Goal: Task Accomplishment & Management: Manage account settings

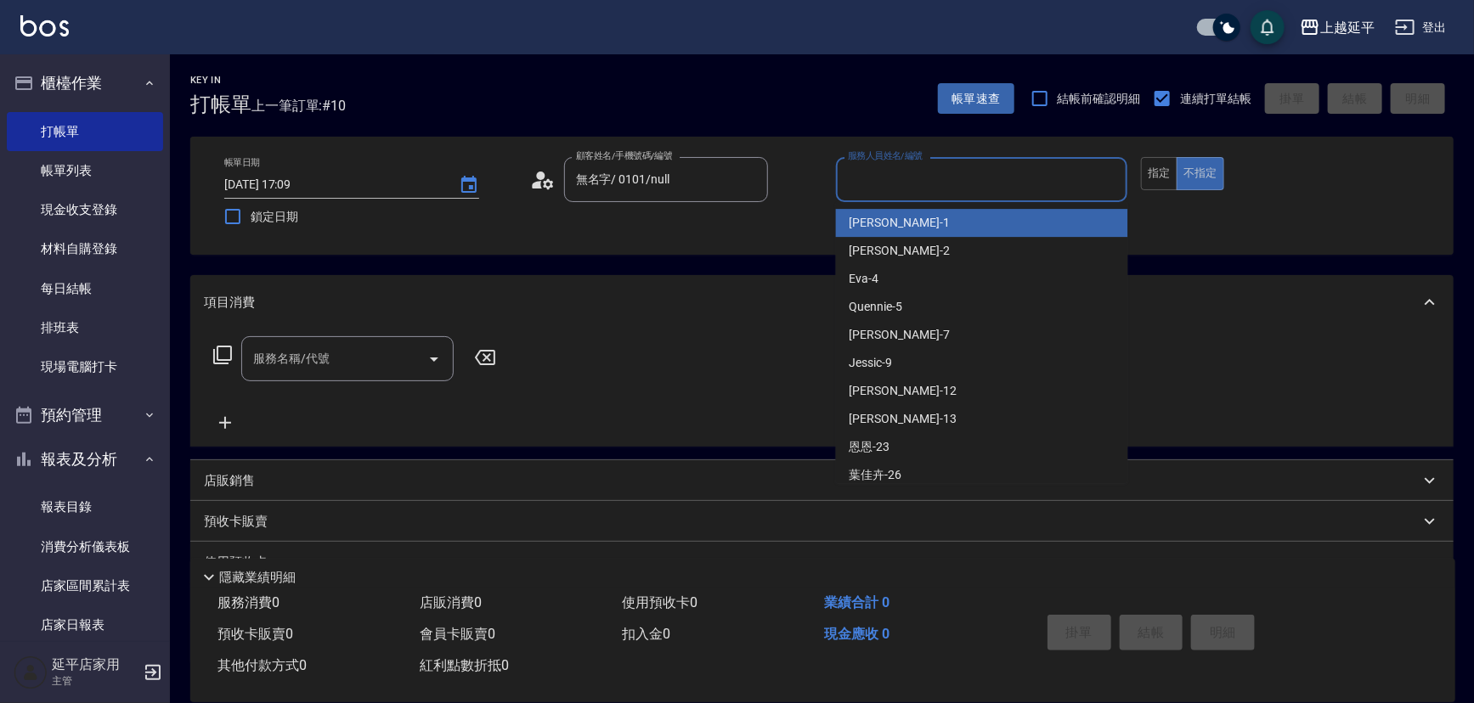
click at [861, 171] on input "服務人員姓名/編號" at bounding box center [982, 180] width 277 height 30
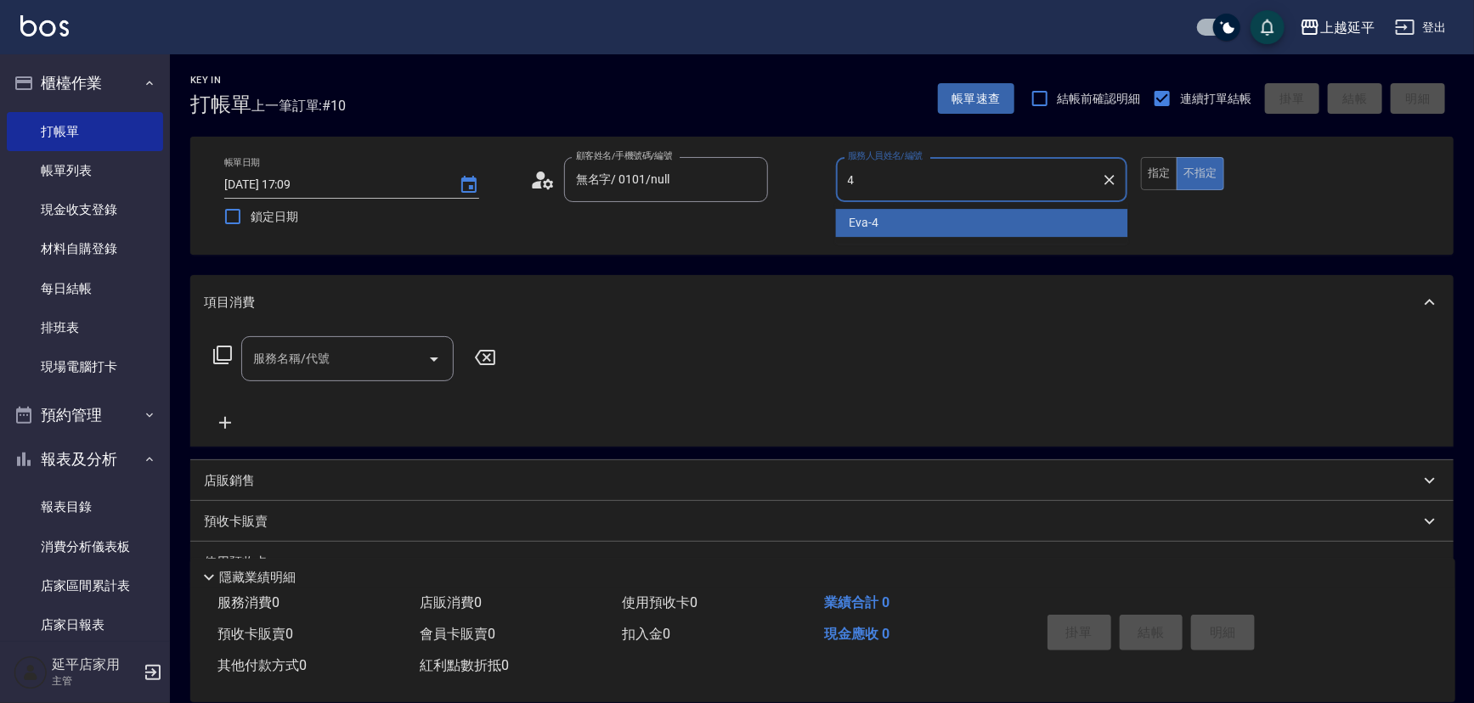
click at [876, 219] on span "[PERSON_NAME] -4" at bounding box center [865, 223] width 30 height 18
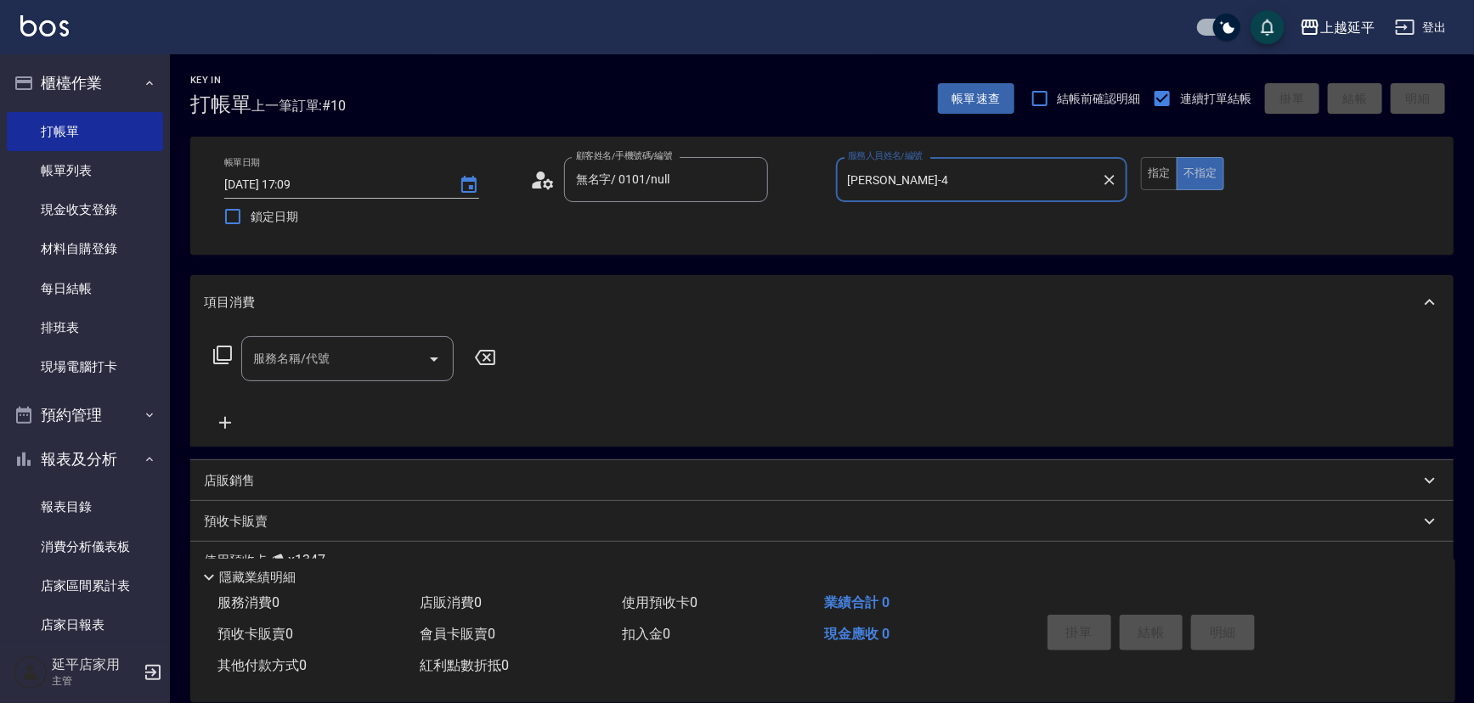
type input "[PERSON_NAME]-4"
click at [400, 362] on input "服務名稱/代號" at bounding box center [335, 359] width 172 height 30
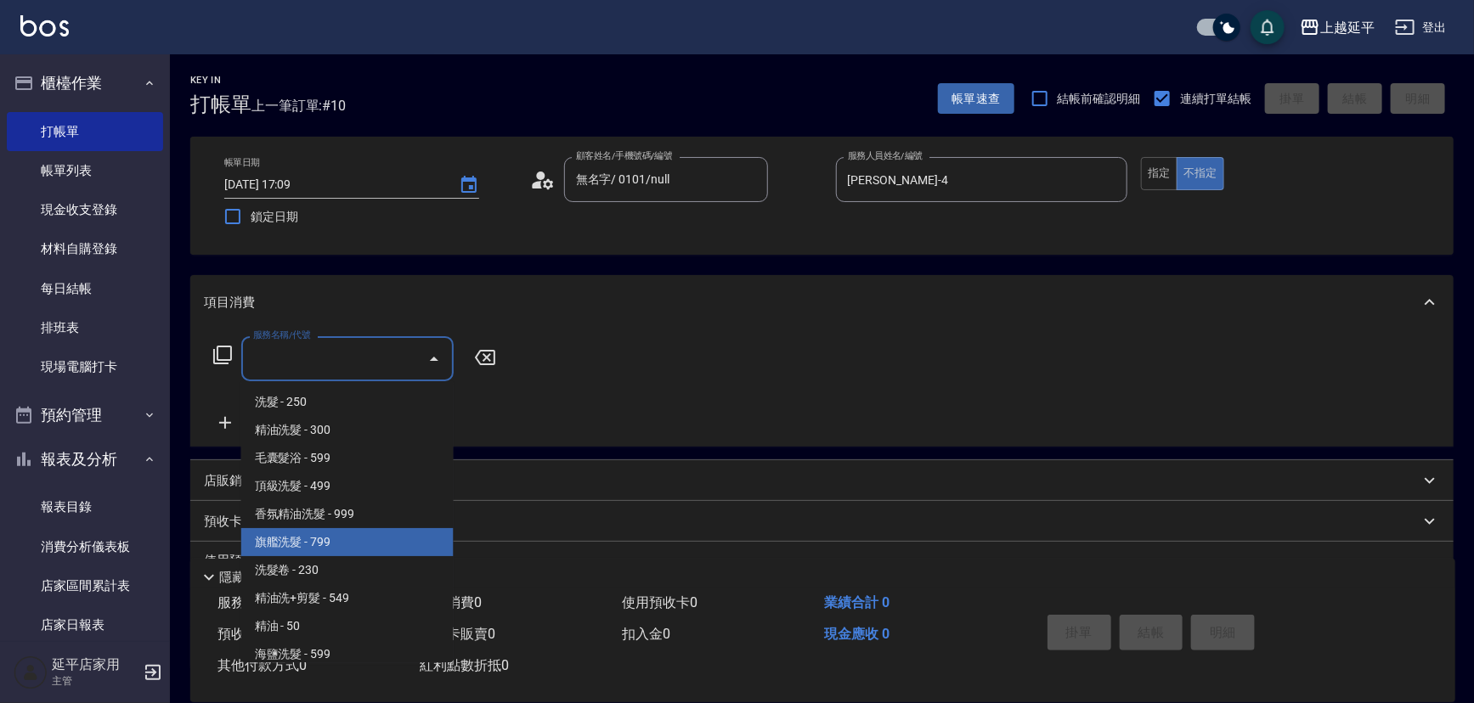
click at [366, 538] on span "旗艦洗髮 - 799" at bounding box center [347, 542] width 212 height 28
type input "旗艦洗髮(106)"
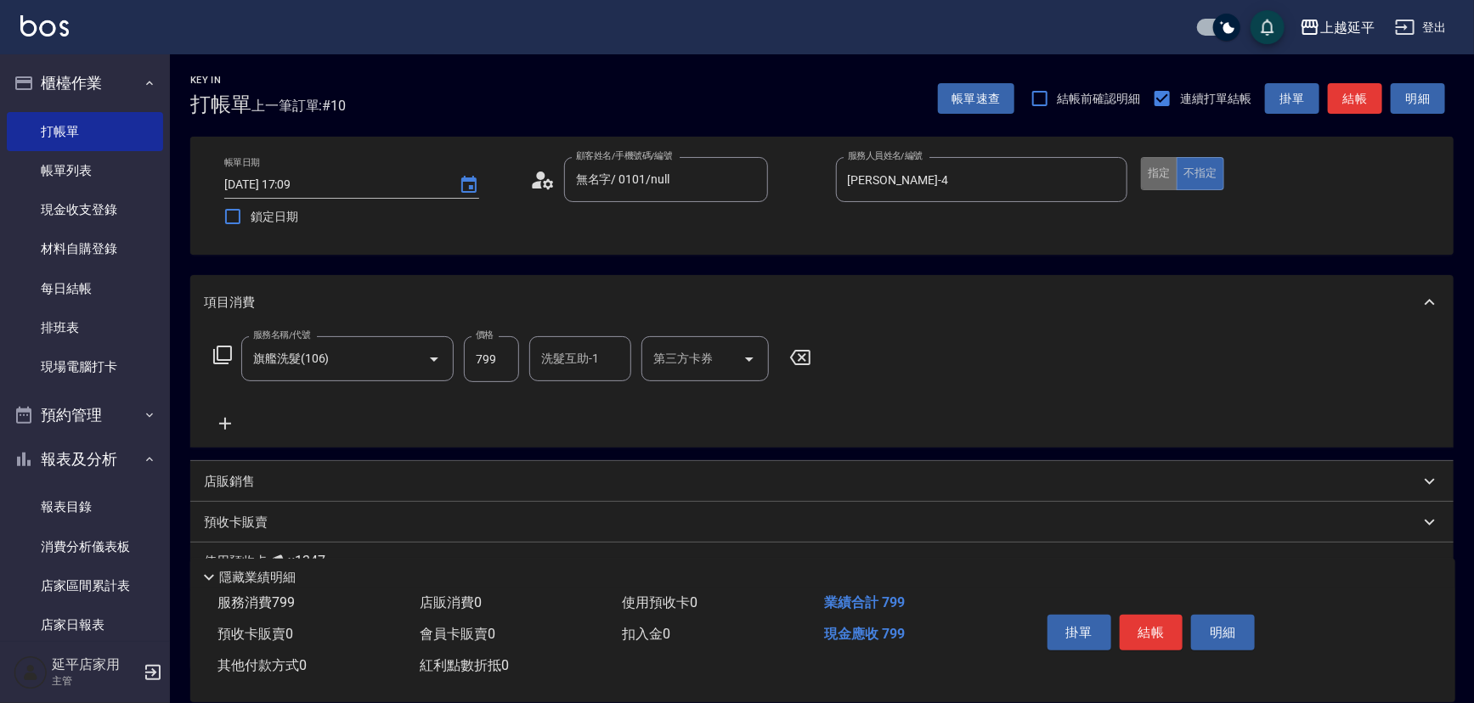
click at [1169, 177] on button "指定" at bounding box center [1159, 173] width 37 height 33
click at [1359, 100] on button "結帳" at bounding box center [1355, 98] width 54 height 31
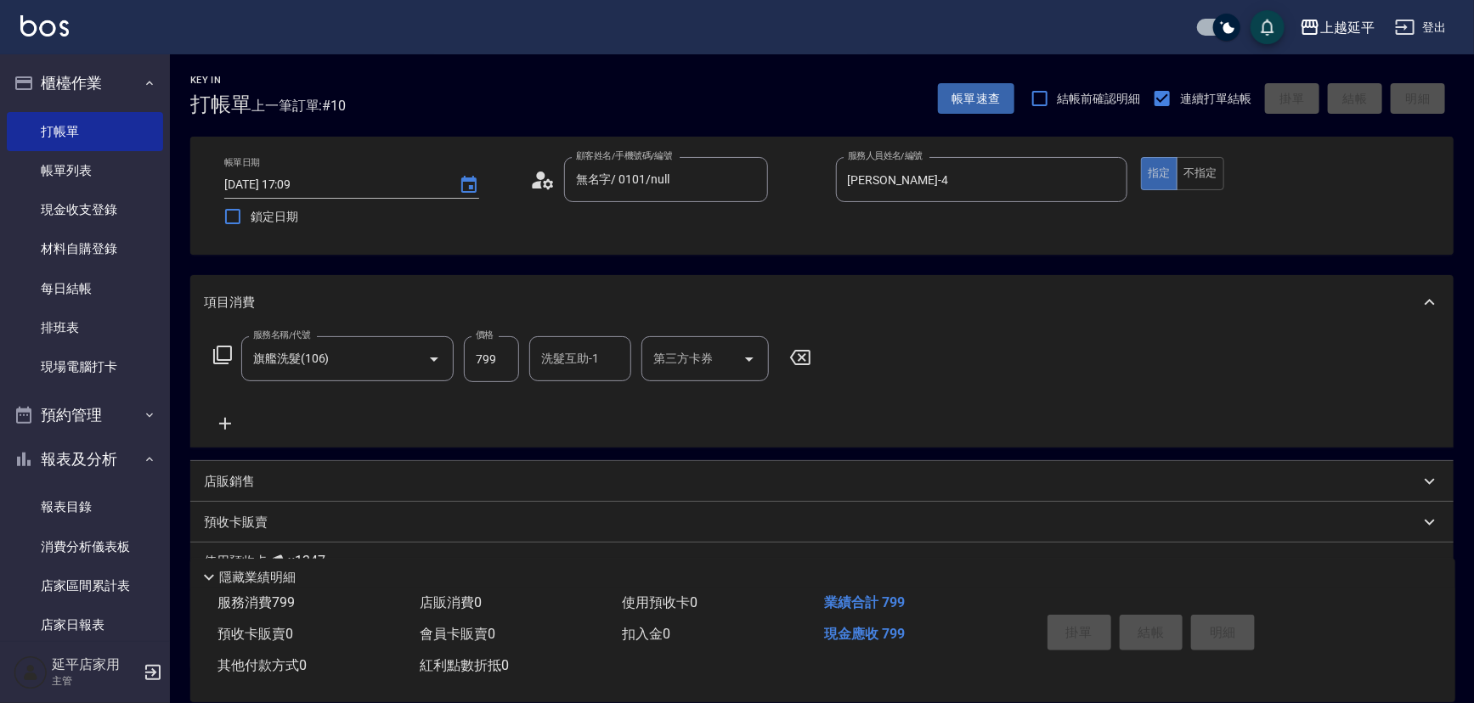
type input "[DATE] 18:36"
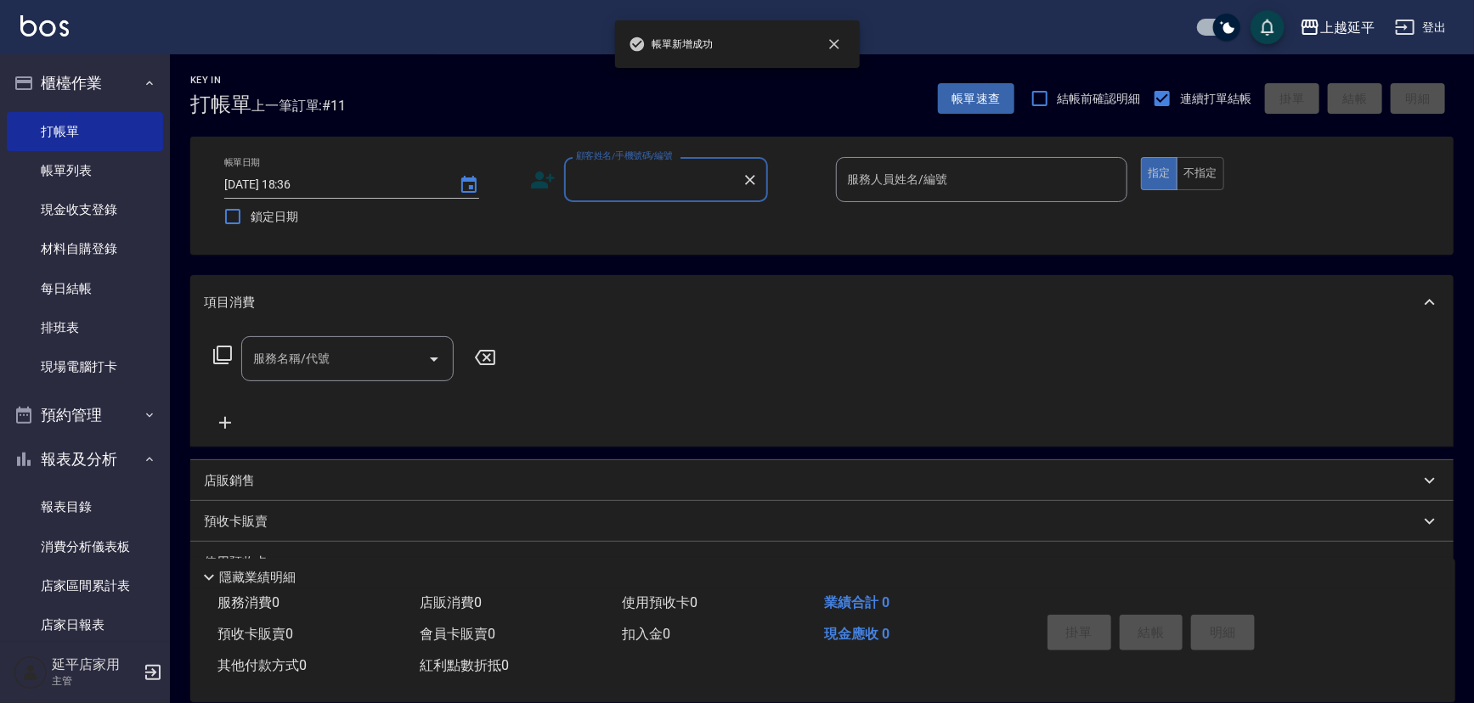
click at [672, 176] on input "顧客姓名/手機號碼/編號" at bounding box center [653, 180] width 163 height 30
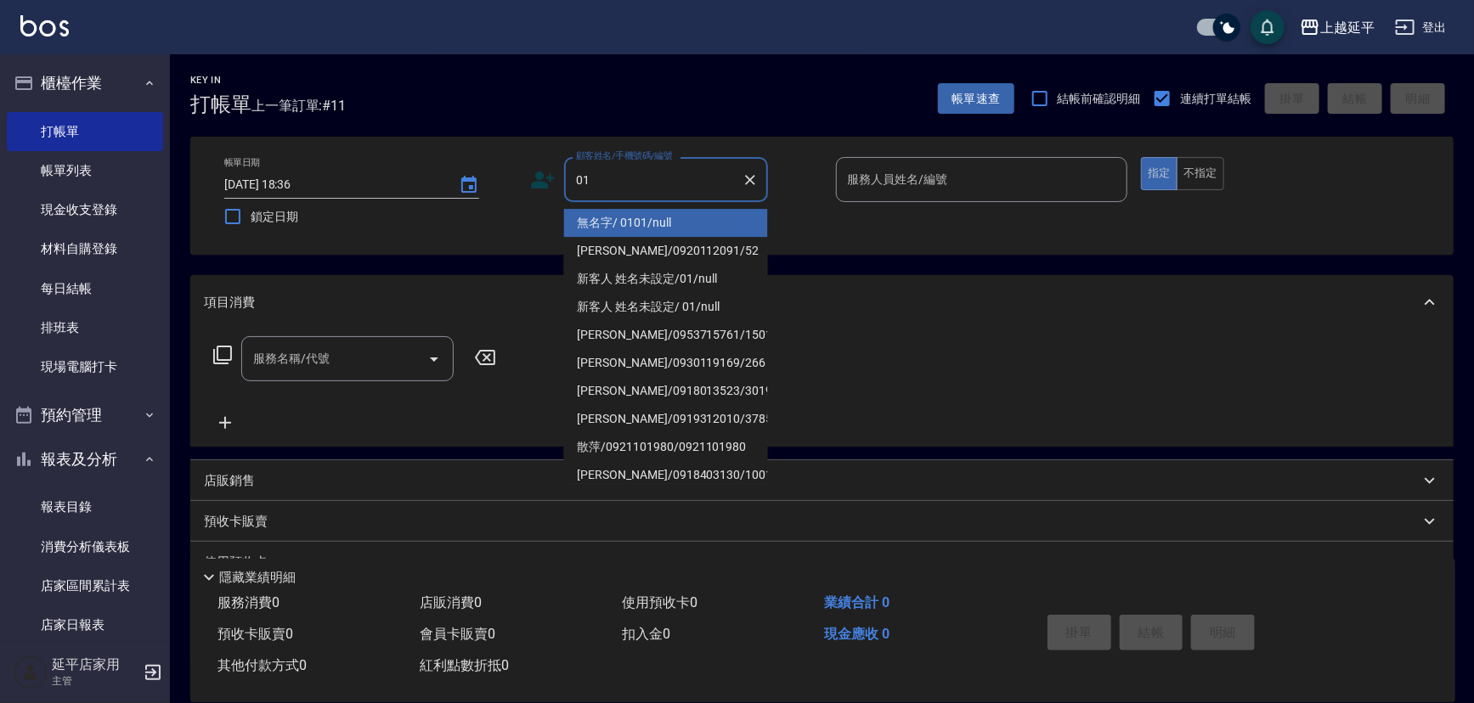
click at [688, 218] on li "無名字/ 0101/null" at bounding box center [666, 223] width 204 height 28
type input "無名字/ 0101/null"
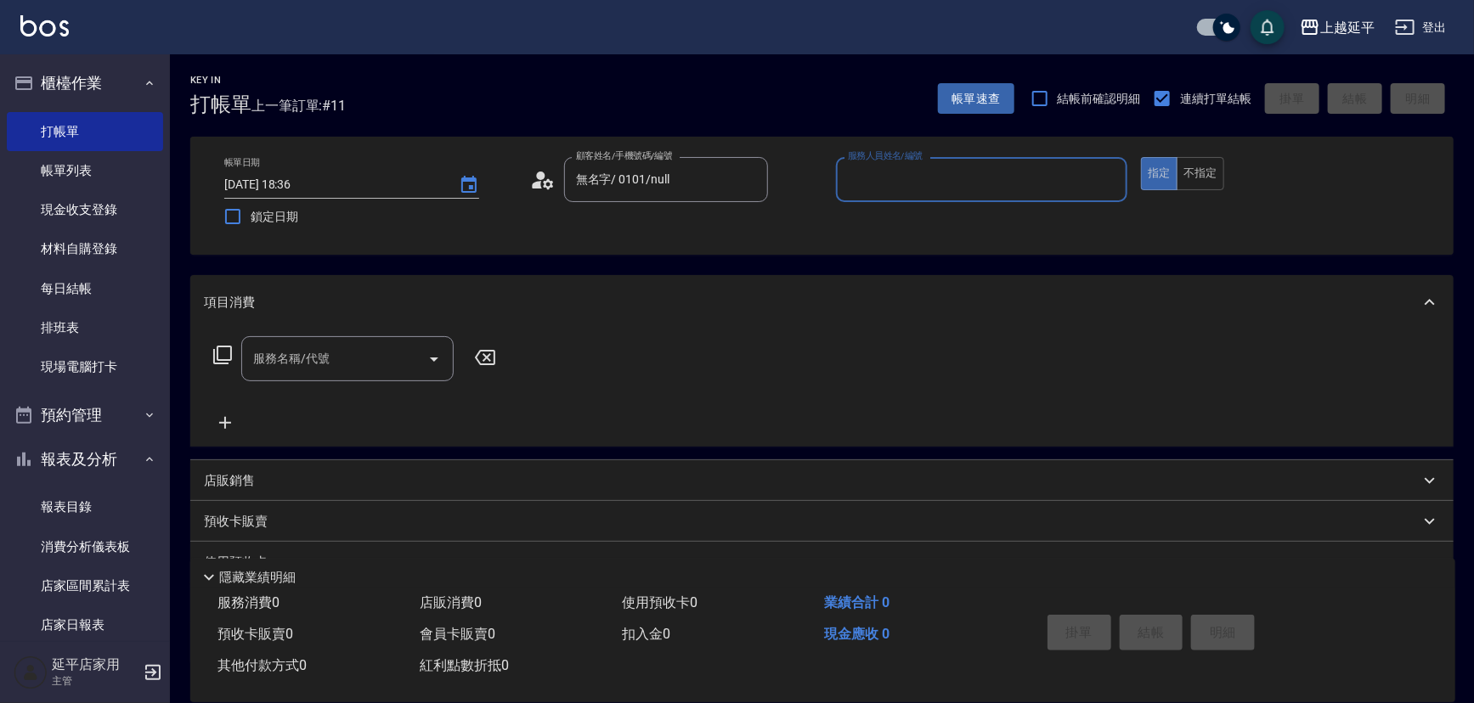
click at [891, 171] on input "服務人員姓名/編號" at bounding box center [982, 180] width 277 height 30
click at [884, 216] on div "[PERSON_NAME] -4" at bounding box center [982, 223] width 292 height 28
type input "[PERSON_NAME]-4"
click at [396, 360] on input "服務名稱/代號" at bounding box center [335, 359] width 172 height 30
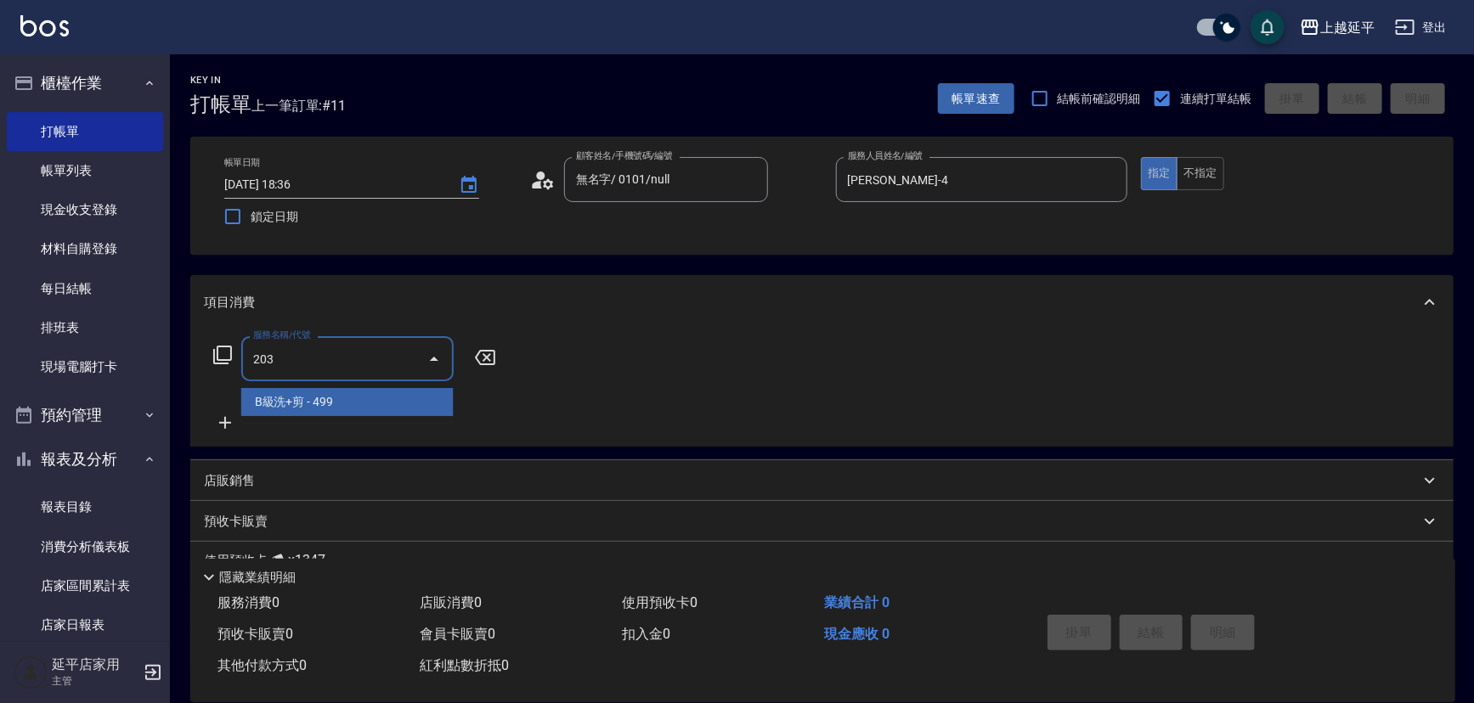
click at [368, 402] on span "B級洗+剪 - 499" at bounding box center [347, 402] width 212 height 28
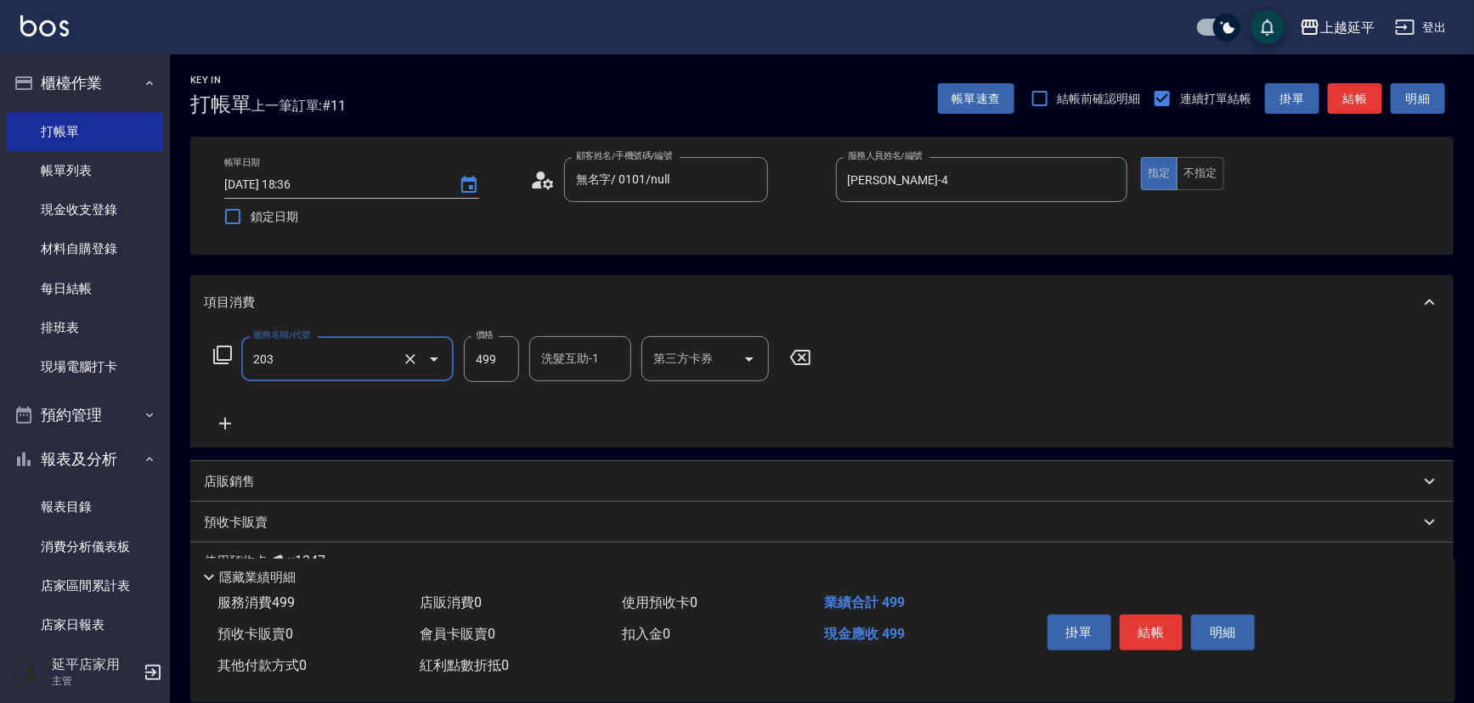
type input "B級洗+剪(203)"
drag, startPoint x: 493, startPoint y: 361, endPoint x: 506, endPoint y: 359, distance: 13.7
click at [493, 361] on input "499" at bounding box center [491, 359] width 55 height 46
type input "799"
click at [614, 422] on div "服務名稱/代號 B級洗+剪(203) 服務名稱/代號 價格 799 價格 洗髮互助-1 洗髮互助-1 第三方卡券 第三方卡券" at bounding box center [513, 385] width 618 height 98
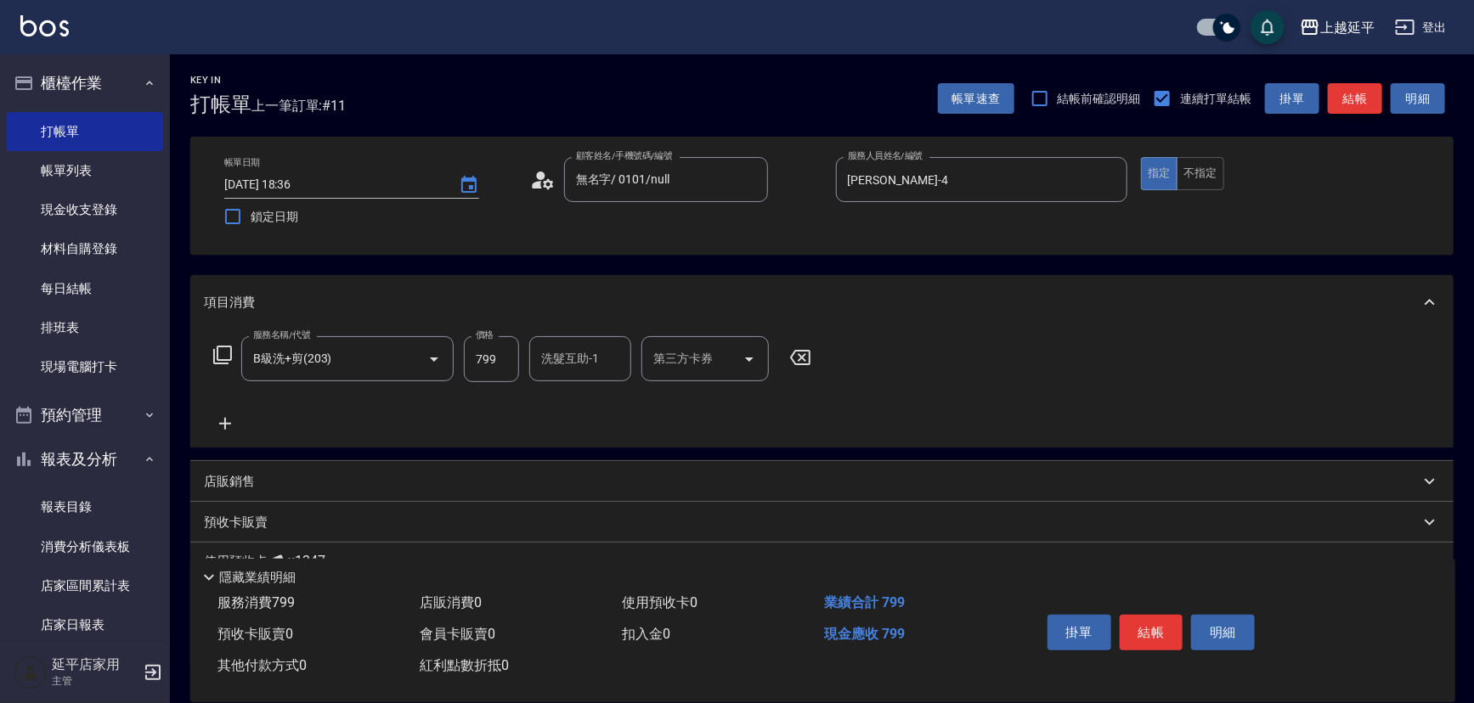
click at [1359, 99] on button "結帳" at bounding box center [1355, 98] width 54 height 31
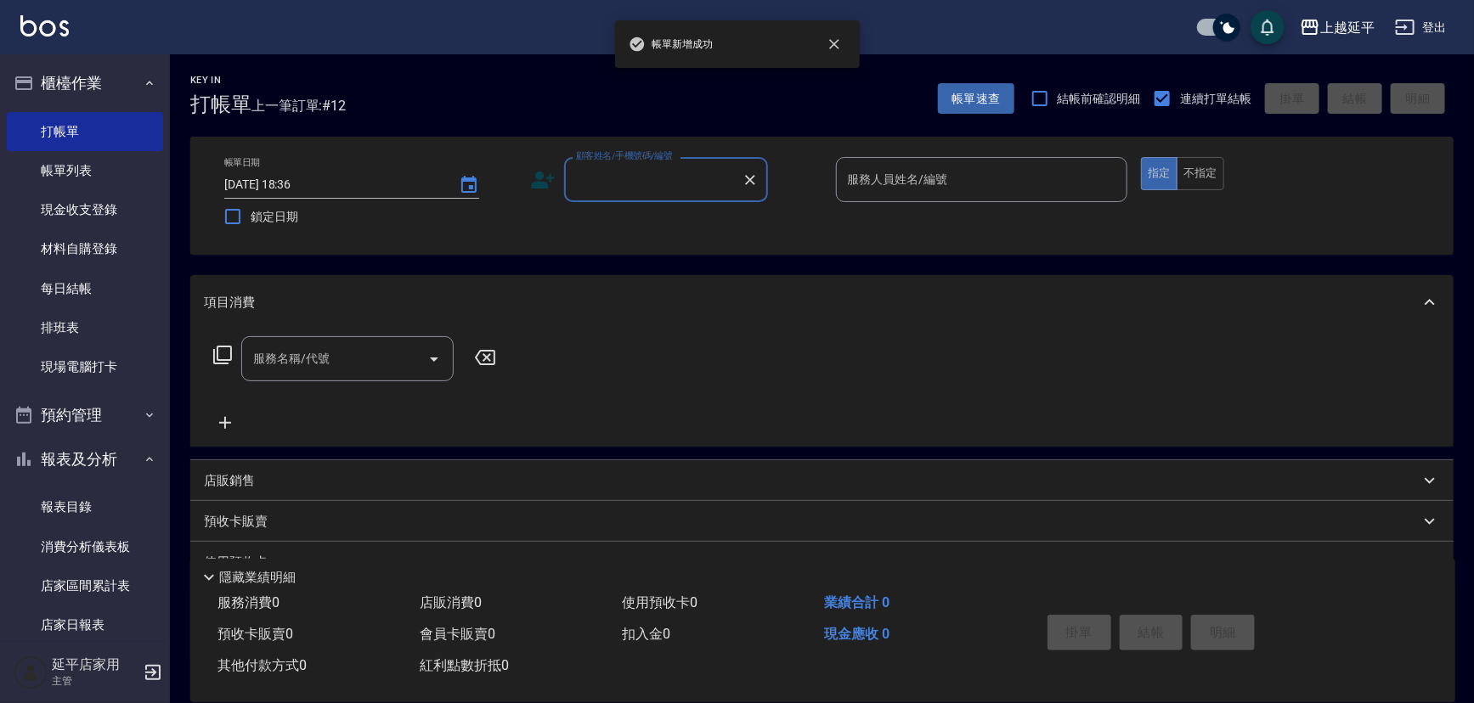
click at [703, 173] on input "顧客姓名/手機號碼/編號" at bounding box center [653, 180] width 163 height 30
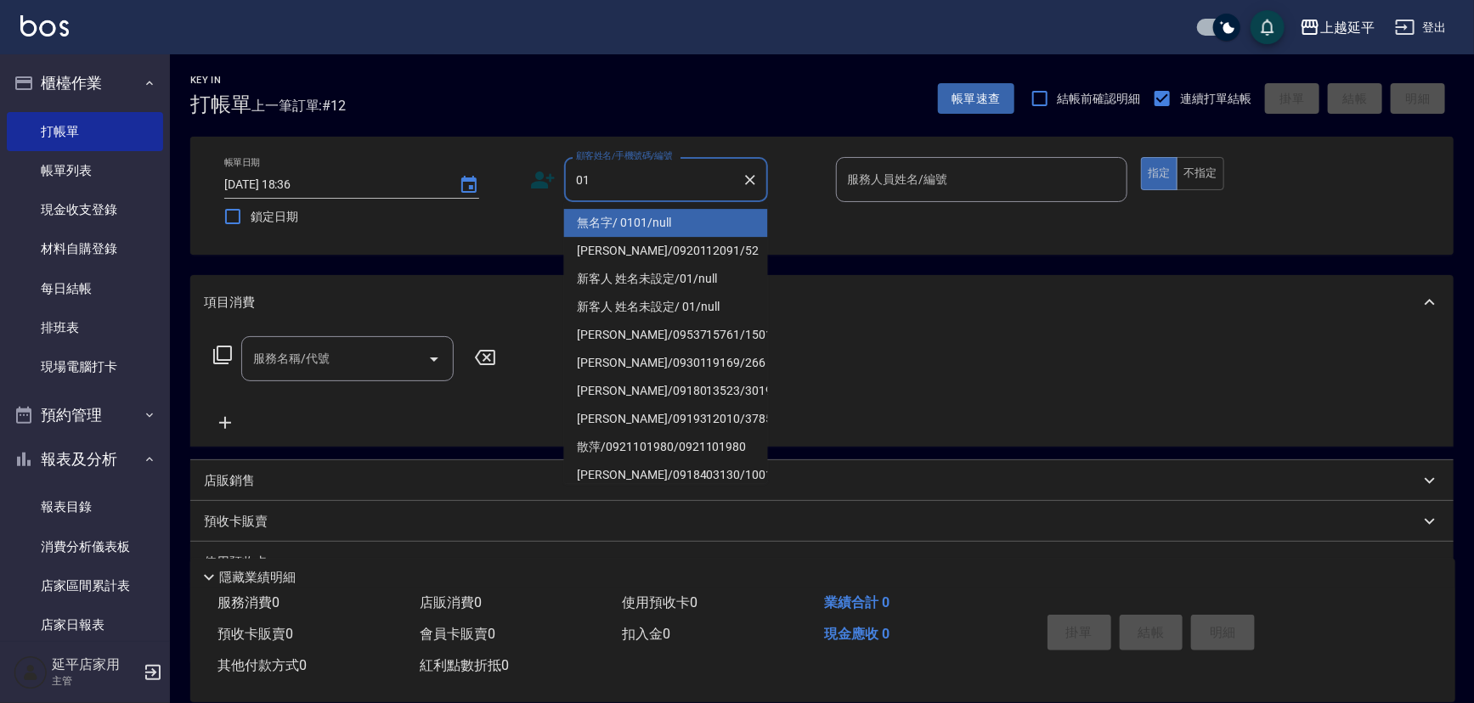
drag, startPoint x: 714, startPoint y: 221, endPoint x: 888, endPoint y: 178, distance: 179.5
click at [714, 220] on li "無名字/ 0101/null" at bounding box center [666, 223] width 204 height 28
type input "無名字/ 0101/null"
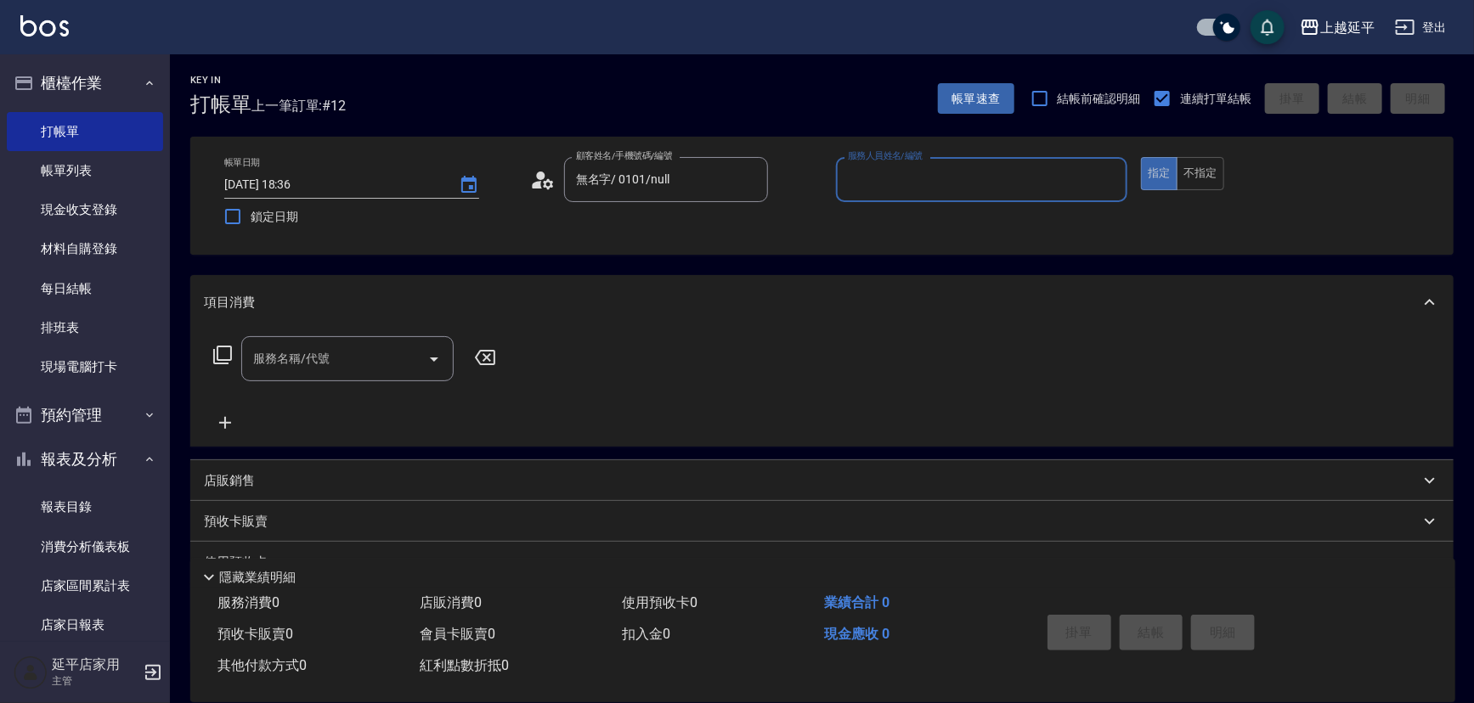
click at [898, 171] on input "服務人員姓名/編號" at bounding box center [982, 180] width 277 height 30
click at [895, 212] on div "[PERSON_NAME] -4" at bounding box center [982, 223] width 292 height 28
type input "[PERSON_NAME]-4"
click at [370, 366] on input "服務名稱/代號" at bounding box center [335, 359] width 172 height 30
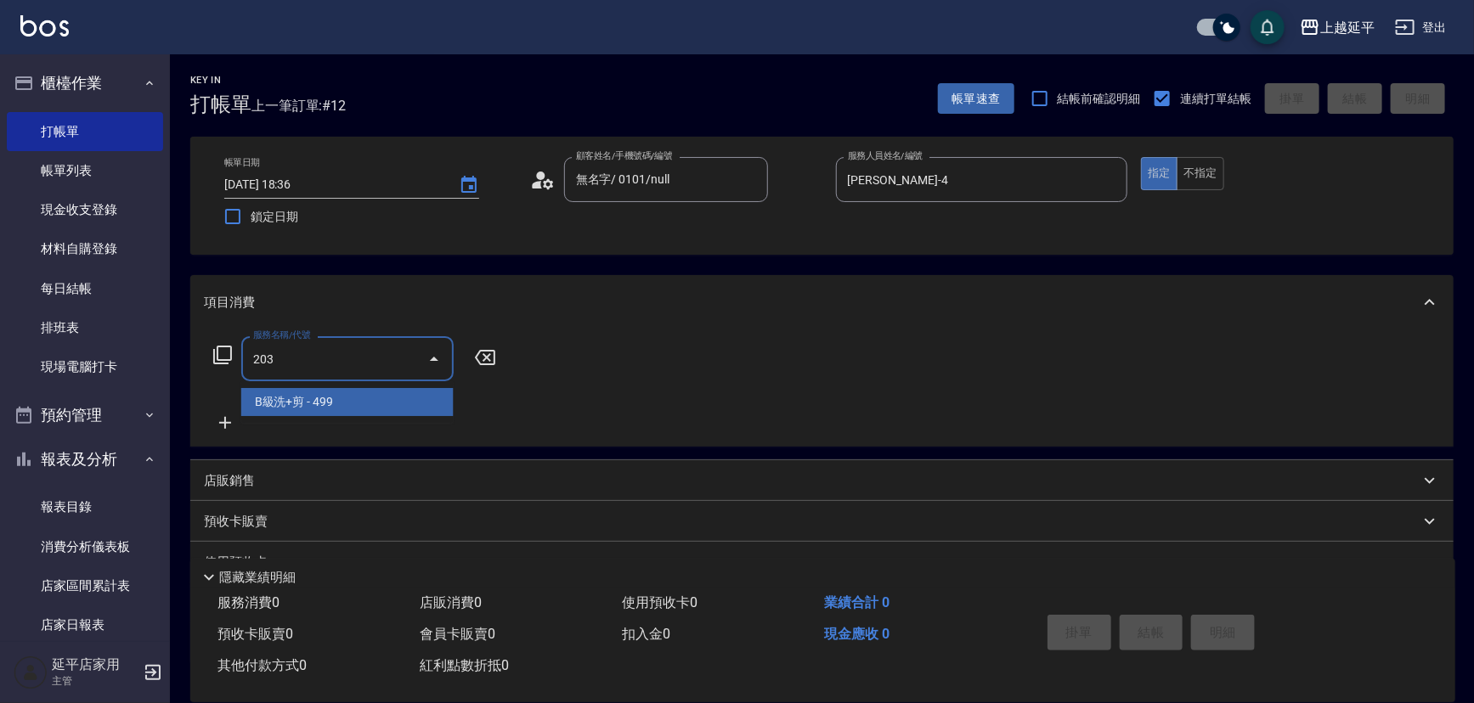
click at [356, 395] on span "B級洗+剪 - 499" at bounding box center [347, 402] width 212 height 28
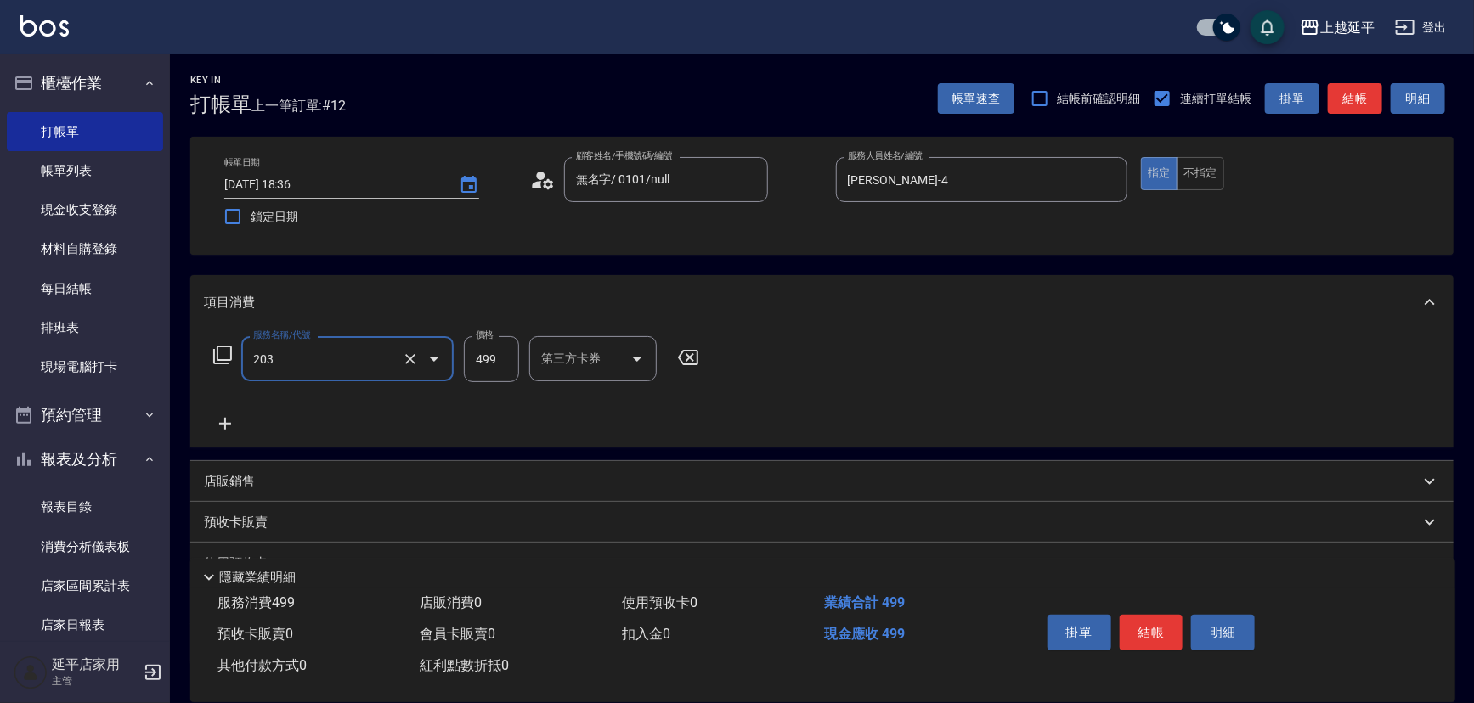
type input "B級洗+剪(203)"
click at [235, 423] on icon at bounding box center [225, 424] width 42 height 20
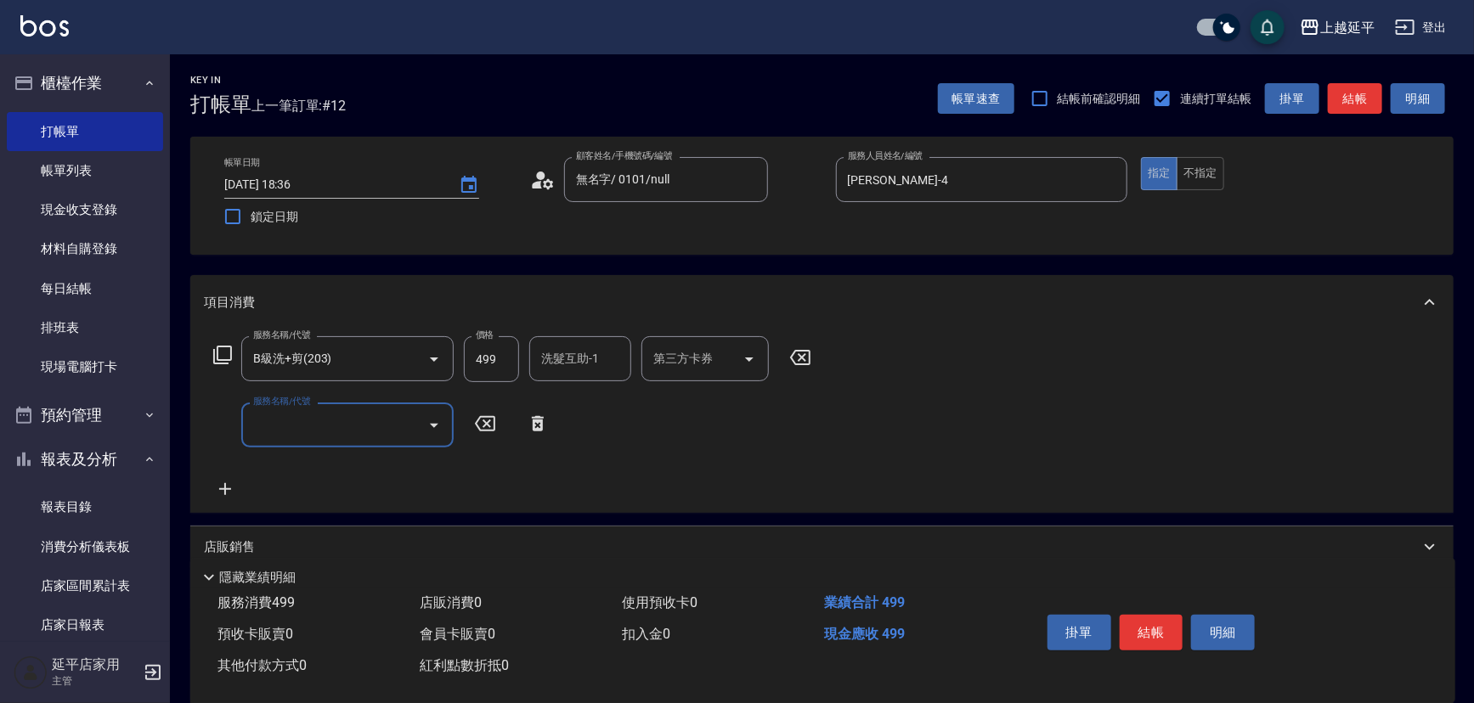
click at [301, 425] on input "服務名稱/代號" at bounding box center [335, 425] width 172 height 30
click at [344, 467] on span "精油洗髮 - 300" at bounding box center [347, 468] width 212 height 28
type input "精油洗髮(102)"
click at [1204, 177] on button "不指定" at bounding box center [1201, 173] width 48 height 33
click at [565, 425] on input "洗髮互助-1" at bounding box center [580, 425] width 87 height 30
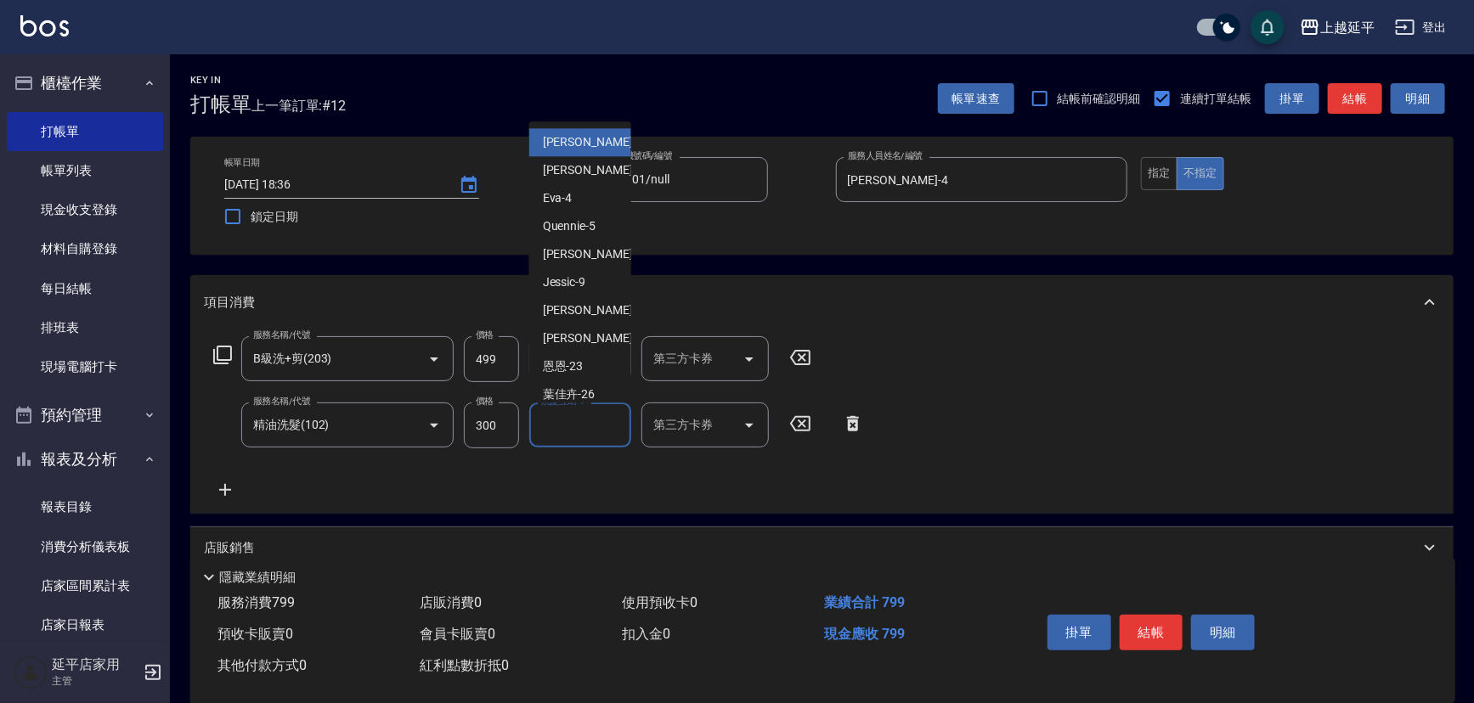
type input "1"
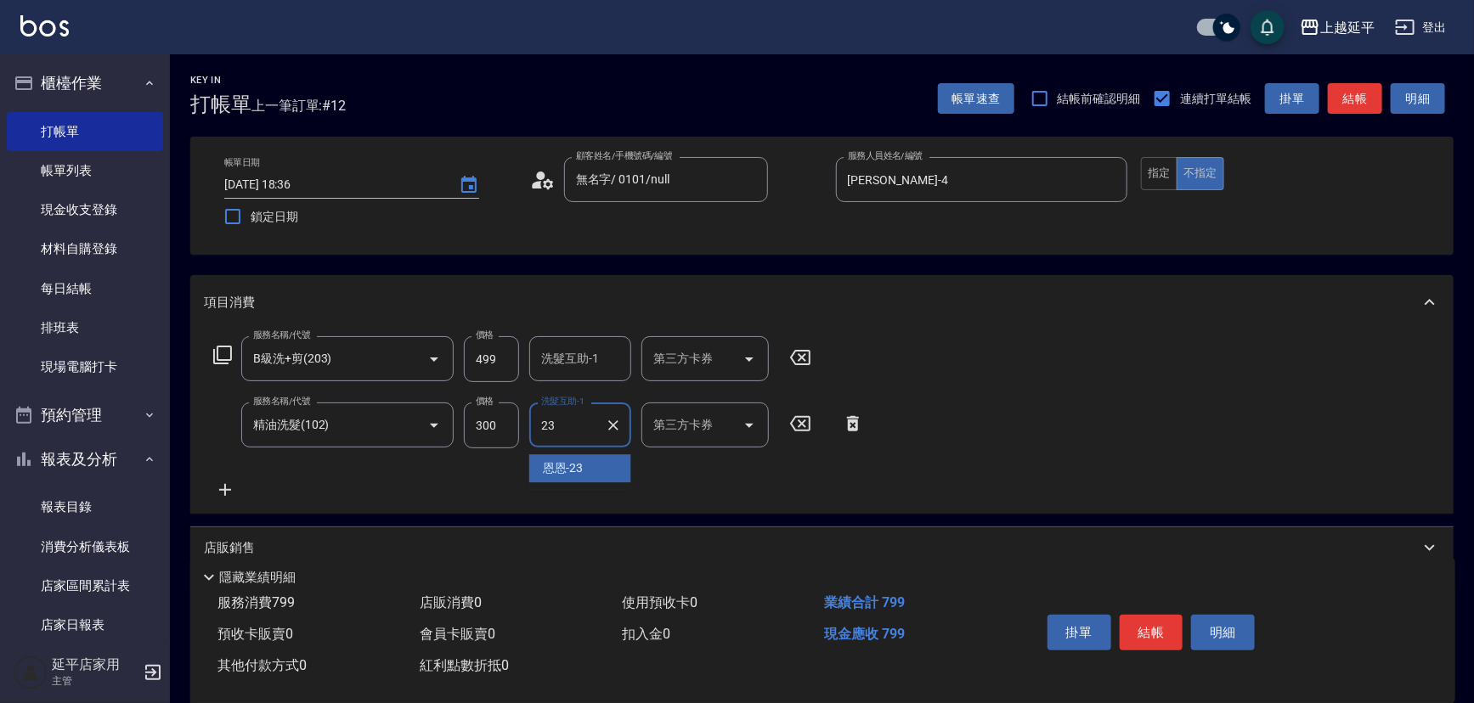
click at [601, 466] on div "恩恩 -23" at bounding box center [580, 468] width 102 height 28
type input "恩恩-23"
click at [1347, 97] on button "結帳" at bounding box center [1355, 98] width 54 height 31
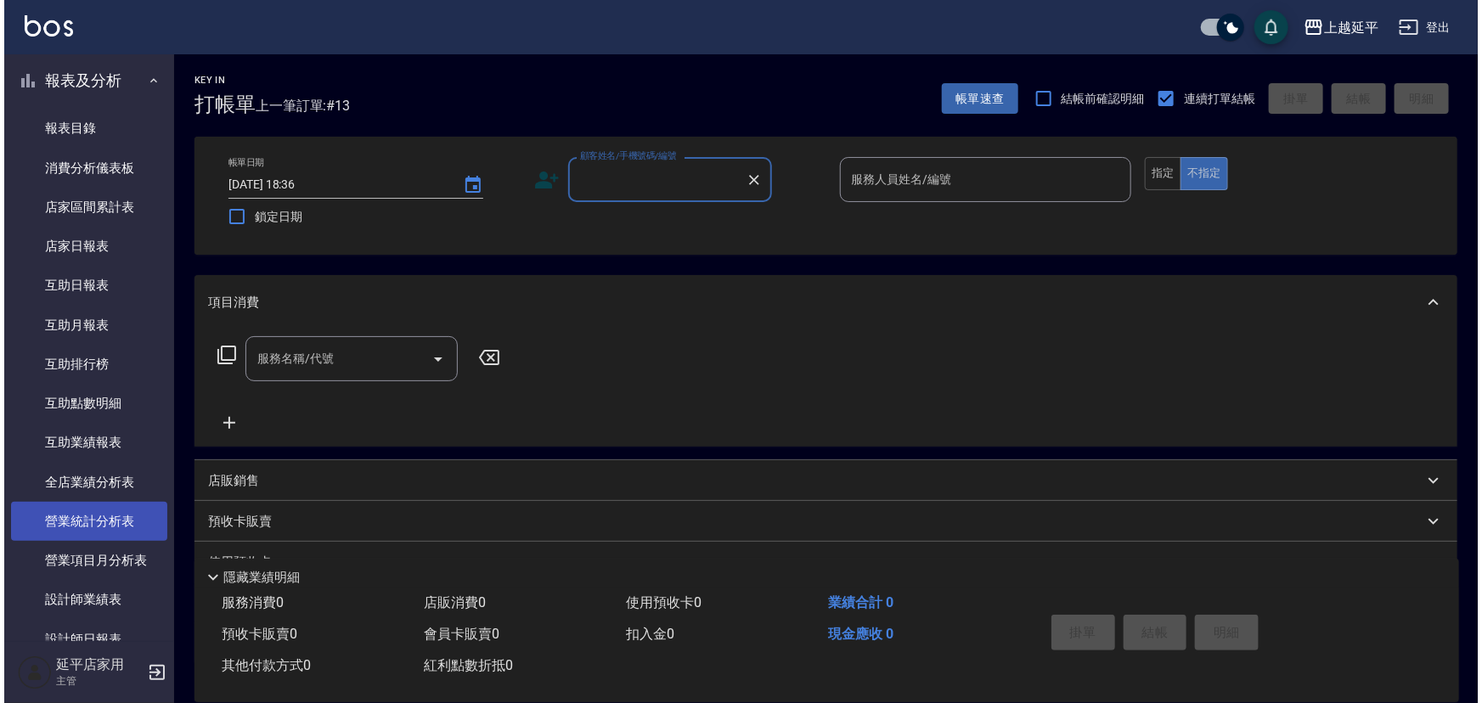
scroll to position [386, 0]
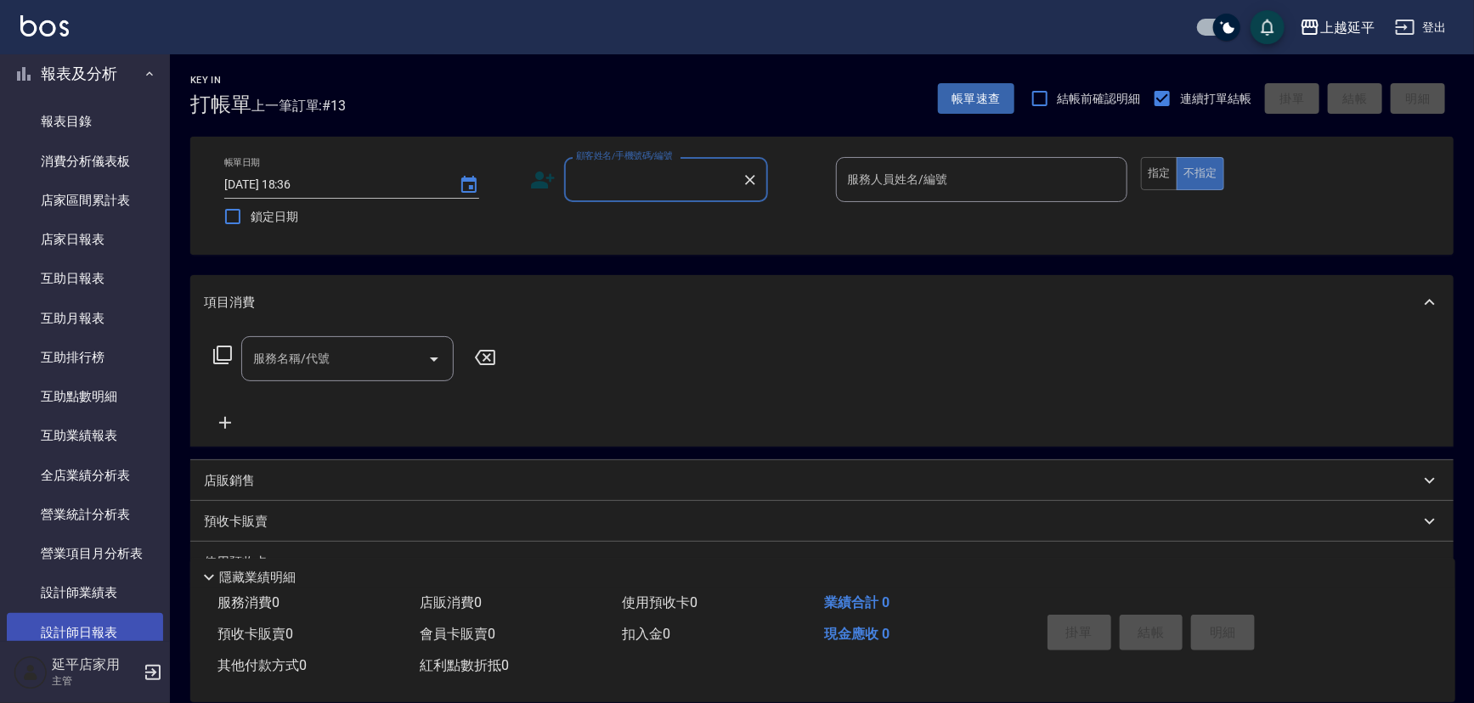
click at [112, 625] on link "設計師日報表" at bounding box center [85, 632] width 156 height 39
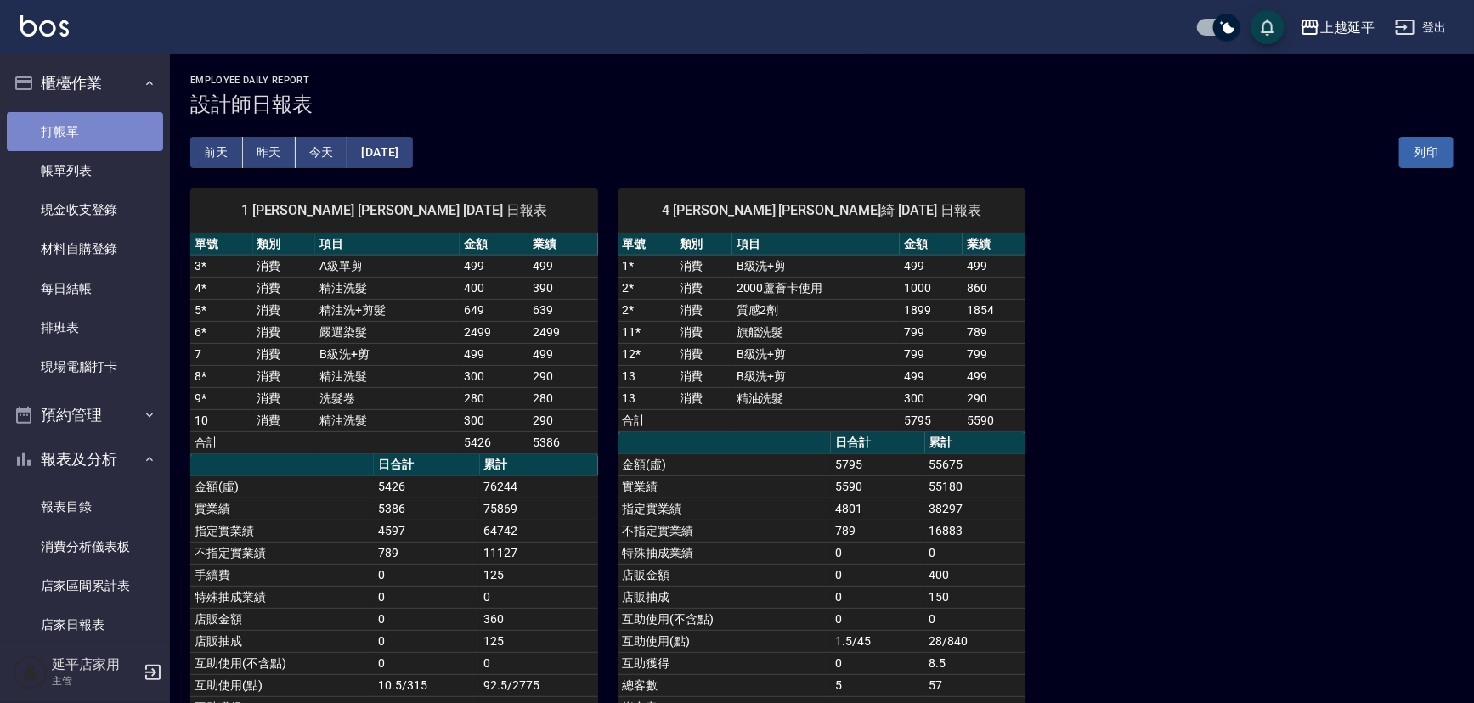
click at [118, 133] on link "打帳單" at bounding box center [85, 131] width 156 height 39
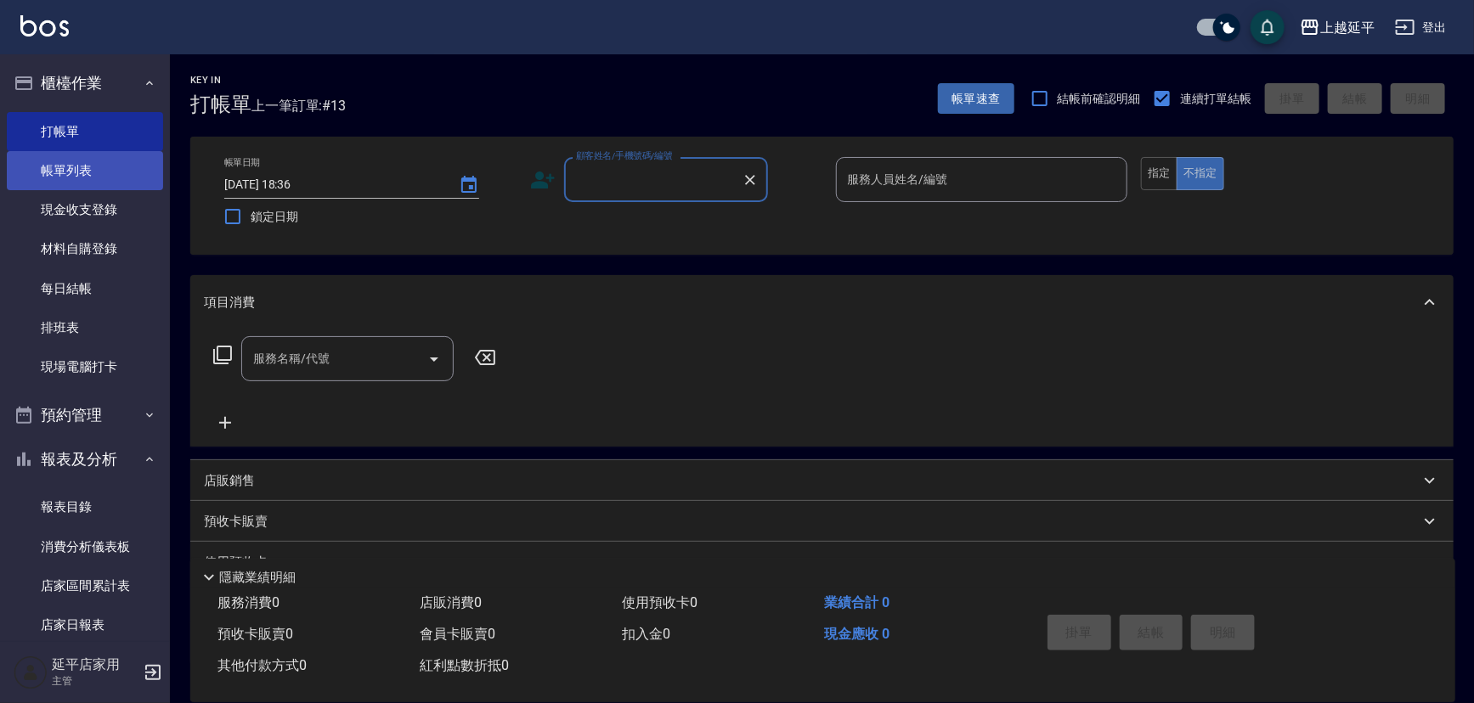
click at [85, 155] on link "帳單列表" at bounding box center [85, 170] width 156 height 39
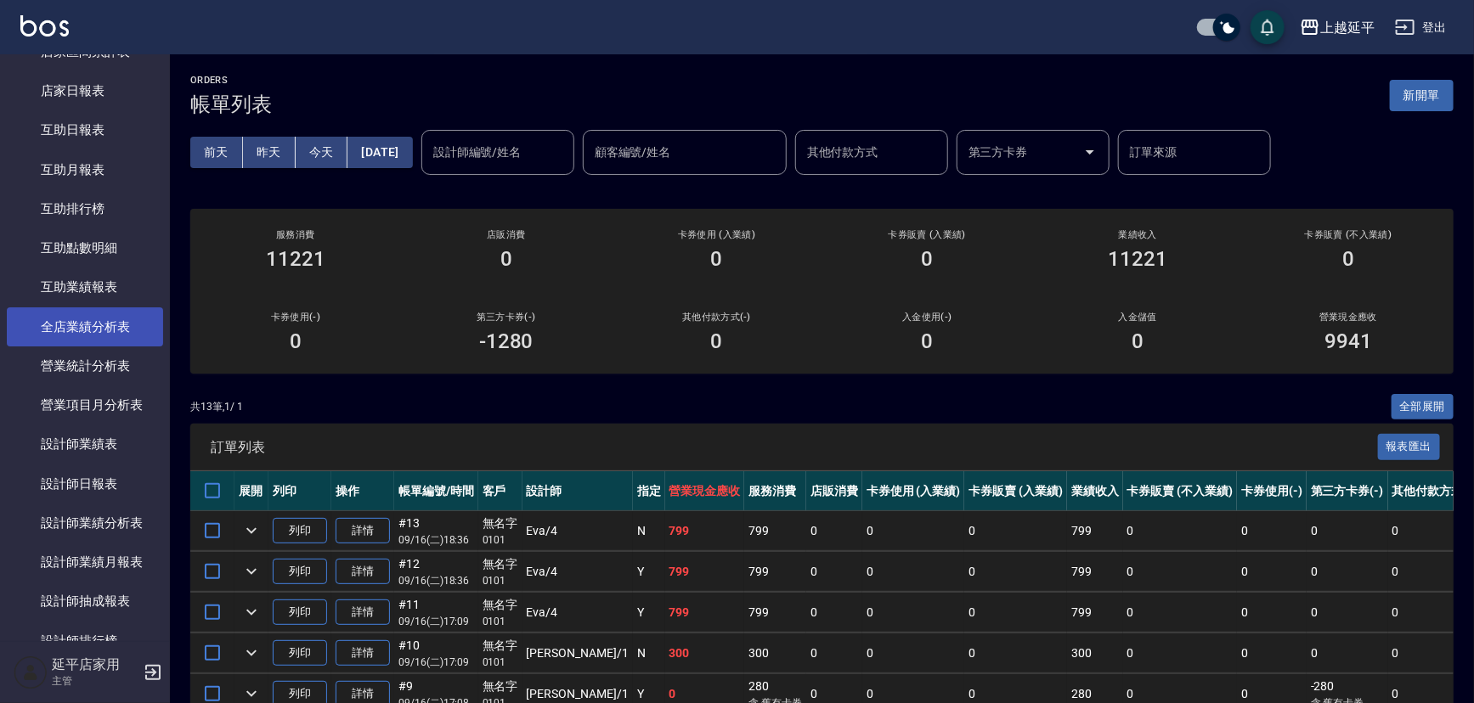
scroll to position [540, 0]
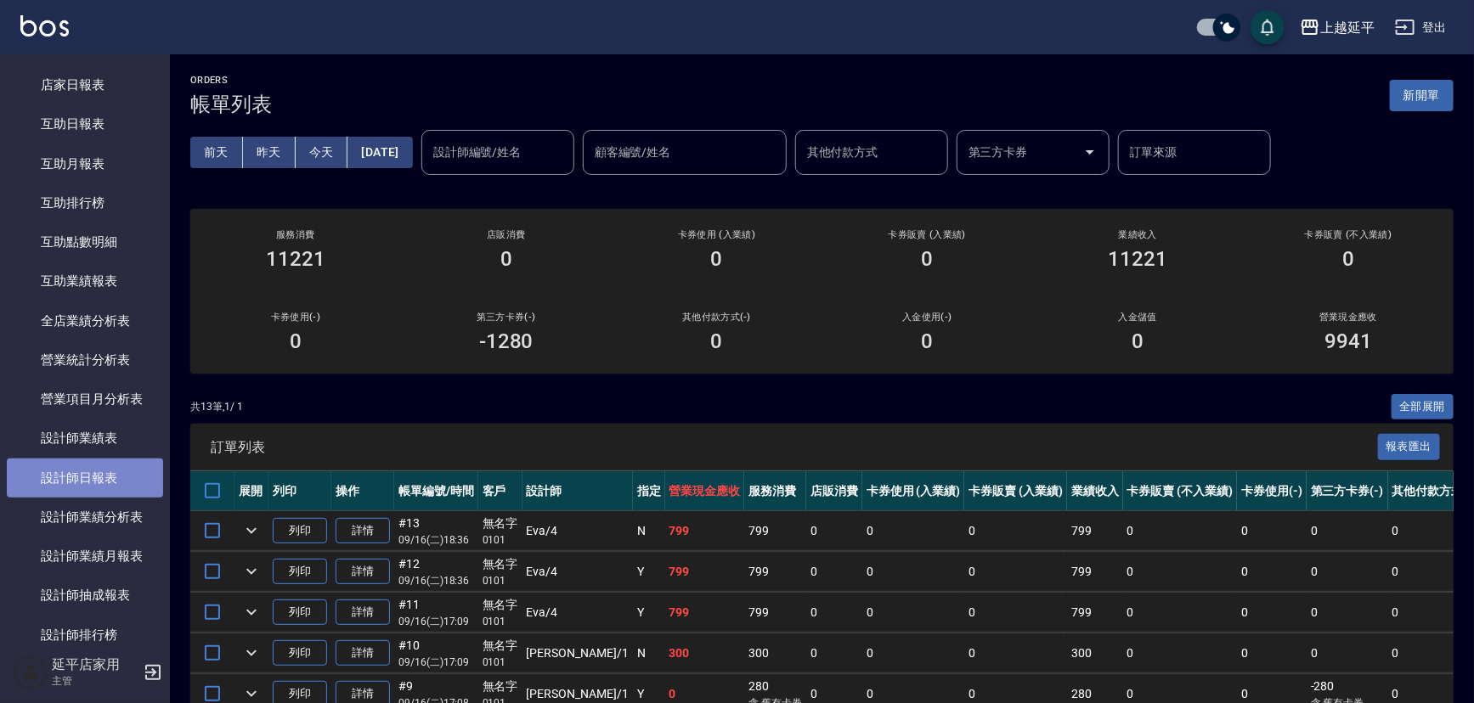
click at [110, 481] on link "設計師日報表" at bounding box center [85, 478] width 156 height 39
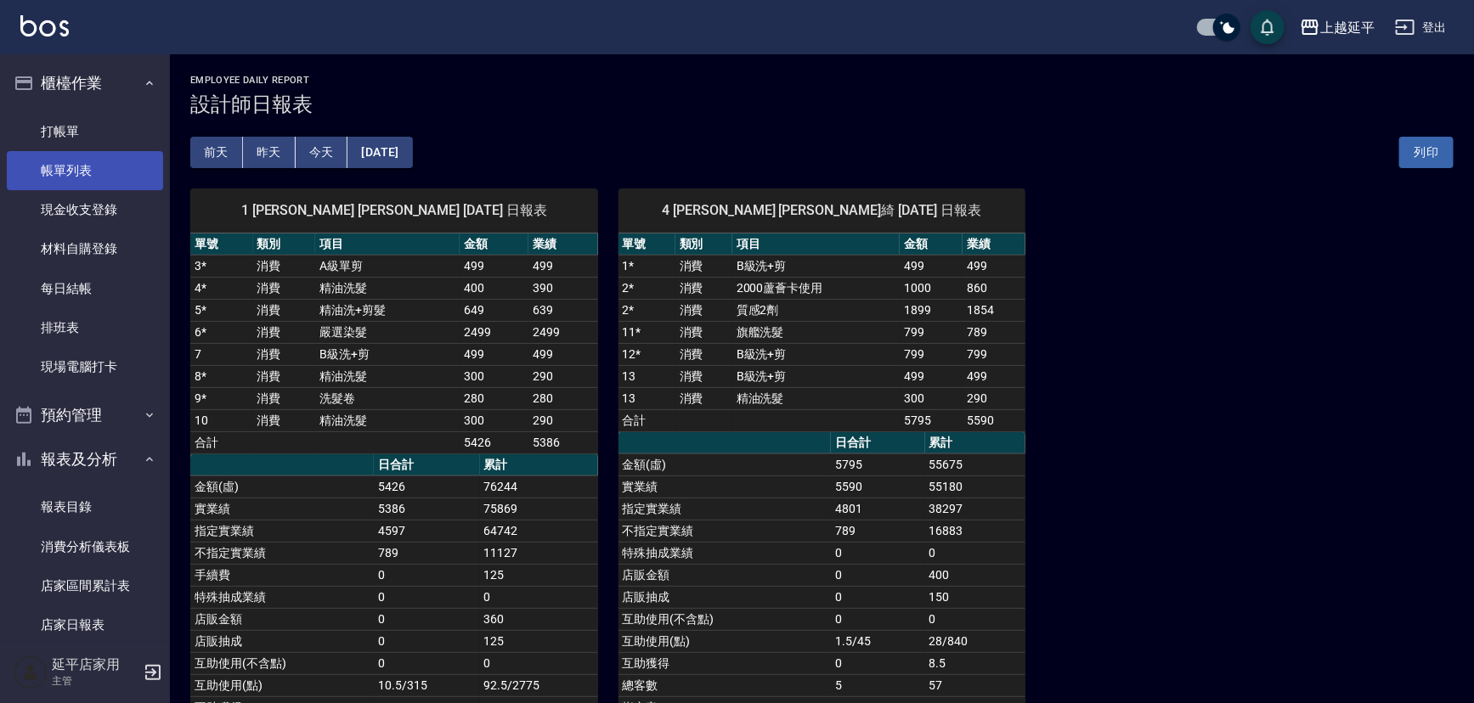
click at [76, 172] on link "帳單列表" at bounding box center [85, 170] width 156 height 39
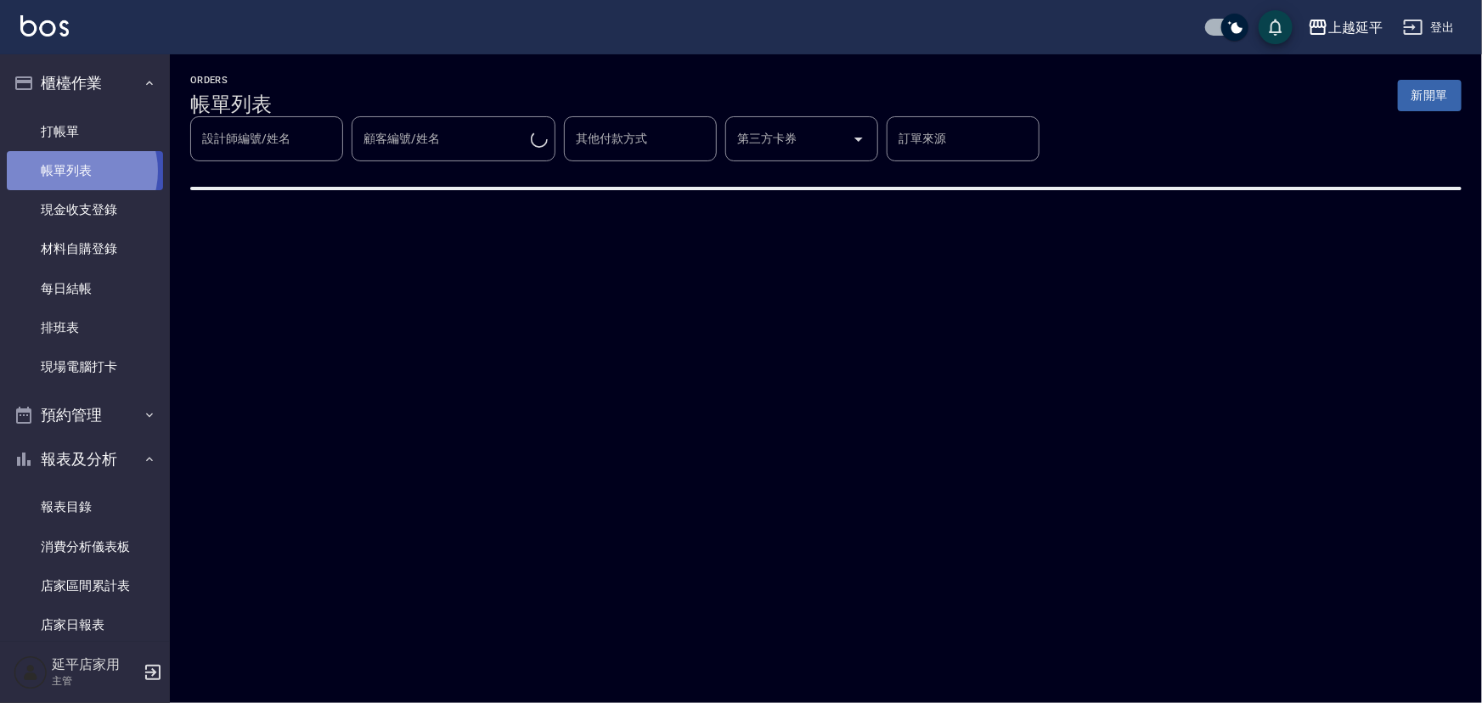
click at [76, 172] on link "帳單列表" at bounding box center [85, 170] width 156 height 39
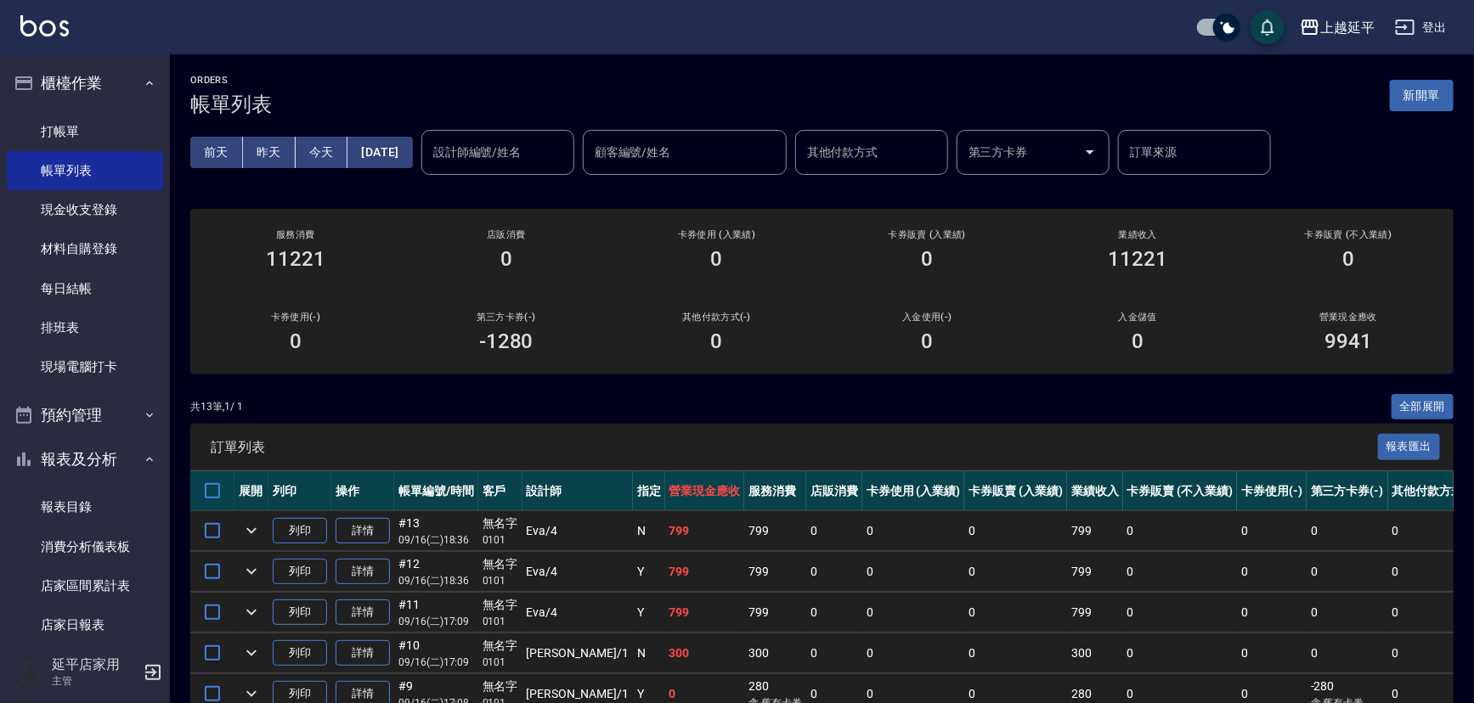
click at [504, 138] on div "設計師編號/姓名 設計師編號/姓名" at bounding box center [497, 152] width 153 height 45
click at [526, 186] on div "[PERSON_NAME] -4" at bounding box center [526, 195] width 153 height 28
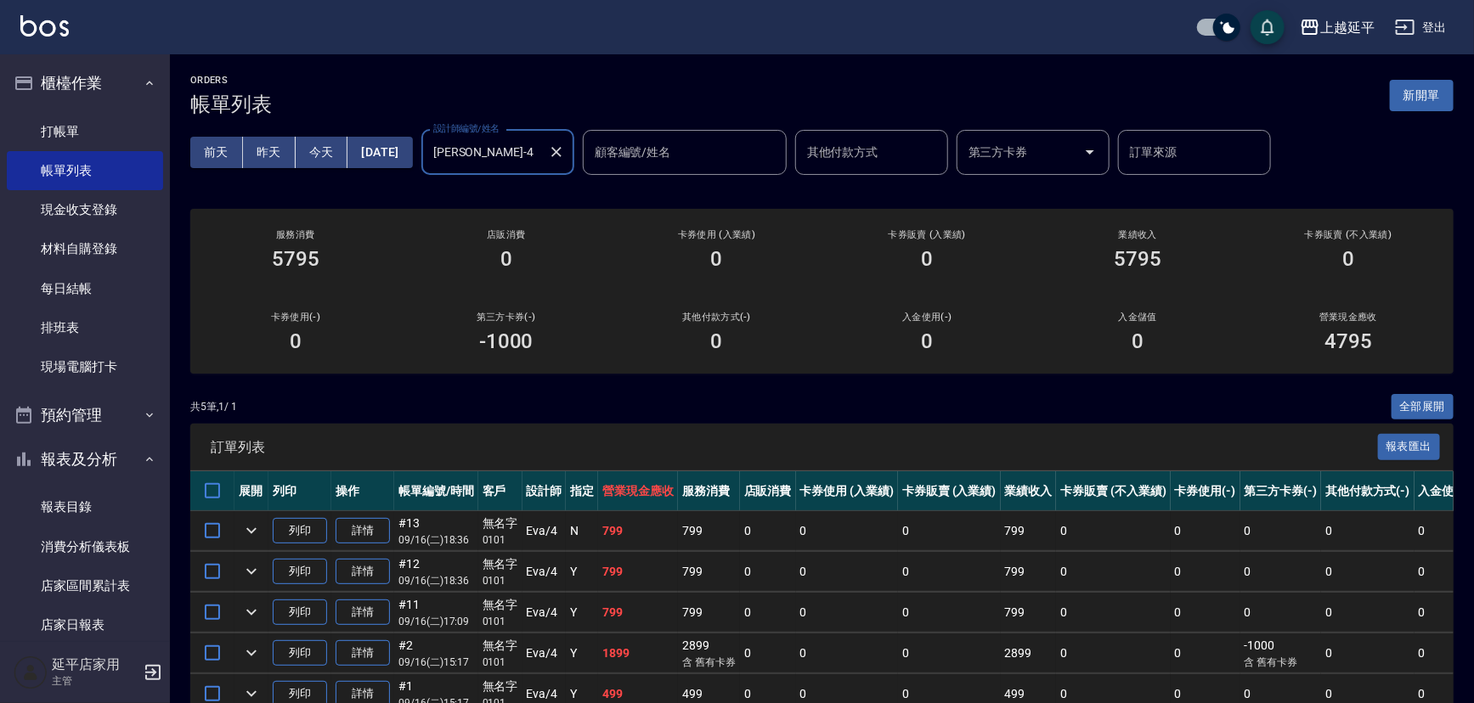
scroll to position [76, 0]
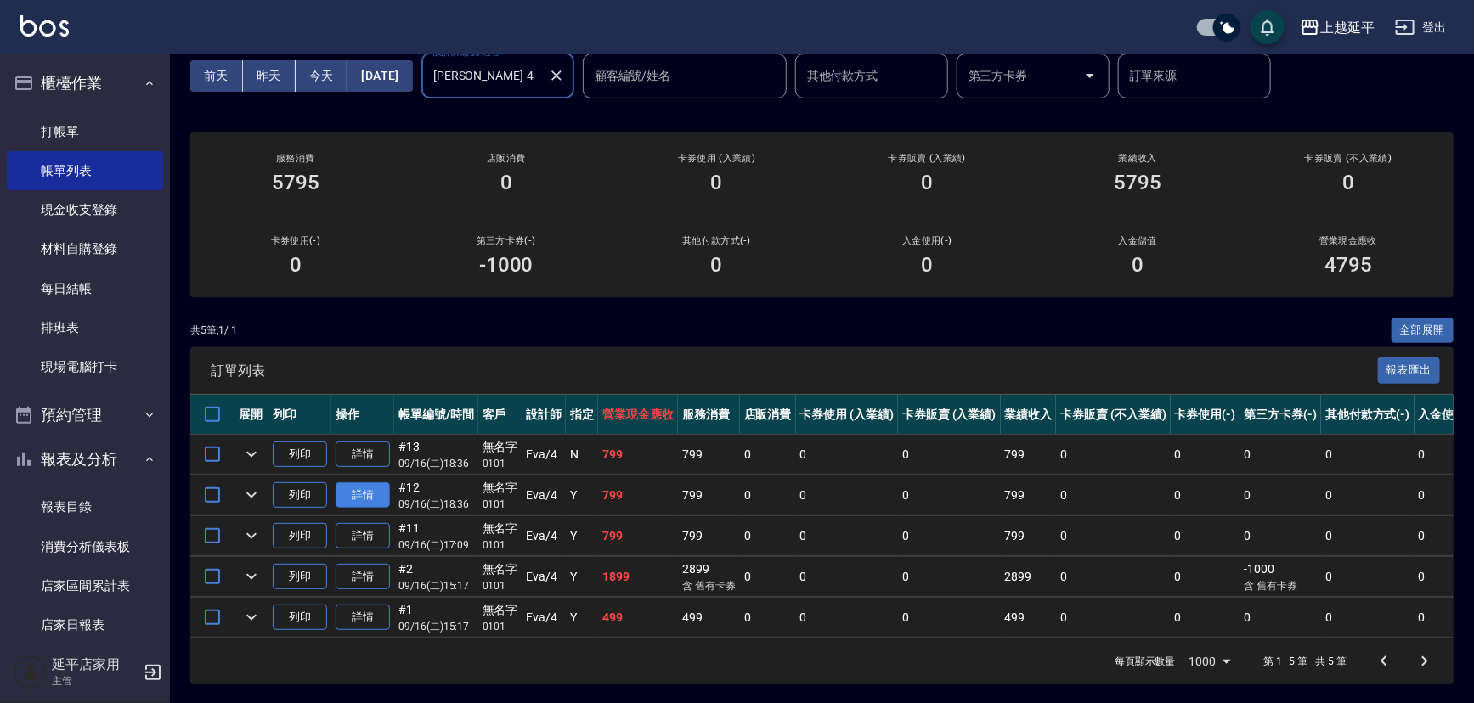
type input "[PERSON_NAME]-4"
click at [373, 496] on link "詳情" at bounding box center [363, 496] width 54 height 26
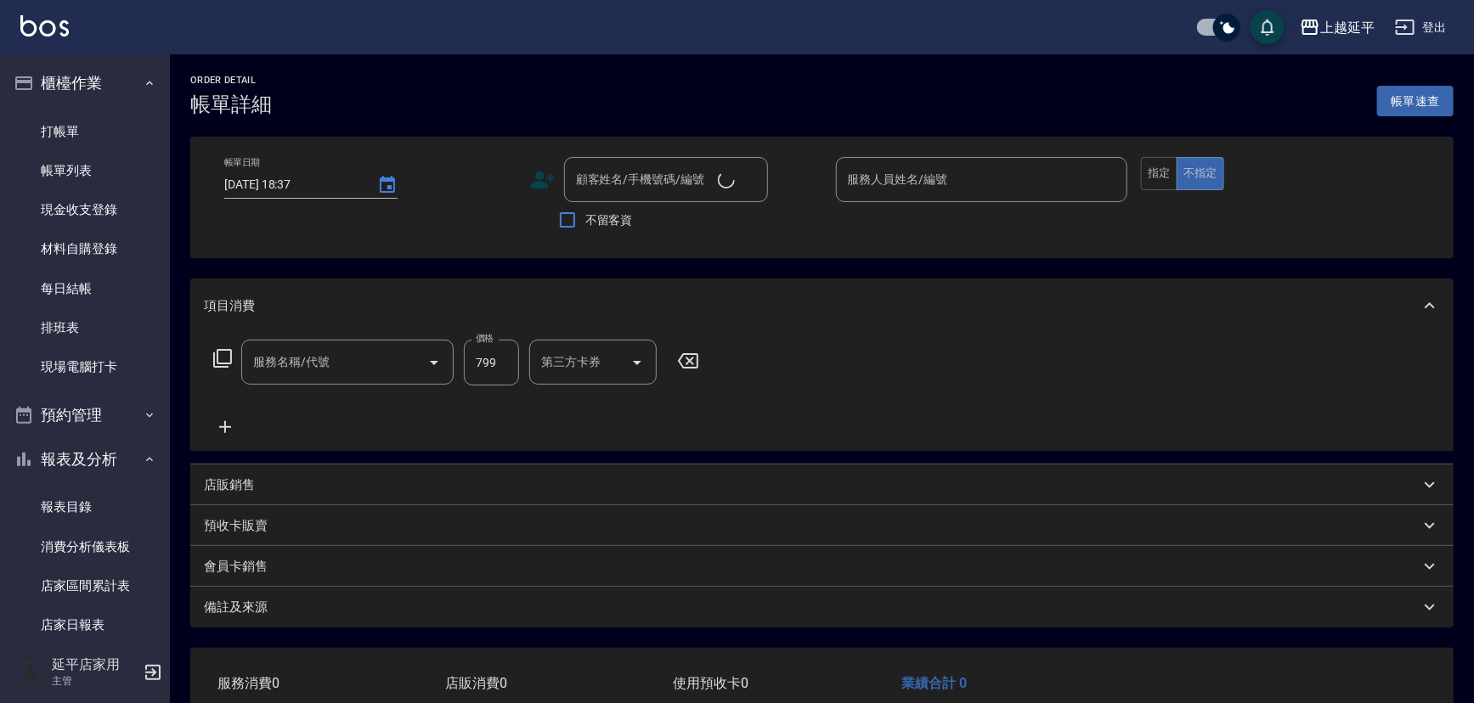
type input "[DATE] 18:36"
type input "[PERSON_NAME]-4"
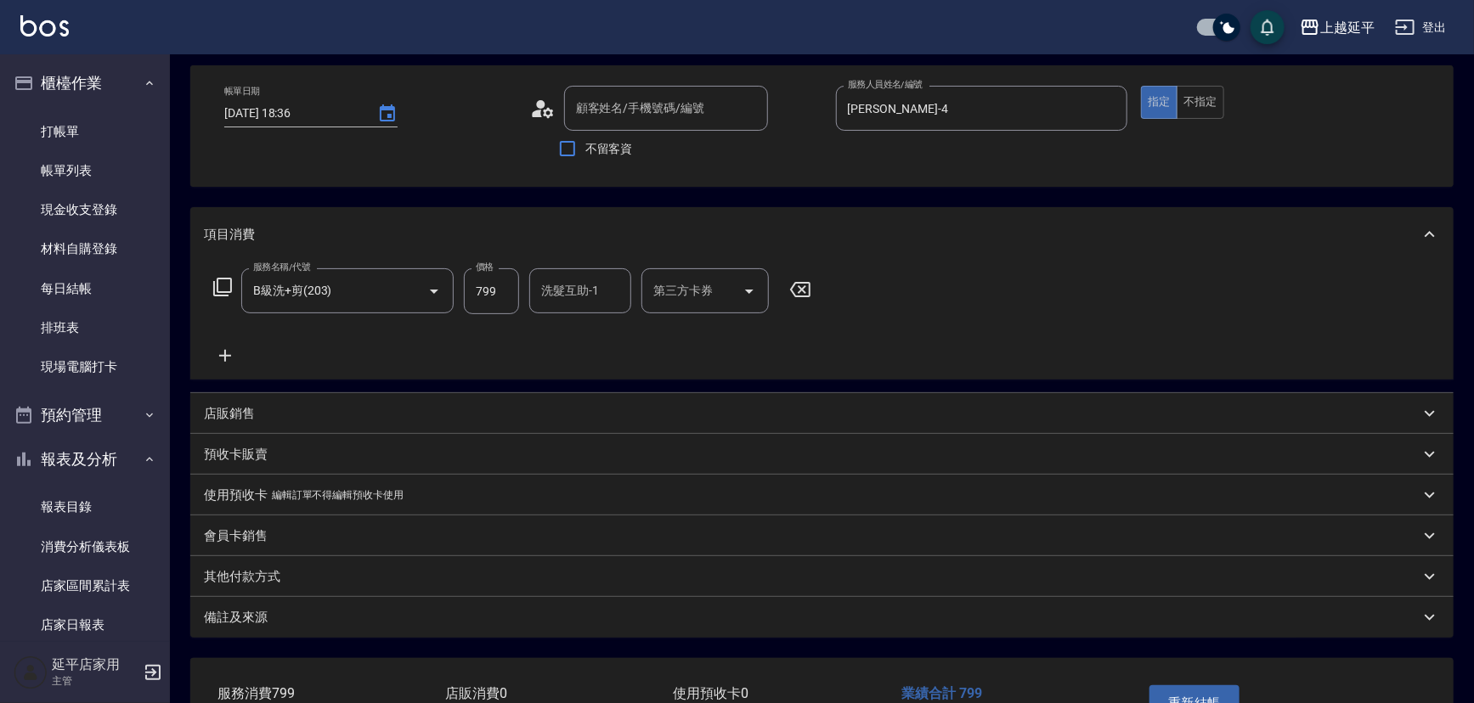
type input "B級洗+剪(203)"
type input "無名字/ 0101/null"
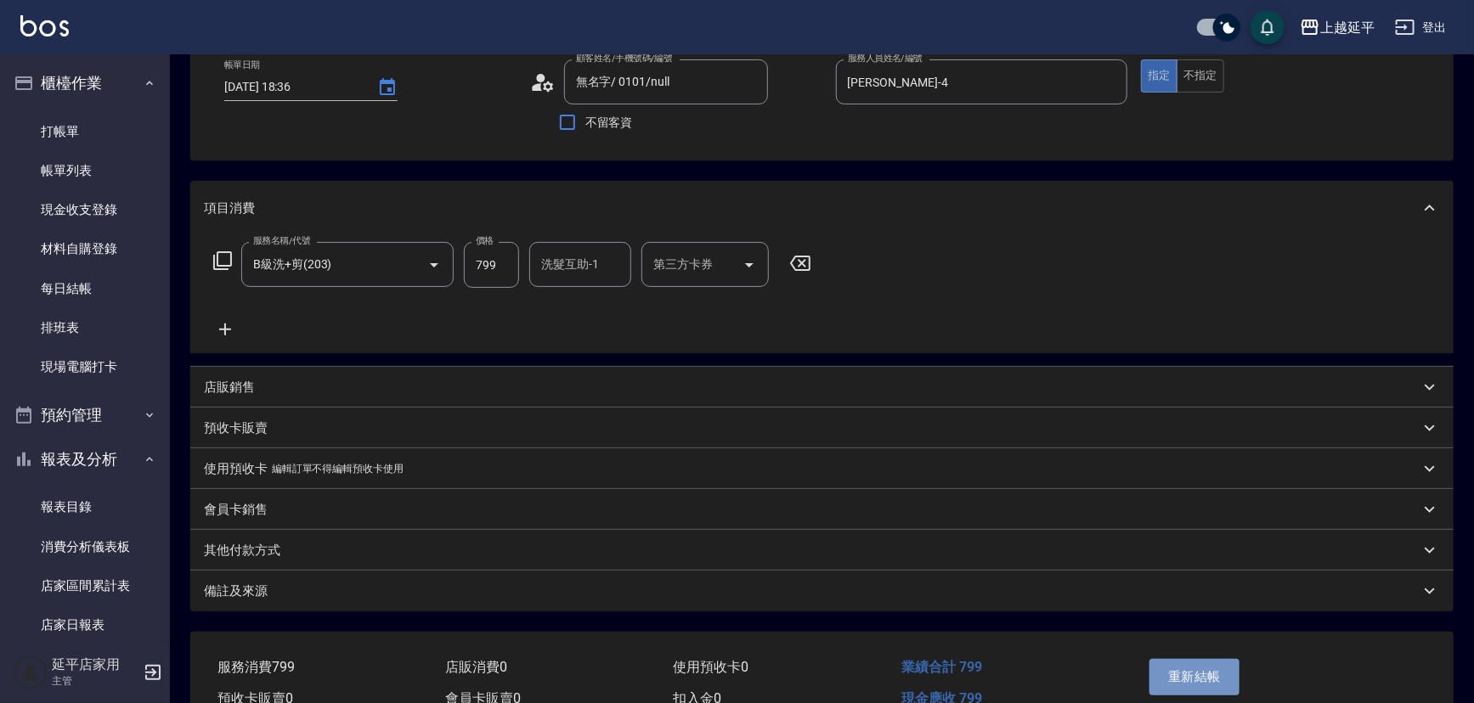
click at [1209, 684] on button "重新結帳" at bounding box center [1194, 677] width 90 height 36
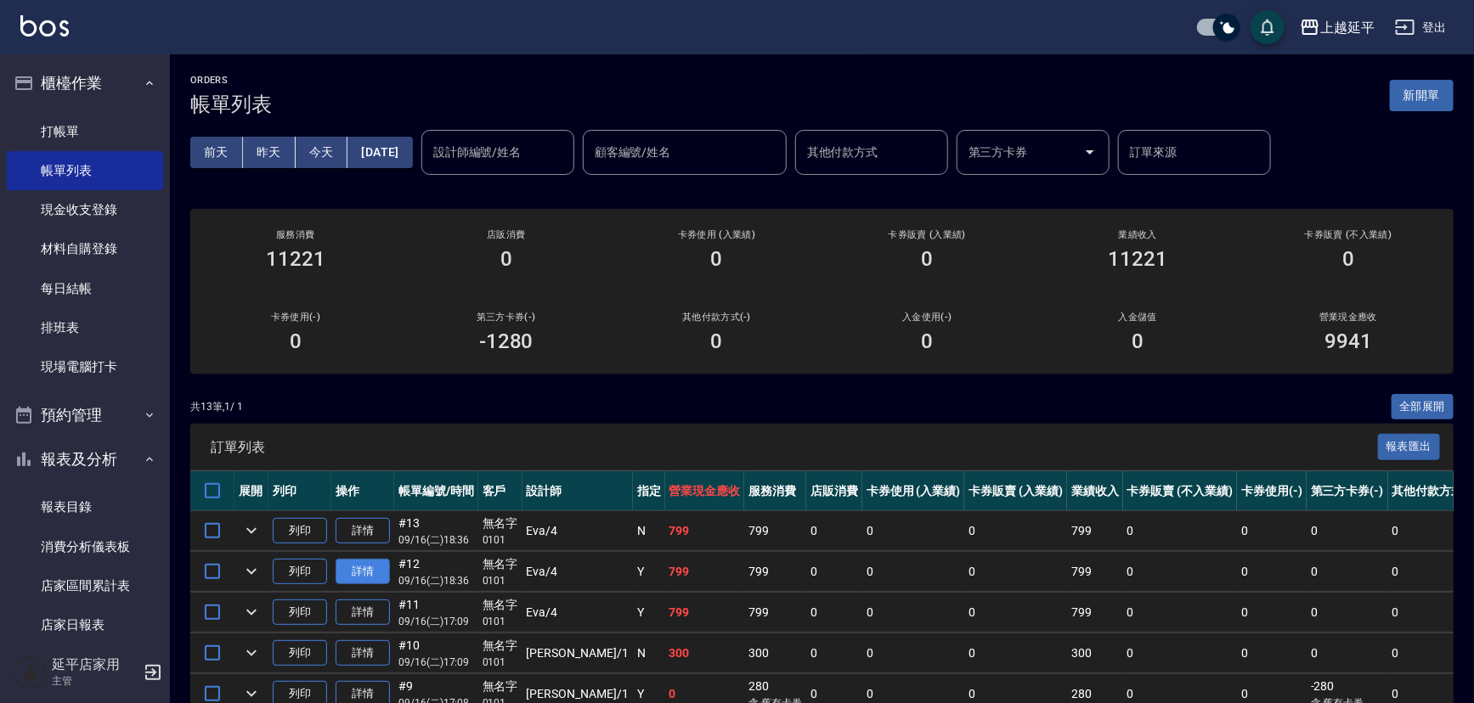
click at [360, 576] on link "詳情" at bounding box center [363, 572] width 54 height 26
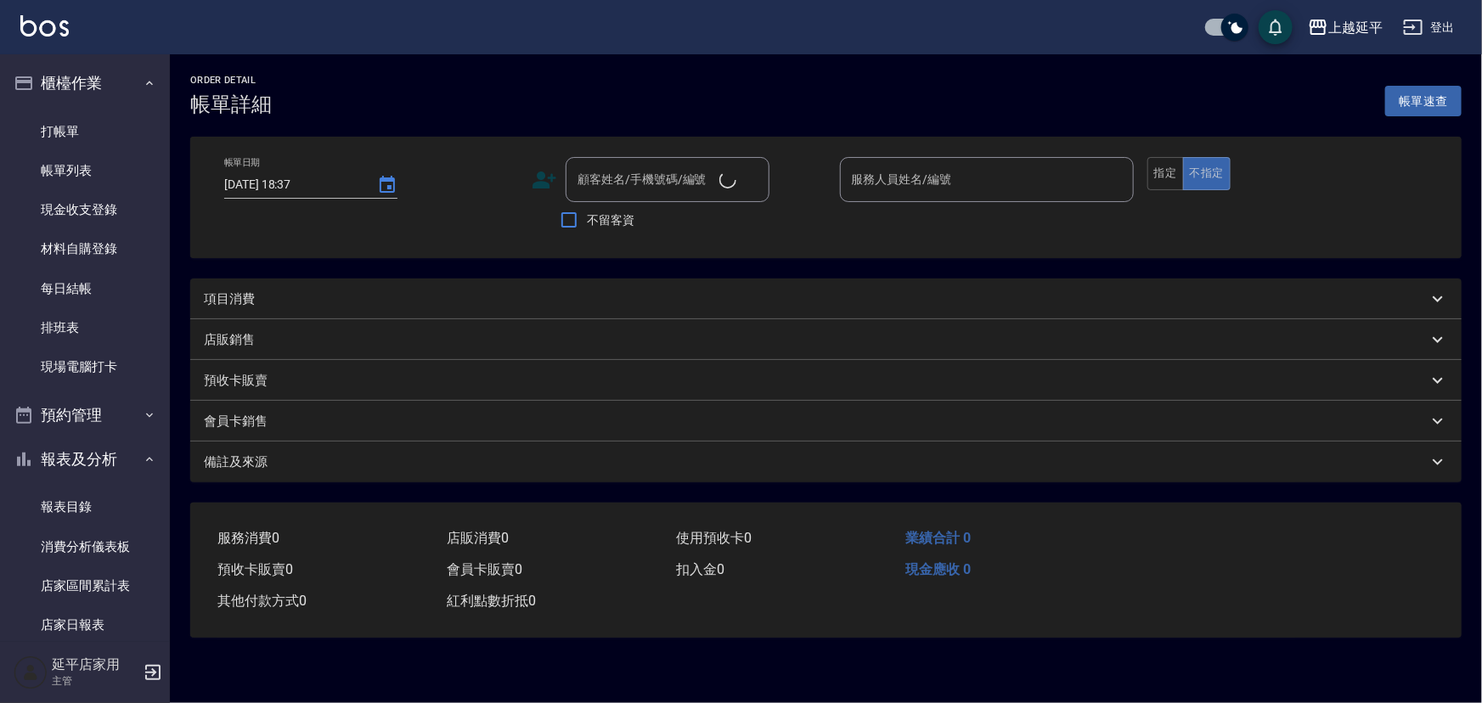
type input "[DATE] 18:36"
type input "[PERSON_NAME]-4"
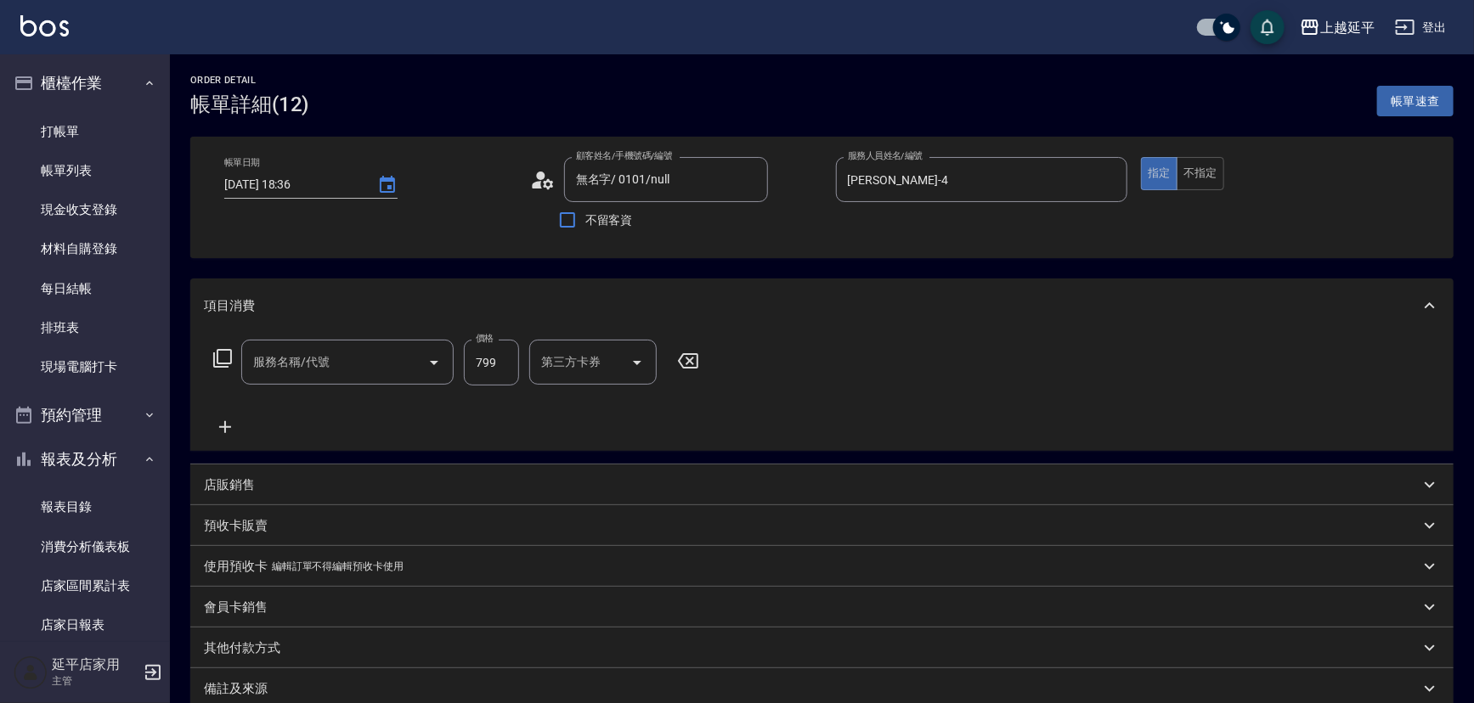
type input "無名字/ 0101/null"
type input "B級洗+剪(203)"
click at [415, 359] on icon "Clear" at bounding box center [410, 362] width 17 height 17
click at [355, 364] on input "服務名稱/代號" at bounding box center [324, 362] width 150 height 30
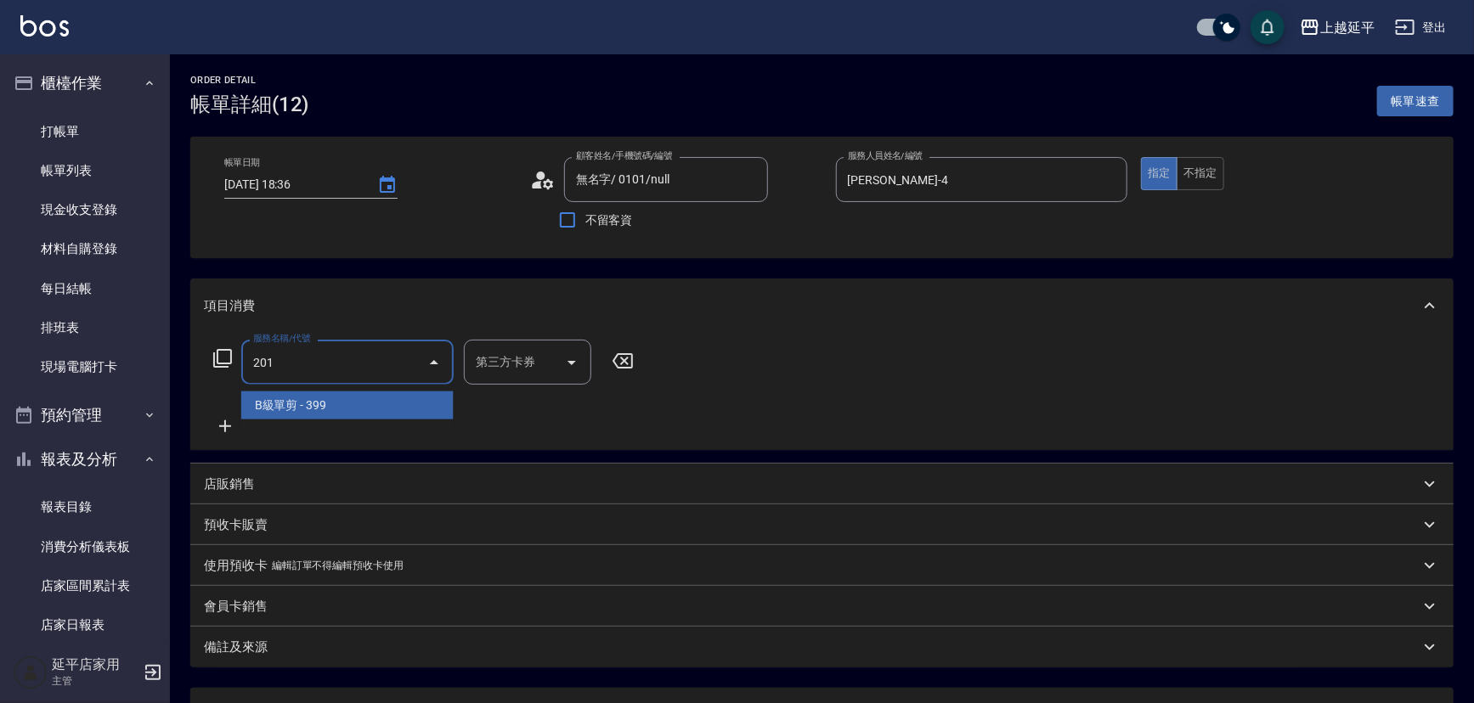
click at [351, 398] on span "B級單剪 - 399" at bounding box center [347, 406] width 212 height 28
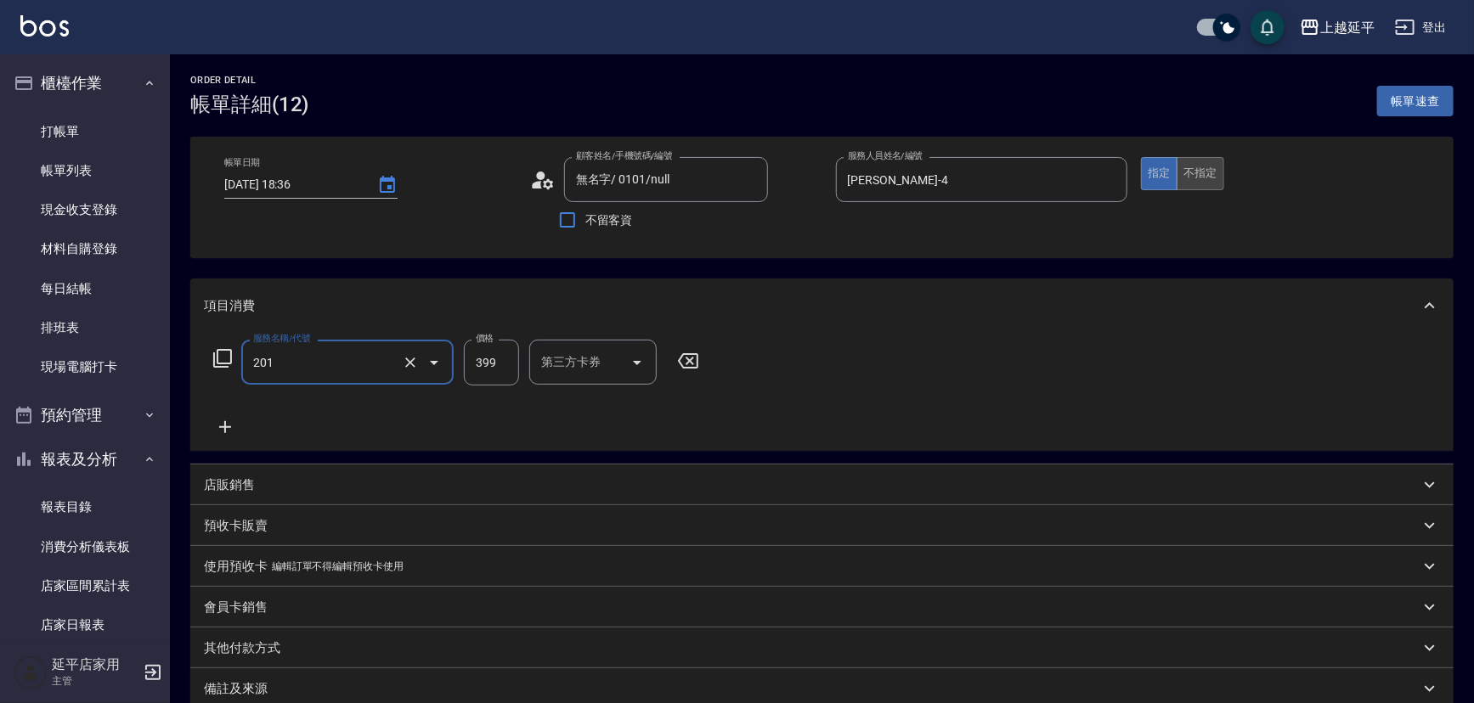
type input "B級單剪(201)"
click at [1219, 170] on button "不指定" at bounding box center [1201, 173] width 48 height 33
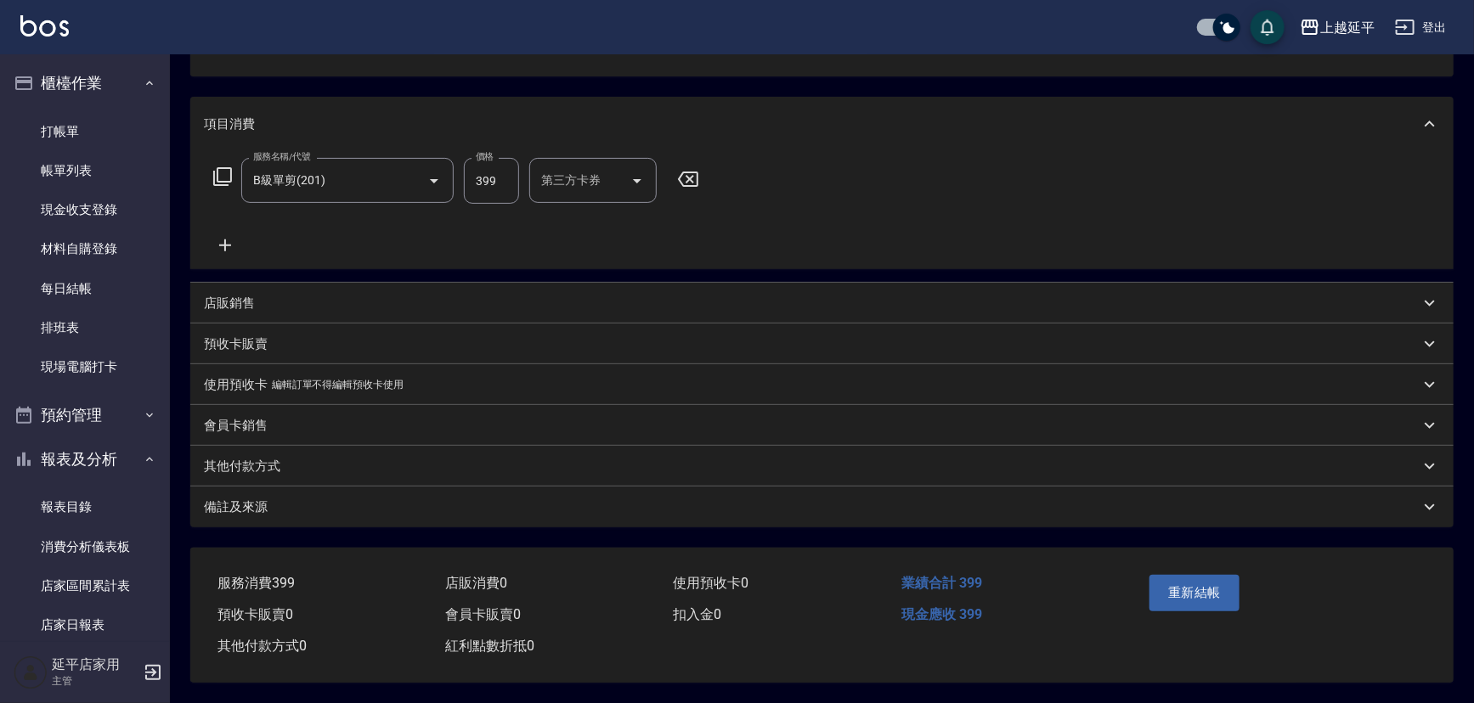
scroll to position [186, 0]
click at [1206, 593] on button "重新結帳" at bounding box center [1194, 593] width 90 height 36
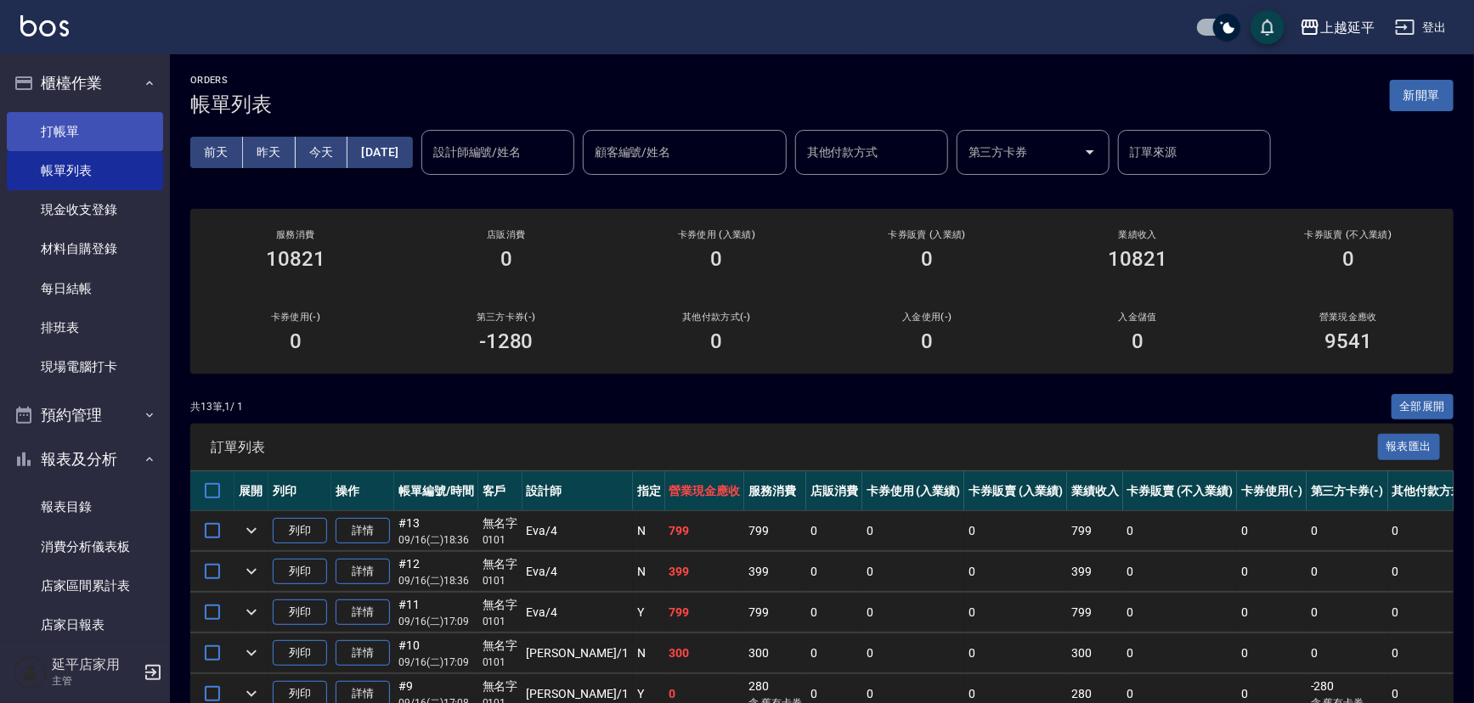
click at [77, 136] on link "打帳單" at bounding box center [85, 131] width 156 height 39
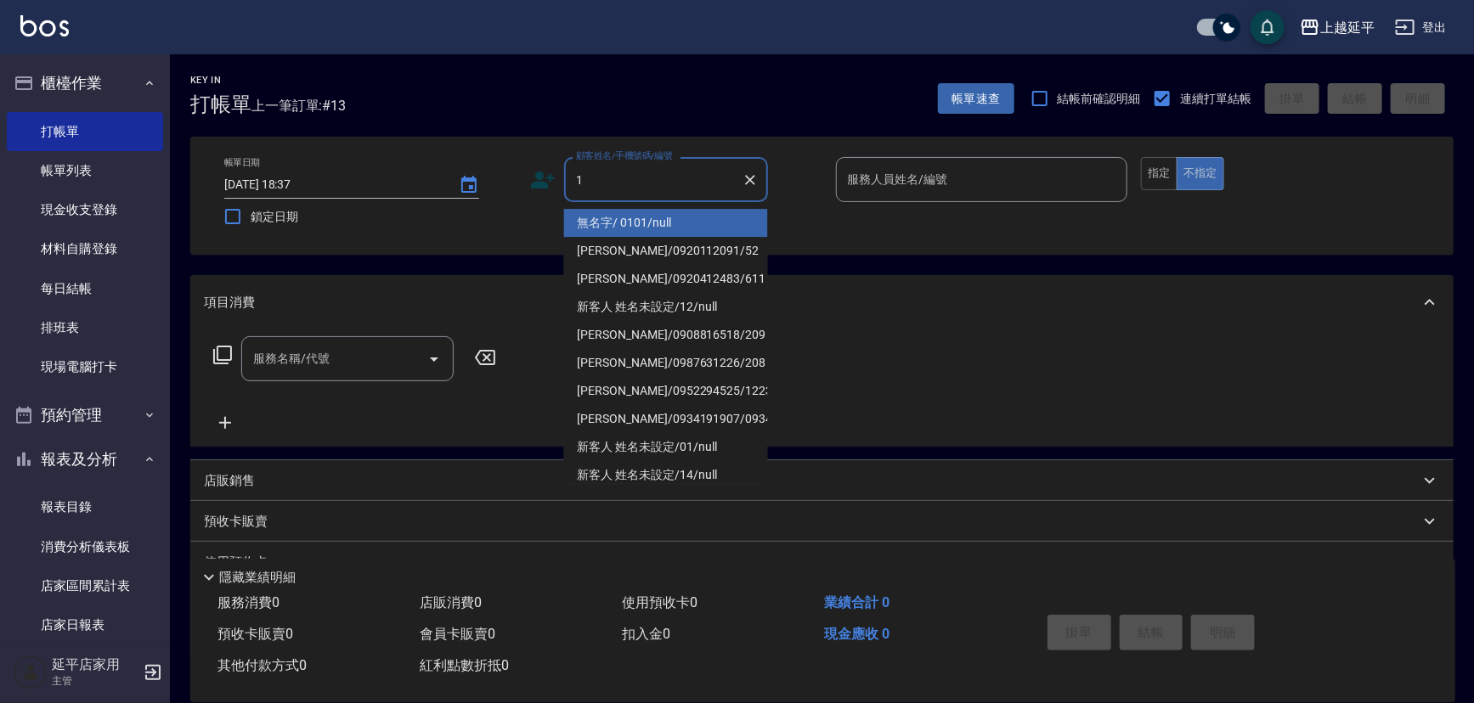
click at [667, 229] on li "無名字/ 0101/null" at bounding box center [666, 223] width 204 height 28
type input "無名字/ 0101/null"
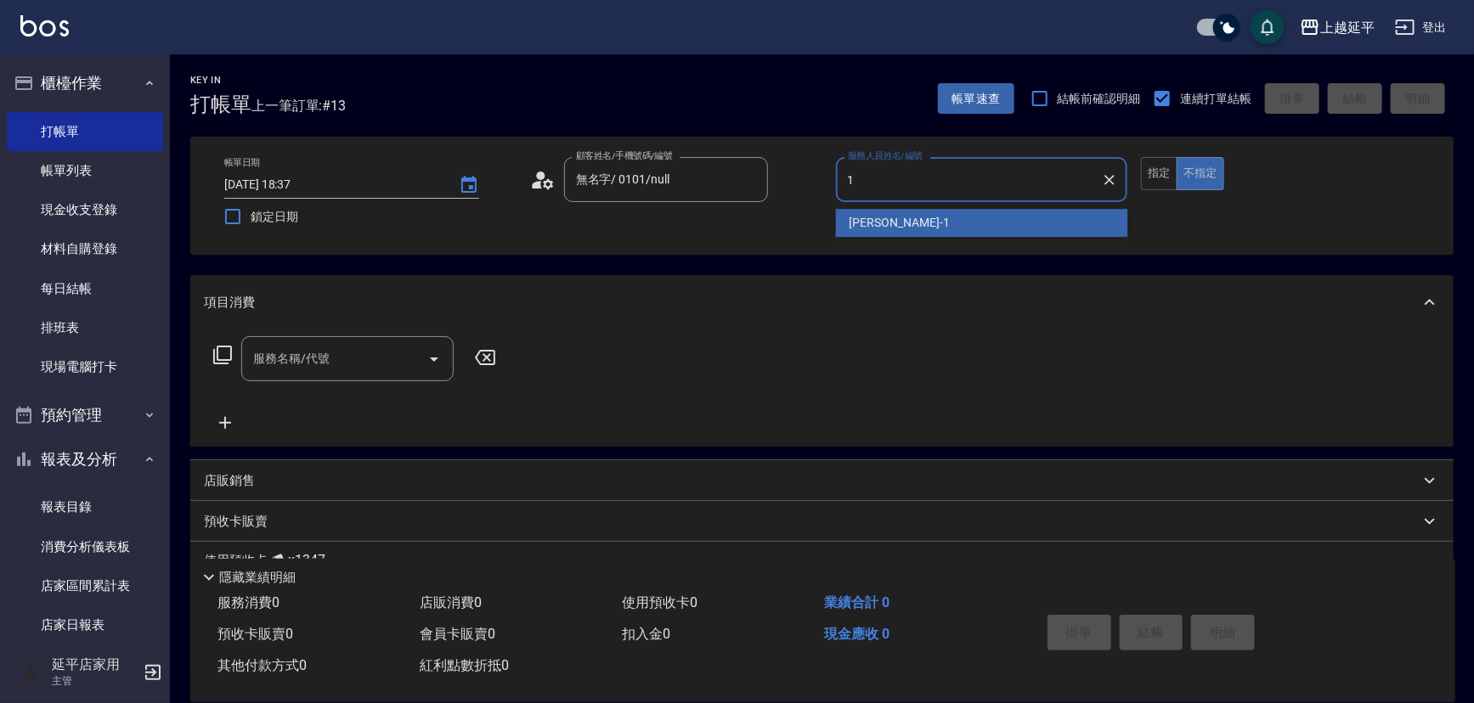
click at [848, 221] on div "[PERSON_NAME]-1" at bounding box center [982, 223] width 292 height 28
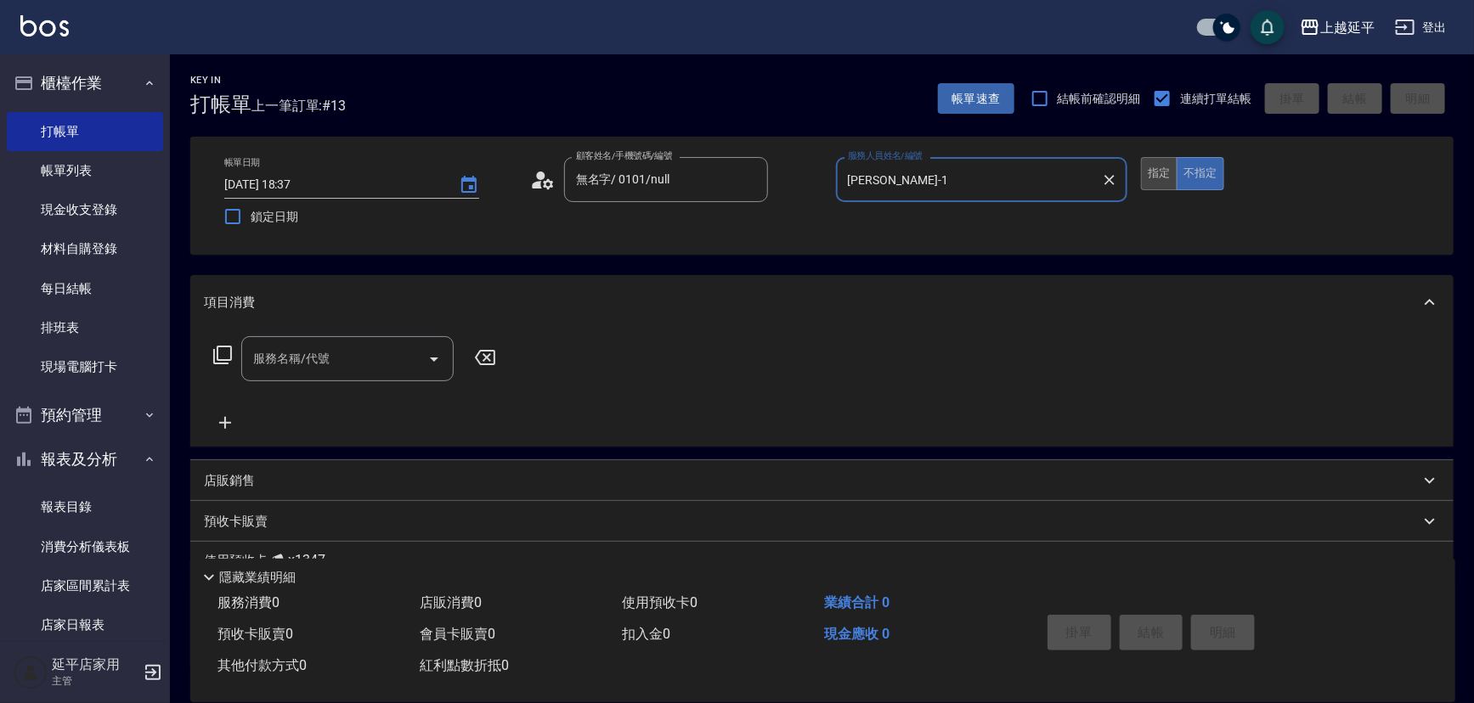
type input "[PERSON_NAME]-1"
click at [1165, 174] on button "指定" at bounding box center [1159, 173] width 37 height 33
click at [436, 364] on icon "Open" at bounding box center [434, 359] width 20 height 20
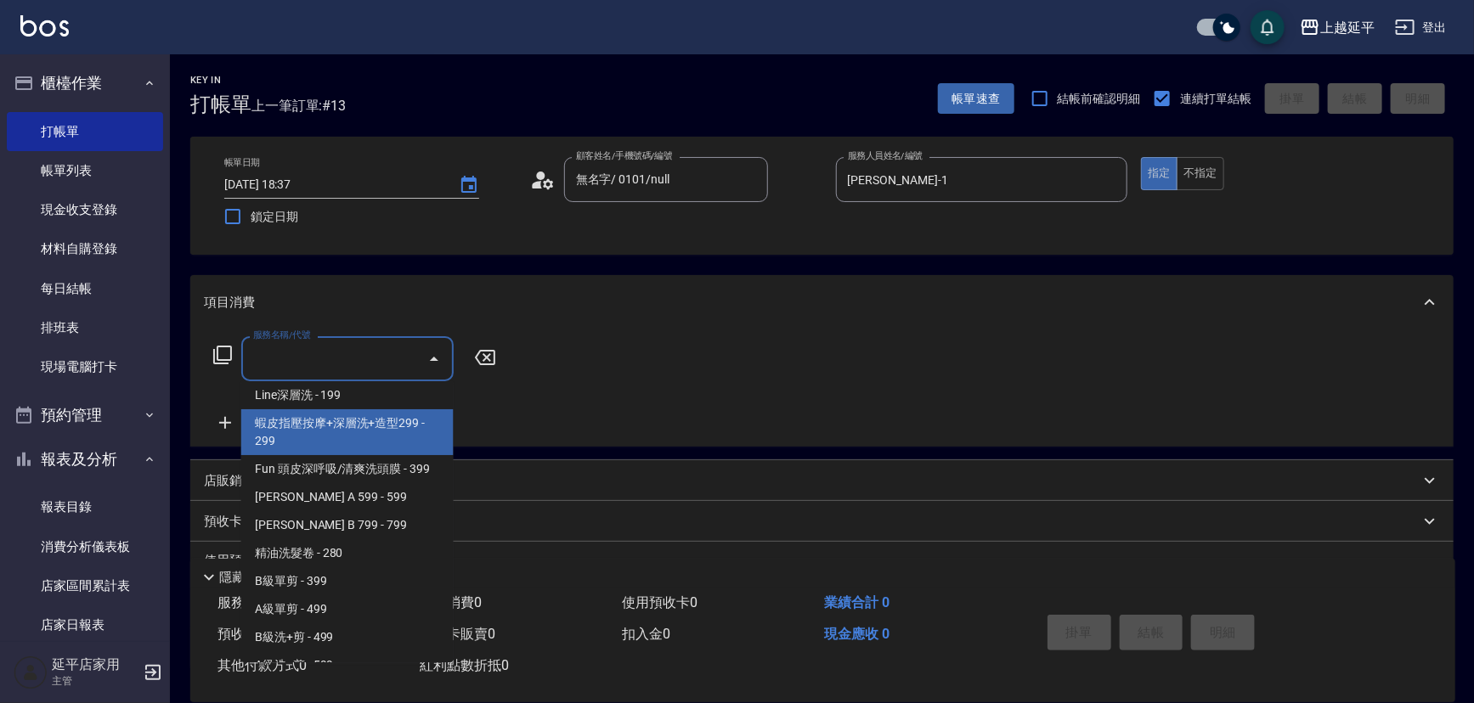
scroll to position [463, 0]
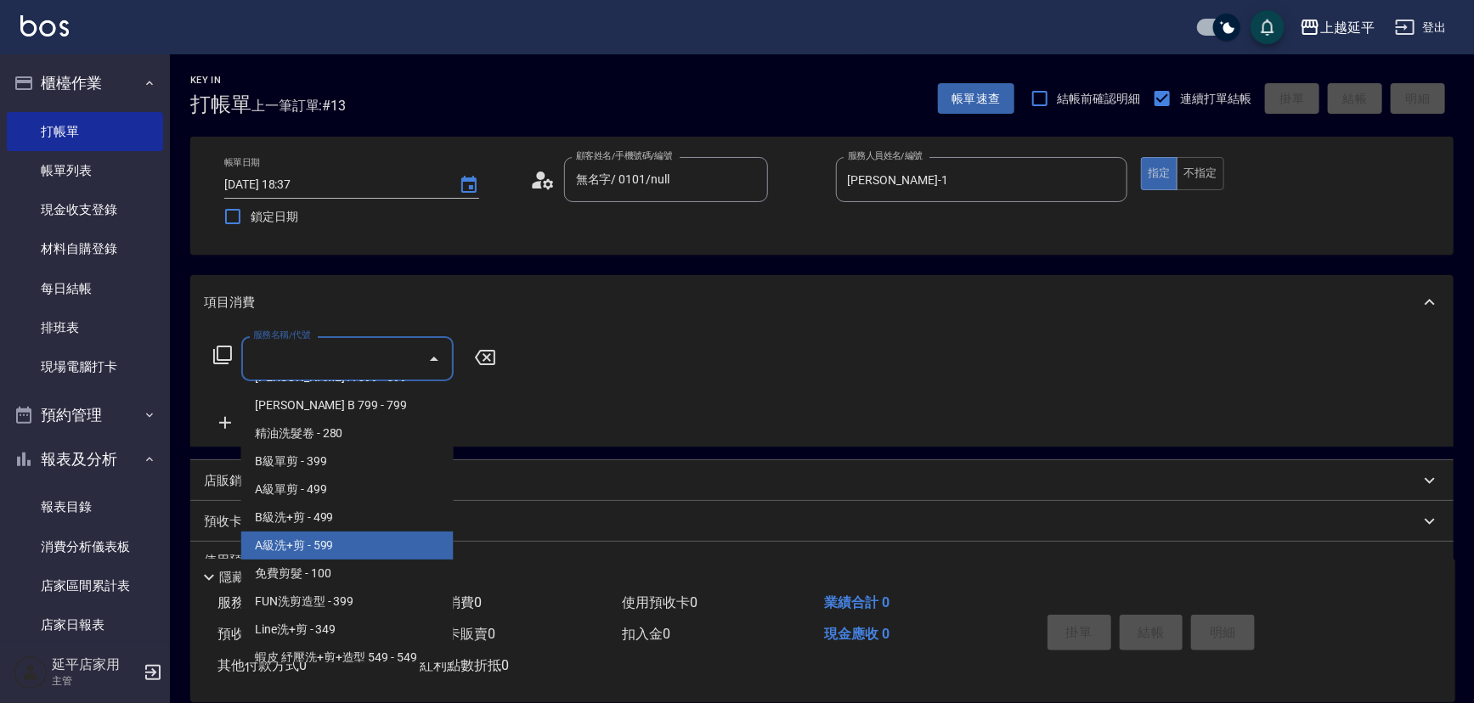
click at [332, 546] on span "A級洗+剪 - 599" at bounding box center [347, 546] width 212 height 28
type input "A級洗+剪(204)"
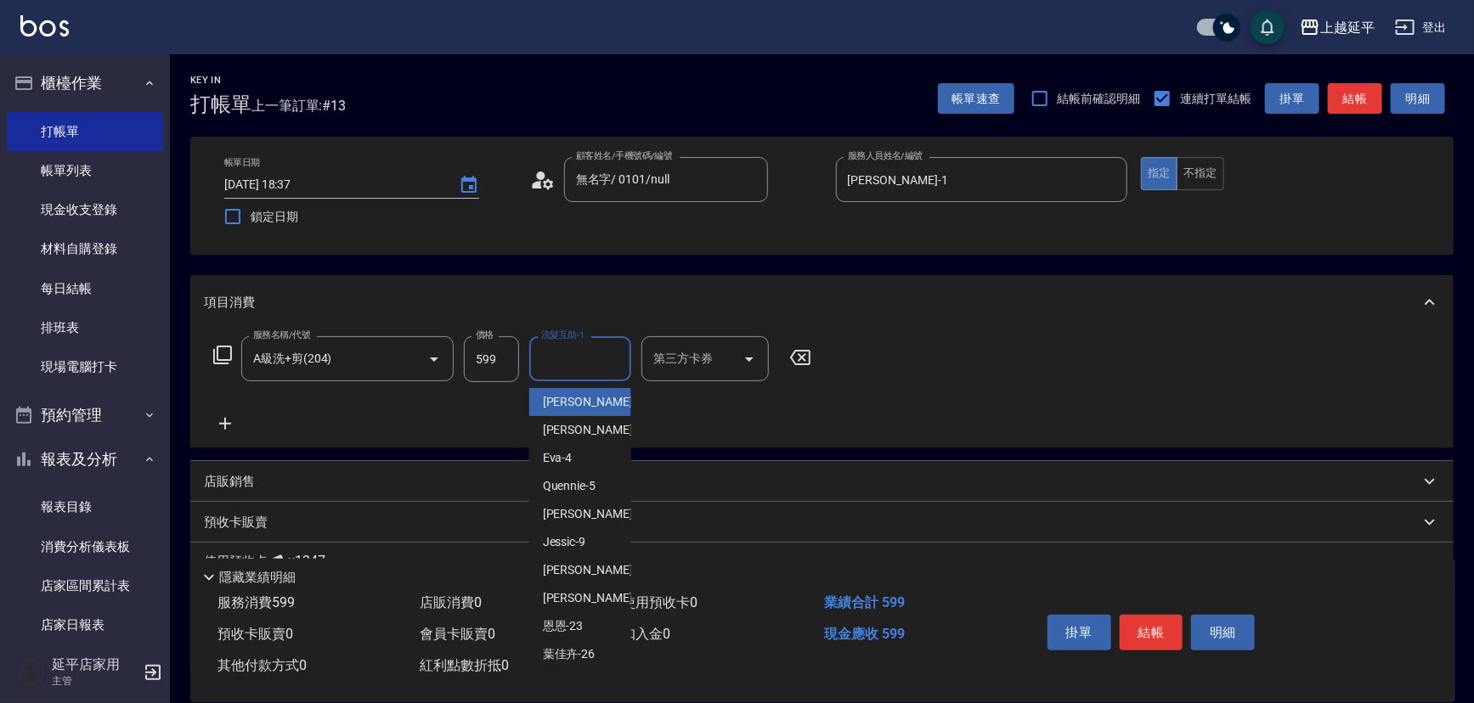
click at [573, 365] on input "洗髮互助-1" at bounding box center [580, 359] width 87 height 30
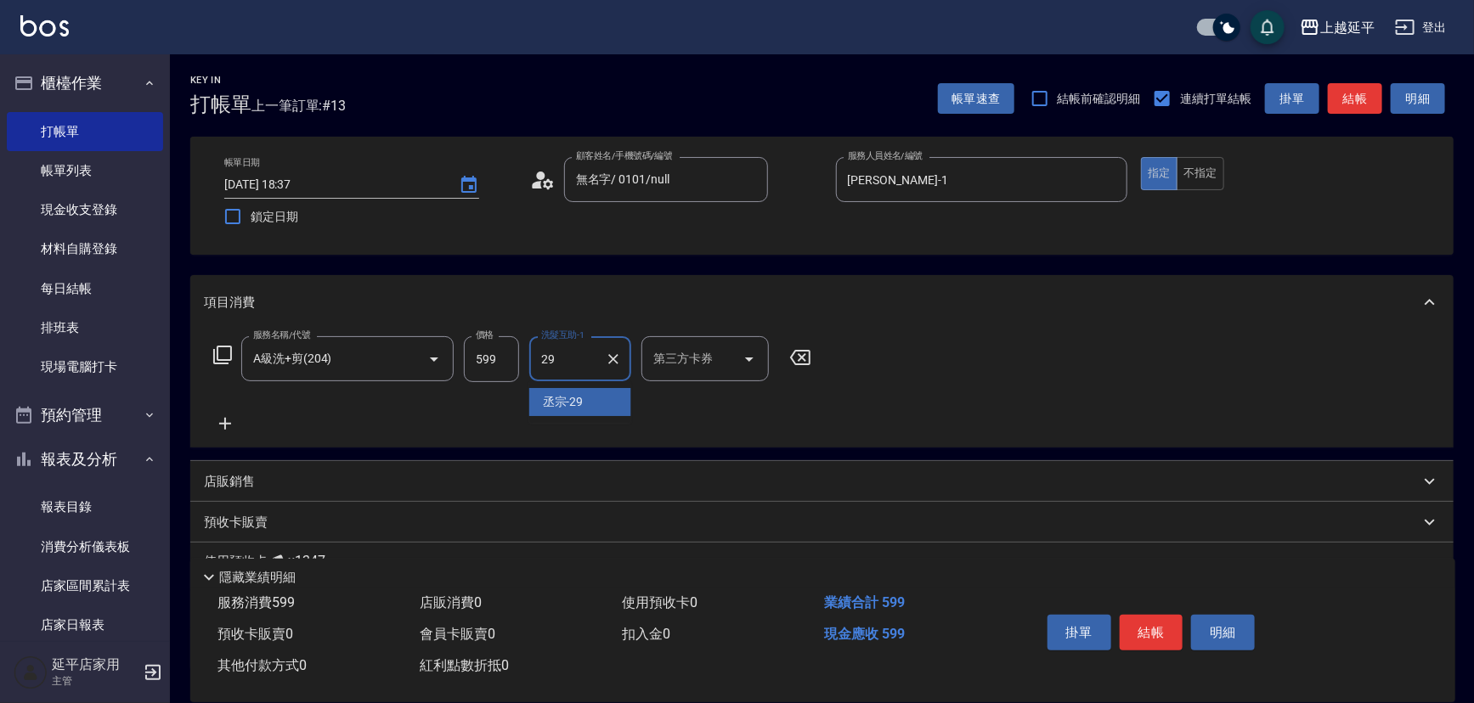
click at [609, 408] on div "丞宗 -29" at bounding box center [580, 402] width 102 height 28
type input "丞宗-29"
click at [1165, 638] on button "結帳" at bounding box center [1152, 633] width 64 height 36
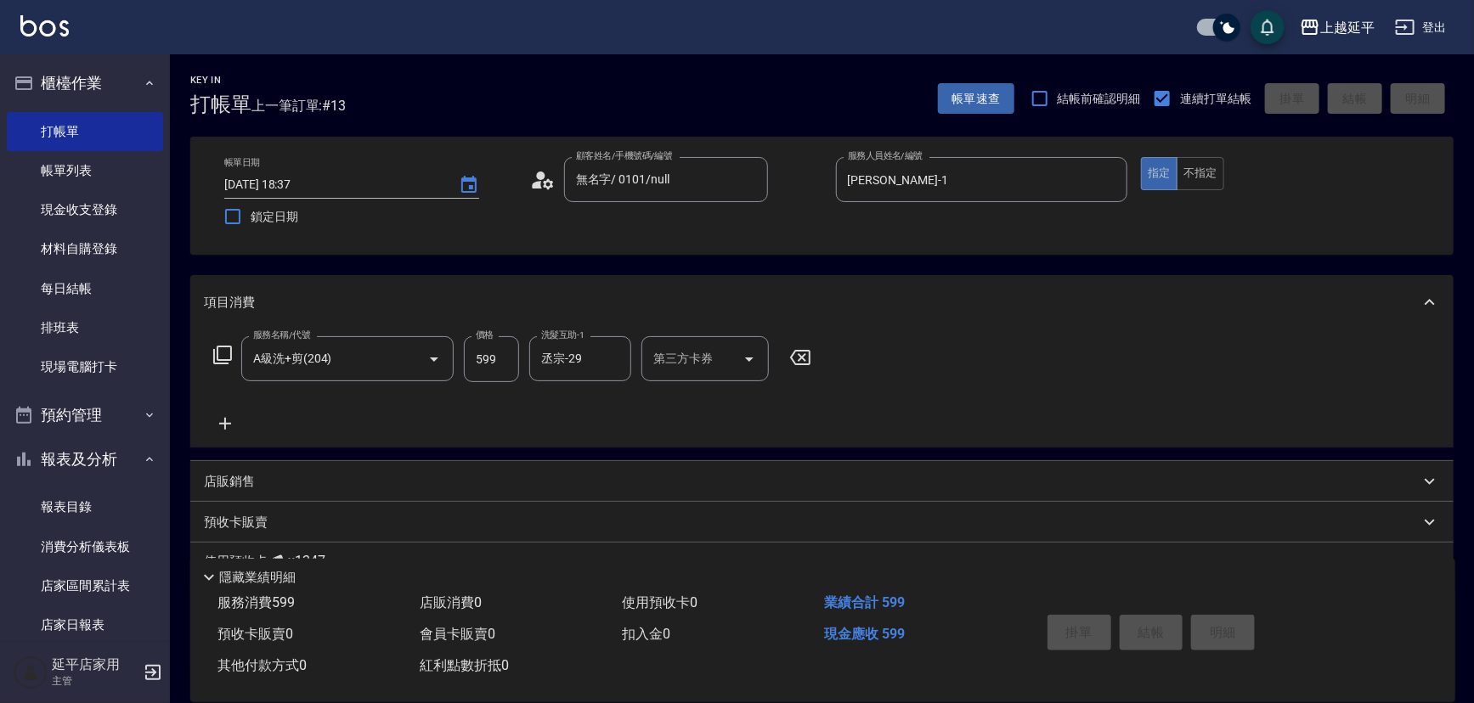
type input "[DATE] 18:57"
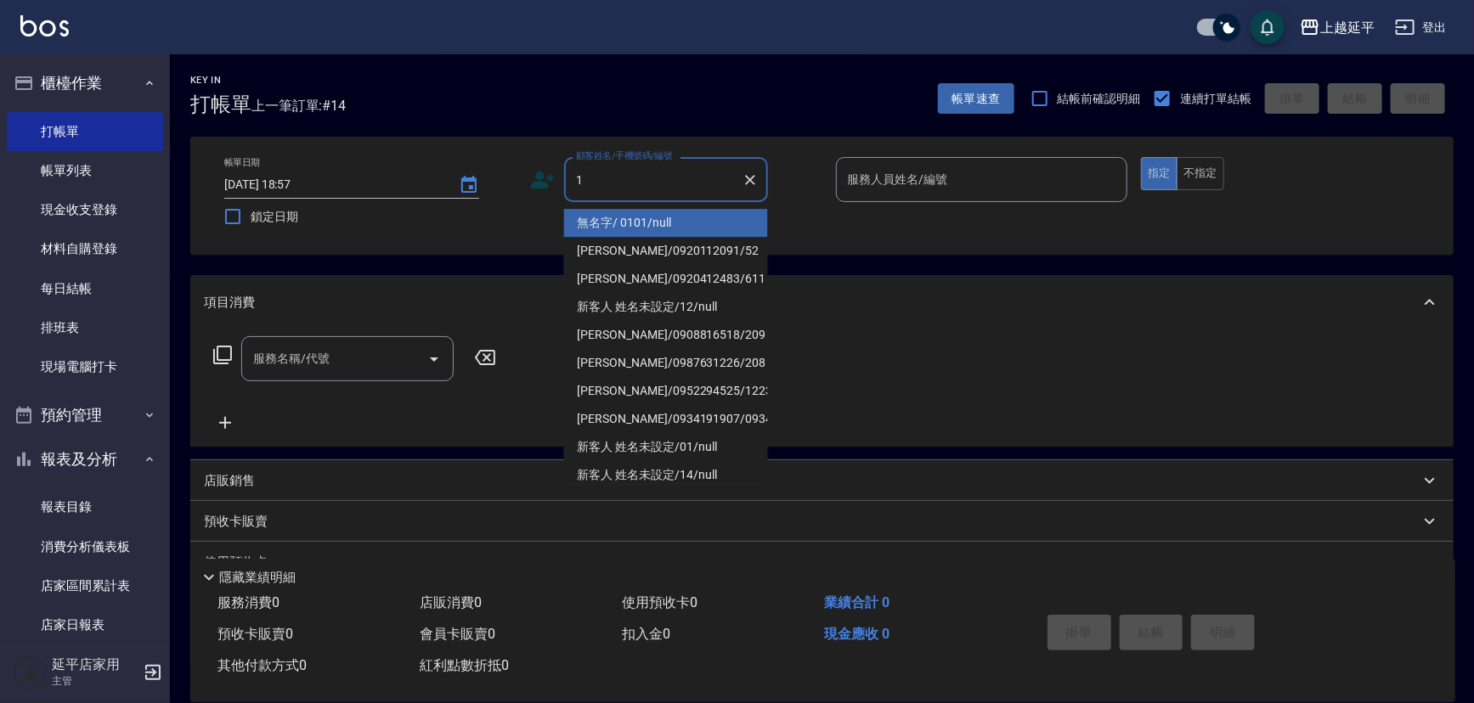
click at [618, 213] on li "無名字/ 0101/null" at bounding box center [666, 223] width 204 height 28
type input "無名字/ 0101/null"
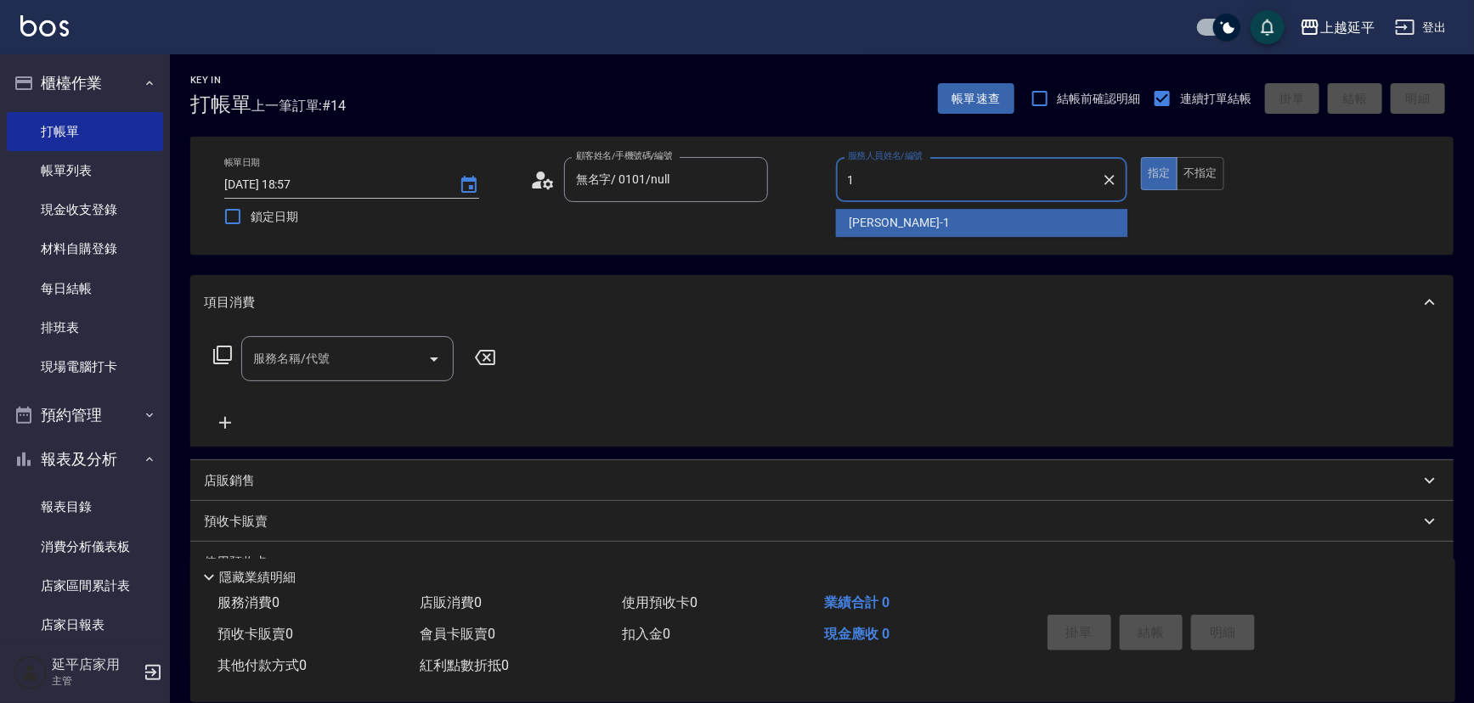
click at [919, 233] on div "[PERSON_NAME]-1" at bounding box center [982, 223] width 292 height 28
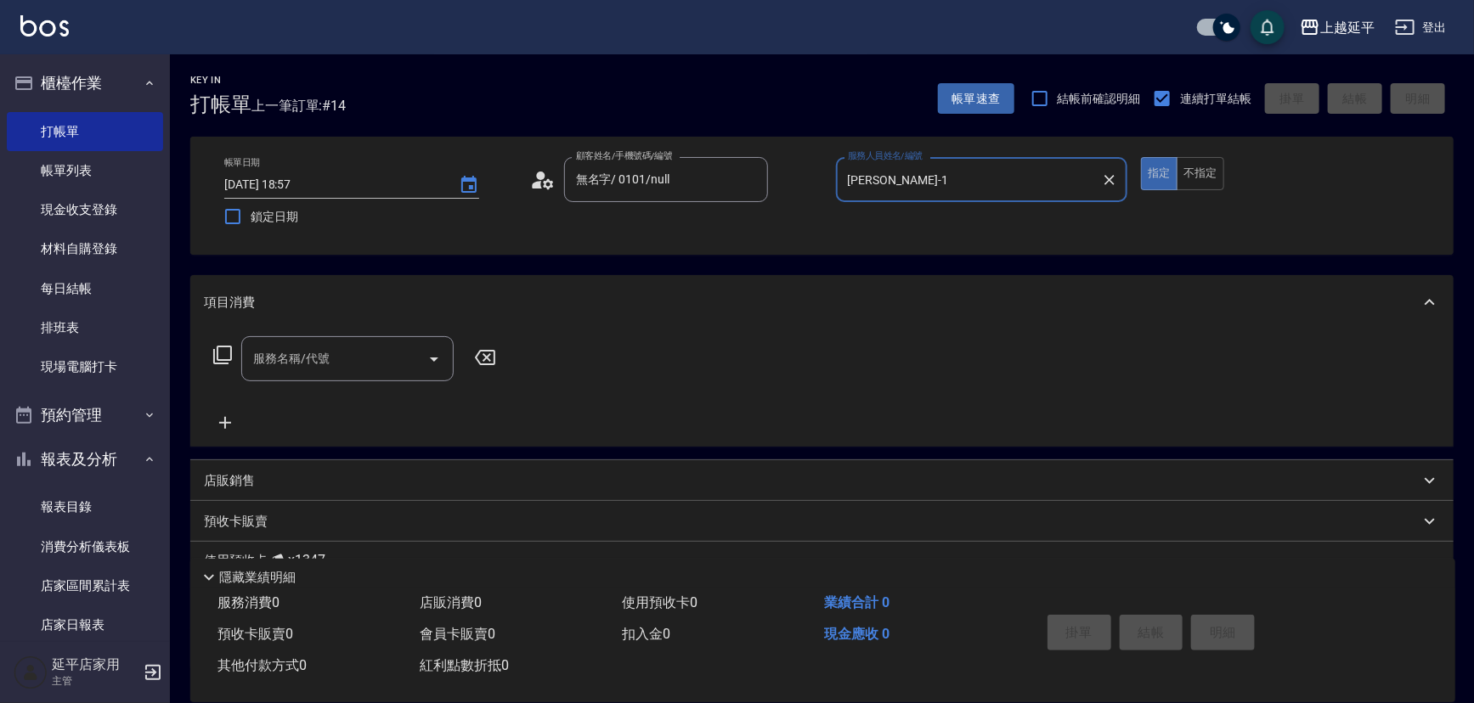
click at [432, 356] on icon "Open" at bounding box center [434, 359] width 20 height 20
type input "[PERSON_NAME]-1"
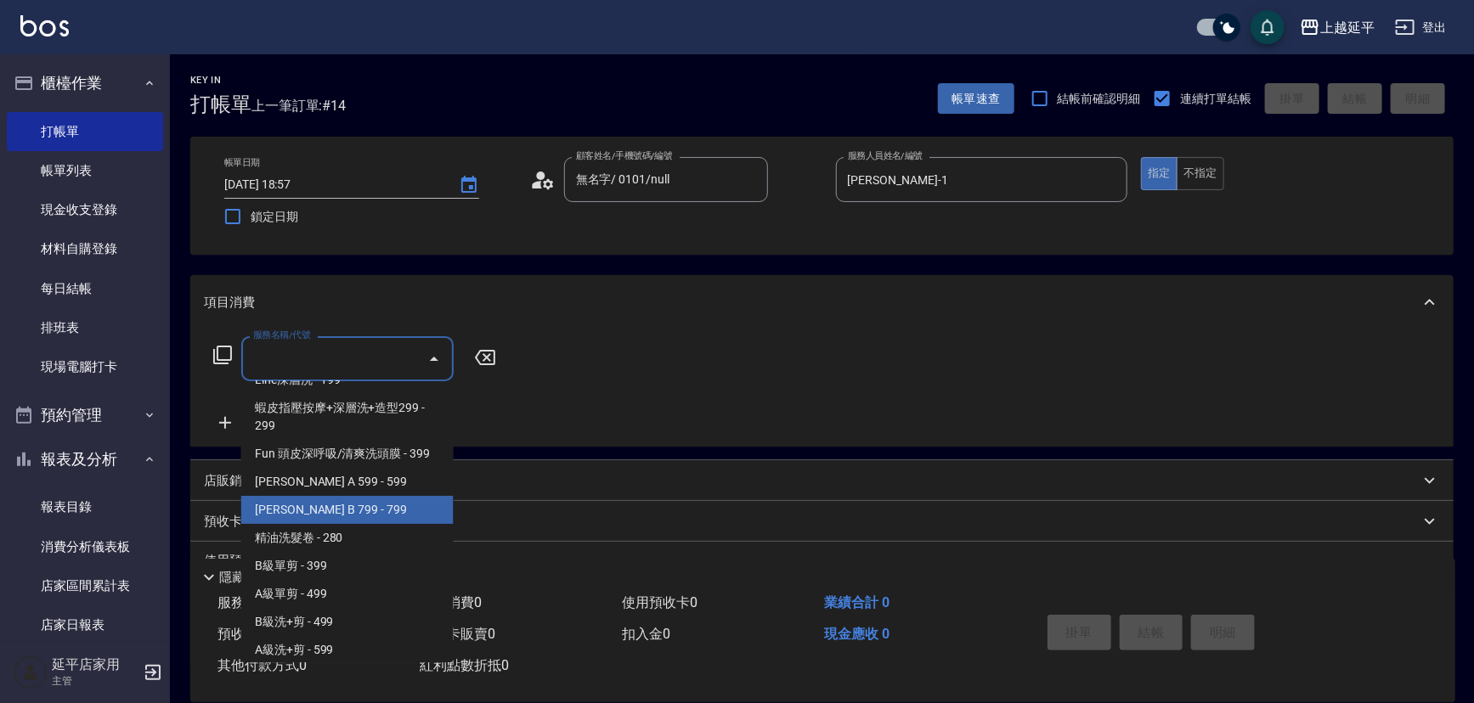
scroll to position [386, 0]
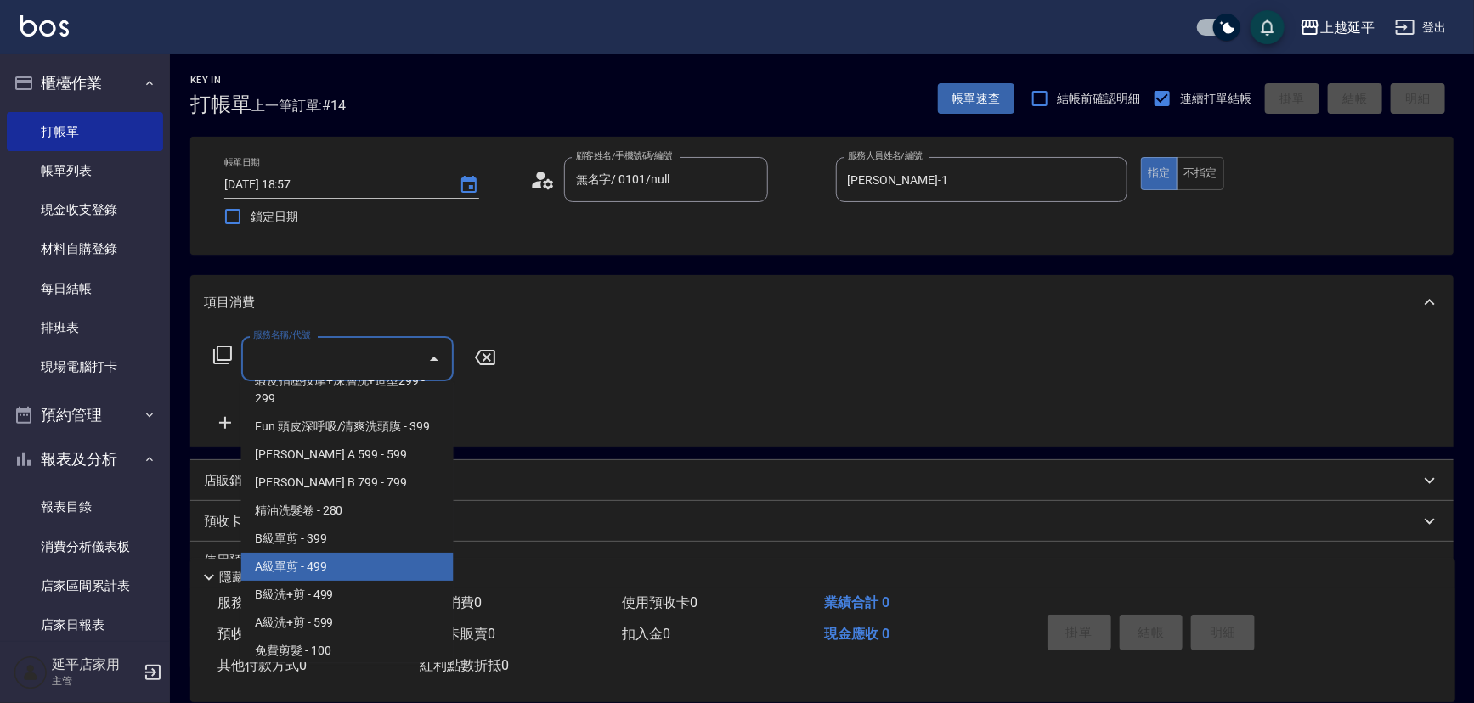
click at [348, 569] on span "A級單剪 - 499" at bounding box center [347, 567] width 212 height 28
type input "A級單剪(202)"
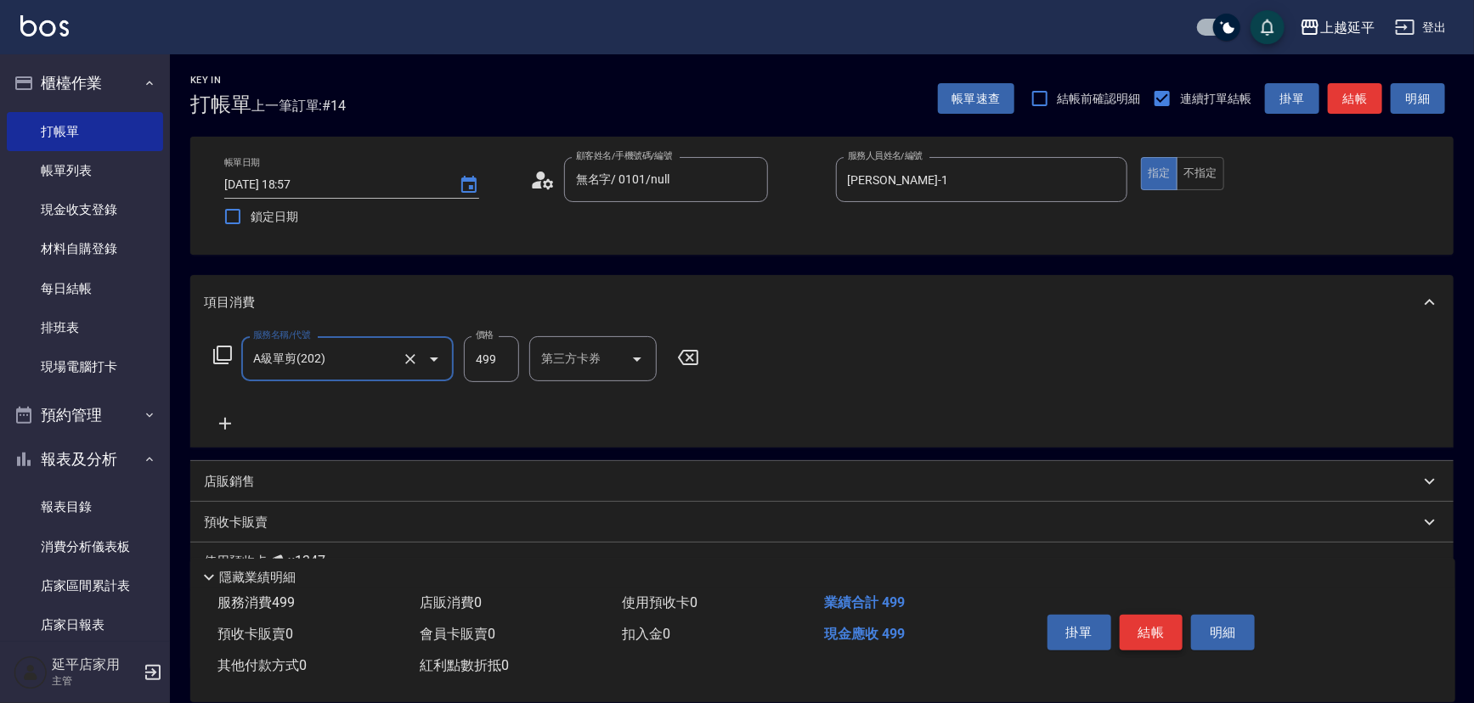
click at [1140, 630] on button "結帳" at bounding box center [1152, 633] width 64 height 36
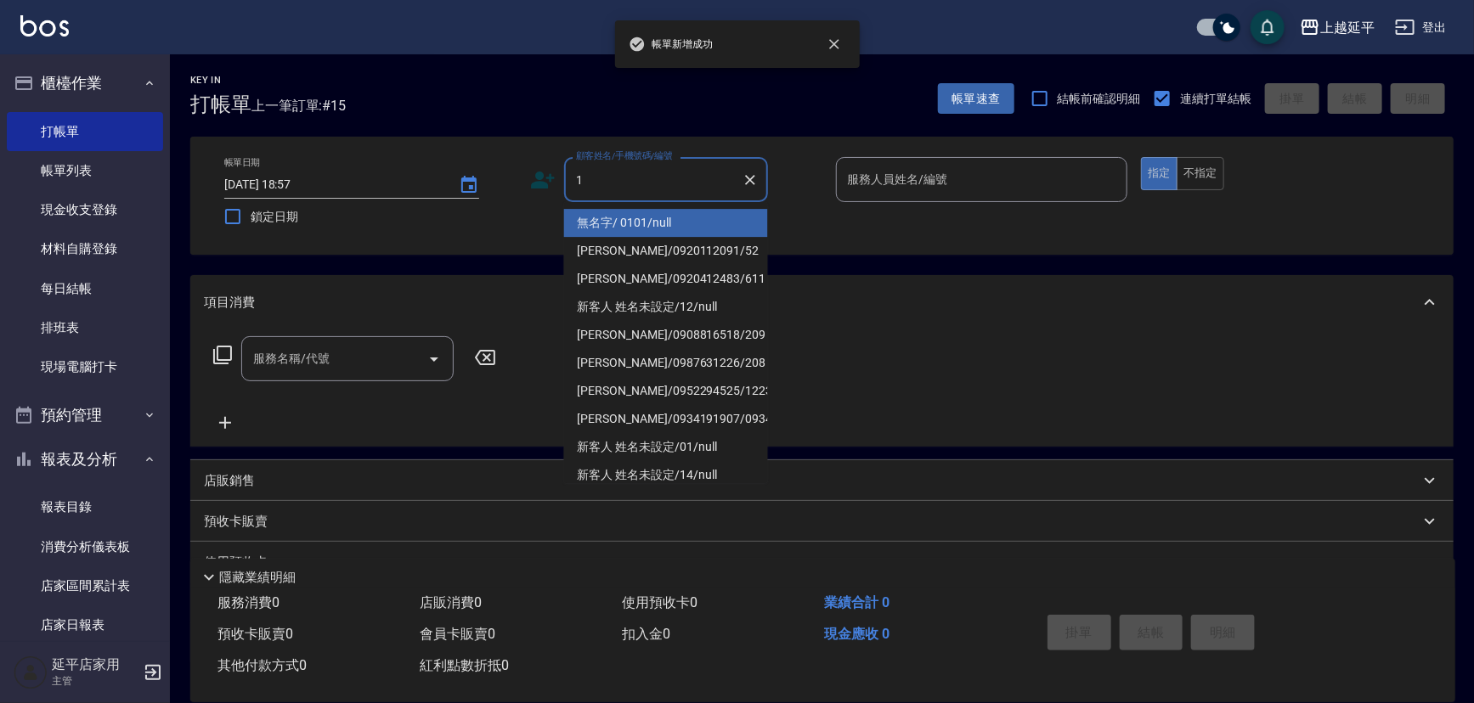
click at [619, 213] on li "無名字/ 0101/null" at bounding box center [666, 223] width 204 height 28
type input "無名字/ 0101/null"
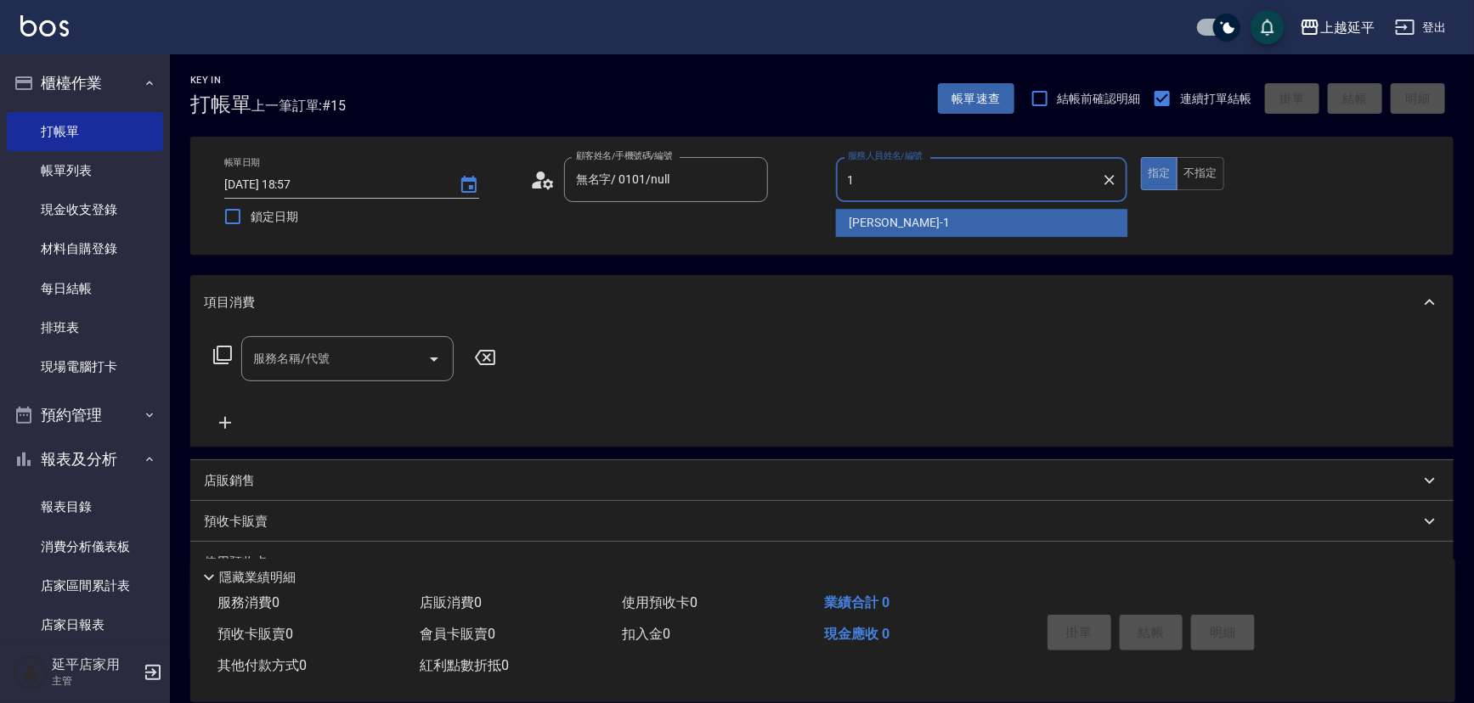
click at [857, 215] on span "[PERSON_NAME]-1" at bounding box center [900, 223] width 100 height 18
click at [432, 359] on icon "Open" at bounding box center [434, 360] width 8 height 4
type input "[PERSON_NAME]-1"
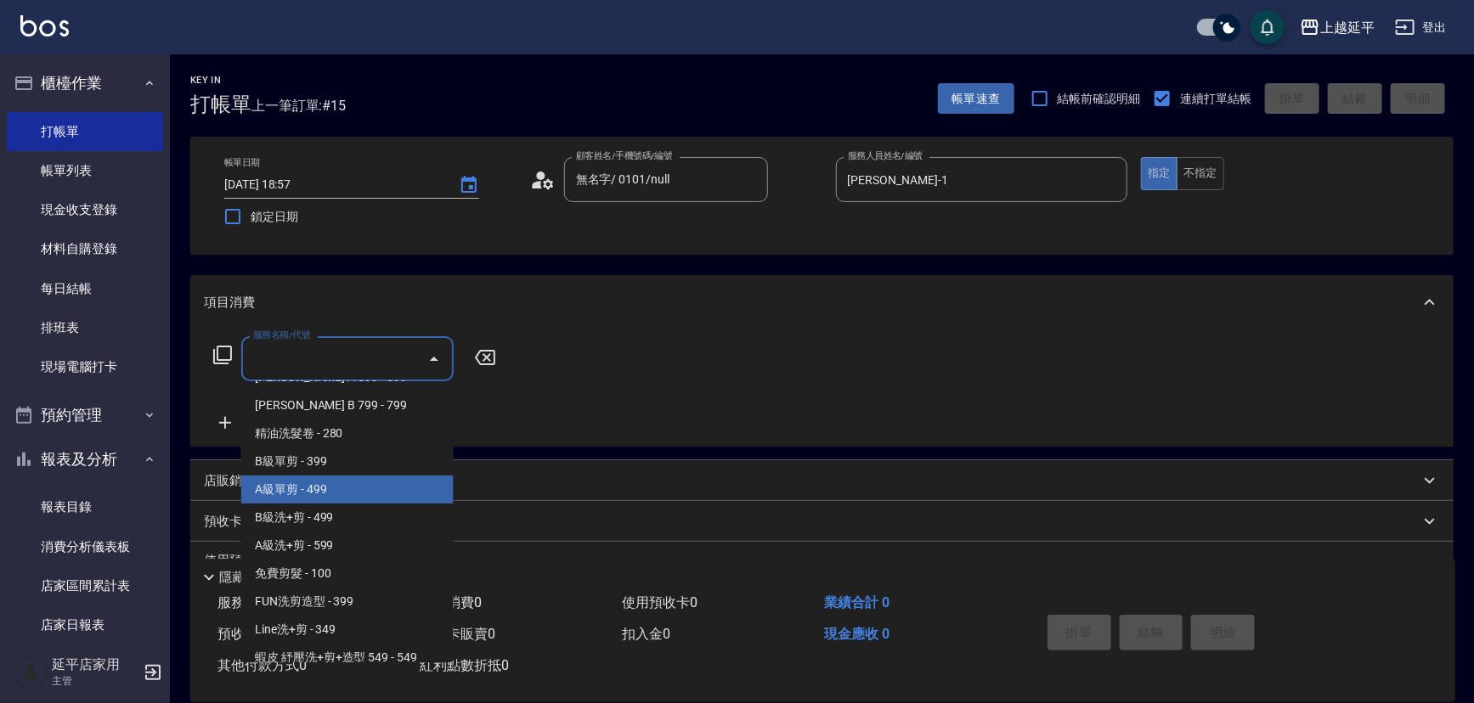
click at [353, 499] on span "A級單剪 - 499" at bounding box center [347, 490] width 212 height 28
type input "A級單剪(202)"
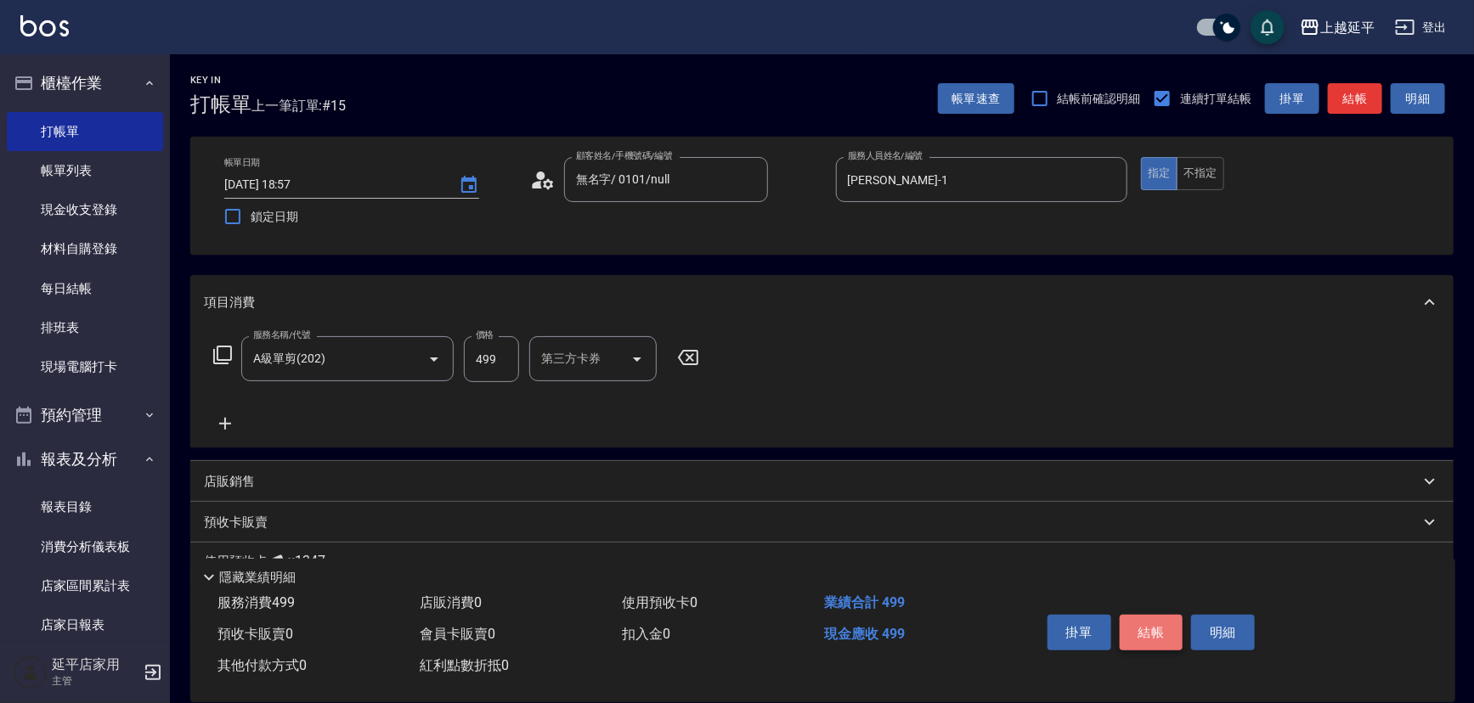
click at [1137, 620] on button "結帳" at bounding box center [1152, 633] width 64 height 36
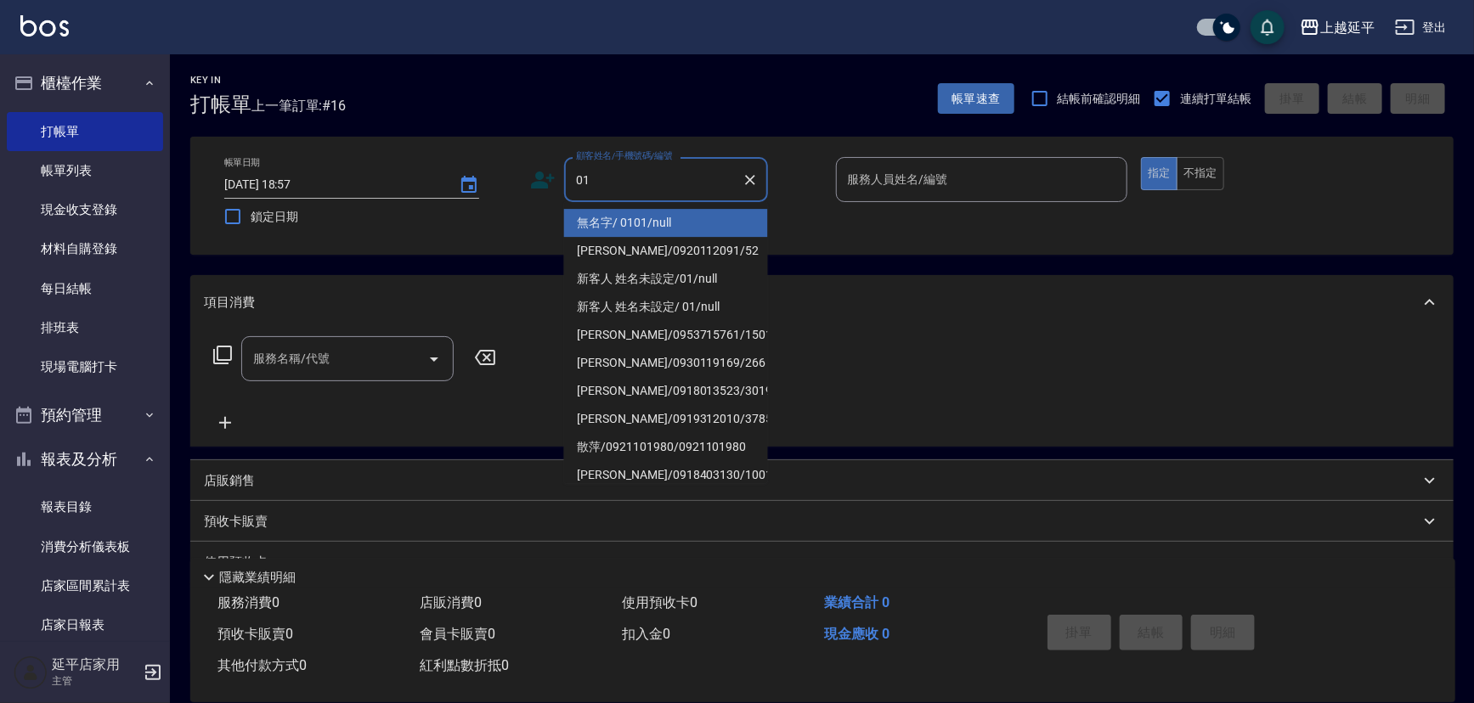
click at [723, 221] on li "無名字/ 0101/null" at bounding box center [666, 223] width 204 height 28
type input "無名字/ 0101/null"
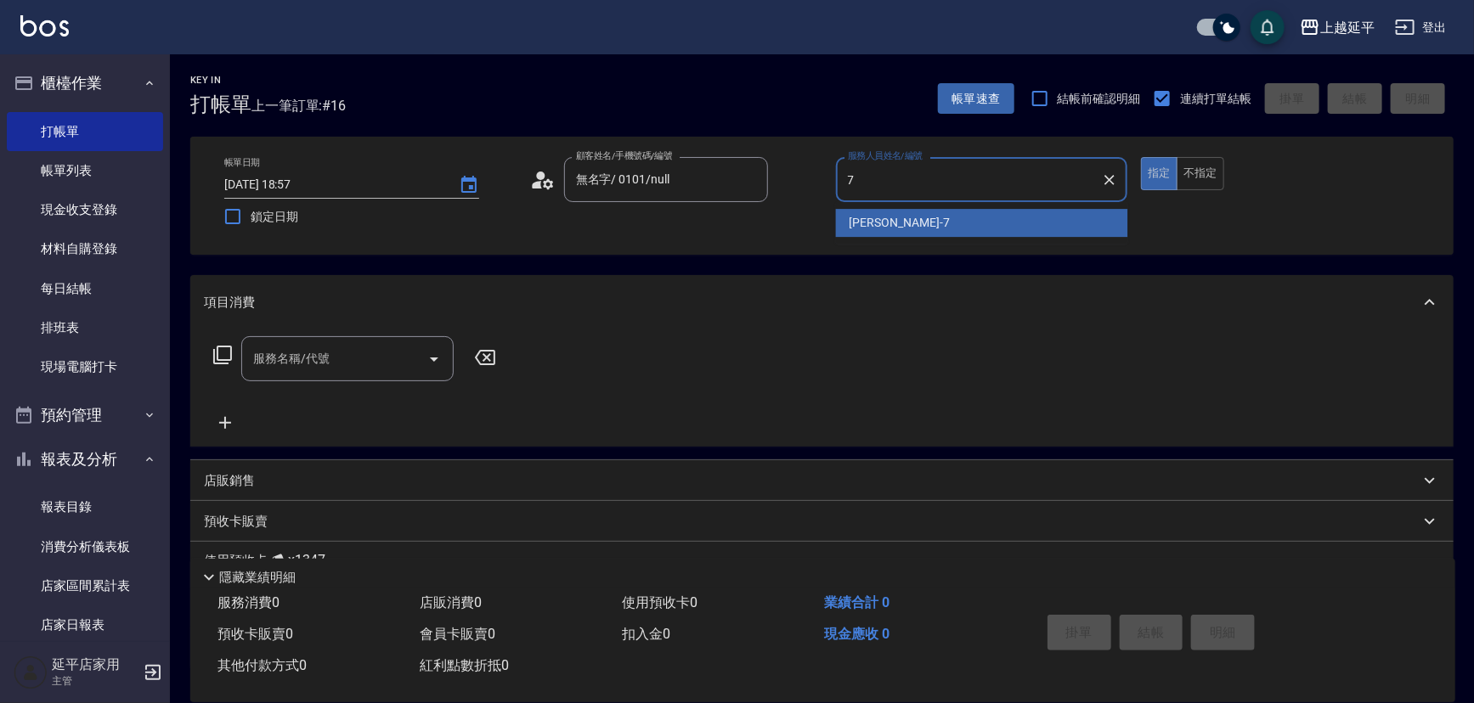
click at [968, 212] on div "[PERSON_NAME] -7" at bounding box center [982, 223] width 292 height 28
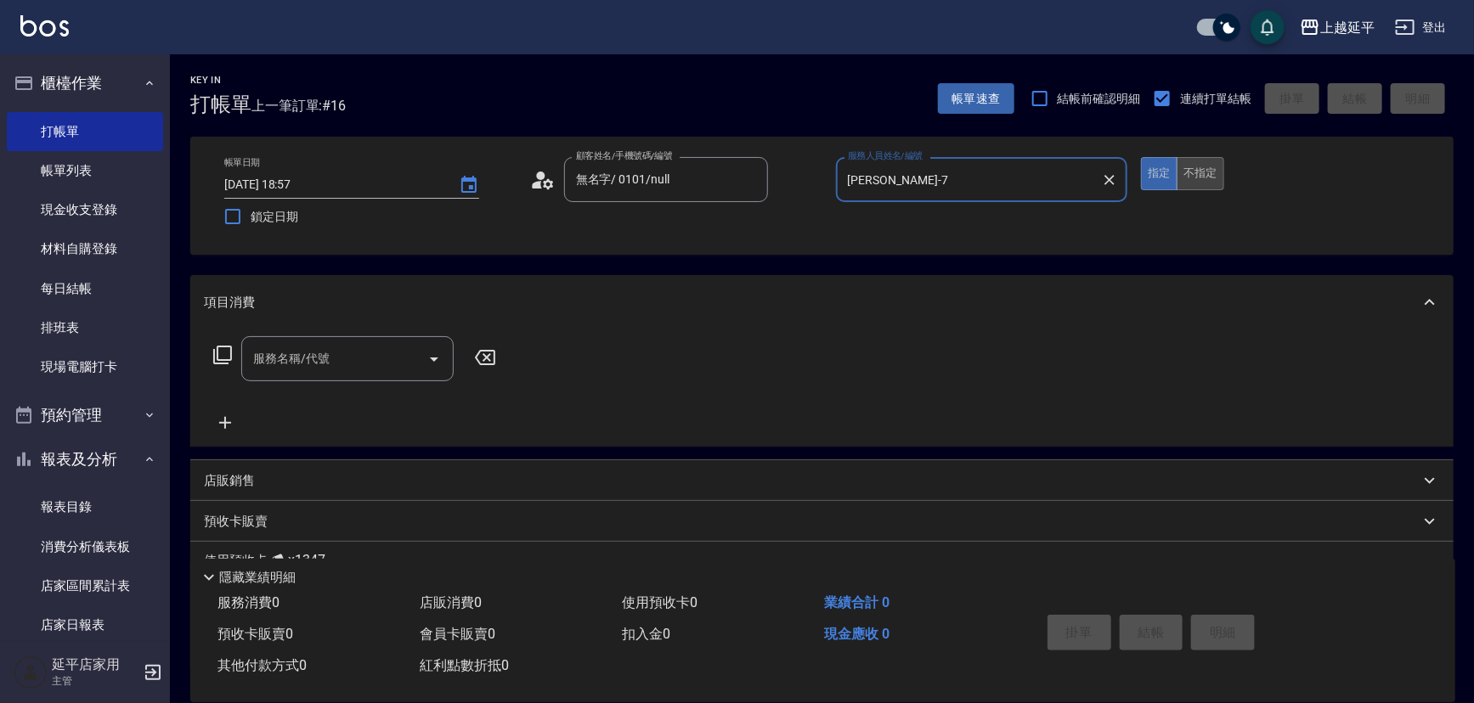
type input "[PERSON_NAME]-7"
click at [1197, 171] on button "不指定" at bounding box center [1201, 173] width 48 height 33
click at [432, 365] on icon "Open" at bounding box center [434, 359] width 20 height 20
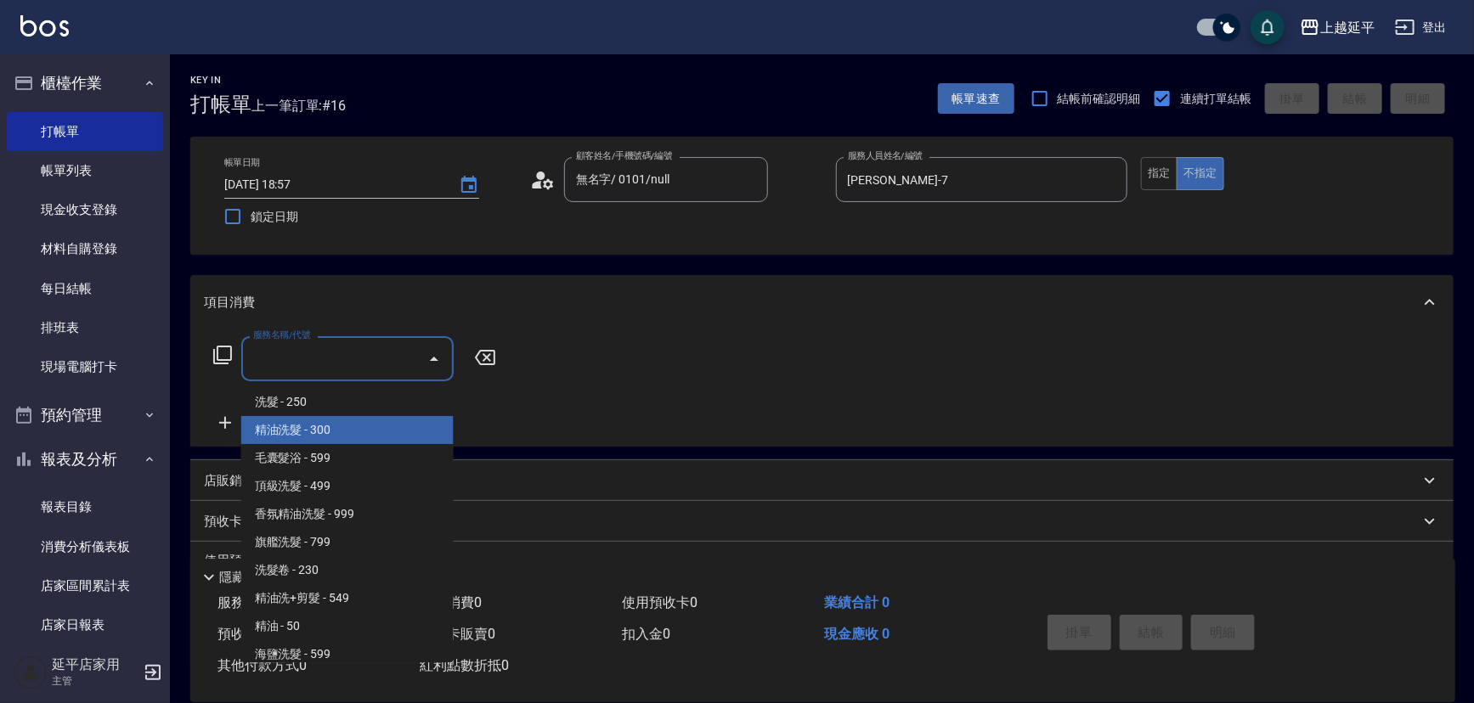
click at [390, 428] on span "精油洗髮 - 300" at bounding box center [347, 430] width 212 height 28
type input "精油洗髮(102)"
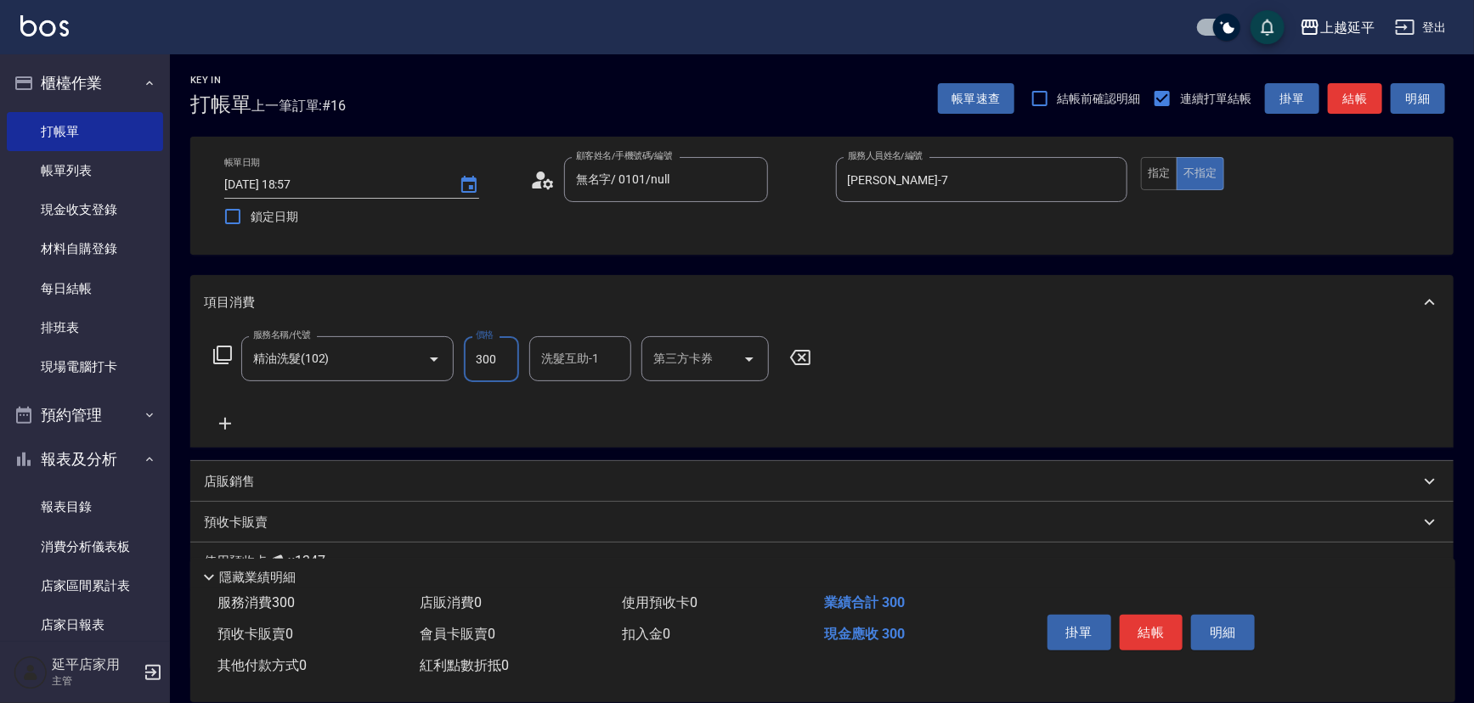
click at [499, 350] on input "300" at bounding box center [491, 359] width 55 height 46
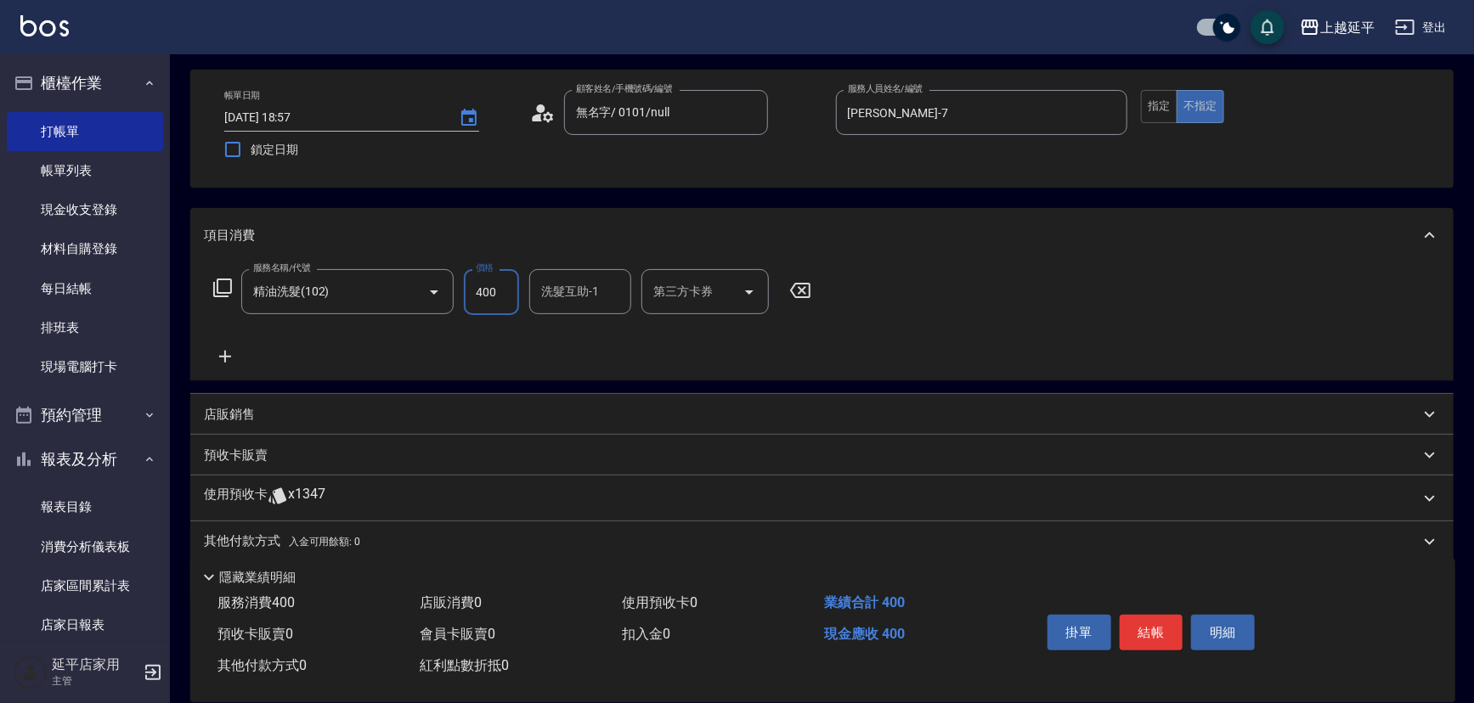
scroll to position [126, 0]
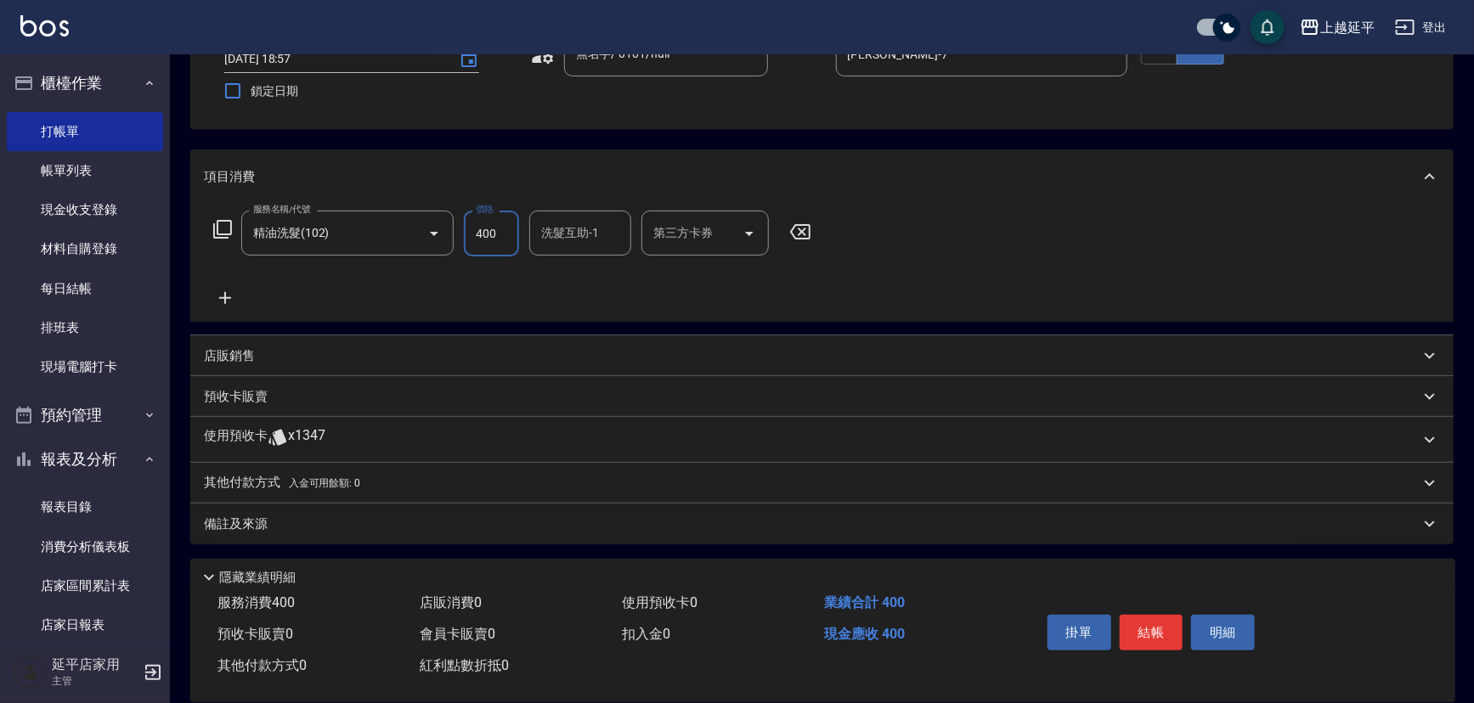
type input "400"
click at [314, 405] on div "預收卡販賣" at bounding box center [812, 397] width 1216 height 18
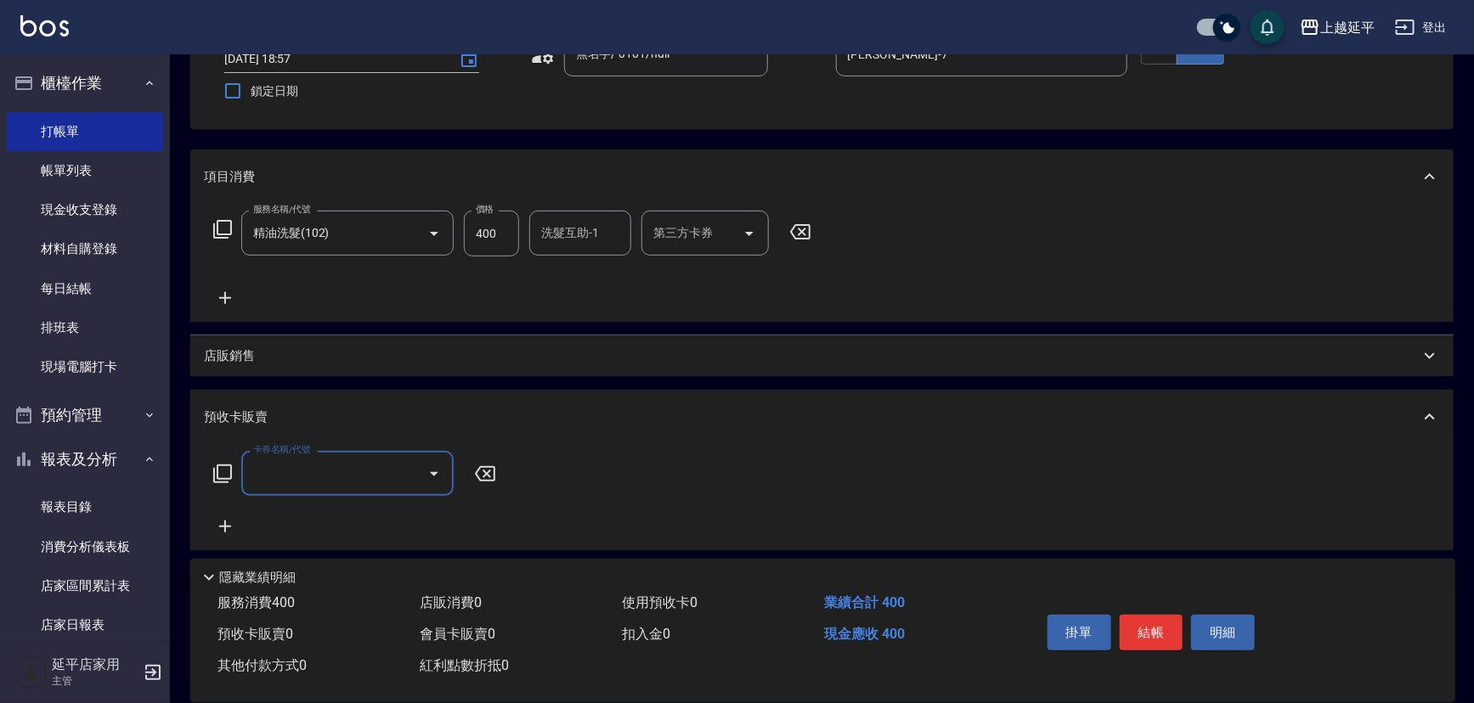
scroll to position [0, 0]
click at [438, 478] on icon "Open" at bounding box center [434, 474] width 20 height 20
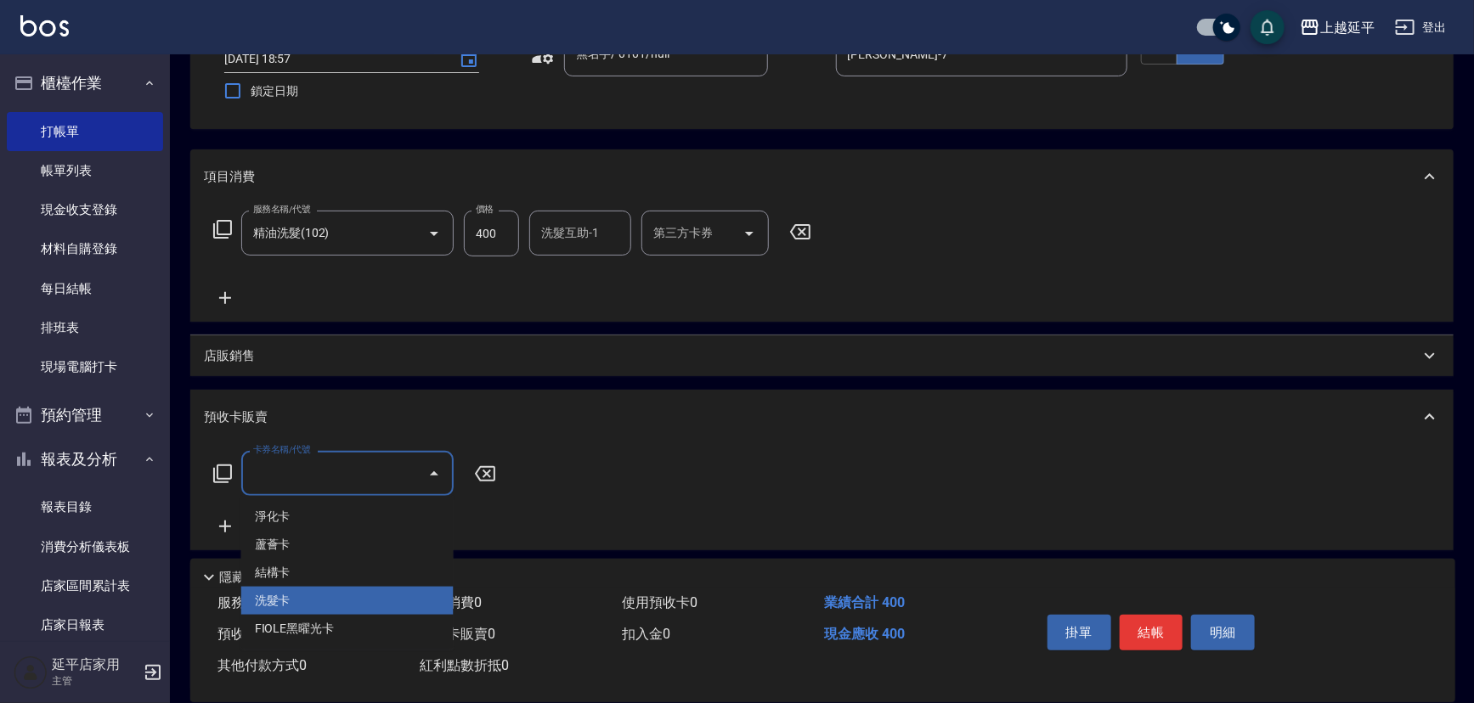
click at [373, 590] on span "洗髮卡" at bounding box center [347, 601] width 212 height 28
type input "洗髮卡(4)"
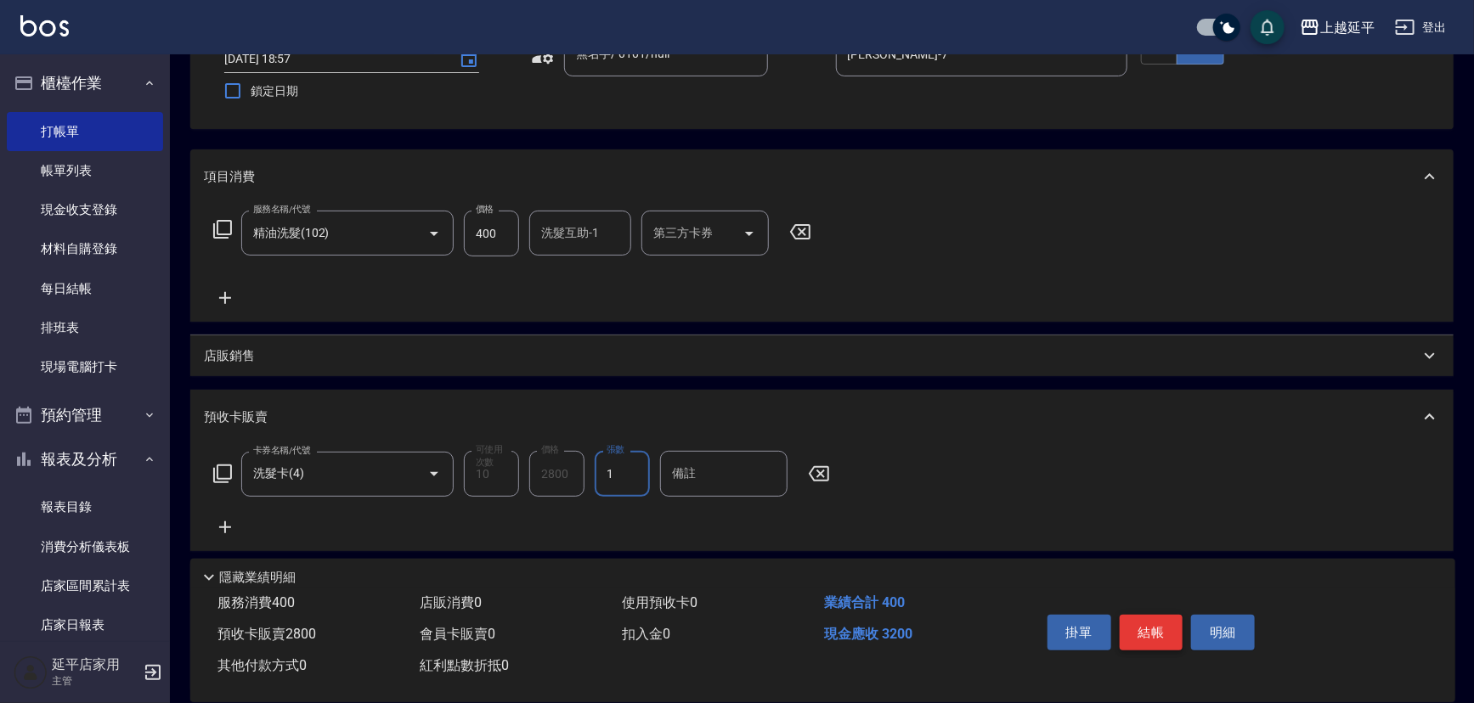
click at [1164, 629] on button "結帳" at bounding box center [1152, 633] width 64 height 36
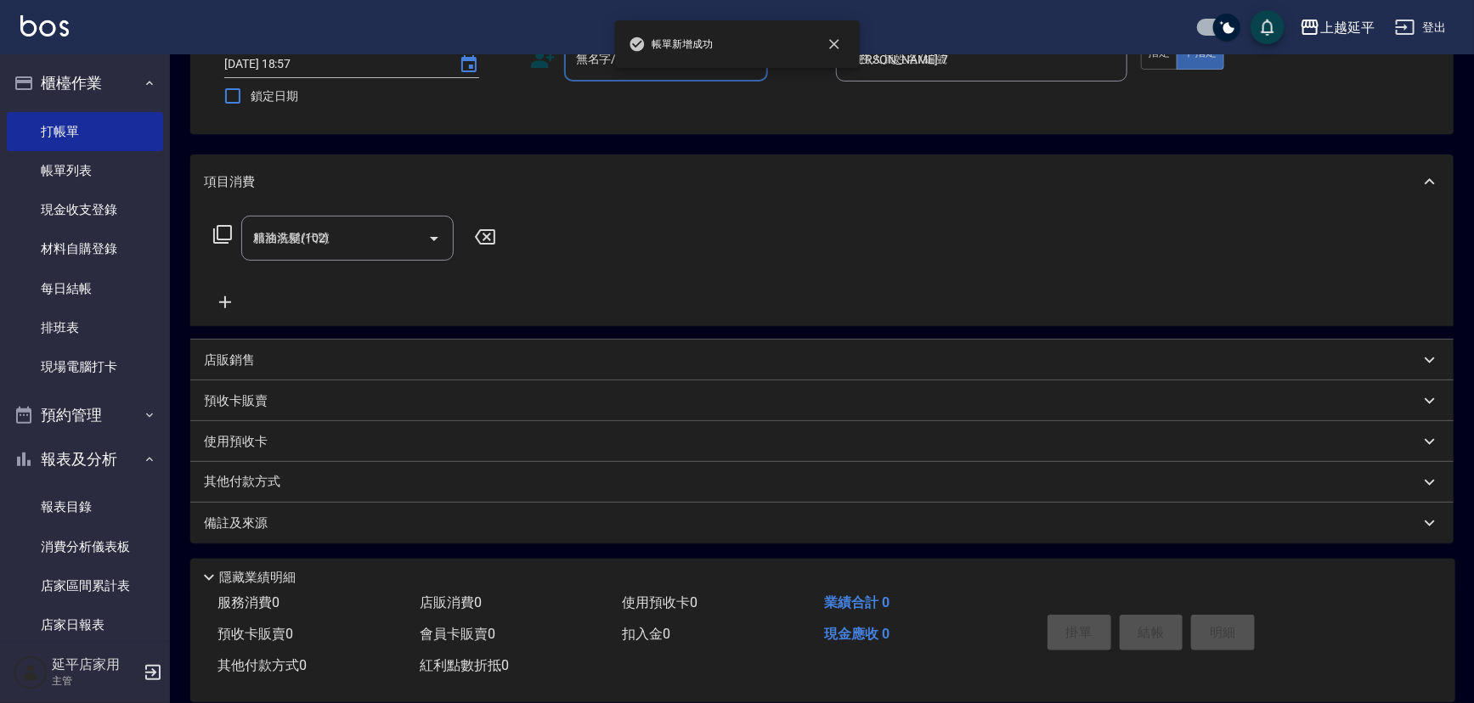
type input "[DATE] 19:15"
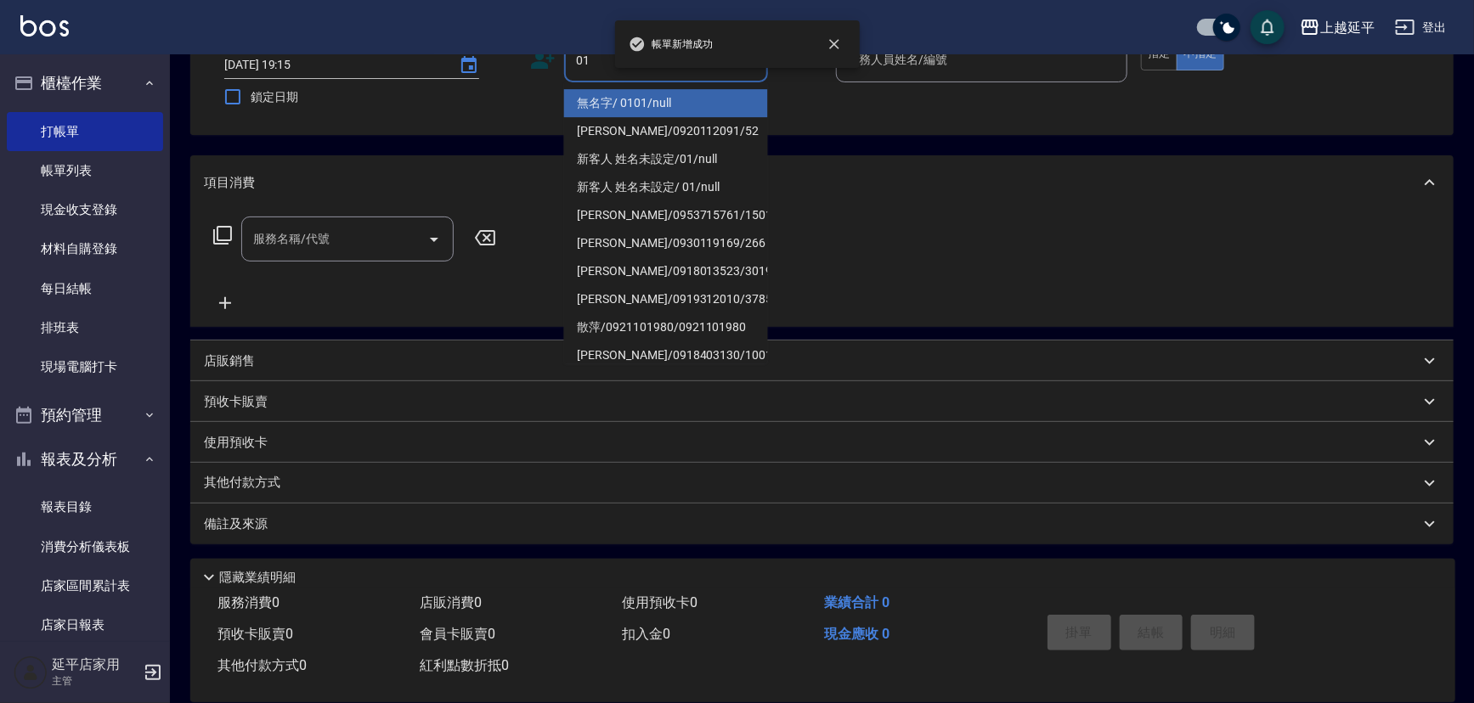
click at [646, 113] on li "無名字/ 0101/null" at bounding box center [666, 103] width 204 height 28
type input "無名字/ 0101/null"
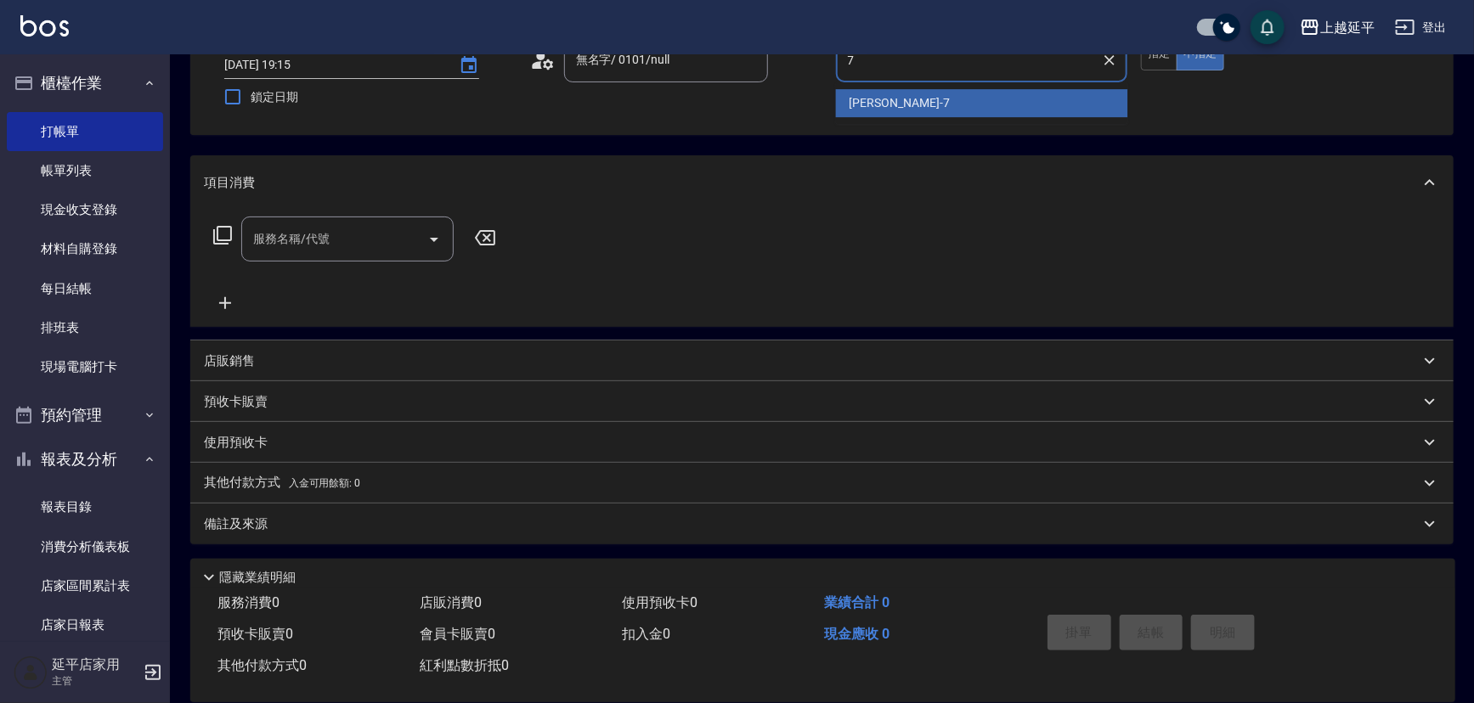
click at [883, 100] on span "[PERSON_NAME] -7" at bounding box center [900, 103] width 100 height 18
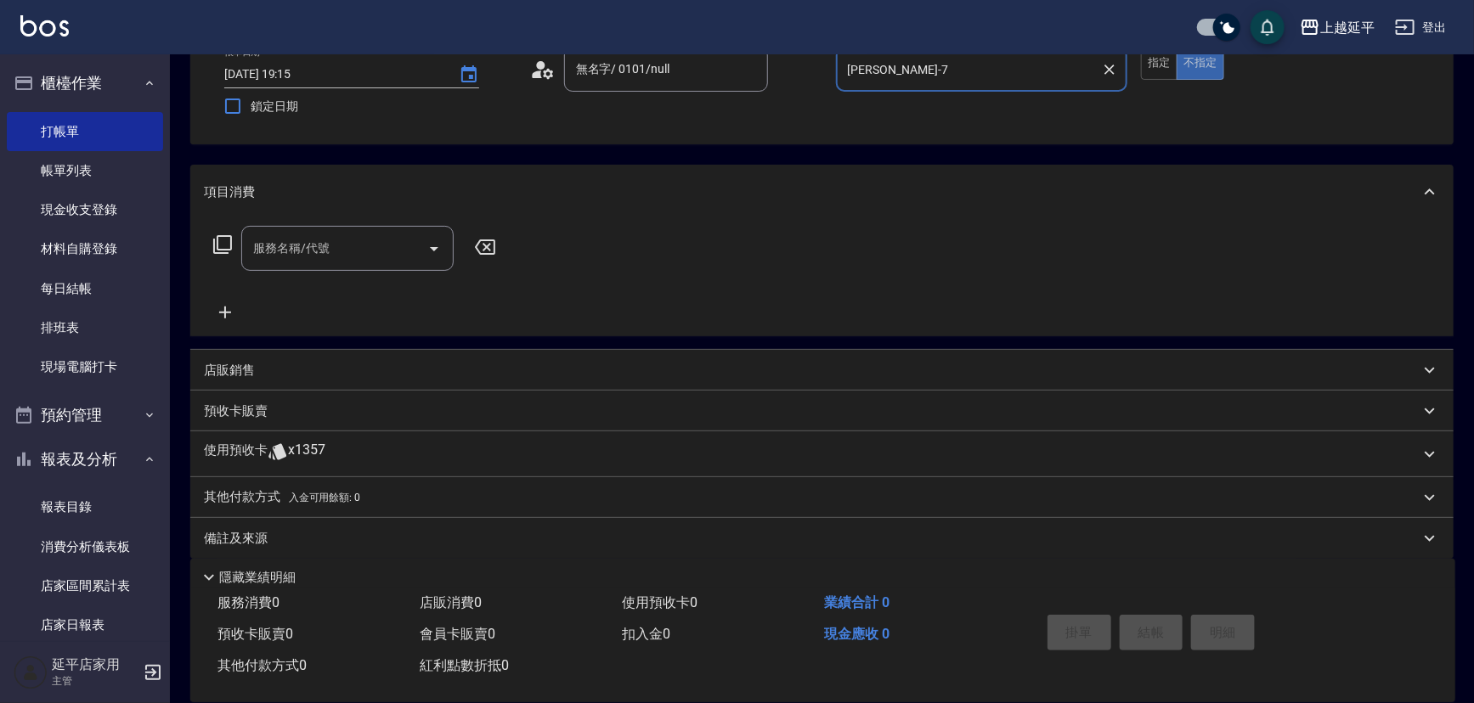
type input "[PERSON_NAME]-7"
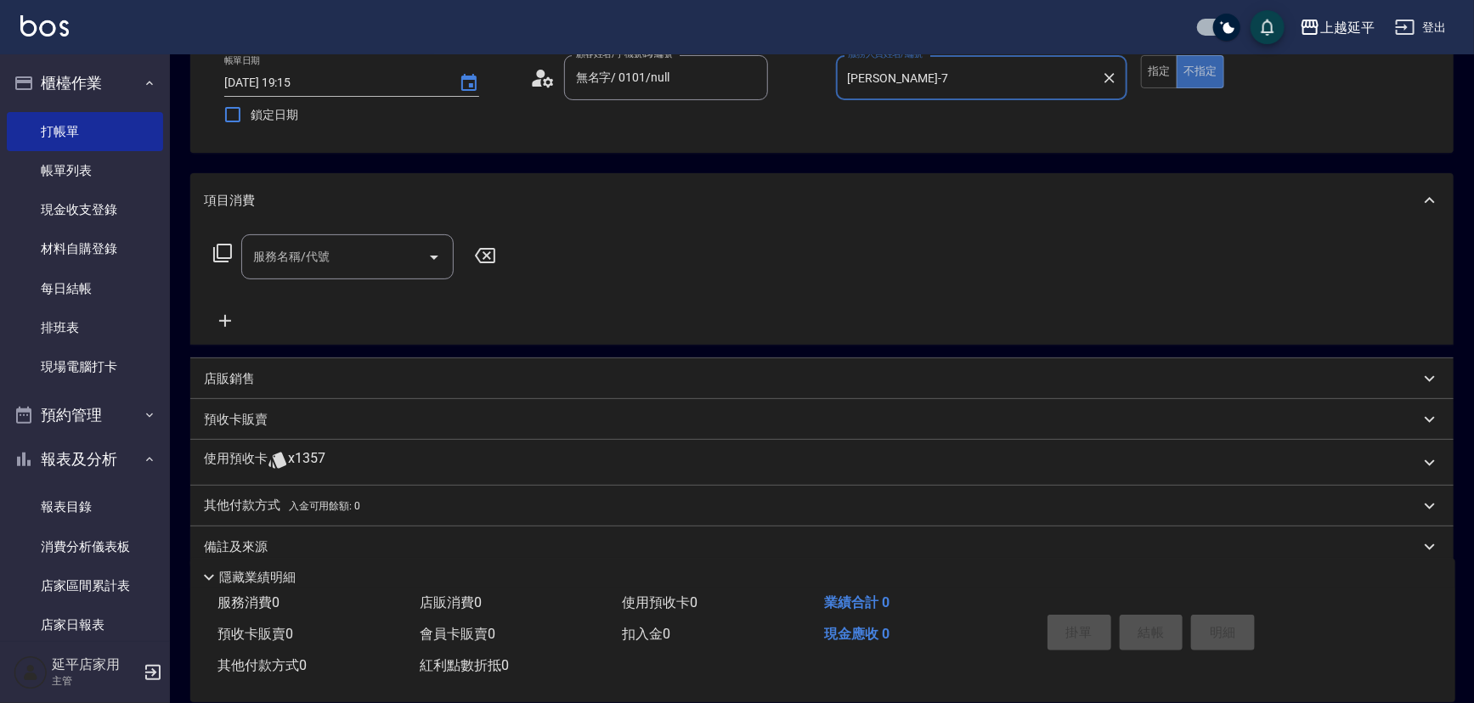
drag, startPoint x: 1155, startPoint y: 307, endPoint x: 1154, endPoint y: 282, distance: 24.7
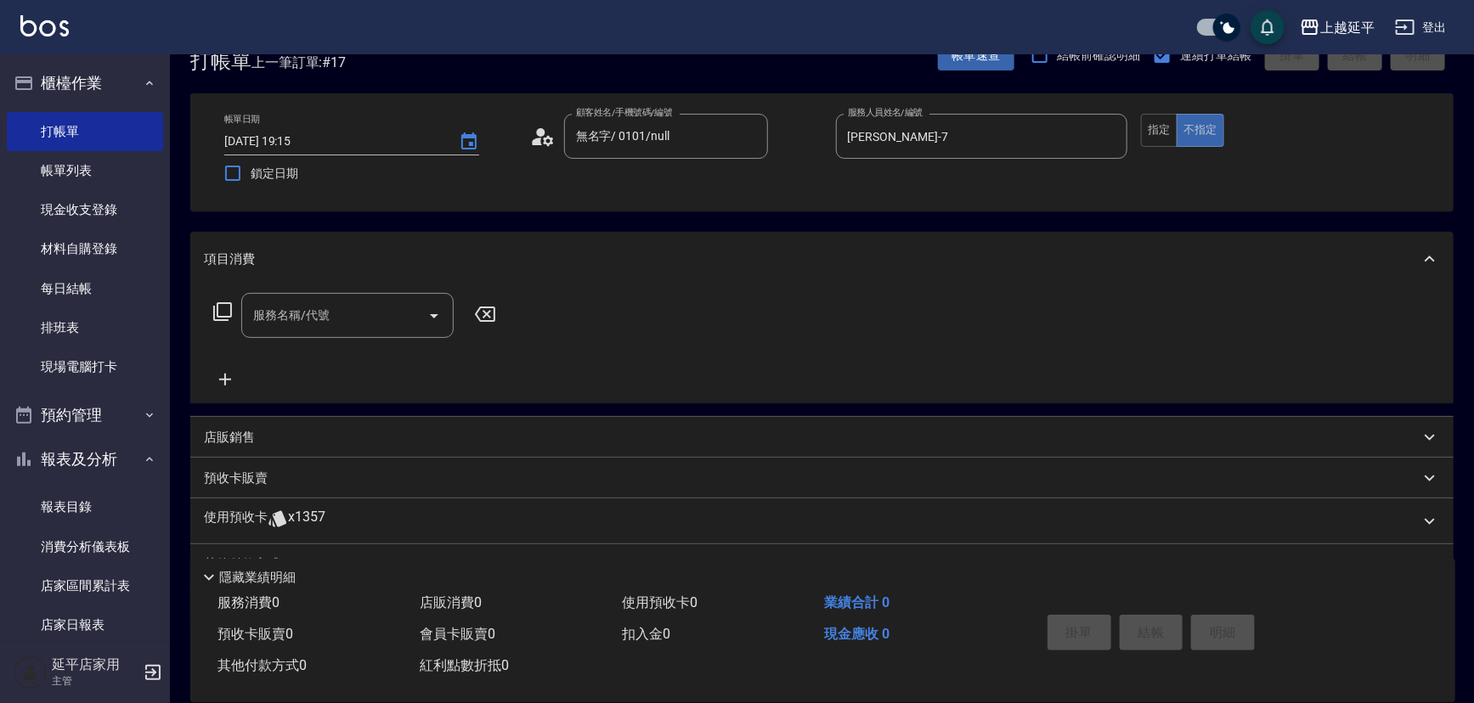
scroll to position [42, 0]
click at [1166, 125] on button "指定" at bounding box center [1159, 131] width 37 height 33
click at [350, 321] on input "服務名稱/代號" at bounding box center [335, 317] width 172 height 30
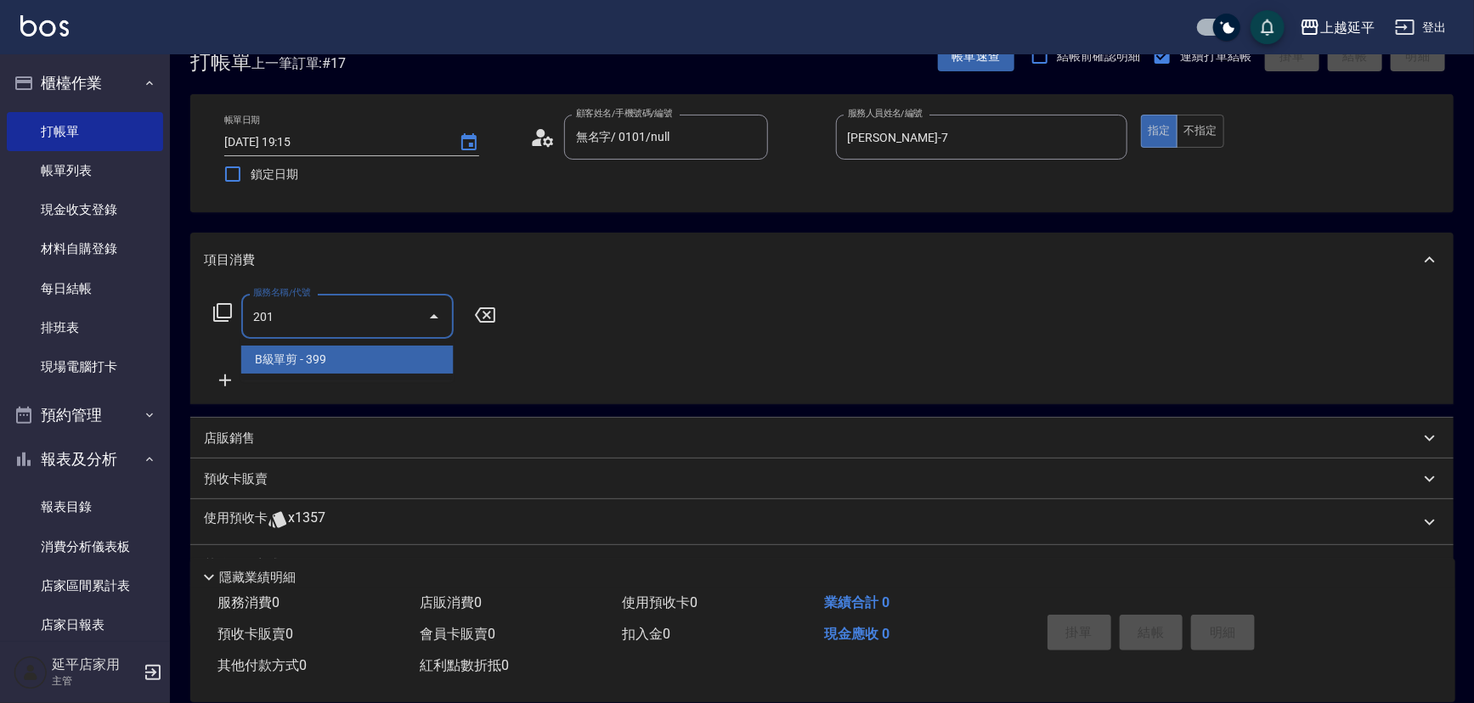
click at [418, 359] on span "B級單剪 - 399" at bounding box center [347, 360] width 212 height 28
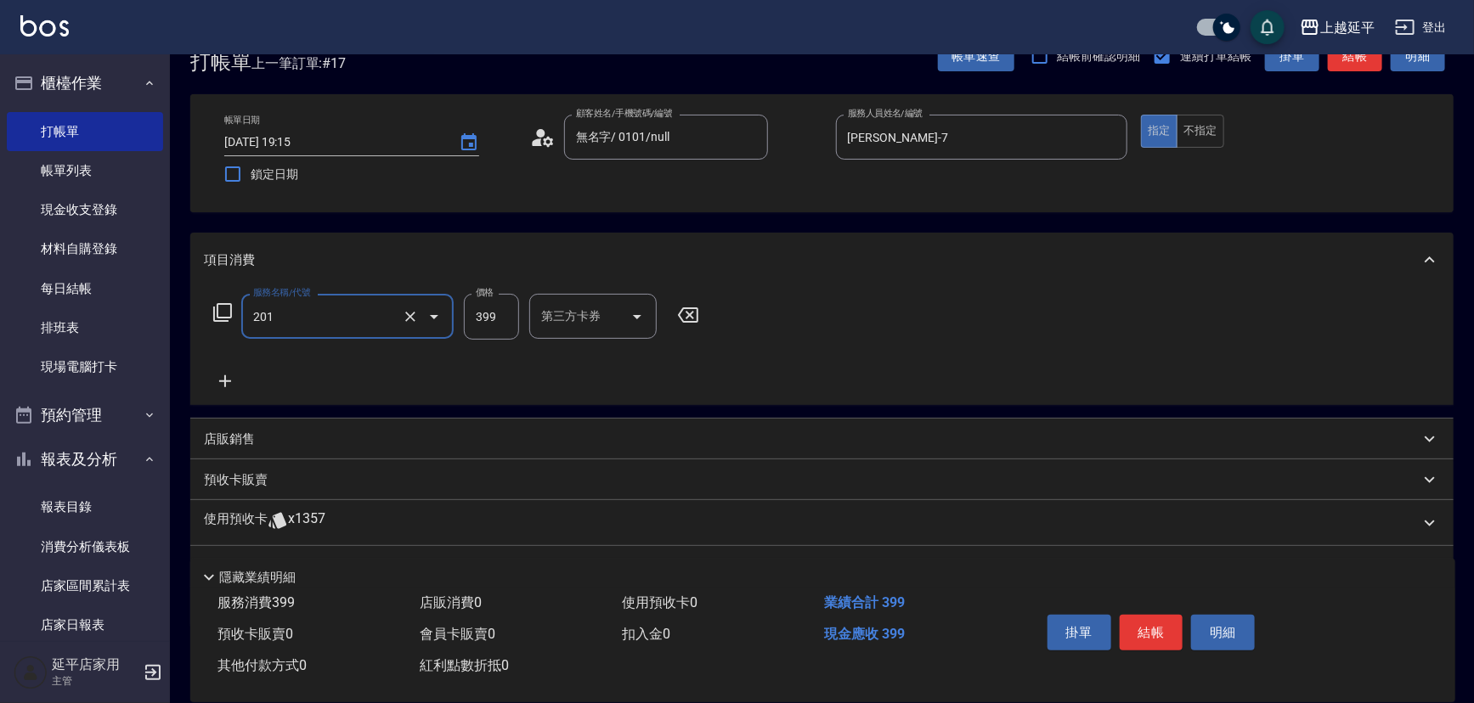
type input "1"
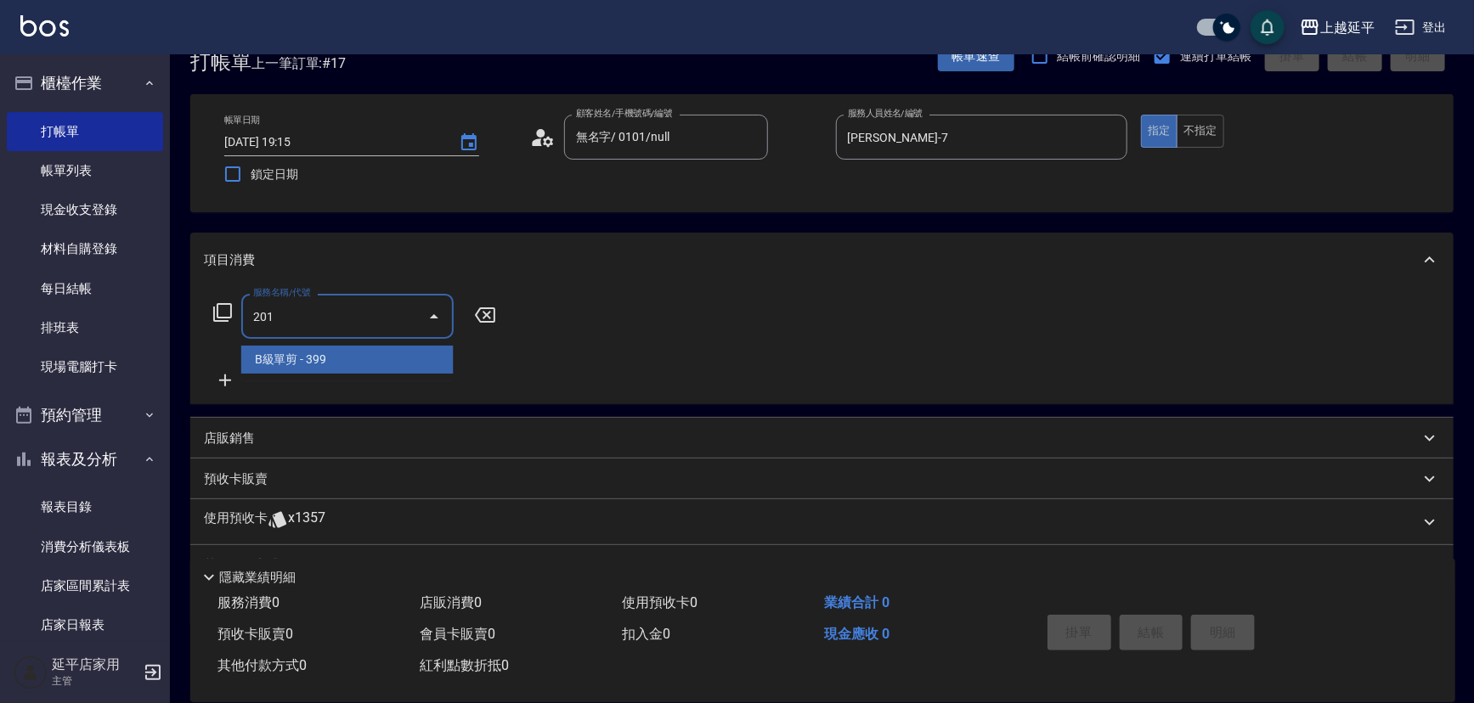
click at [427, 347] on span "B級單剪 - 399" at bounding box center [347, 360] width 212 height 28
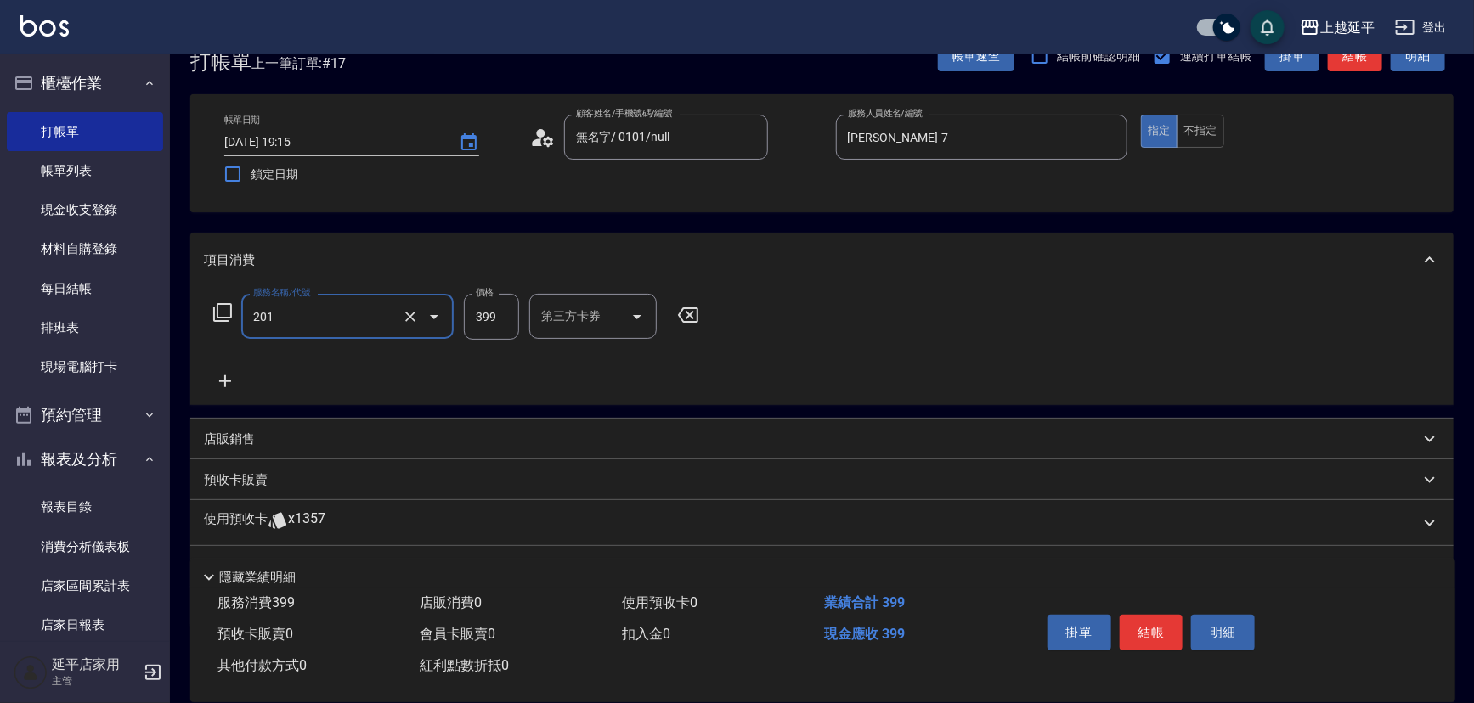
type input "B級單剪(201)"
drag, startPoint x: 496, startPoint y: 325, endPoint x: 493, endPoint y: 315, distance: 9.9
click at [496, 325] on input "399" at bounding box center [491, 317] width 55 height 46
type input "300"
drag, startPoint x: 1144, startPoint y: 613, endPoint x: 1147, endPoint y: 601, distance: 12.2
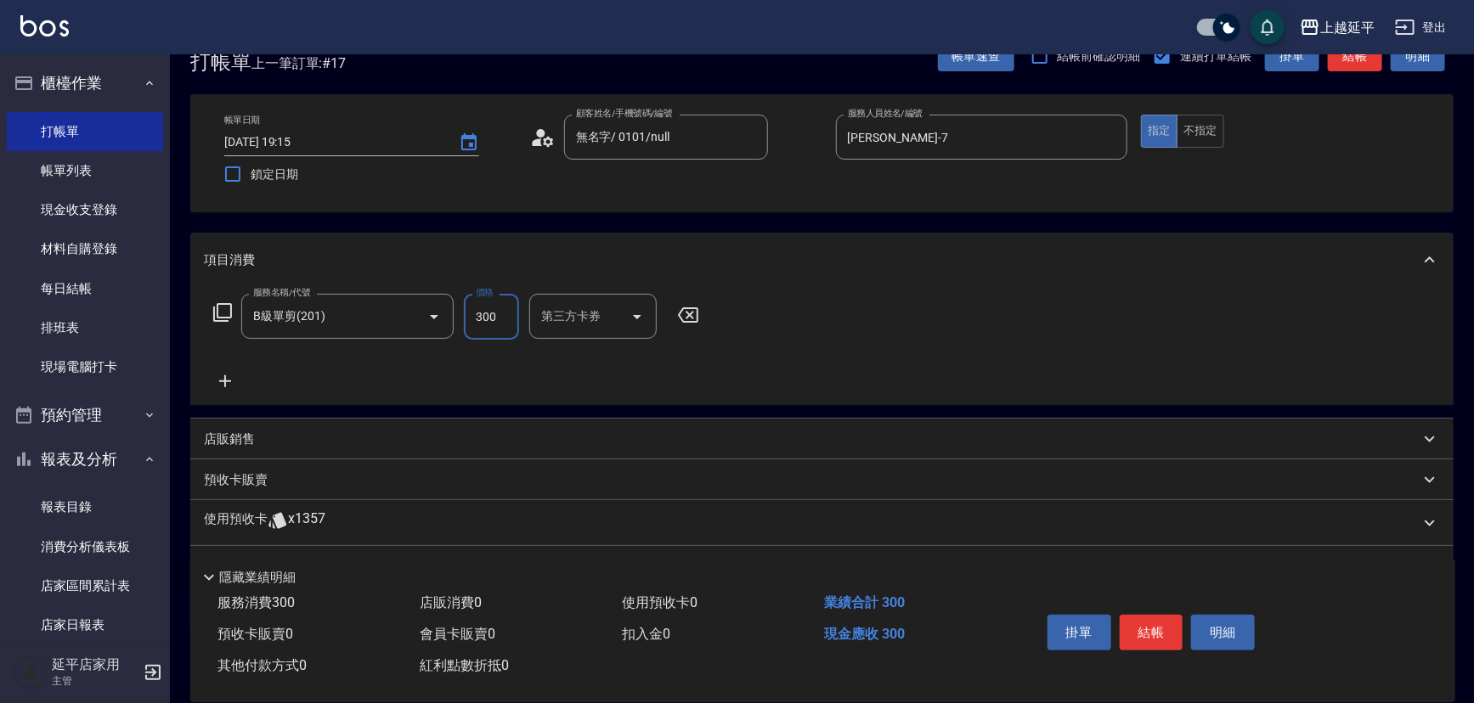
click at [1147, 601] on div "掛單 結帳 明細" at bounding box center [1227, 635] width 415 height 94
click at [1144, 629] on button "結帳" at bounding box center [1152, 633] width 64 height 36
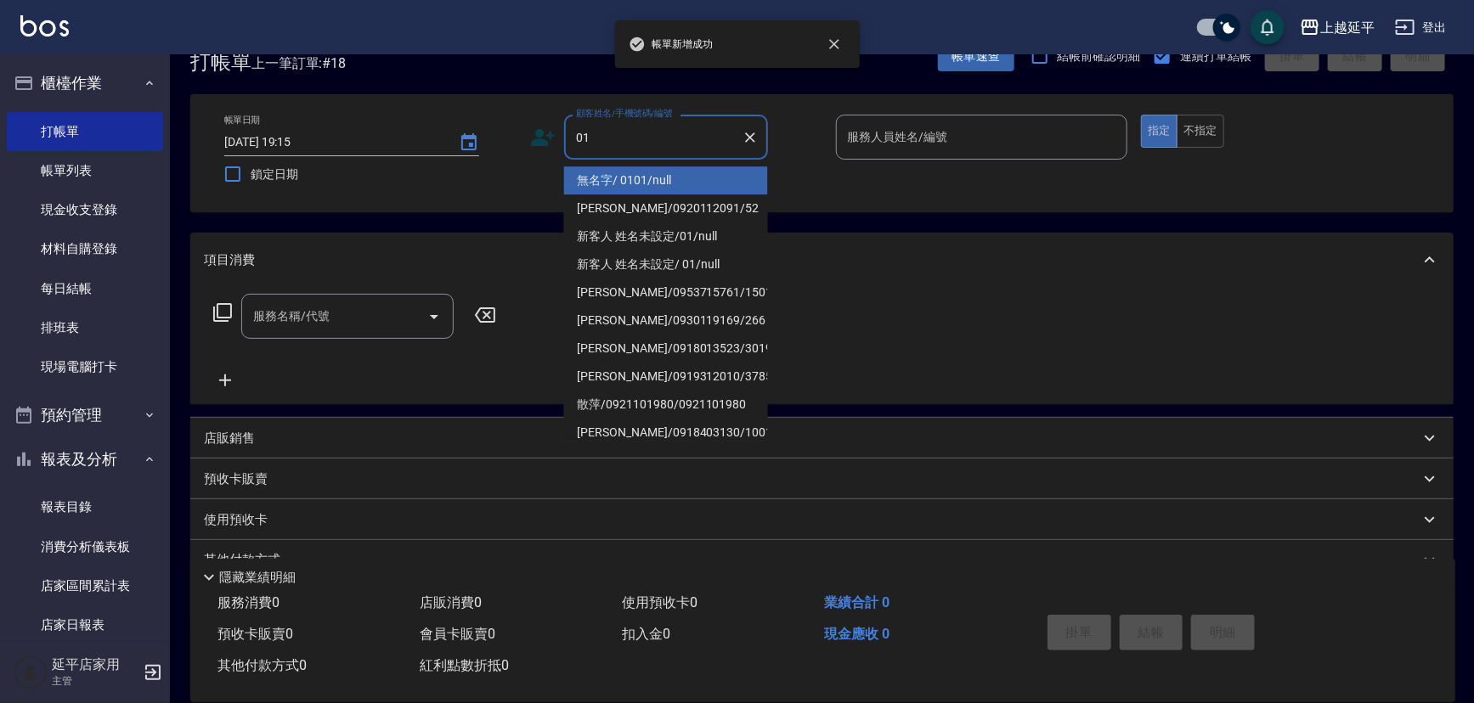
click at [659, 183] on li "無名字/ 0101/null" at bounding box center [666, 181] width 204 height 28
type input "無名字/ 0101/null"
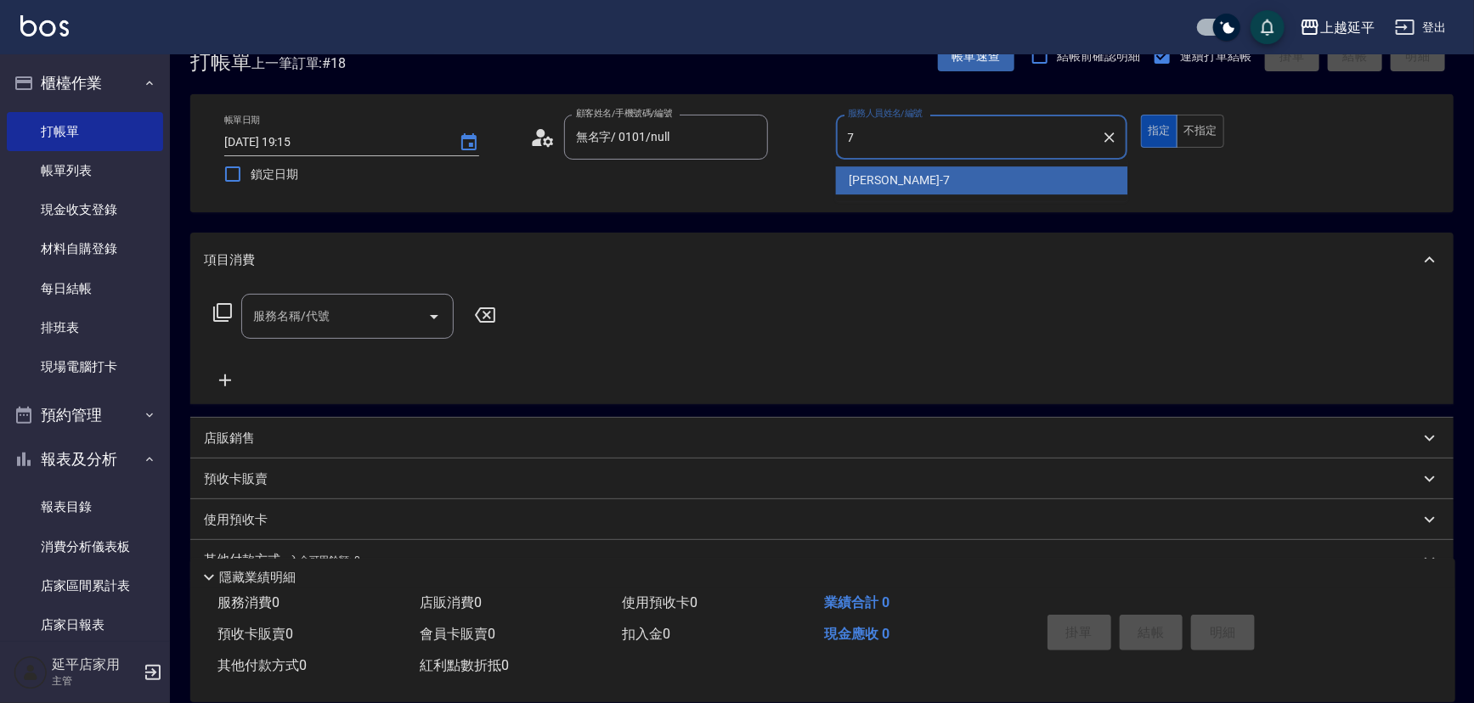
drag, startPoint x: 906, startPoint y: 175, endPoint x: 1151, endPoint y: 130, distance: 248.8
click at [908, 174] on div "[PERSON_NAME] -7" at bounding box center [982, 181] width 292 height 28
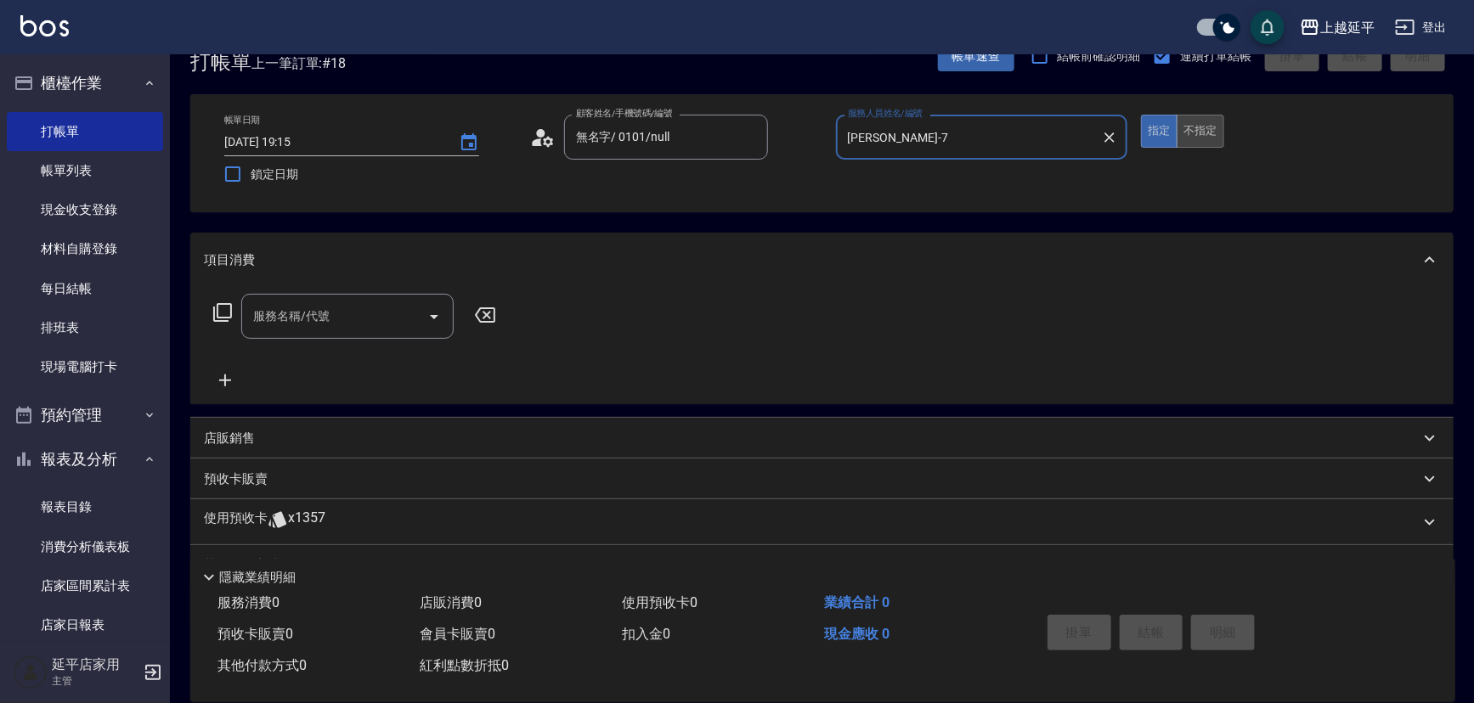
type input "[PERSON_NAME]-7"
click at [1206, 121] on button "不指定" at bounding box center [1201, 131] width 48 height 33
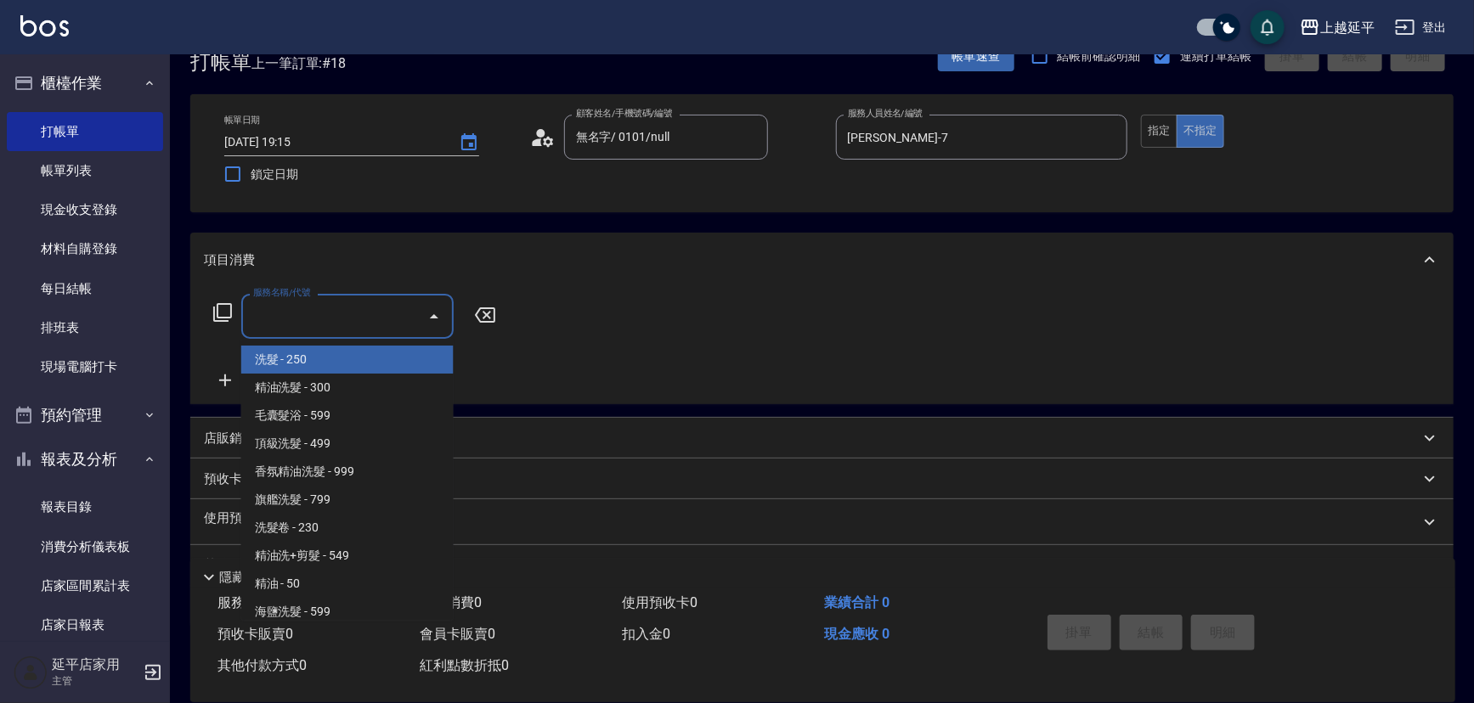
click at [351, 310] on input "服務名稱/代號" at bounding box center [335, 317] width 172 height 30
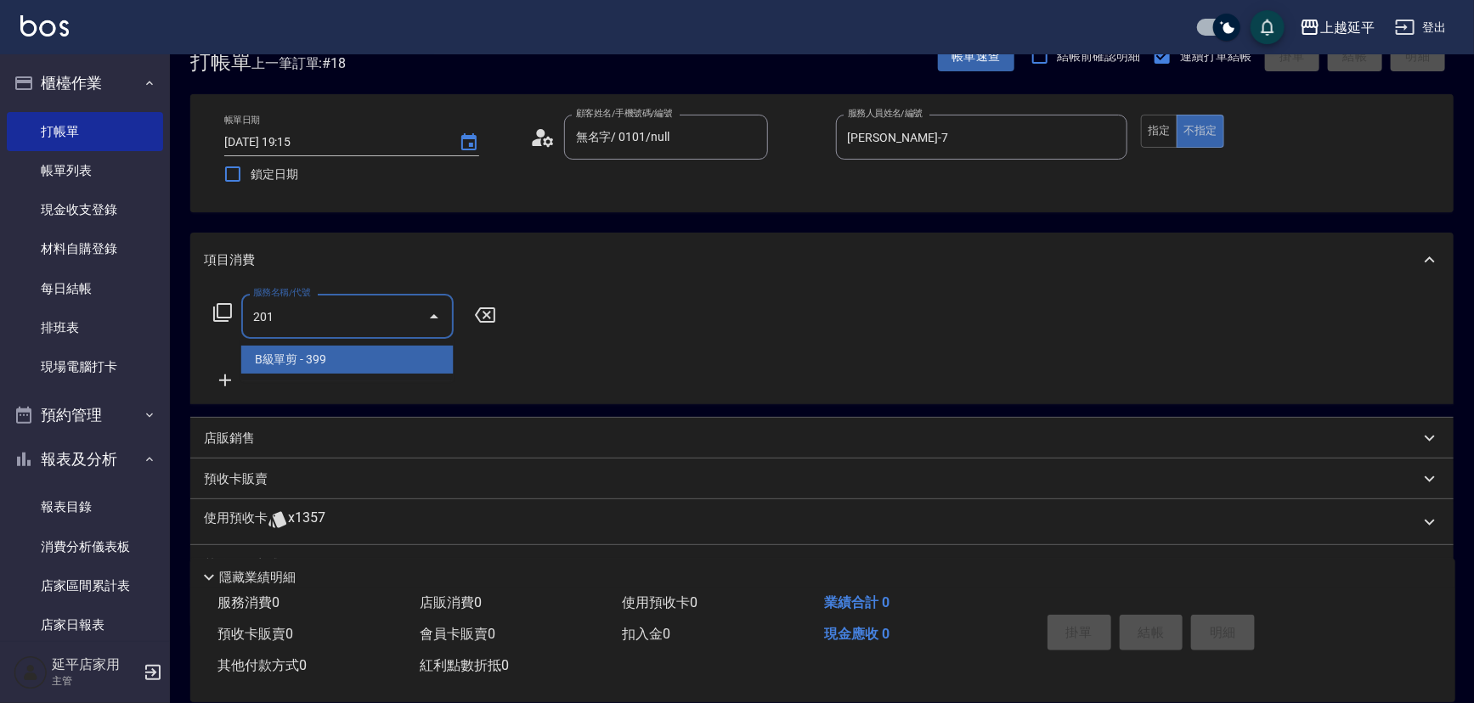
drag, startPoint x: 385, startPoint y: 357, endPoint x: 395, endPoint y: 354, distance: 10.5
click at [387, 356] on span "B級單剪 - 399" at bounding box center [347, 360] width 212 height 28
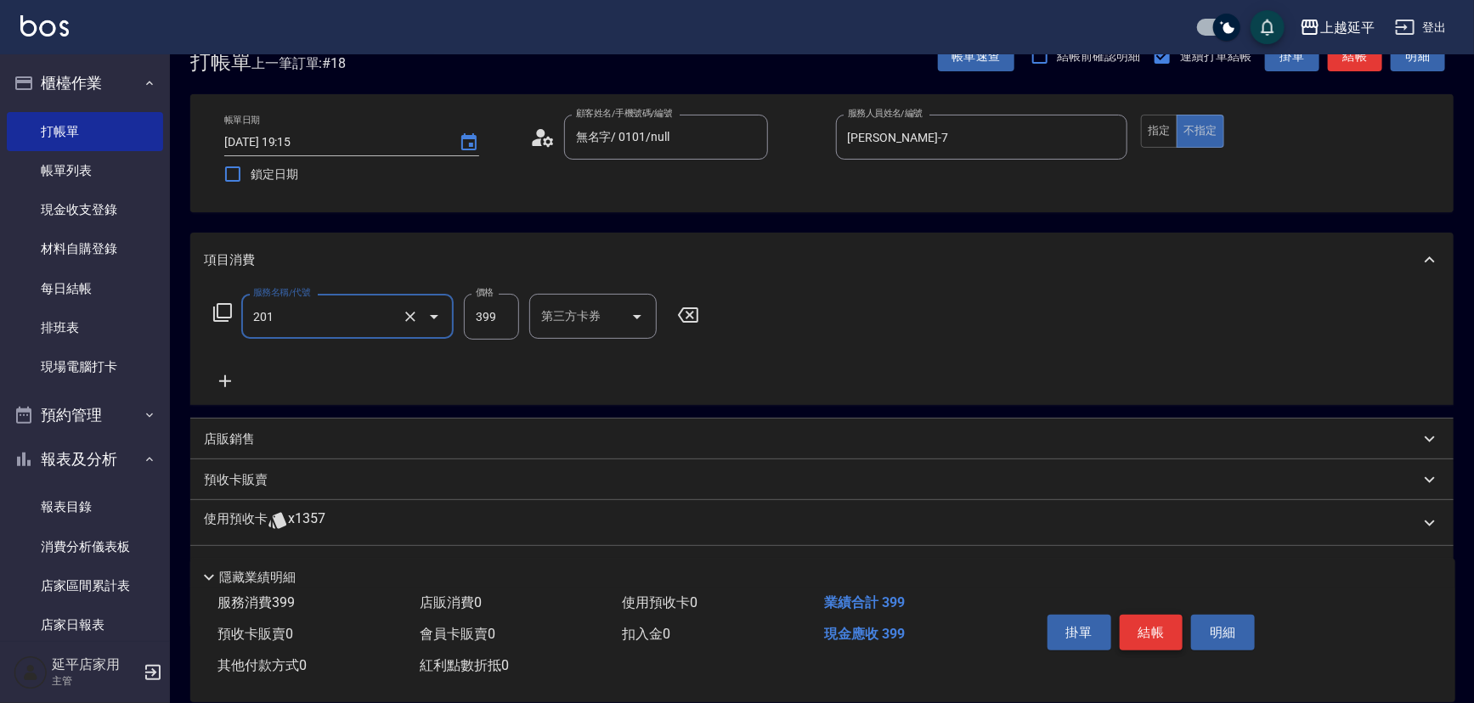
type input "B級單剪(201)"
click at [1143, 629] on button "結帳" at bounding box center [1152, 633] width 64 height 36
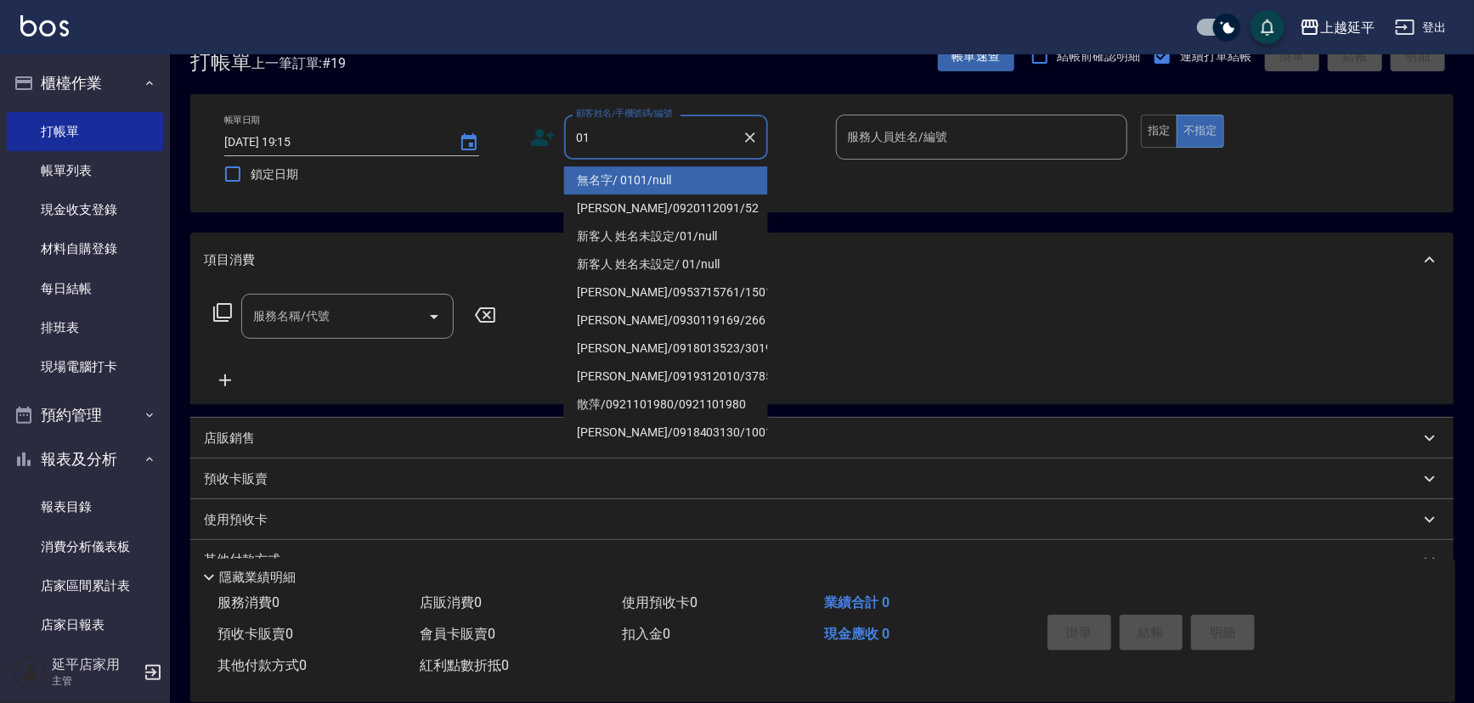
drag, startPoint x: 696, startPoint y: 186, endPoint x: 700, endPoint y: 178, distance: 8.7
click at [696, 186] on li "無名字/ 0101/null" at bounding box center [666, 181] width 204 height 28
type input "無名字/ 0101/null"
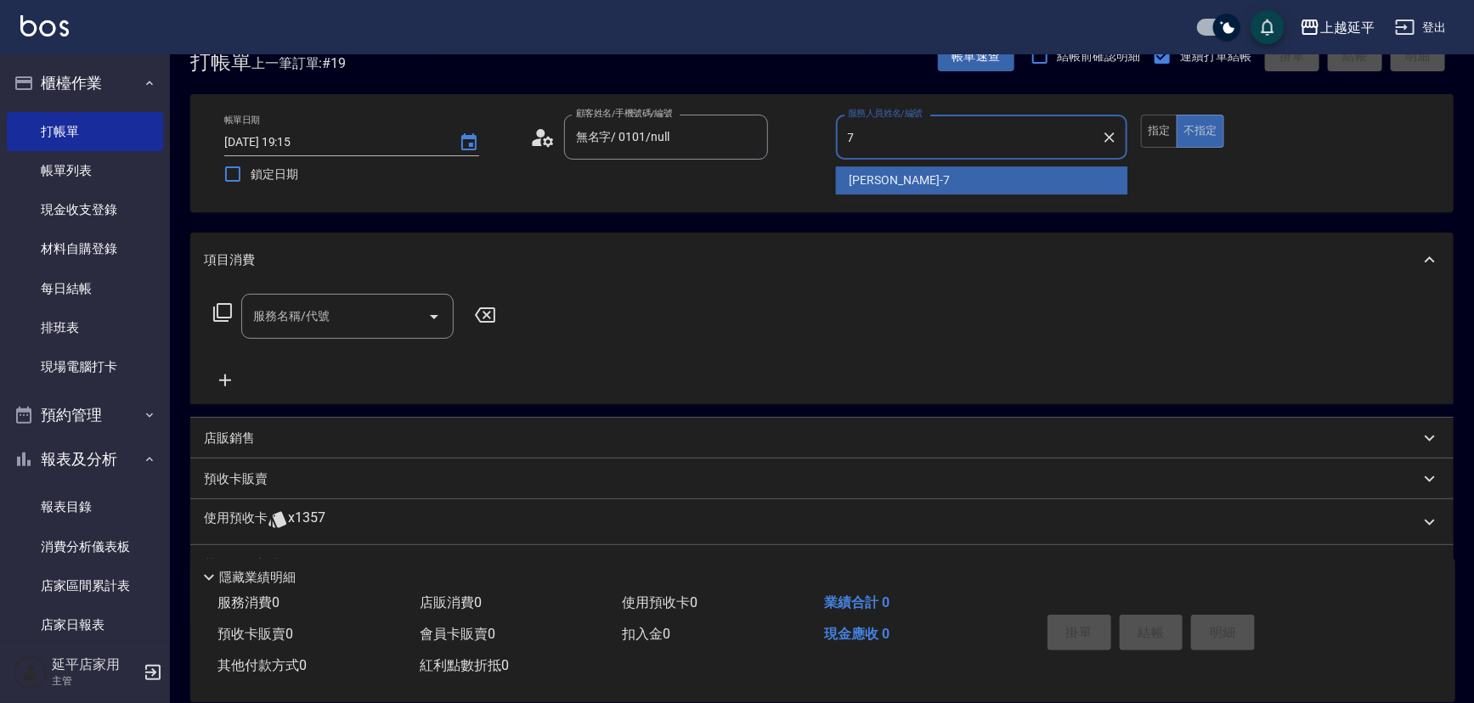
click at [970, 177] on div "[PERSON_NAME] -7" at bounding box center [982, 181] width 292 height 28
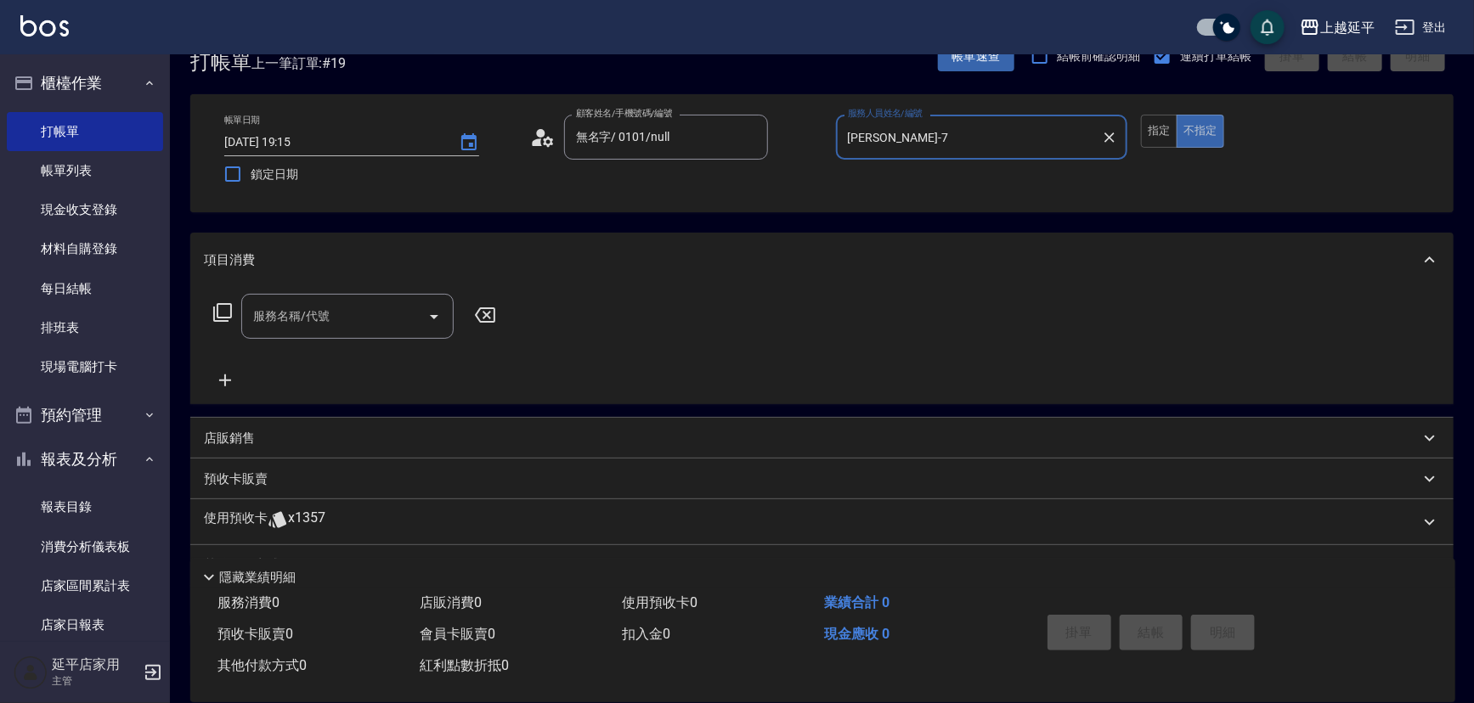
type input "[PERSON_NAME]-7"
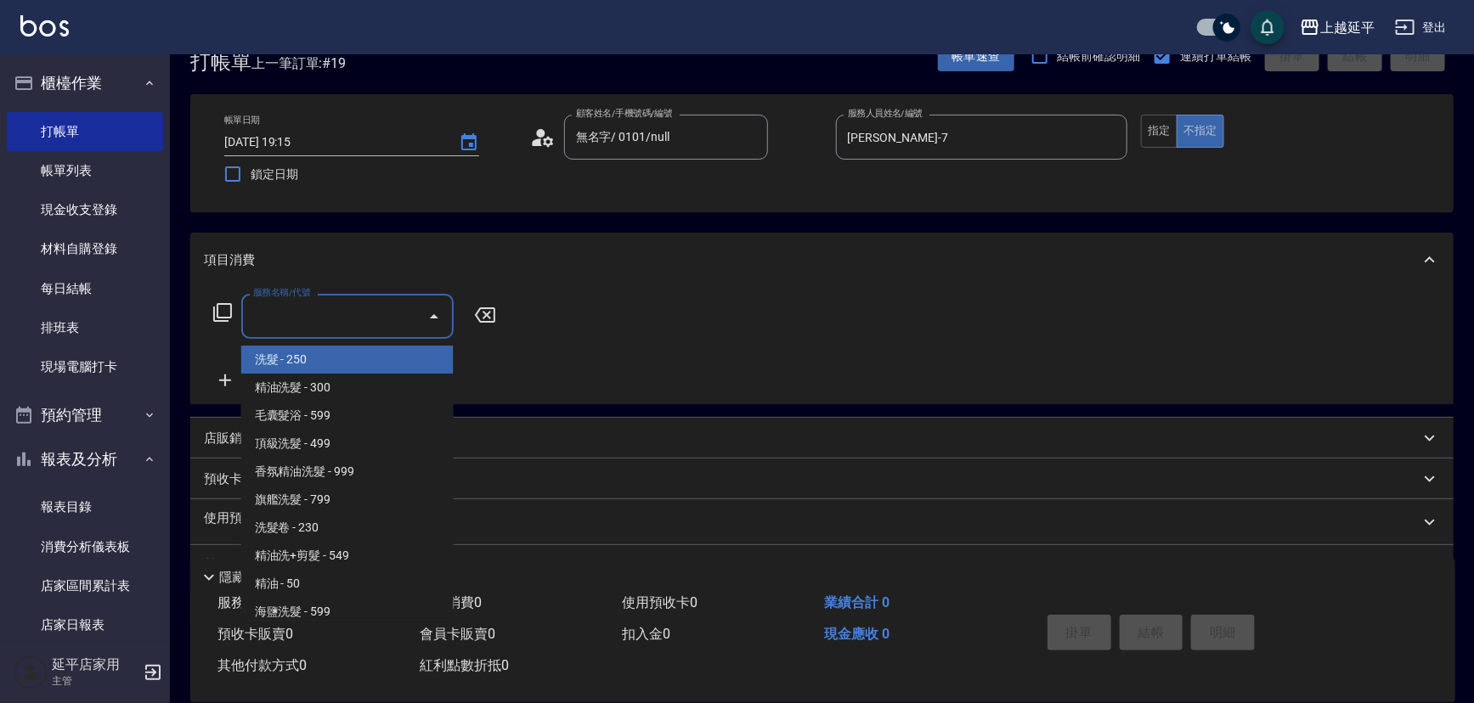
click at [348, 321] on input "服務名稱/代號" at bounding box center [335, 317] width 172 height 30
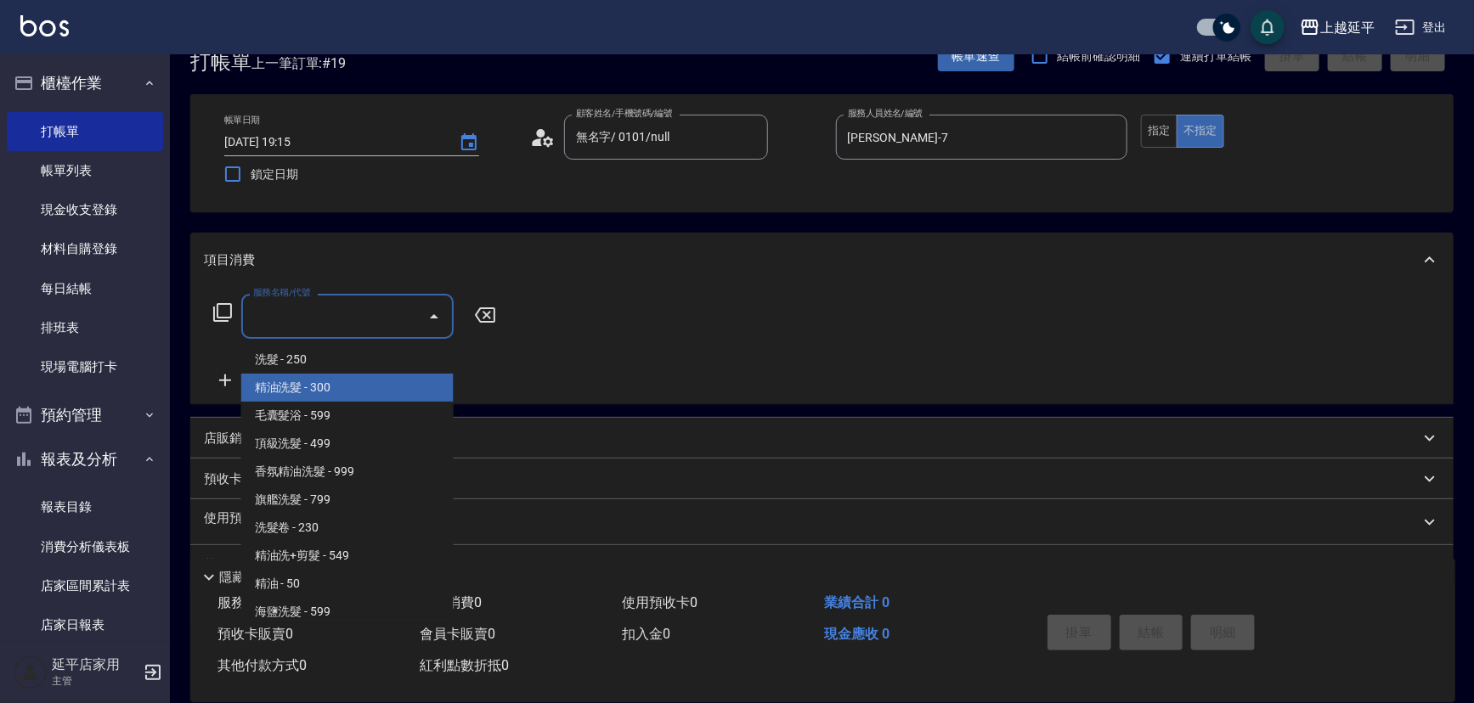
click at [354, 382] on span "精油洗髮 - 300" at bounding box center [347, 388] width 212 height 28
type input "精油洗髮(102)"
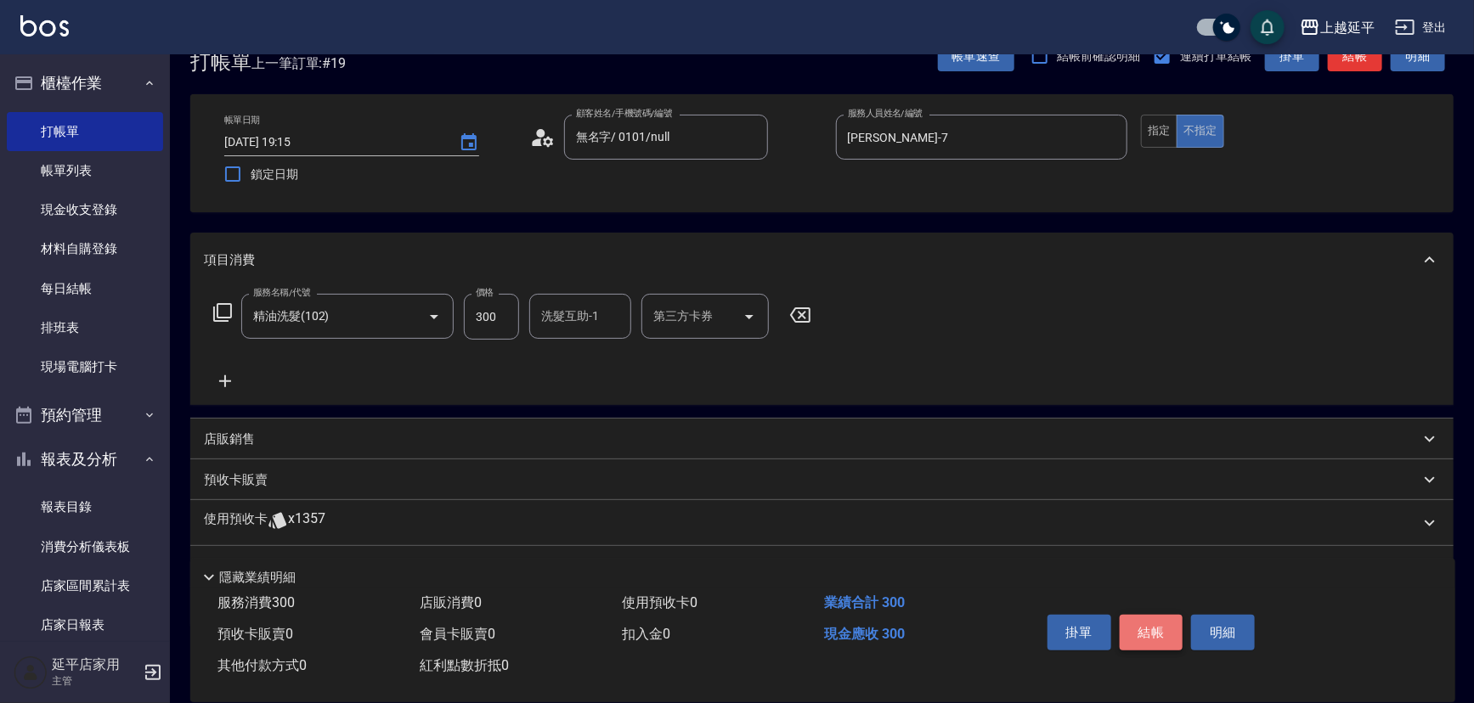
click at [1142, 639] on button "結帳" at bounding box center [1152, 633] width 64 height 36
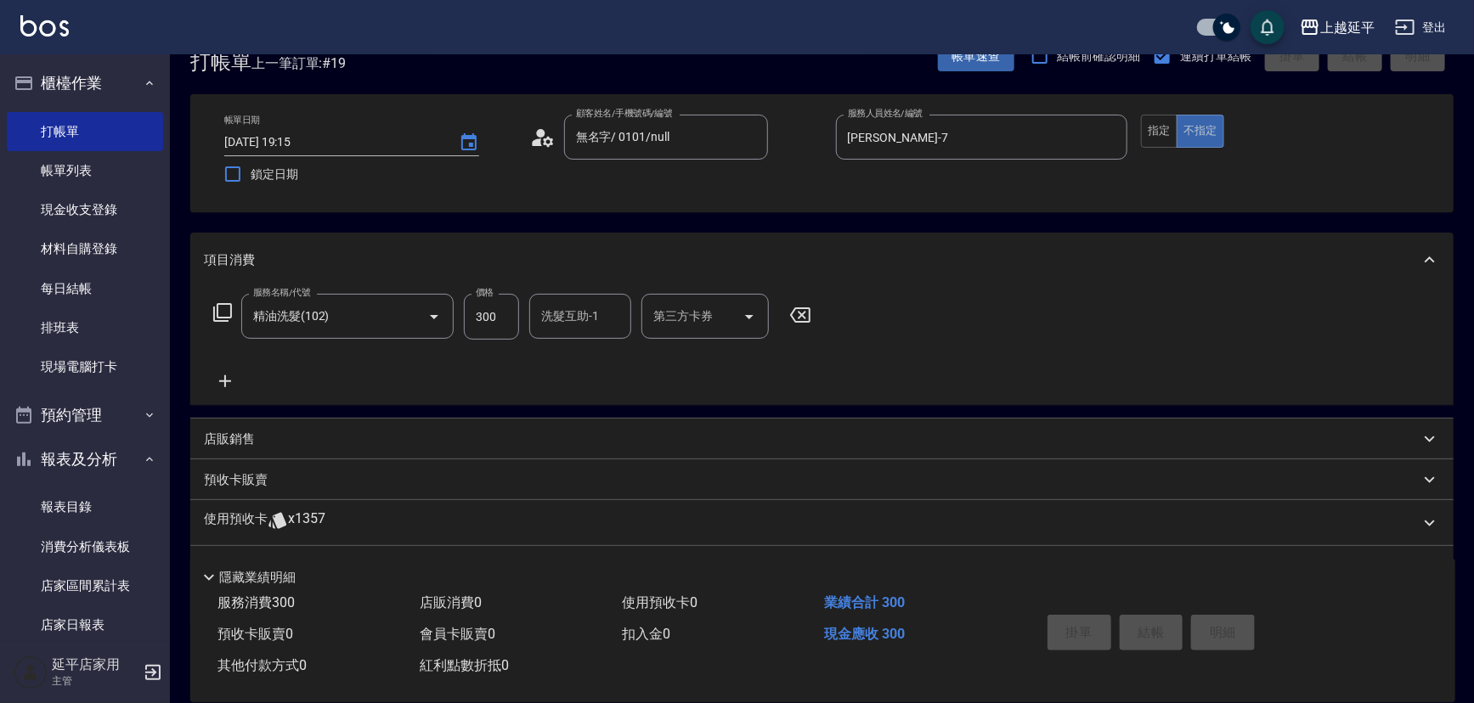
type input "[DATE] 19:16"
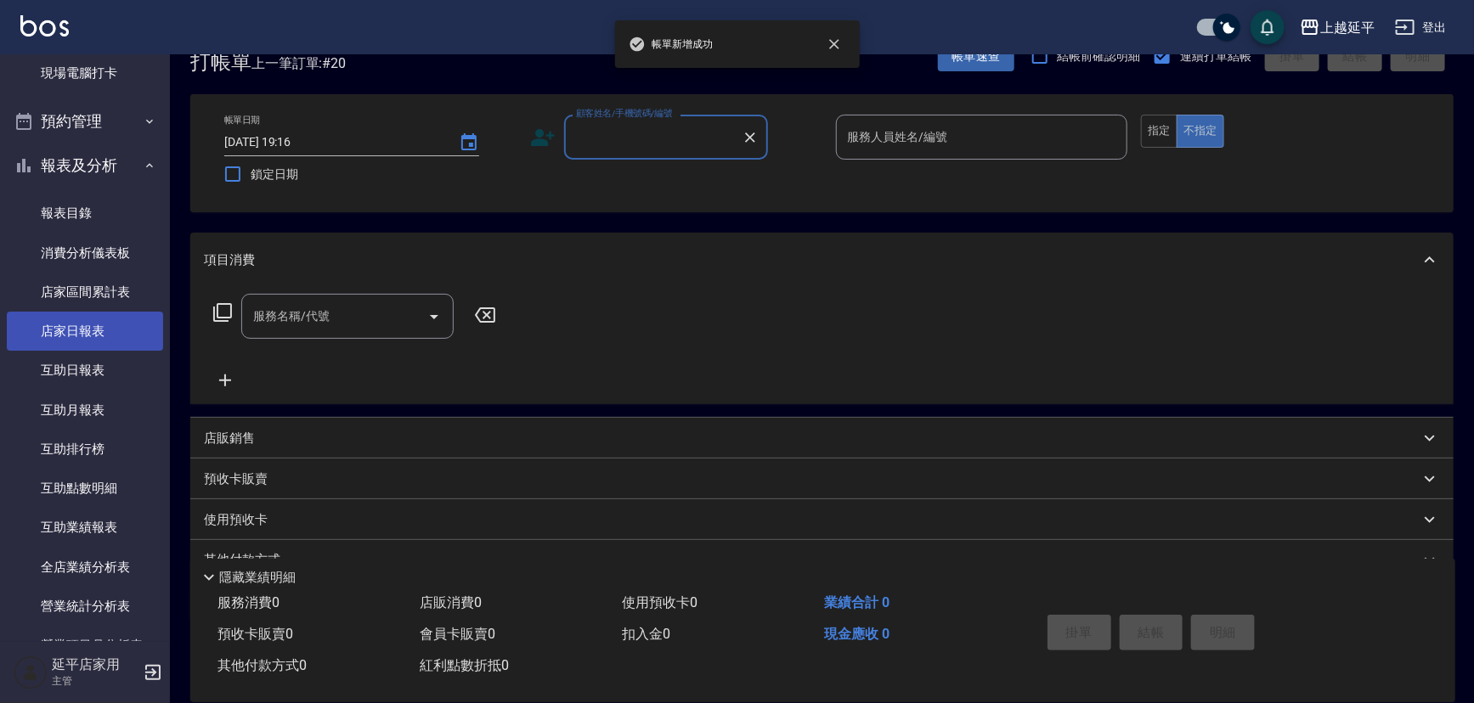
scroll to position [386, 0]
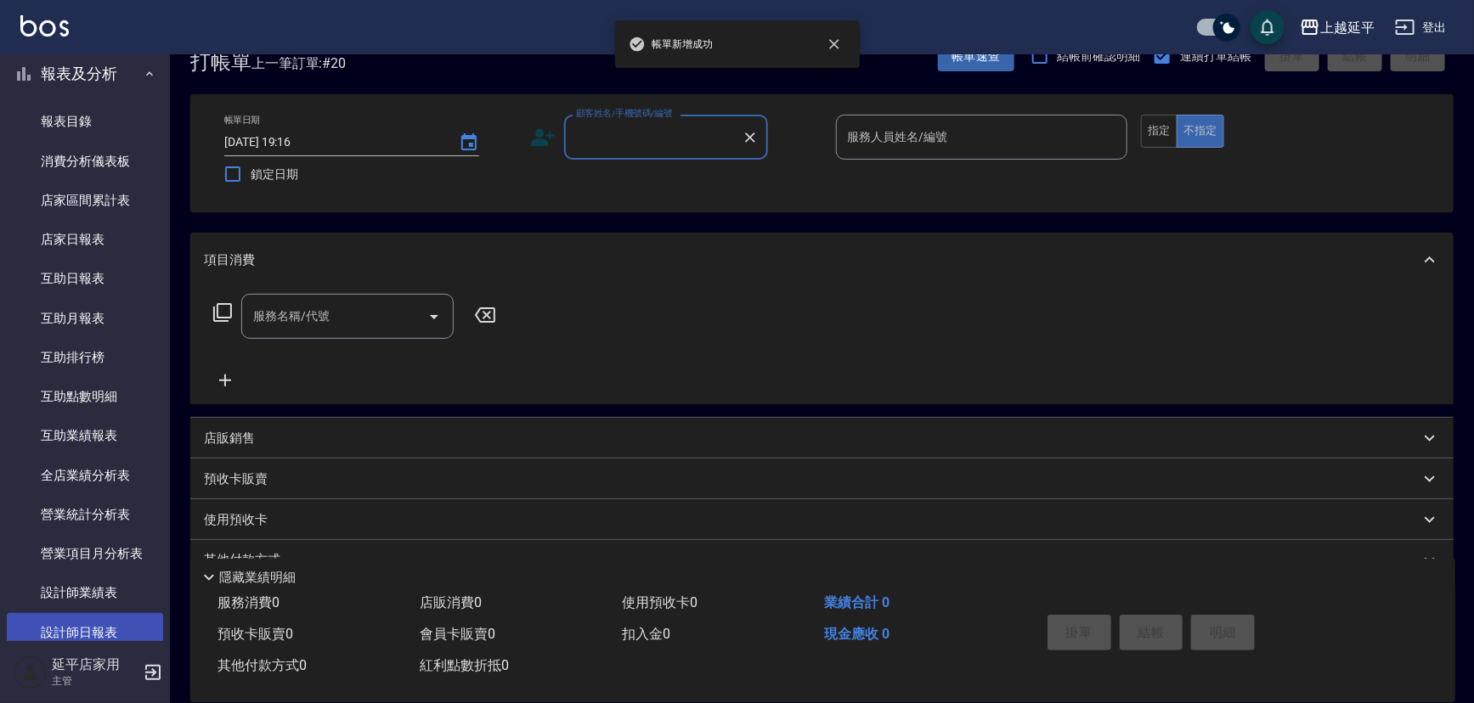
click at [65, 626] on link "設計師日報表" at bounding box center [85, 632] width 156 height 39
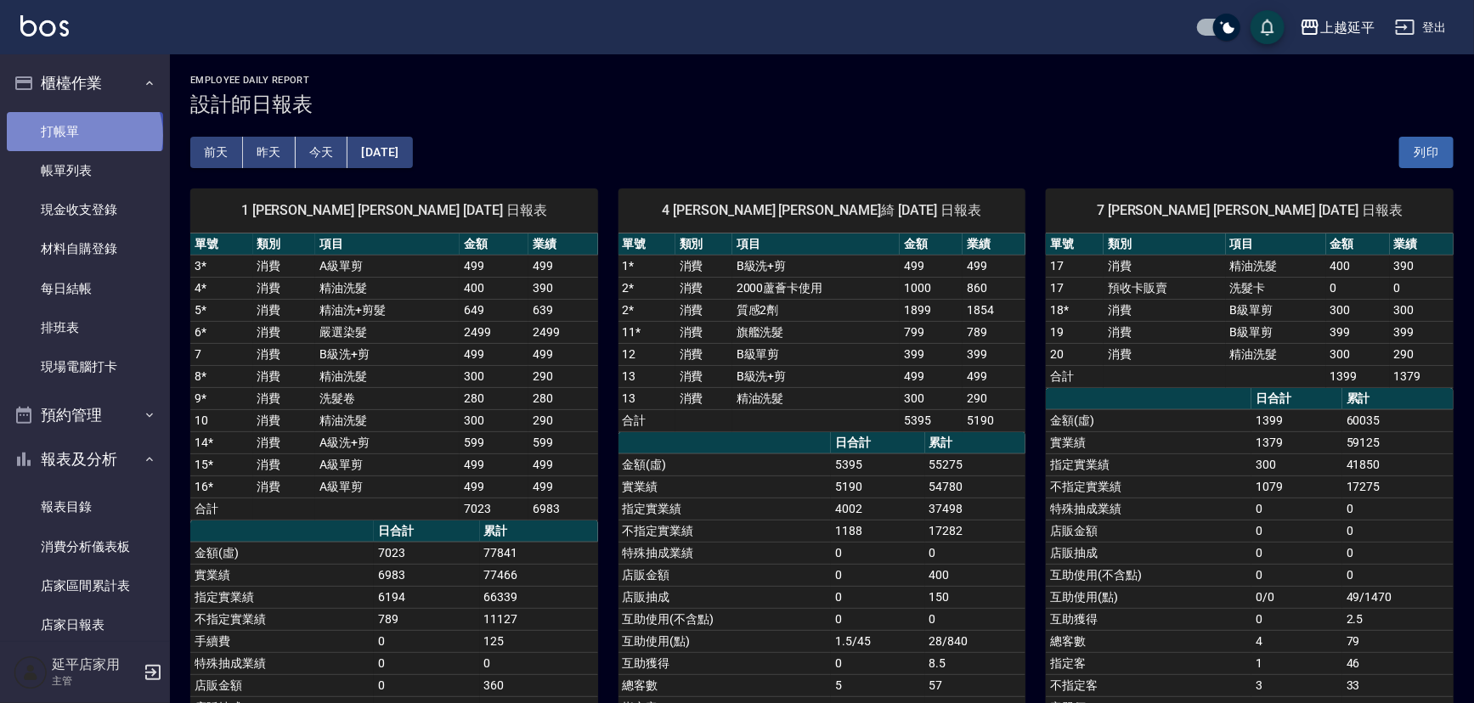
click at [82, 135] on link "打帳單" at bounding box center [85, 131] width 156 height 39
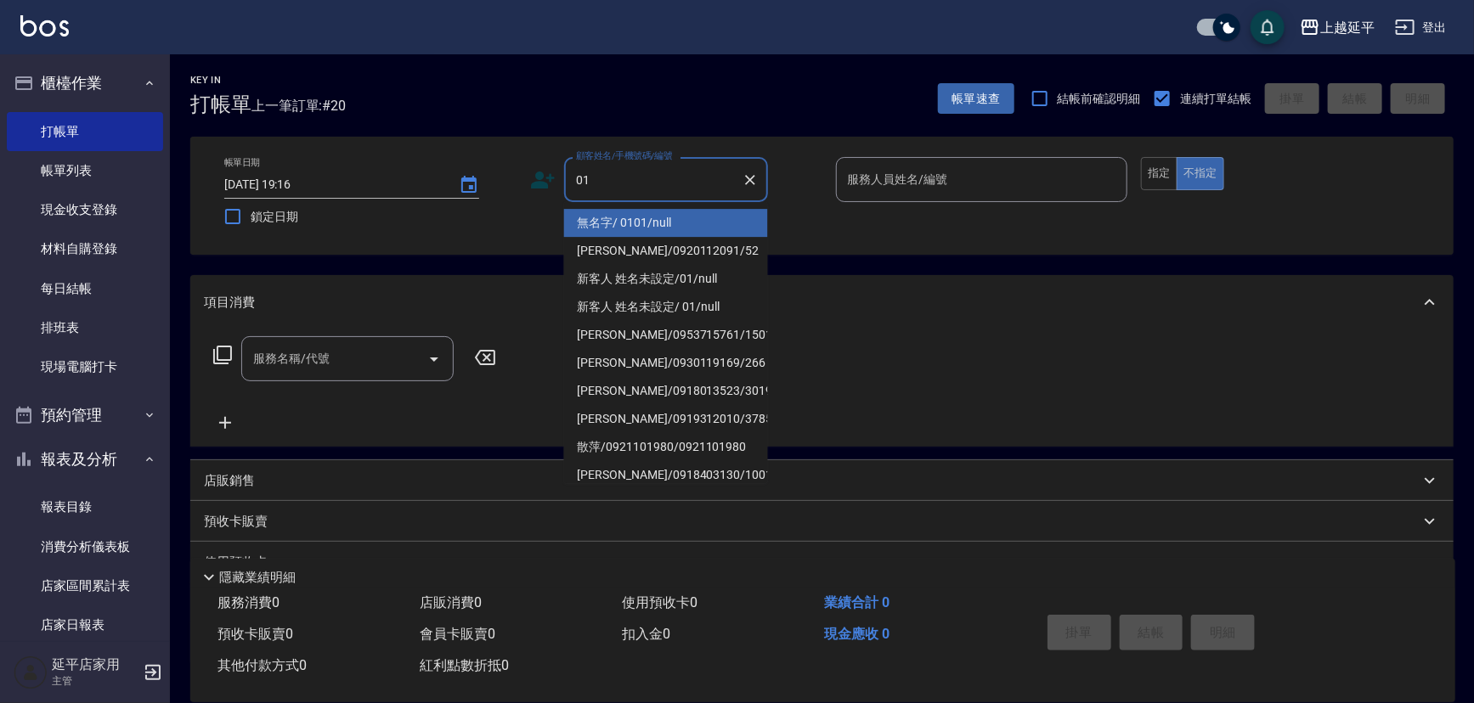
click at [669, 219] on li "無名字/ 0101/null" at bounding box center [666, 223] width 204 height 28
type input "無名字/ 0101/null"
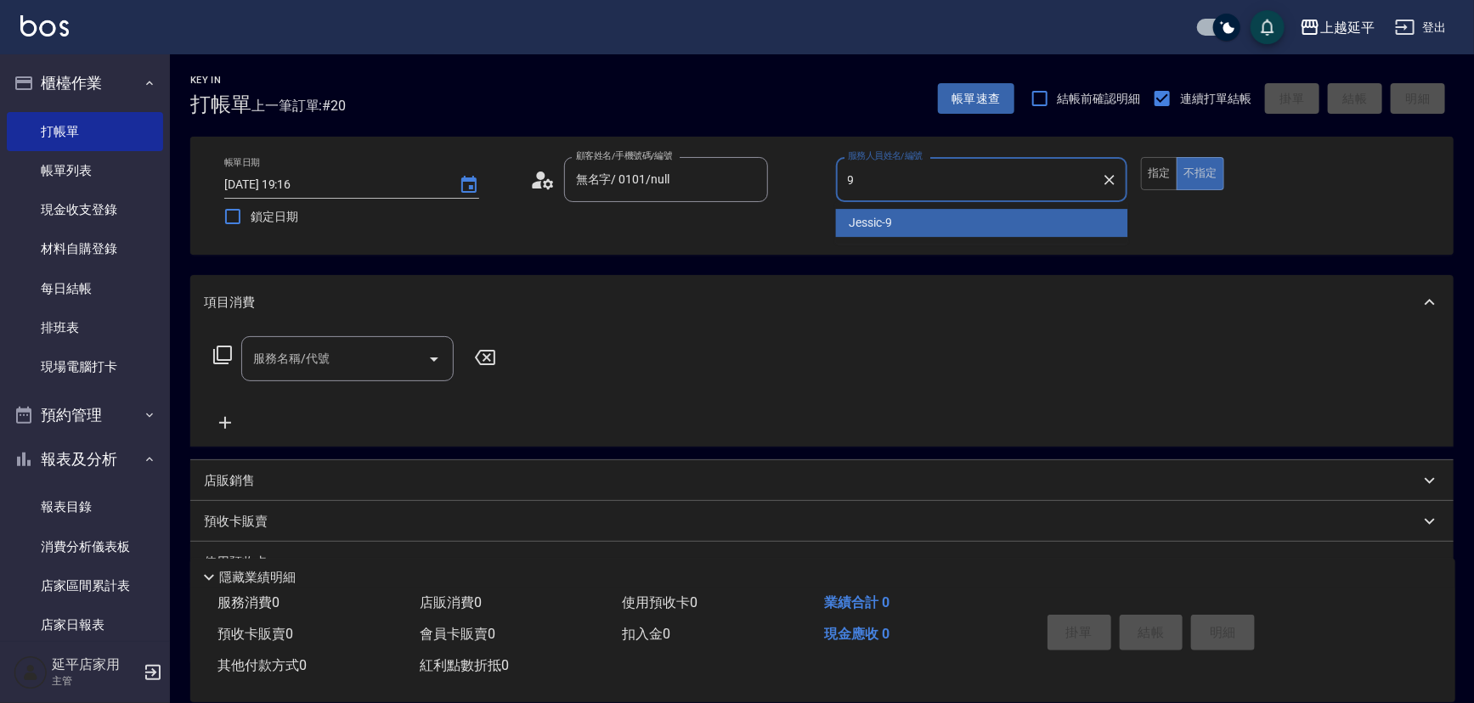
click at [1019, 229] on div "Jessic -9" at bounding box center [982, 223] width 292 height 28
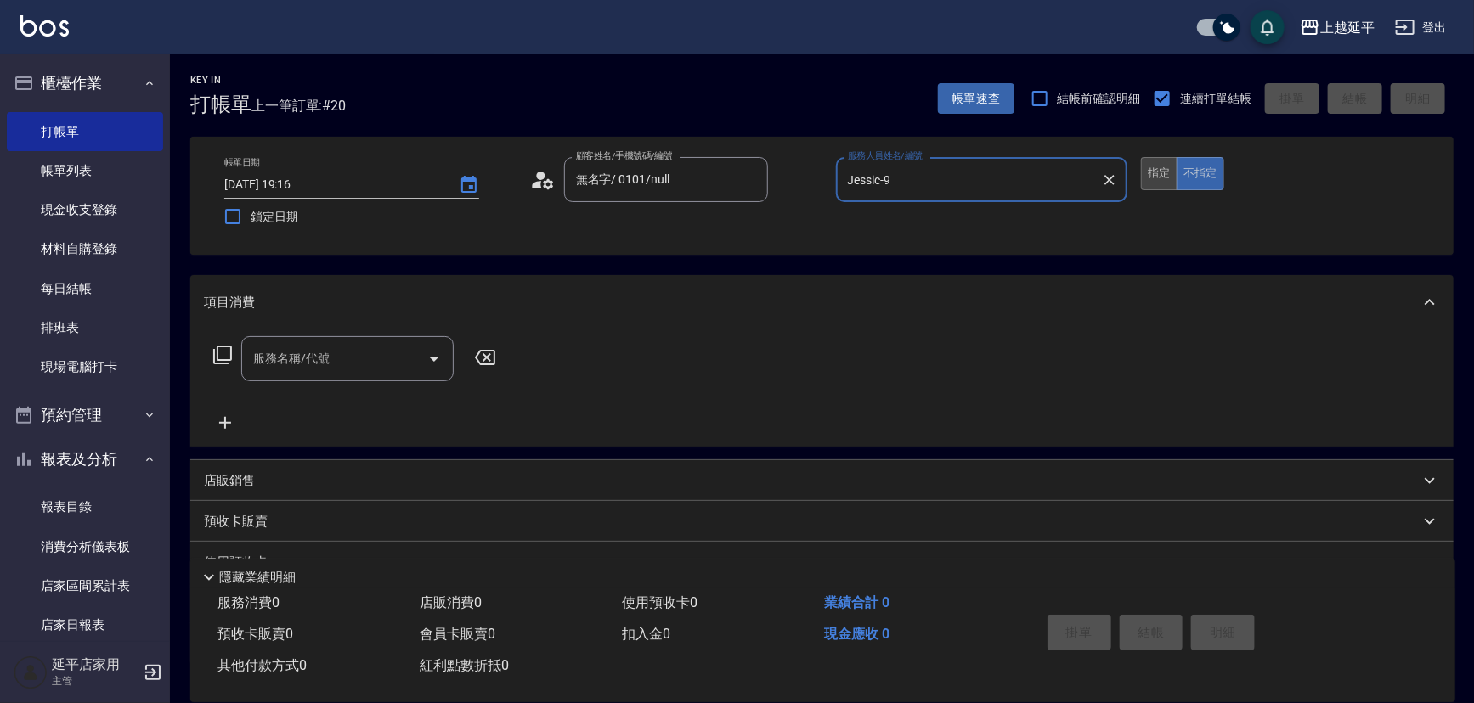
type input "Jessic-9"
click at [1154, 161] on button "指定" at bounding box center [1159, 173] width 37 height 33
click at [337, 353] on input "服務名稱/代號" at bounding box center [335, 359] width 172 height 30
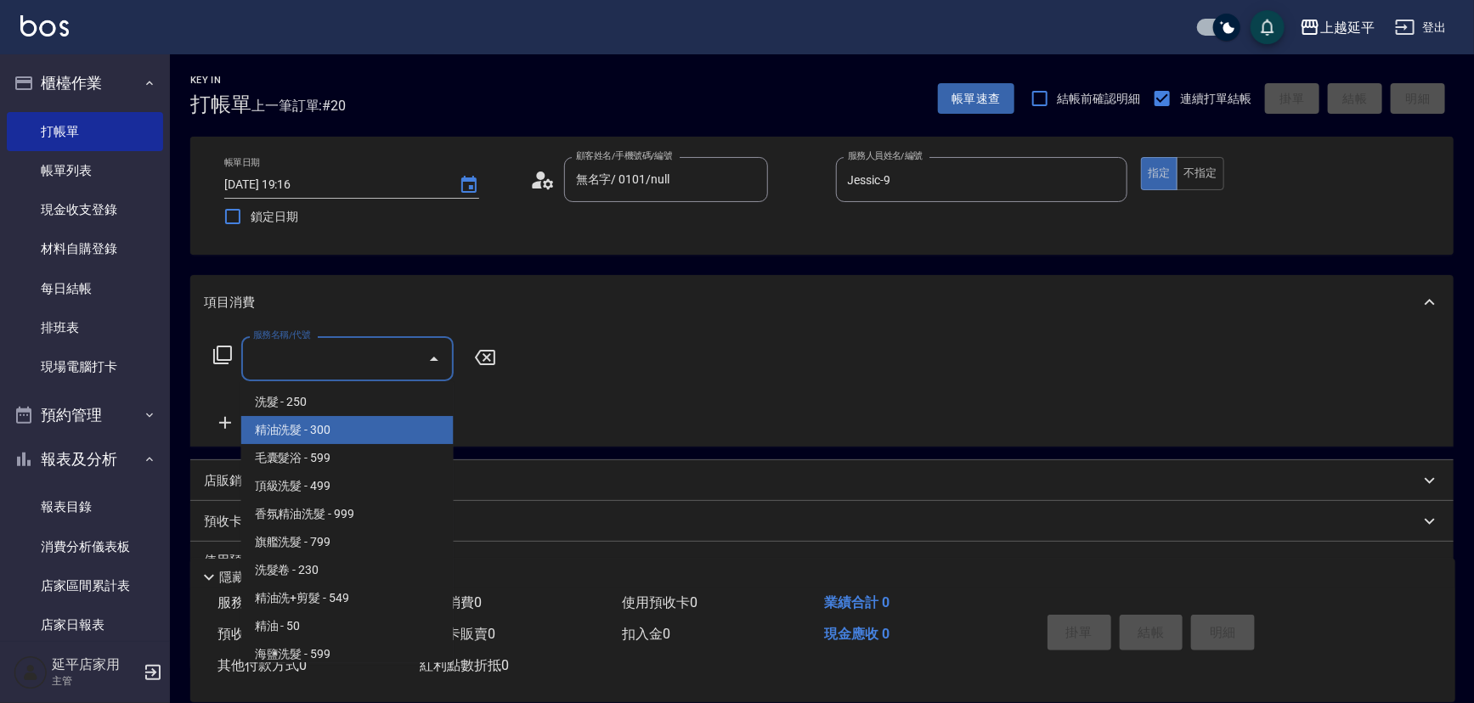
click at [356, 424] on span "精油洗髮 - 300" at bounding box center [347, 430] width 212 height 28
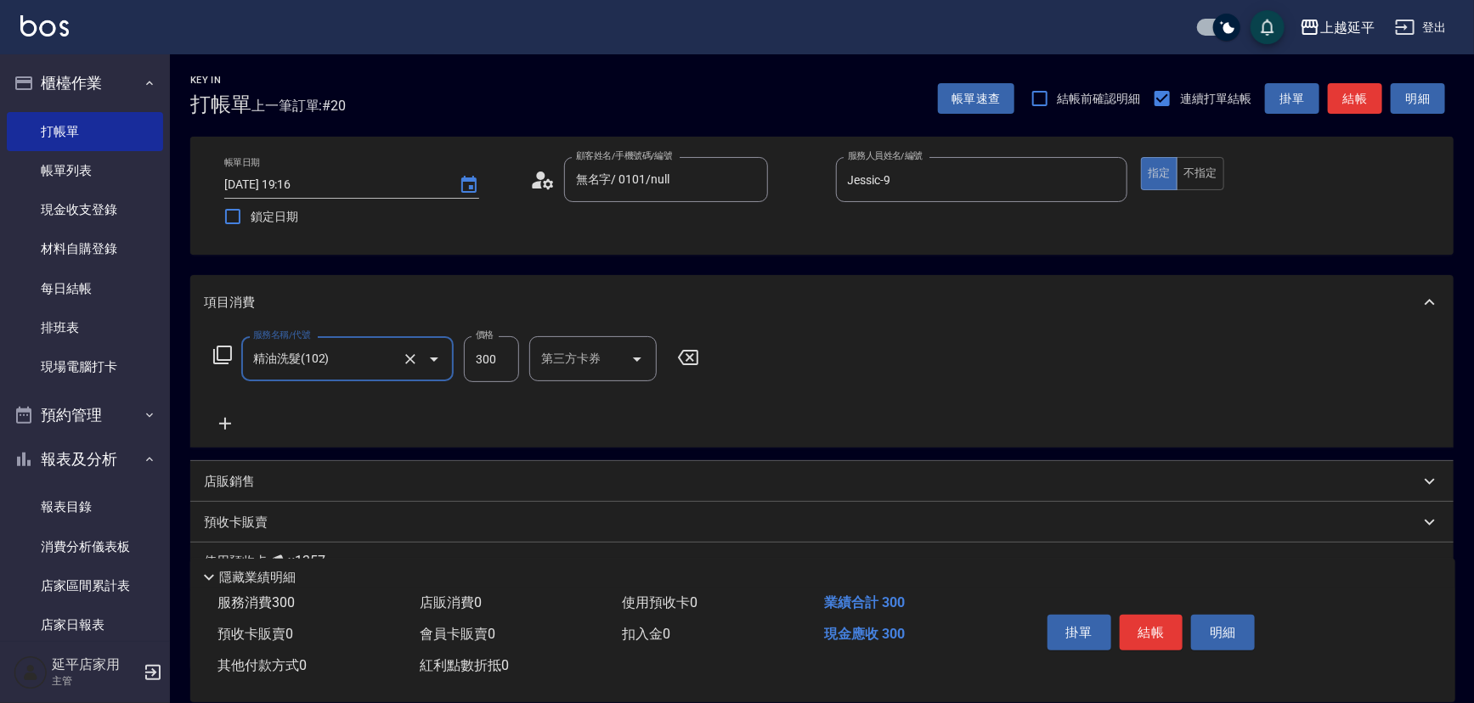
type input "精油洗髮(102)"
click at [552, 358] on div "洗髮互助-1 洗髮互助-1" at bounding box center [580, 358] width 102 height 45
click at [563, 408] on span "丞宗 -29" at bounding box center [563, 402] width 41 height 18
type input "丞宗-29"
click at [1170, 637] on button "結帳" at bounding box center [1152, 633] width 64 height 36
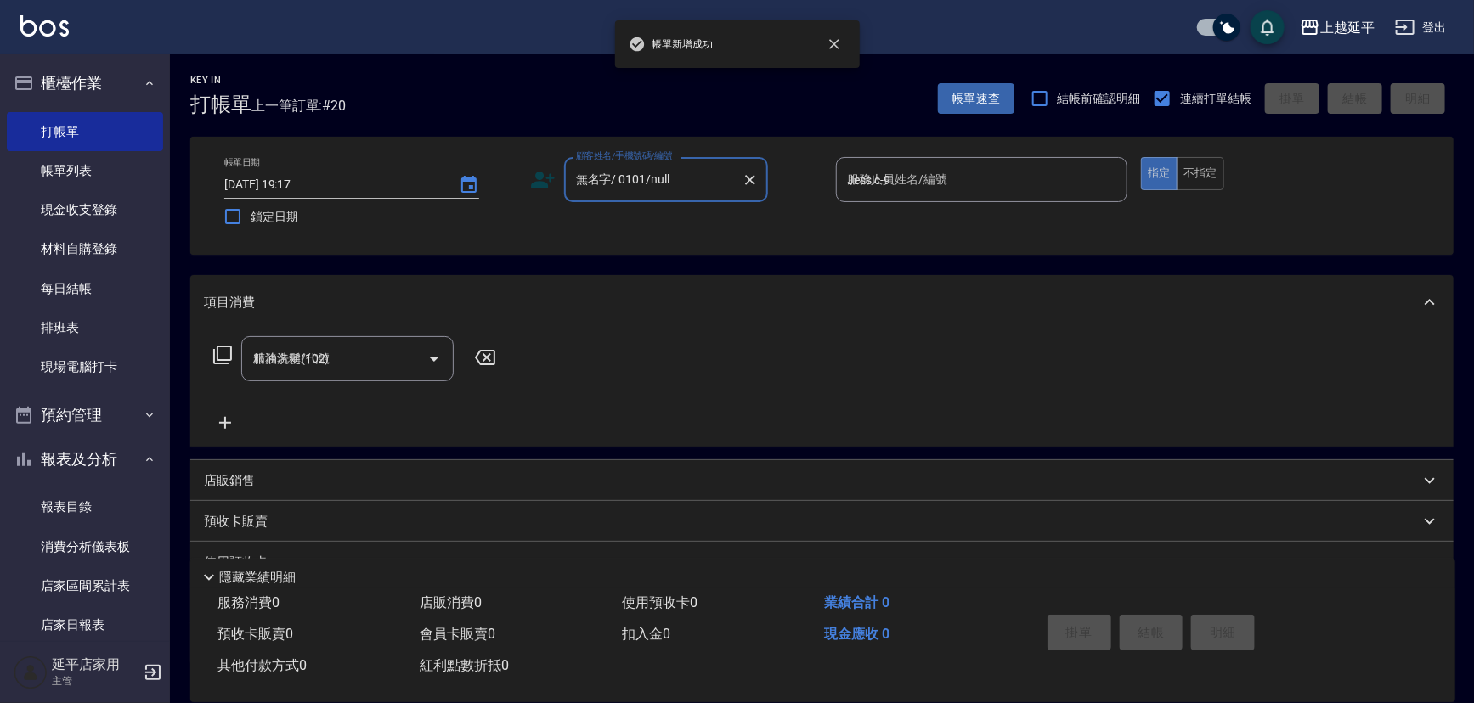
type input "[DATE] 19:17"
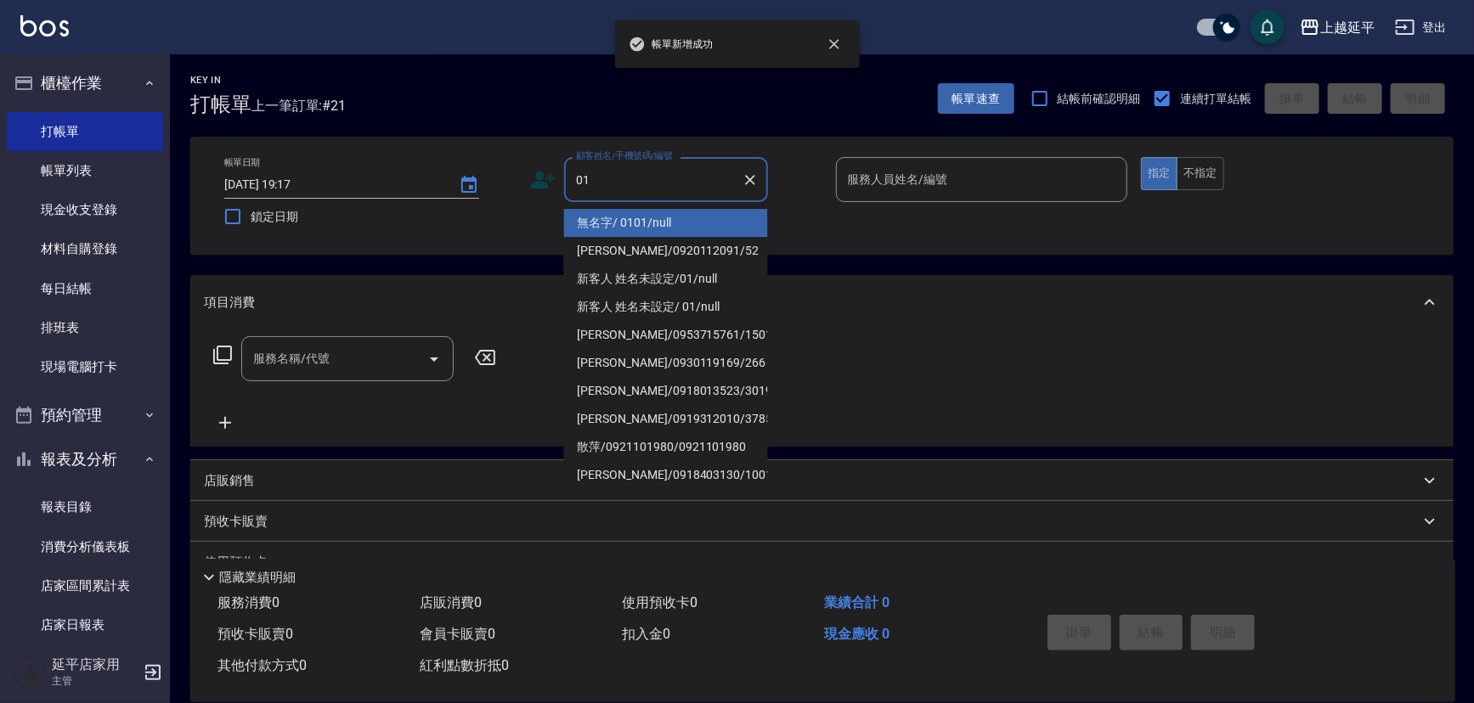
click at [664, 218] on li "無名字/ 0101/null" at bounding box center [666, 223] width 204 height 28
type input "無名字/ 0101/null"
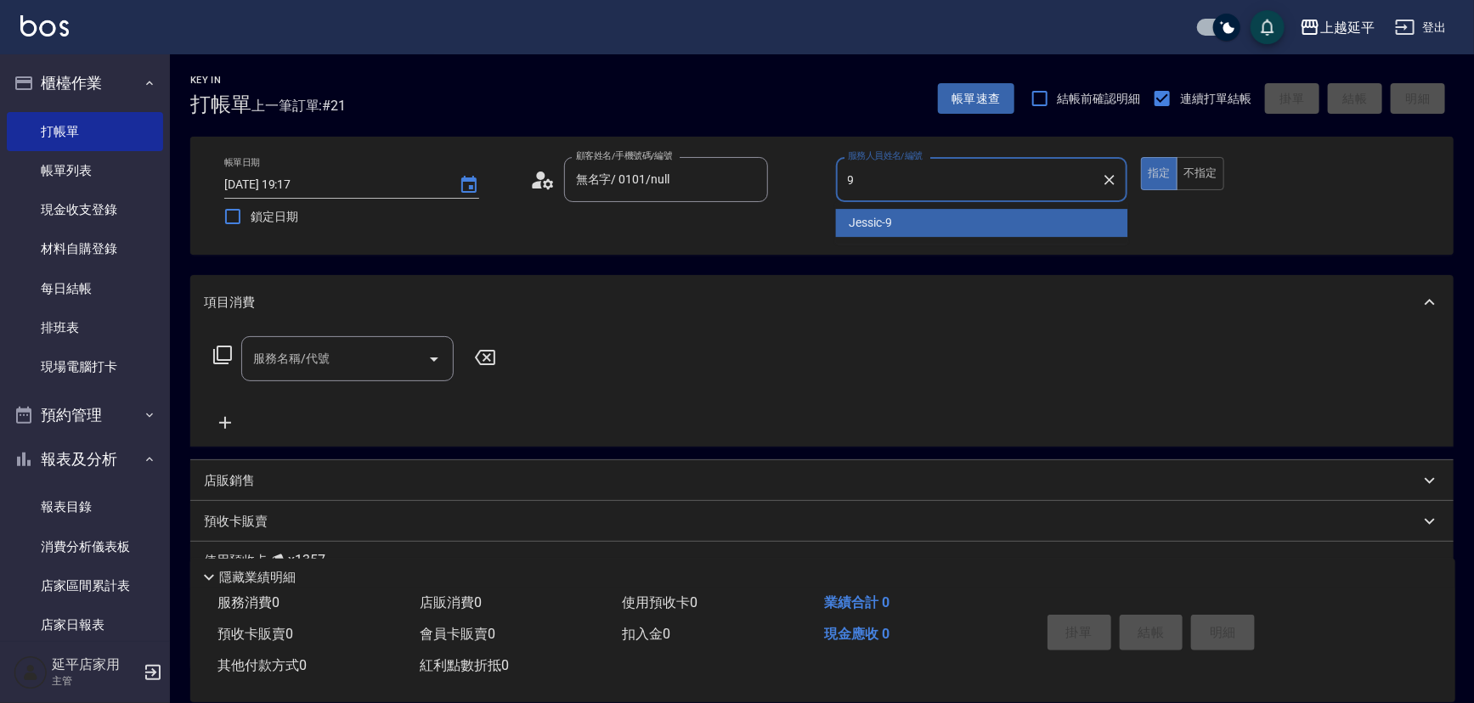
click at [910, 223] on div "Jessic -9" at bounding box center [982, 223] width 292 height 28
type input "Jessic-9"
click at [418, 358] on input "服務名稱/代號" at bounding box center [335, 359] width 172 height 30
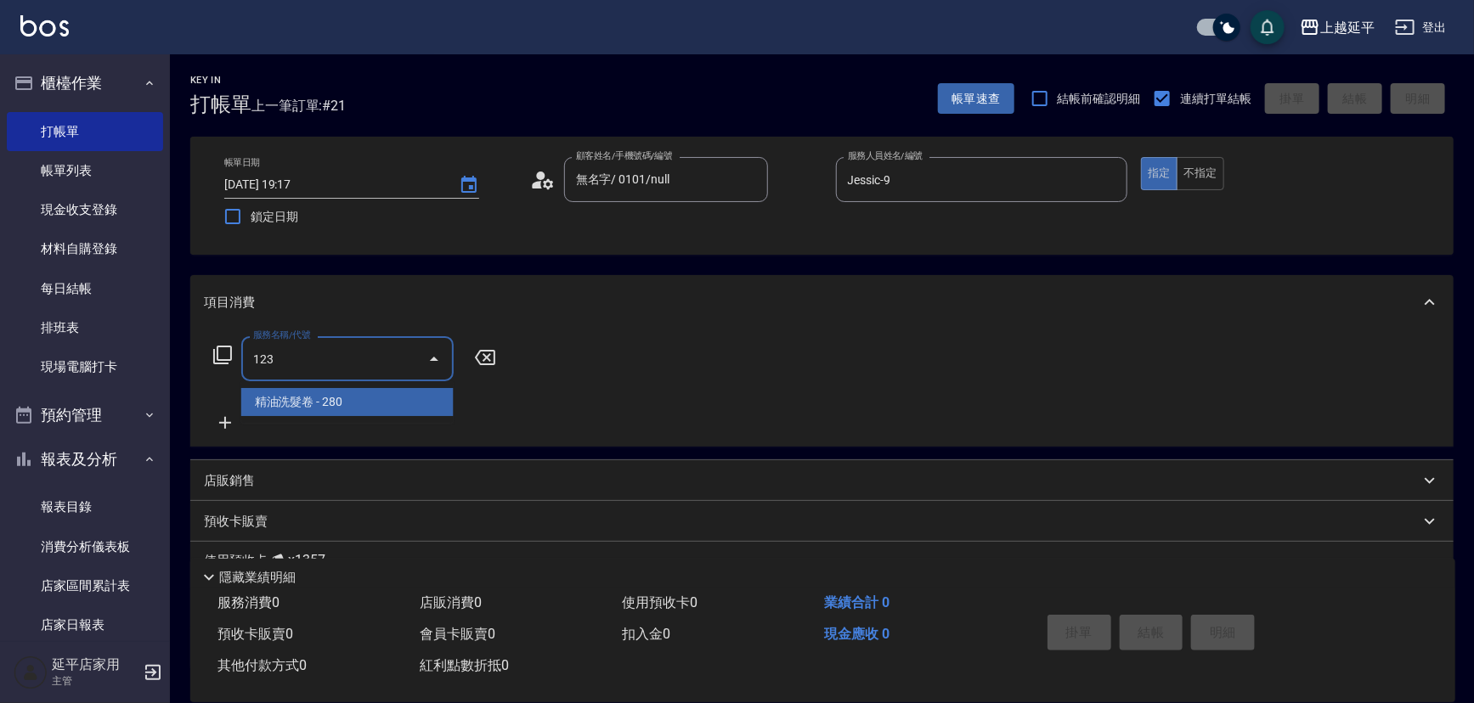
click at [442, 389] on span "精油洗髮卷 - 280" at bounding box center [347, 402] width 212 height 28
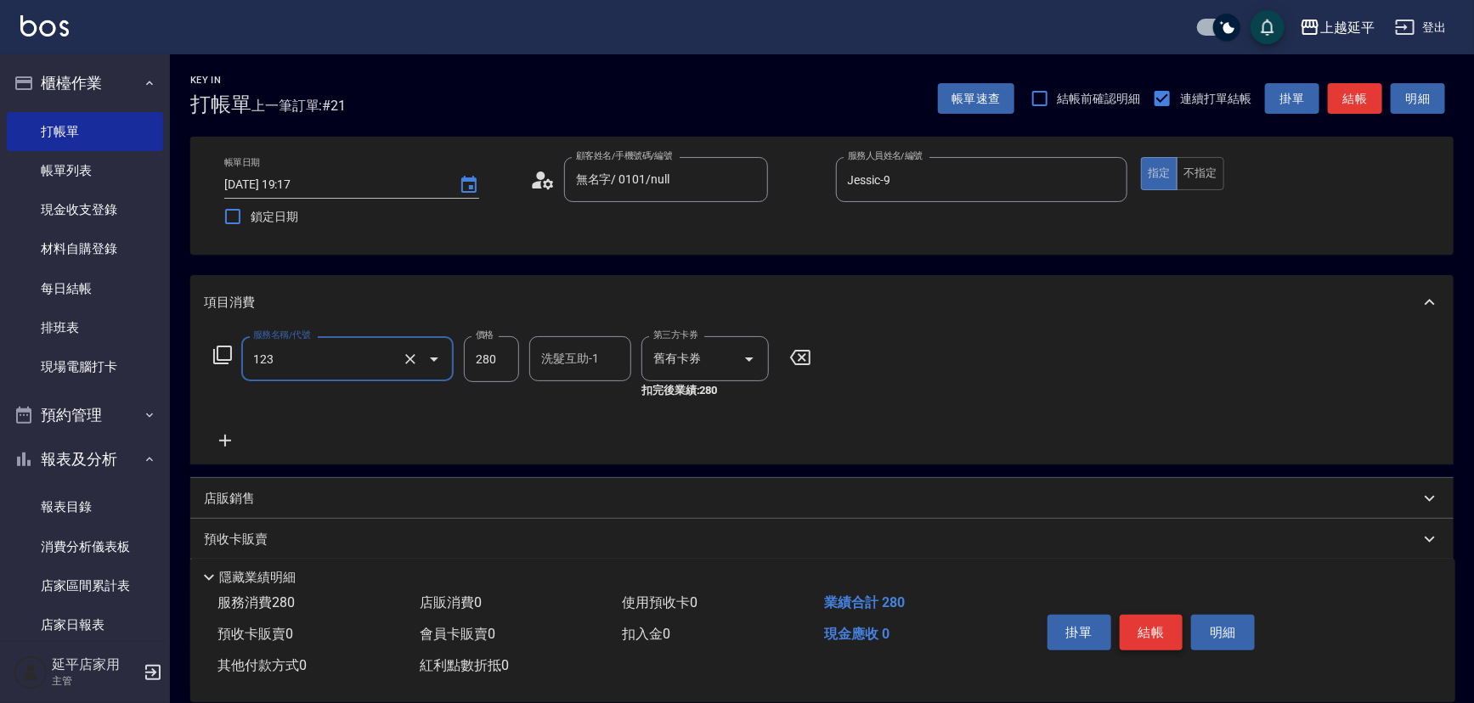
type input "精油洗髮卷(123)"
click at [1141, 629] on button "結帳" at bounding box center [1152, 633] width 64 height 36
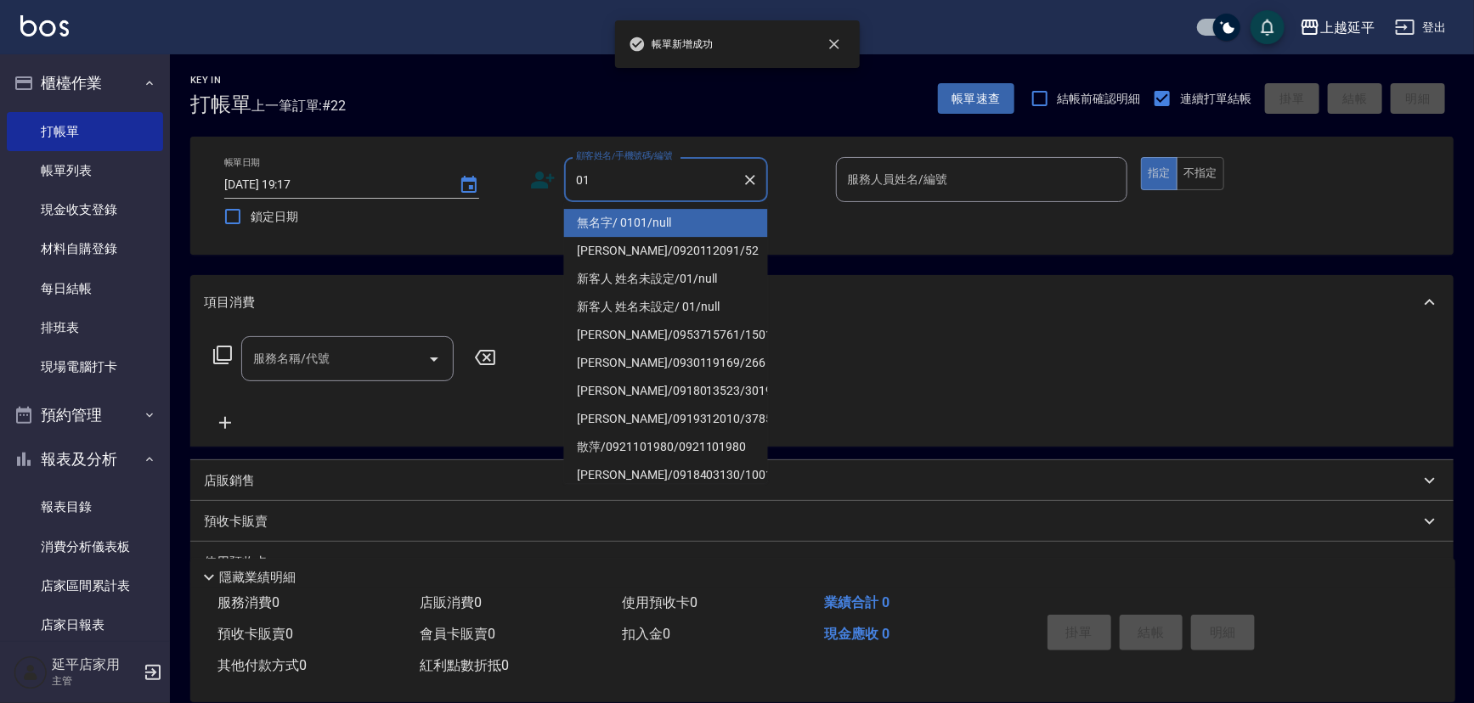
click at [617, 221] on li "無名字/ 0101/null" at bounding box center [666, 223] width 204 height 28
type input "無名字/ 0101/null"
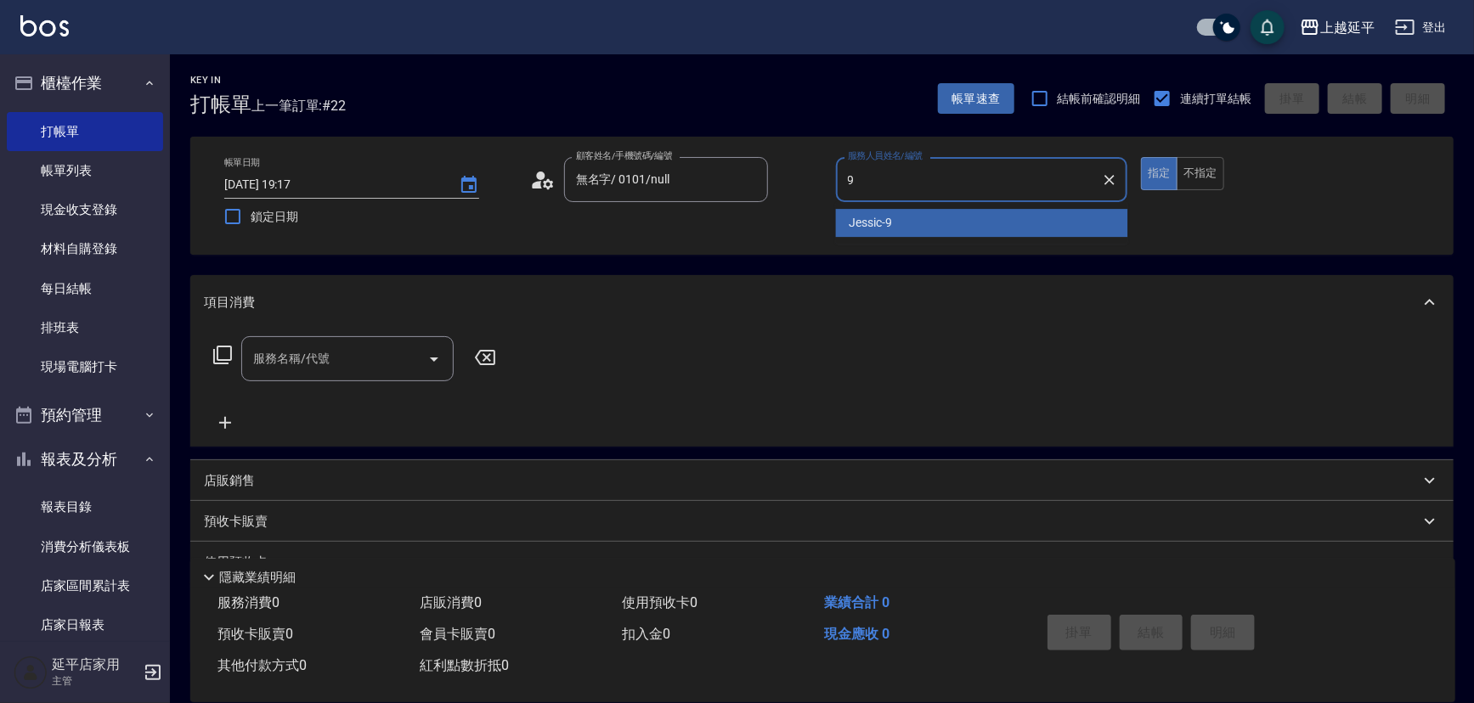
click at [867, 212] on div "Jessic -9" at bounding box center [982, 223] width 292 height 28
type input "Jessic-9"
click at [302, 354] on div "服務名稱/代號 服務名稱/代號" at bounding box center [347, 358] width 212 height 45
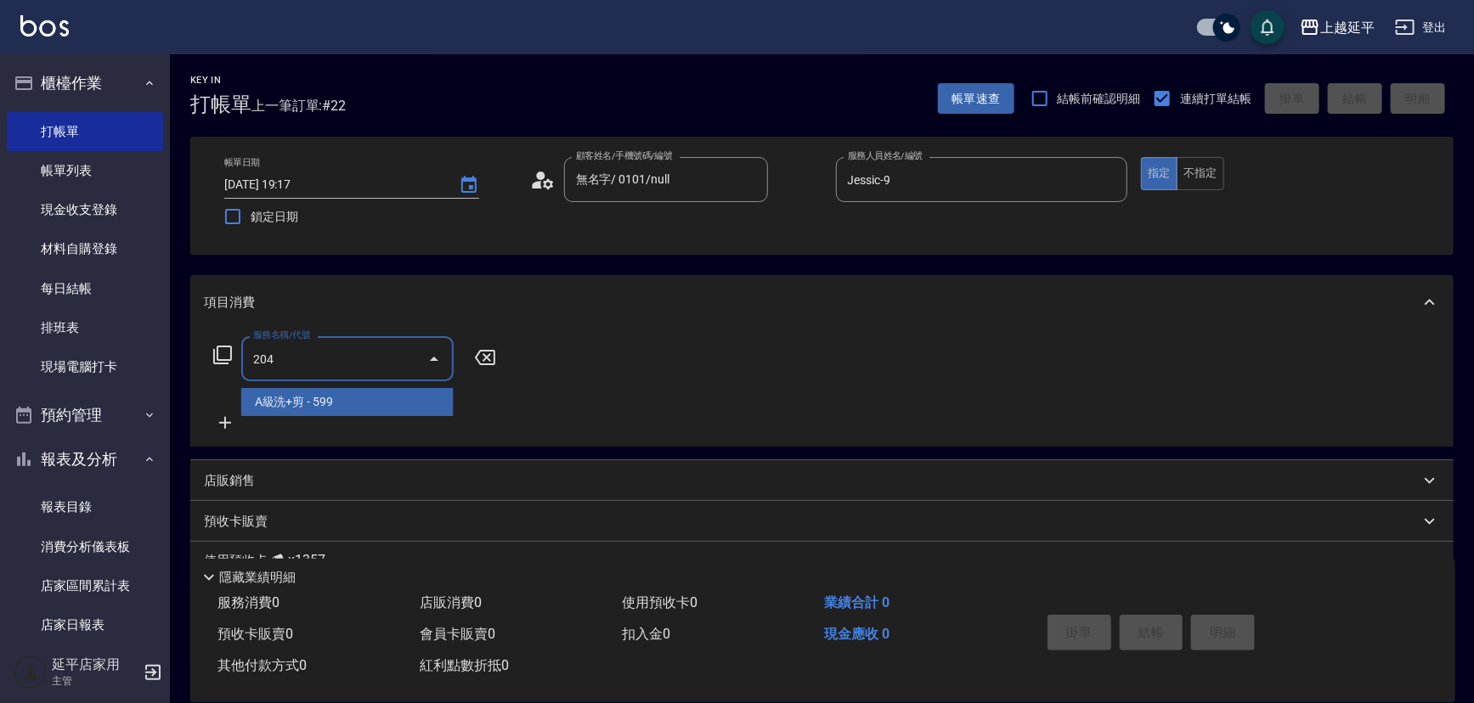
click at [341, 392] on span "A級洗+剪 - 599" at bounding box center [347, 402] width 212 height 28
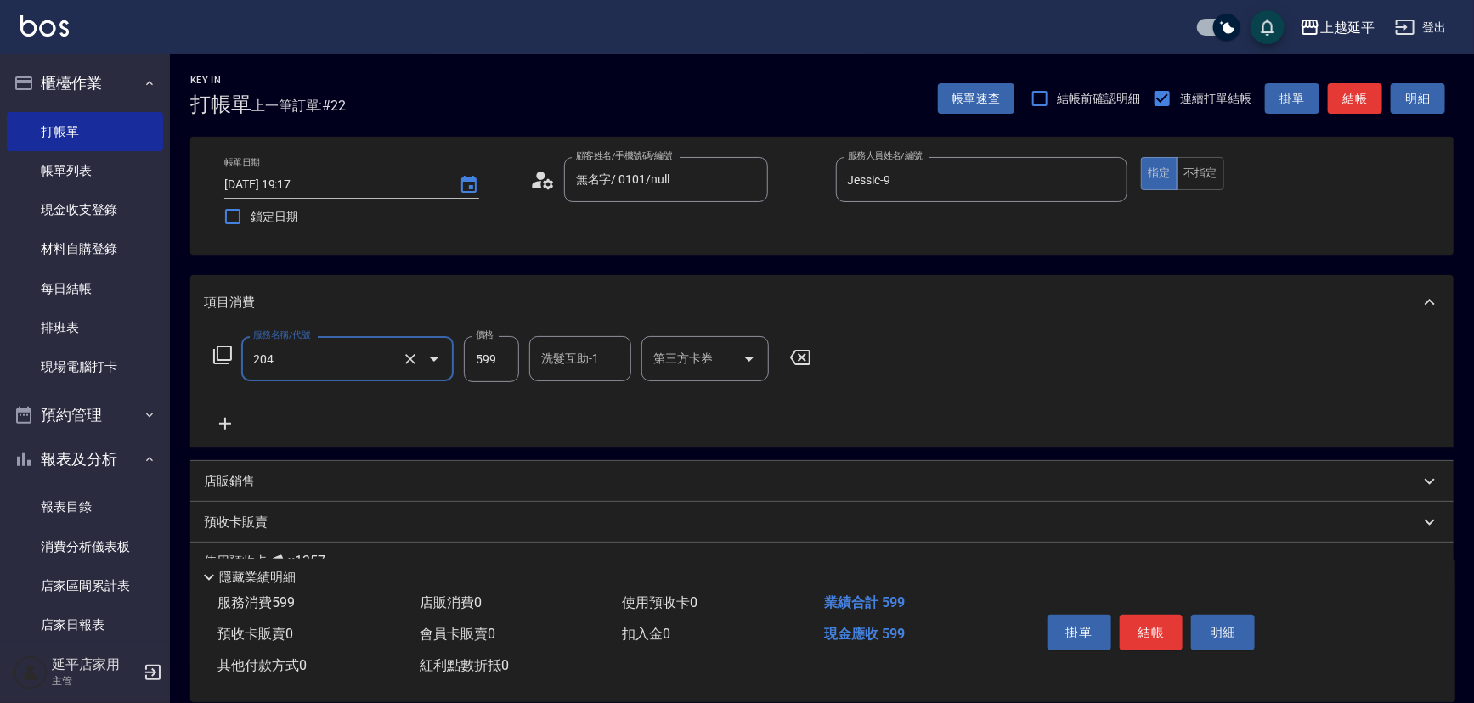
type input "A級洗+剪(204)"
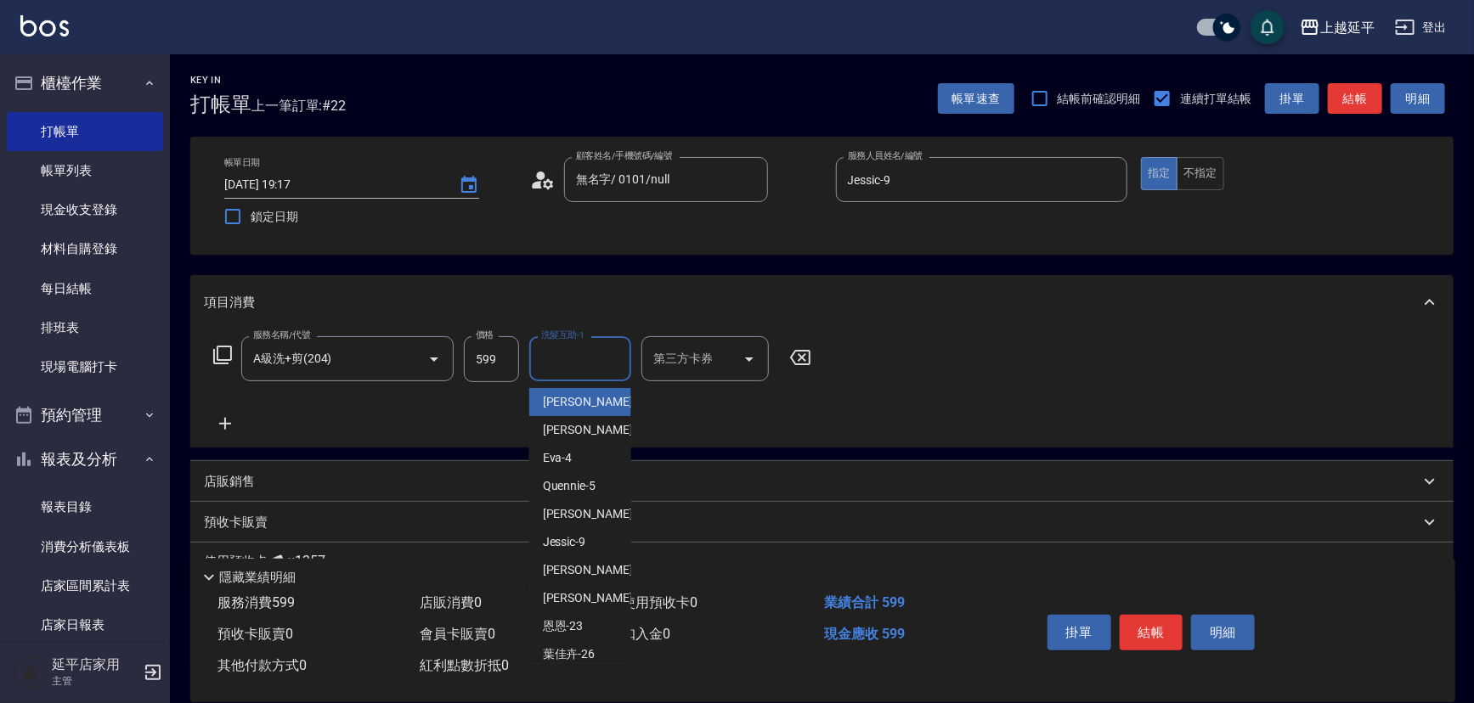
click at [577, 370] on input "洗髮互助-1" at bounding box center [580, 359] width 87 height 30
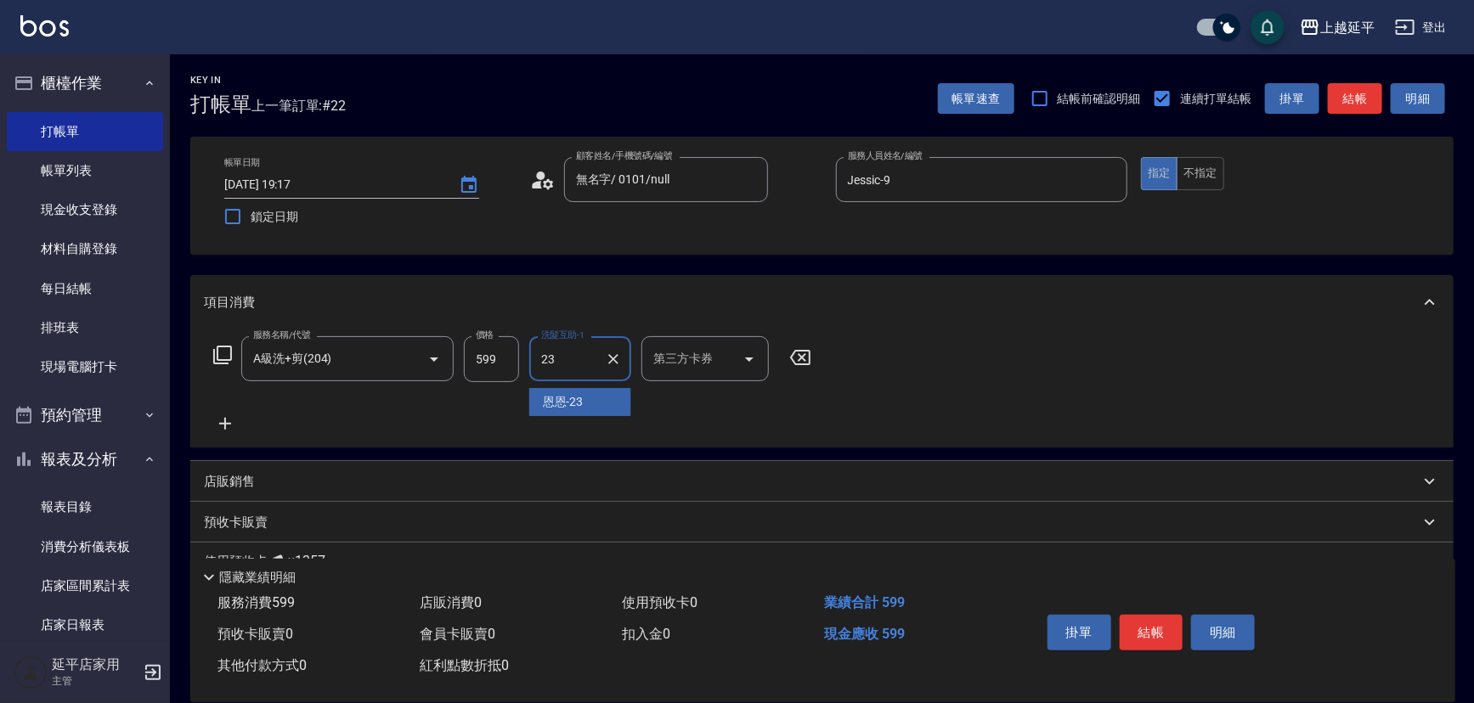
click at [585, 404] on div "恩恩 -23" at bounding box center [580, 402] width 102 height 28
type input "恩恩-23"
drag, startPoint x: 1142, startPoint y: 624, endPoint x: 1142, endPoint y: 615, distance: 9.3
click at [1143, 624] on button "結帳" at bounding box center [1152, 633] width 64 height 36
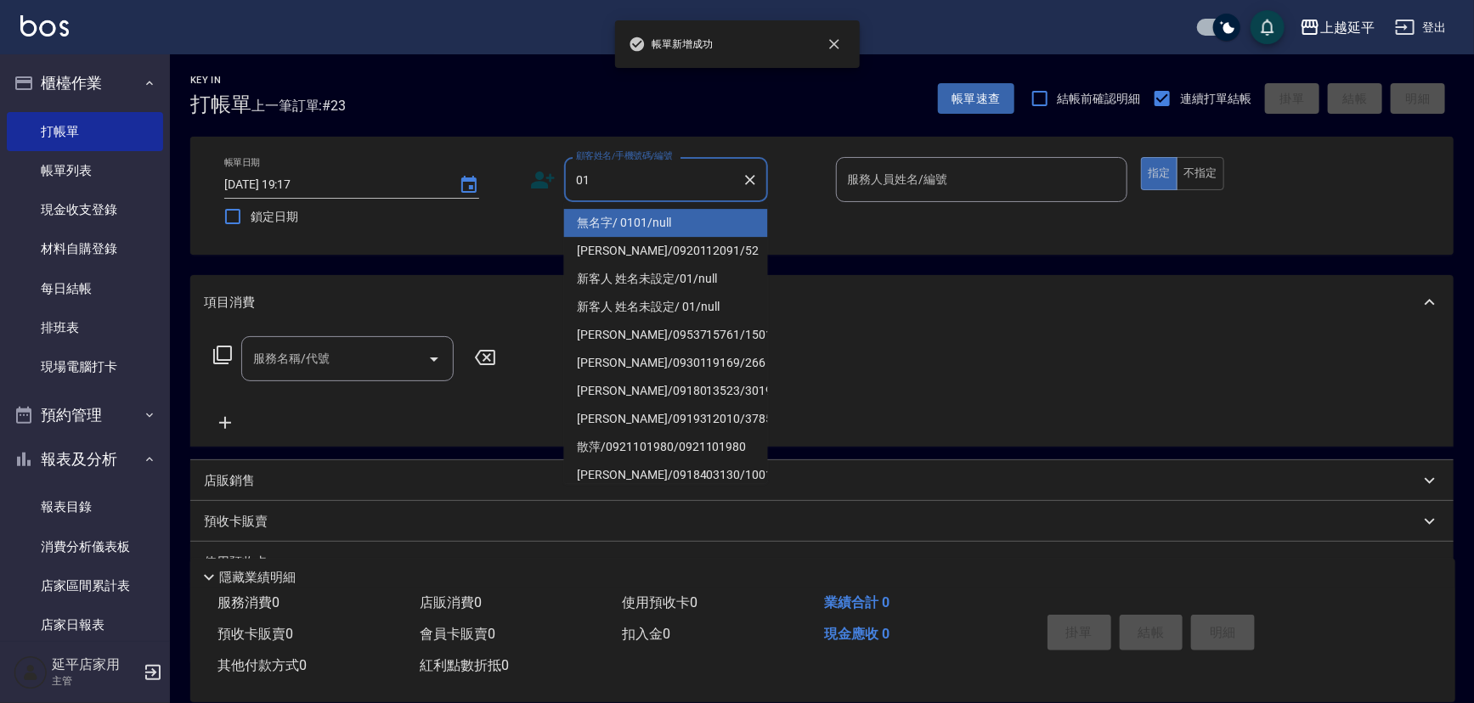
click at [643, 223] on li "無名字/ 0101/null" at bounding box center [666, 223] width 204 height 28
type input "無名字/ 0101/null"
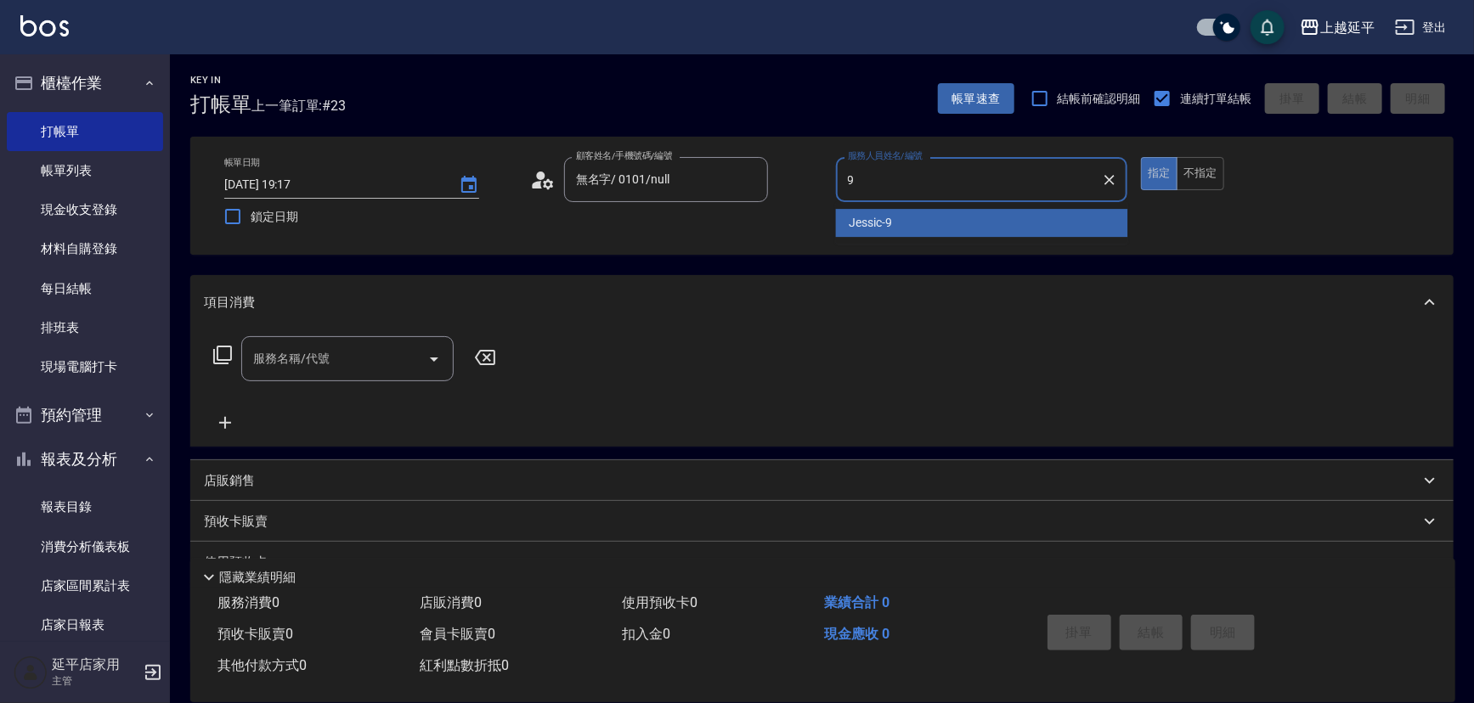
click at [934, 229] on div "Jessic -9" at bounding box center [982, 223] width 292 height 28
type input "Jessic-9"
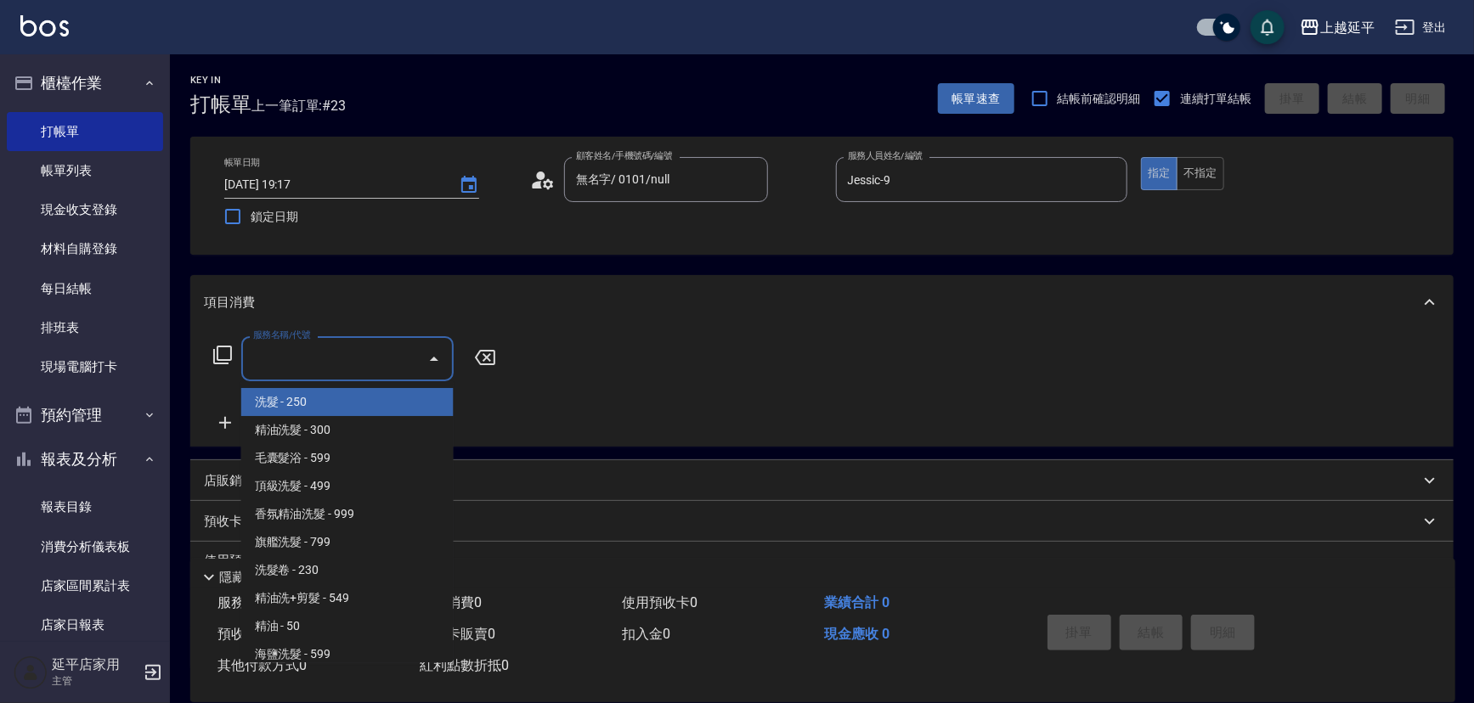
click at [332, 348] on input "服務名稱/代號" at bounding box center [335, 359] width 172 height 30
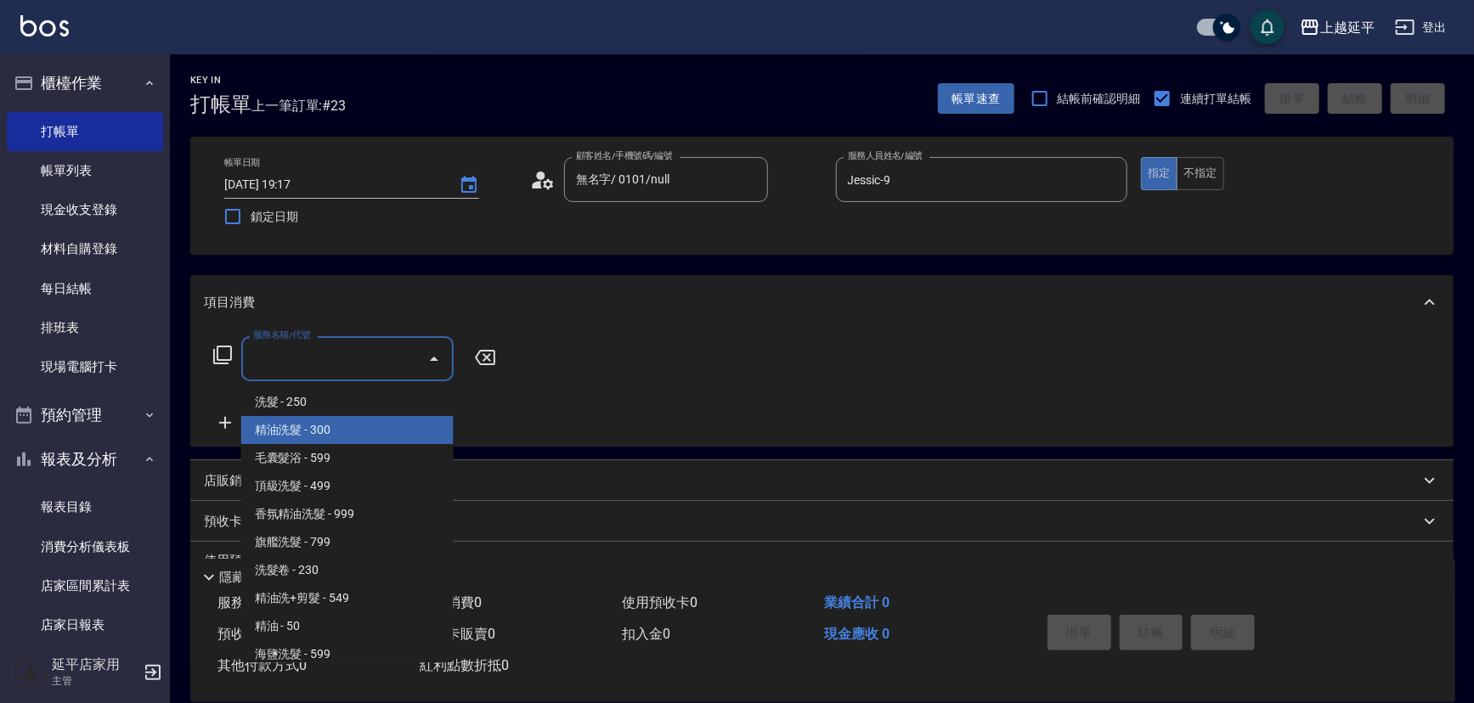
click at [342, 423] on span "精油洗髮 - 300" at bounding box center [347, 430] width 212 height 28
type input "精油洗髮(102)"
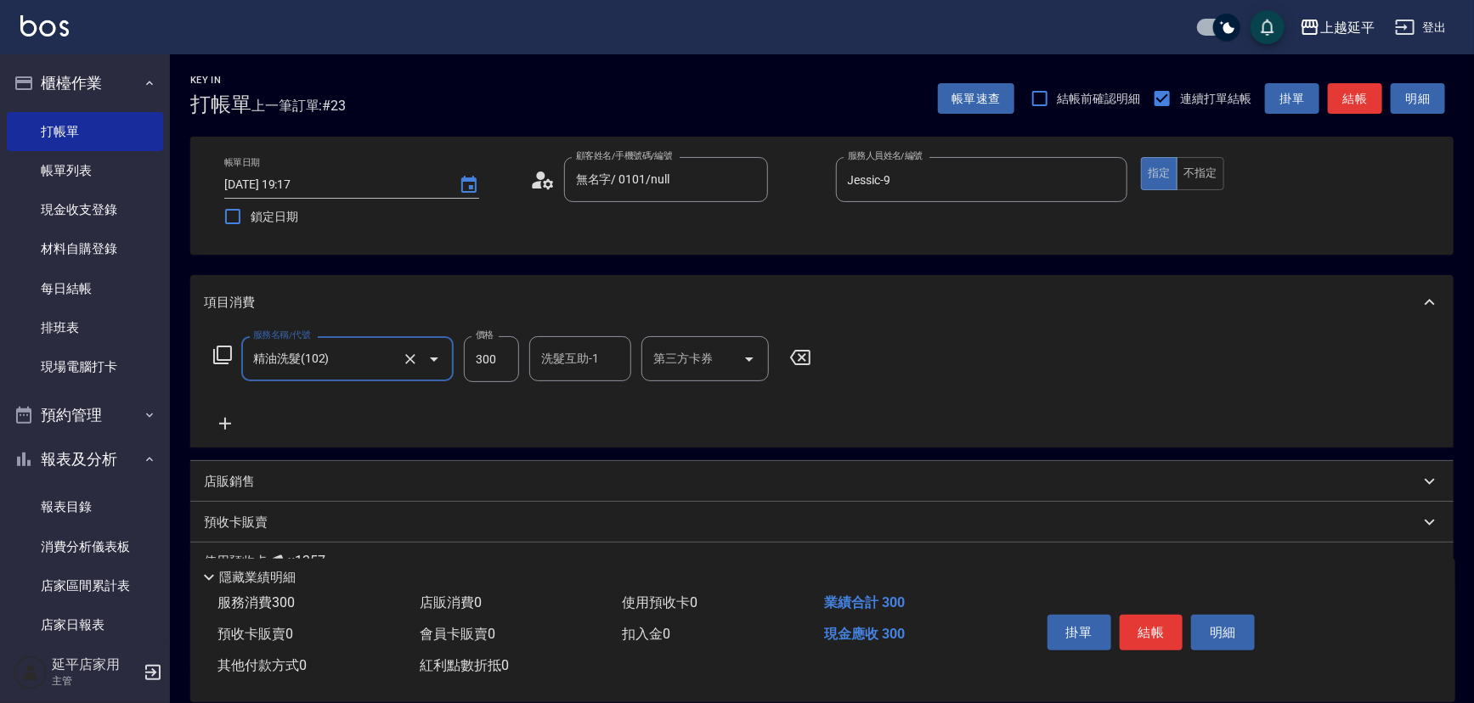
click at [569, 373] on input "洗髮互助-1" at bounding box center [580, 359] width 87 height 30
click at [596, 400] on div "恩恩 -23" at bounding box center [580, 402] width 102 height 28
type input "恩恩-23"
click at [1160, 629] on button "結帳" at bounding box center [1152, 633] width 64 height 36
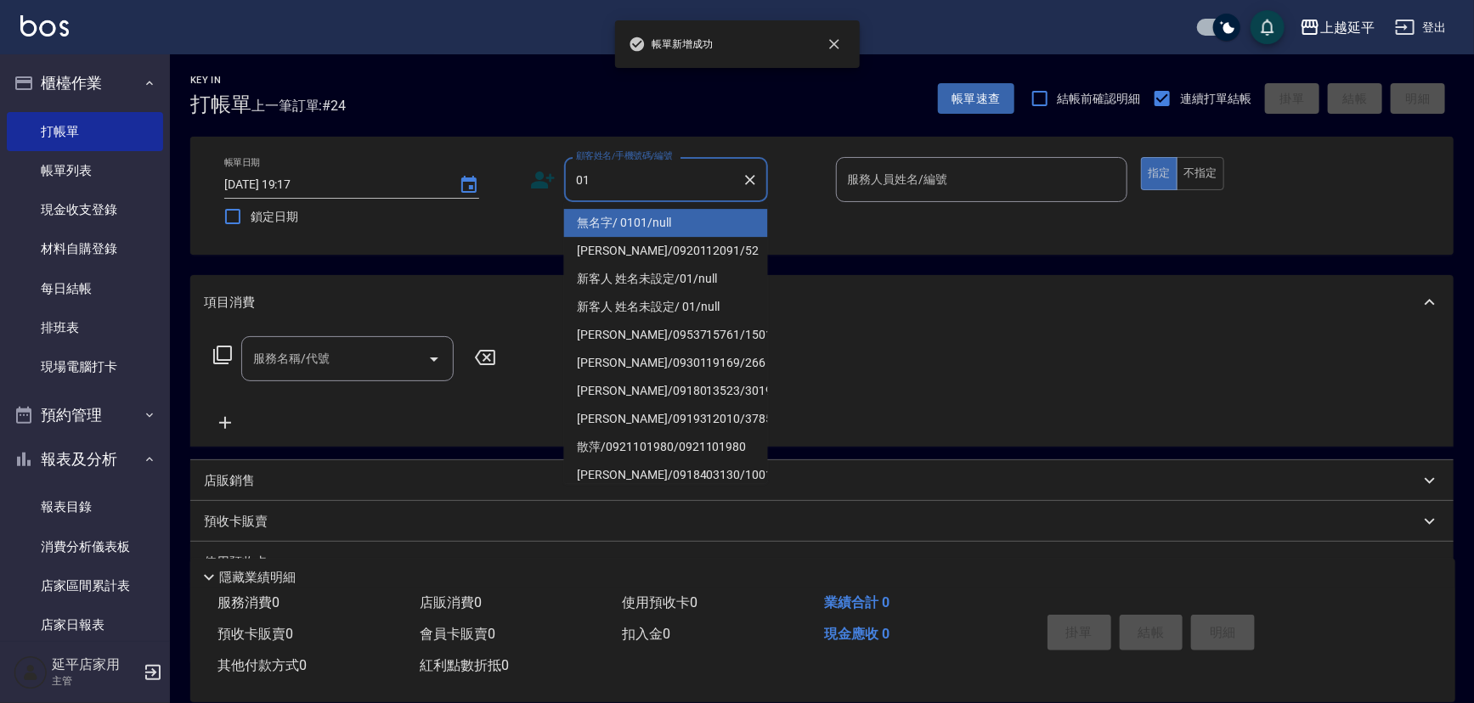
click at [646, 213] on li "無名字/ 0101/null" at bounding box center [666, 223] width 204 height 28
type input "無名字/ 0101/null"
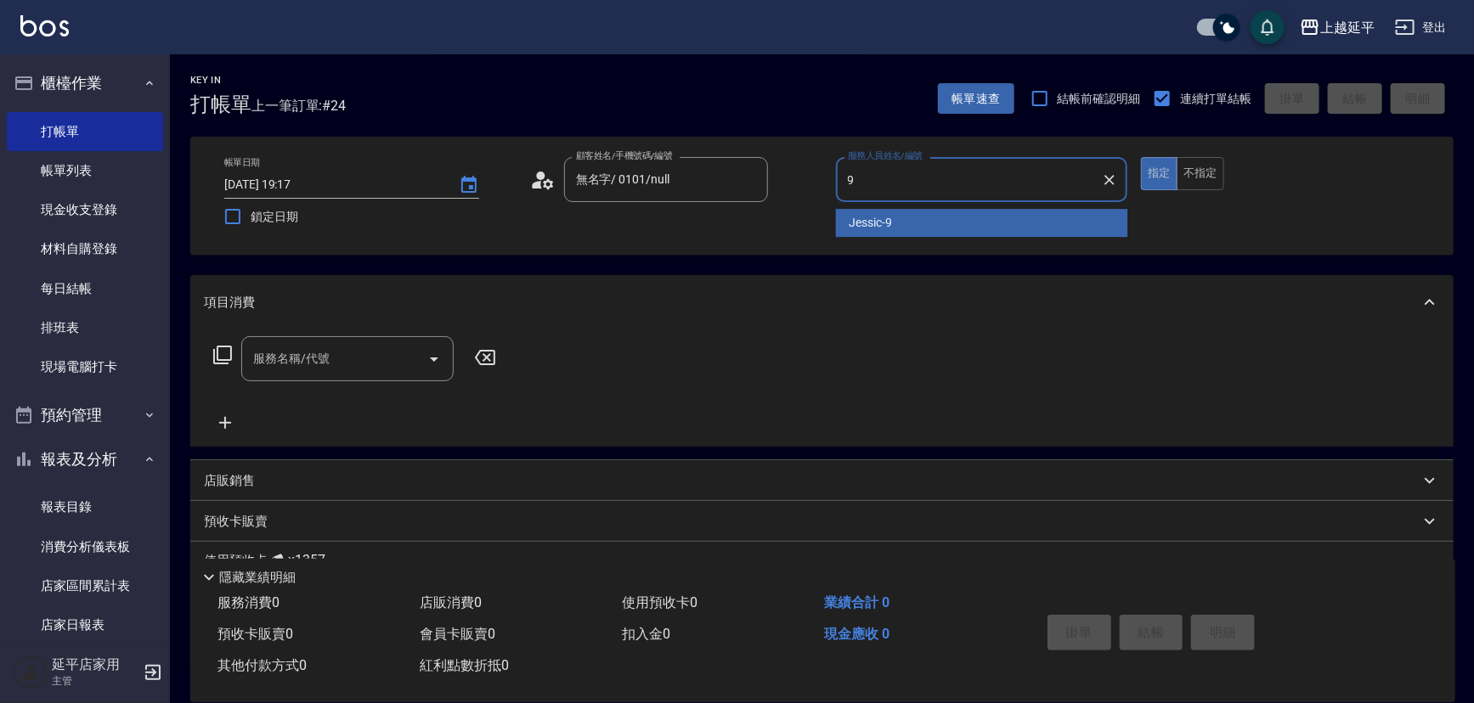
click at [875, 214] on span "Jessic -9" at bounding box center [871, 223] width 43 height 18
type input "Jessic-9"
click at [323, 364] on div "服務名稱/代號 服務名稱/代號" at bounding box center [347, 358] width 212 height 45
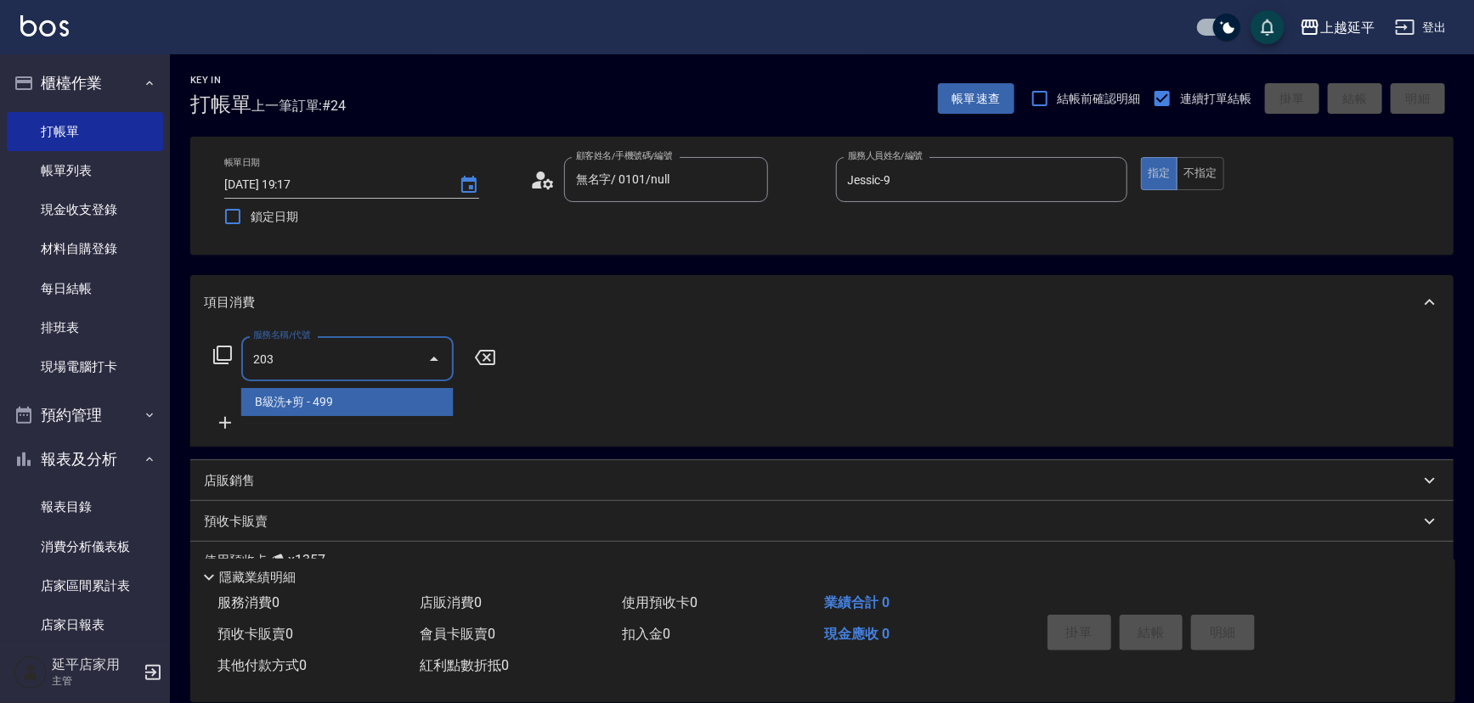
click at [360, 400] on span "B級洗+剪 - 499" at bounding box center [347, 402] width 212 height 28
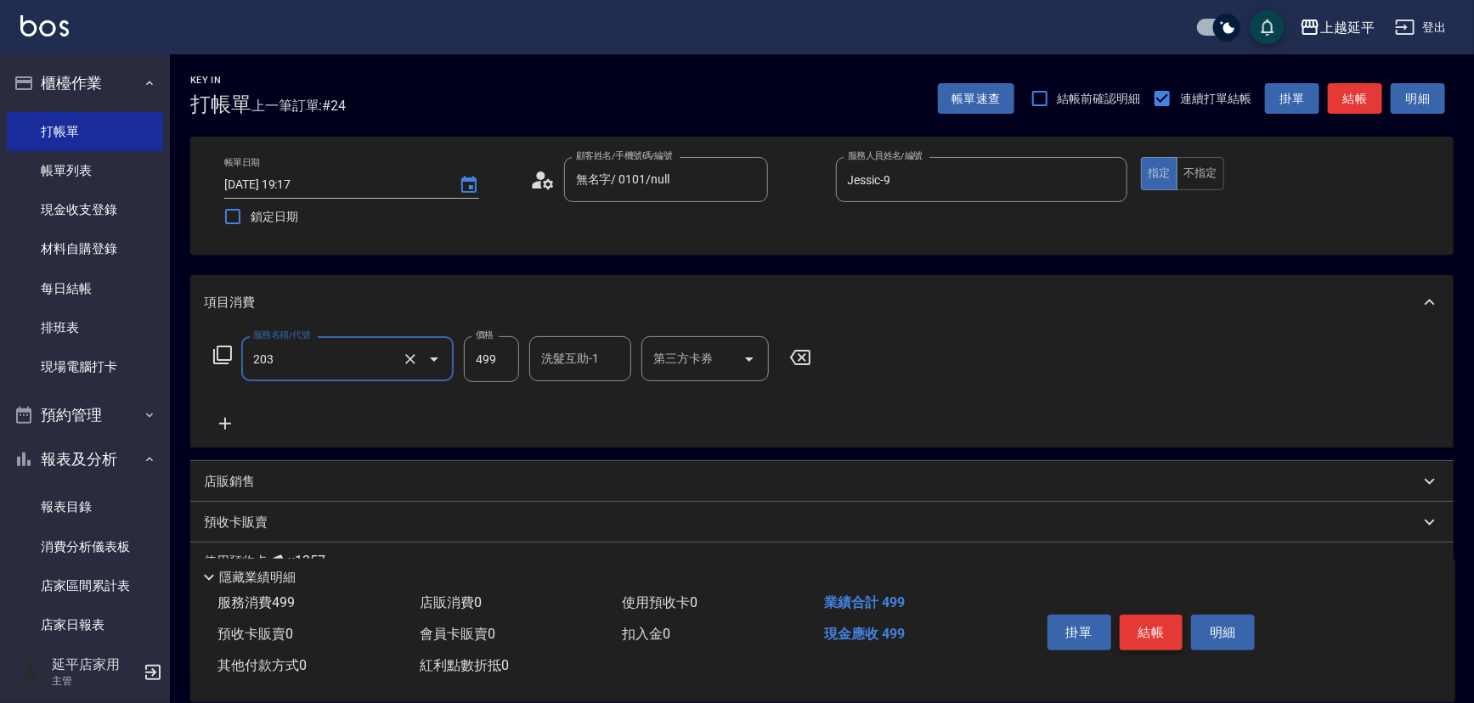
type input "B級洗+剪(203)"
click at [1157, 623] on button "結帳" at bounding box center [1152, 633] width 64 height 36
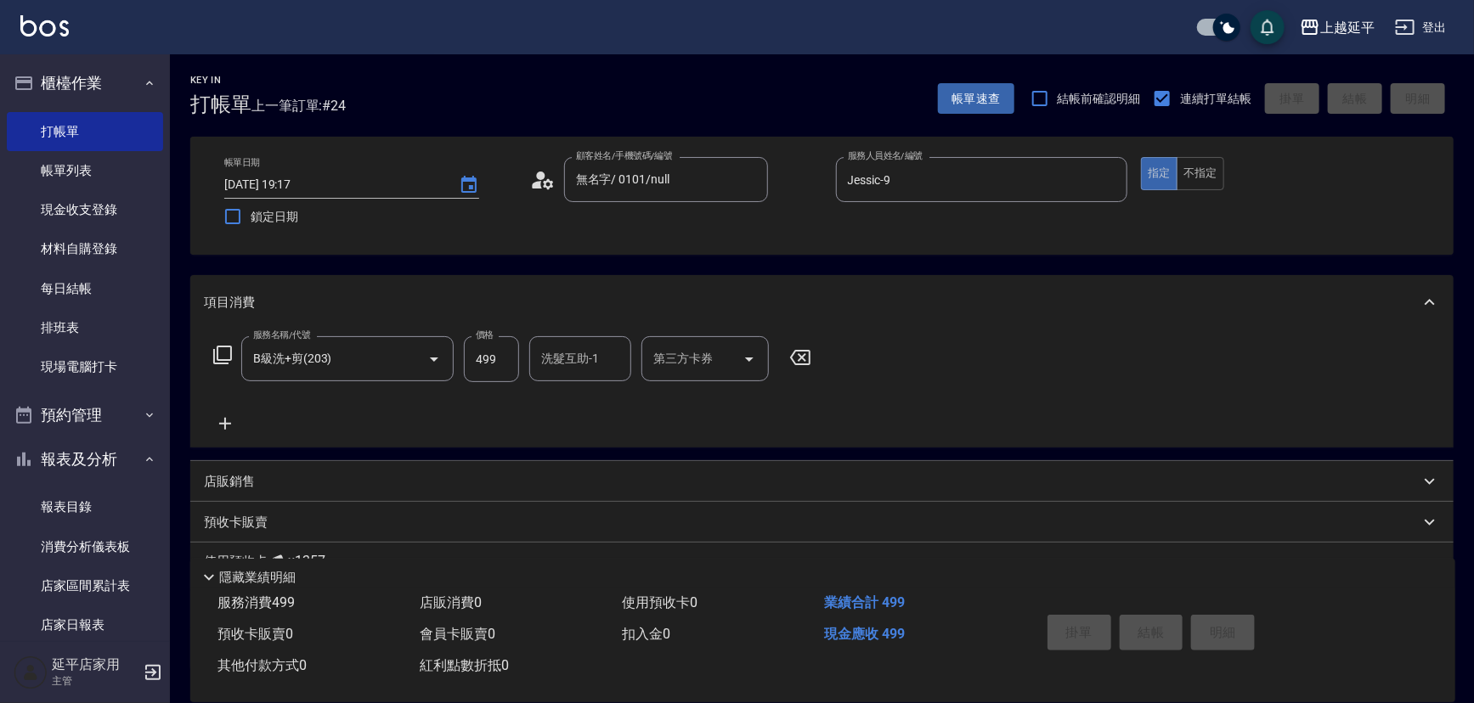
type input "[DATE] 19:18"
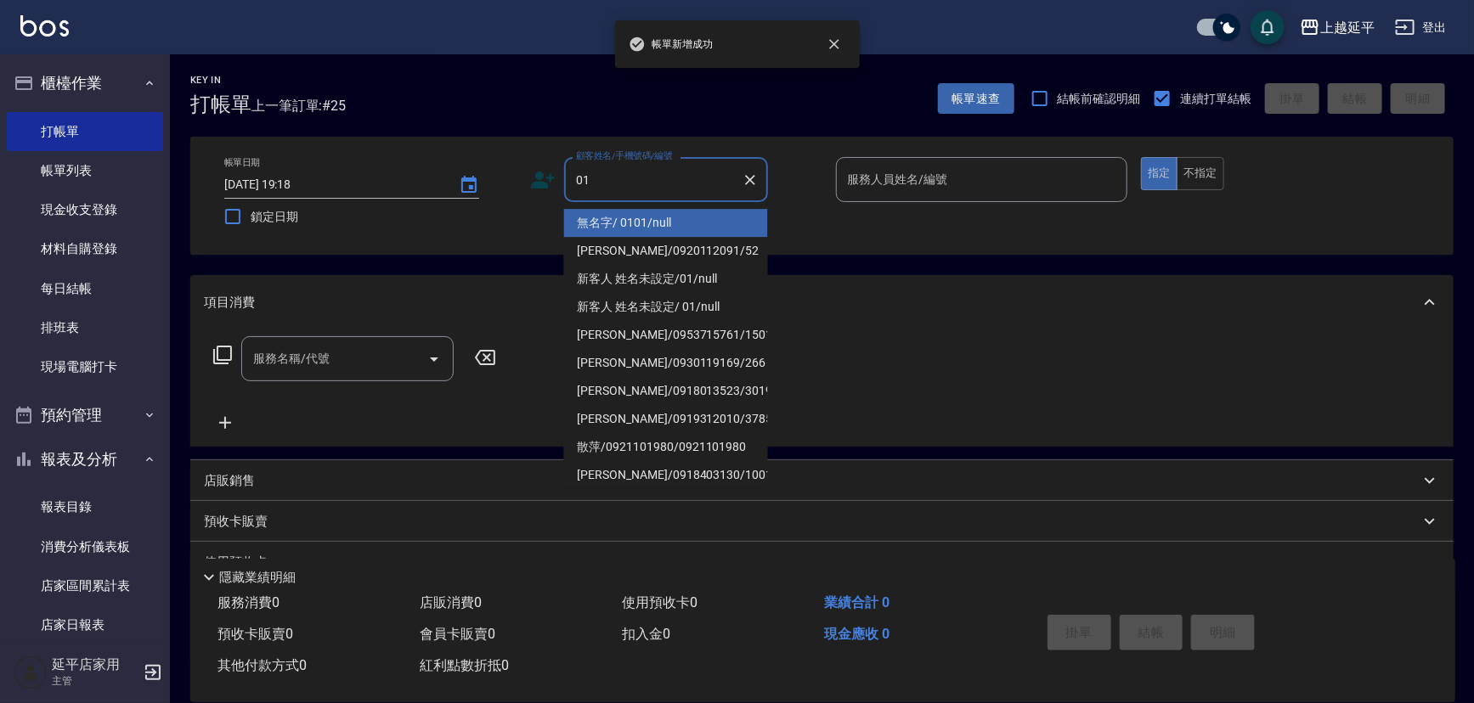
click at [633, 230] on li "無名字/ 0101/null" at bounding box center [666, 223] width 204 height 28
type input "無名字/ 0101/null"
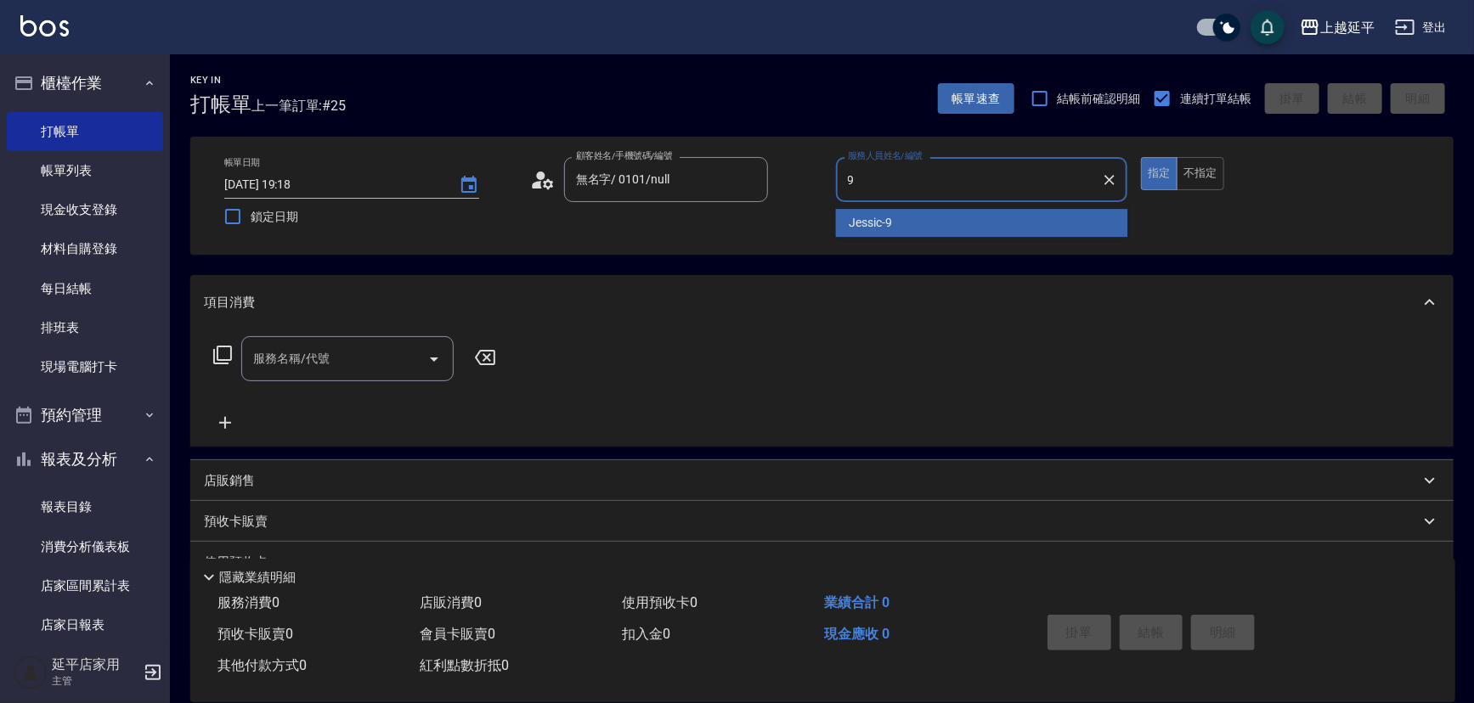
click at [872, 228] on span "Jessic -9" at bounding box center [871, 223] width 43 height 18
type input "Jessic-9"
click at [381, 366] on input "服務名稱/代號" at bounding box center [335, 359] width 172 height 30
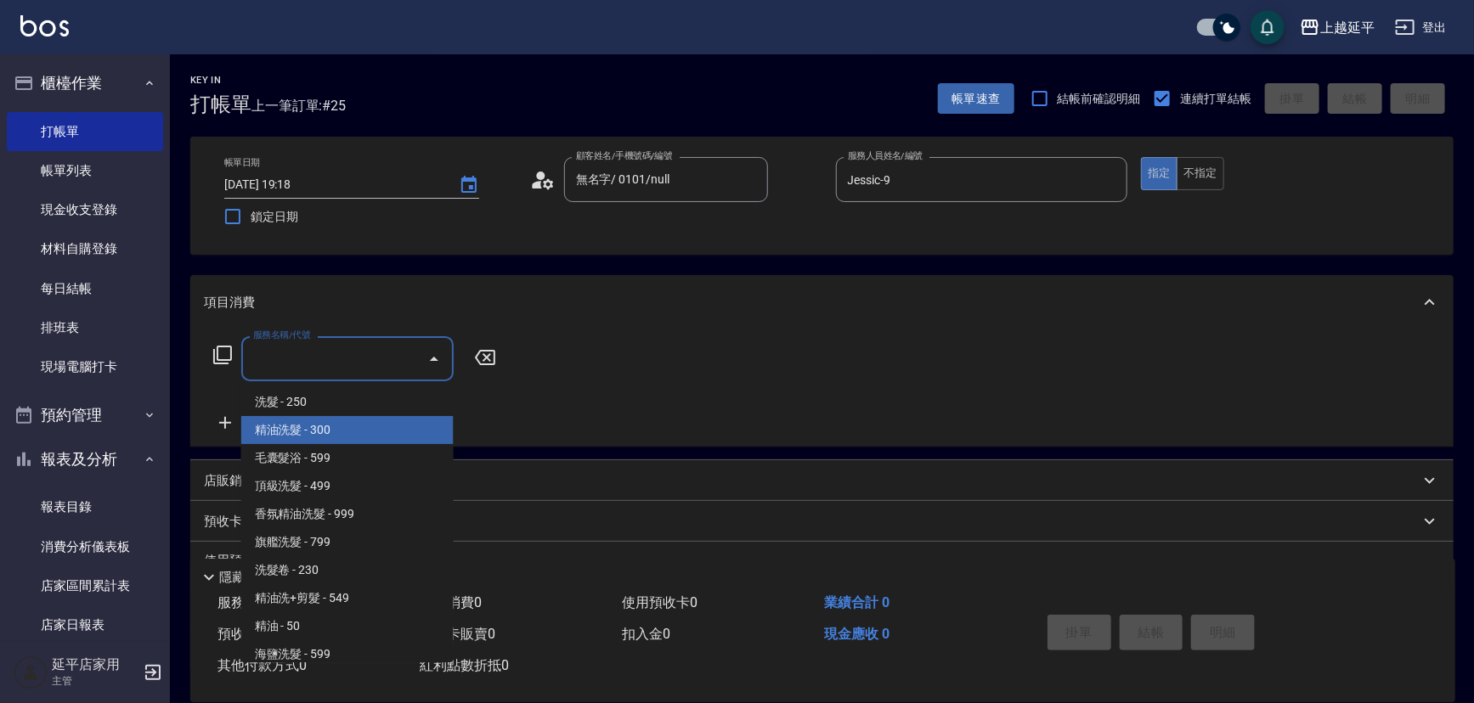
click at [348, 435] on span "精油洗髮 - 300" at bounding box center [347, 430] width 212 height 28
type input "精油洗髮(102)"
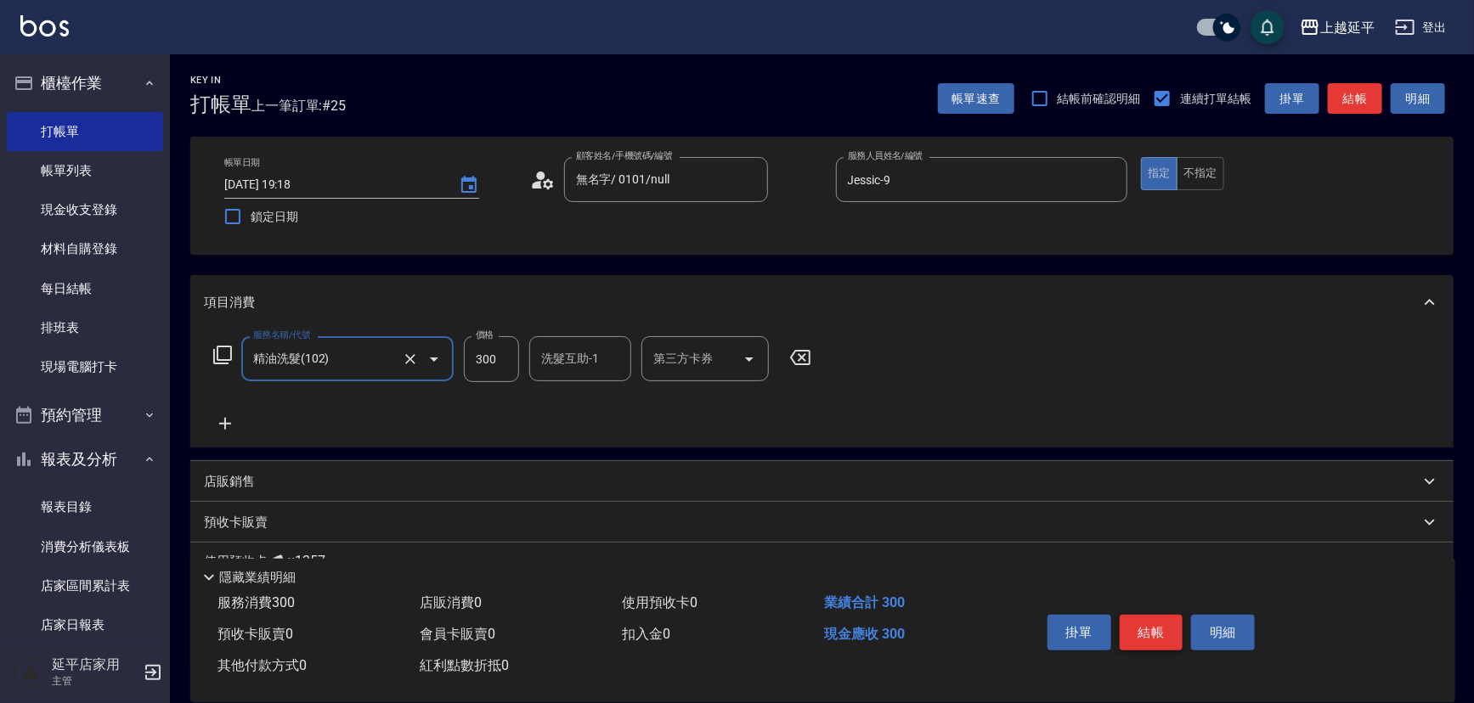
click at [1138, 623] on button "結帳" at bounding box center [1152, 633] width 64 height 36
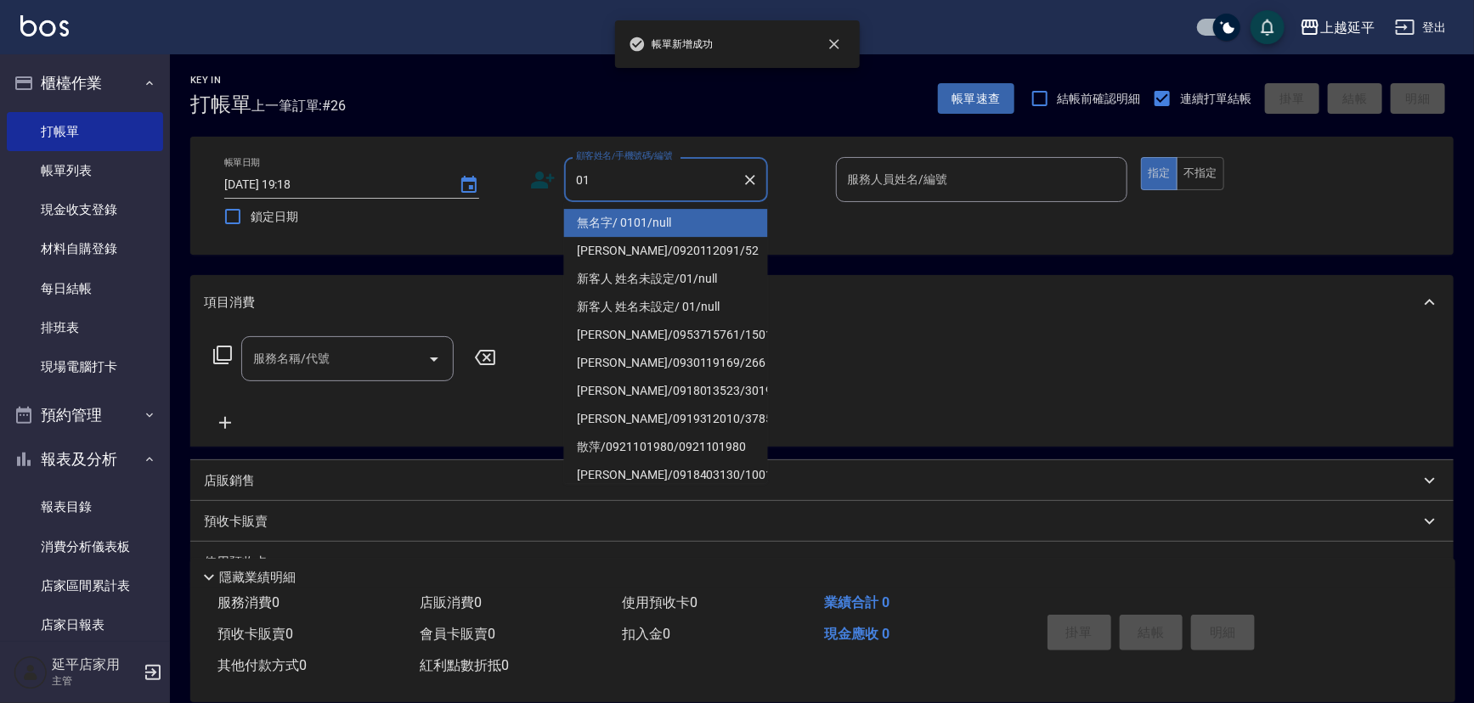
click at [629, 215] on li "無名字/ 0101/null" at bounding box center [666, 223] width 204 height 28
type input "無名字/ 0101/null"
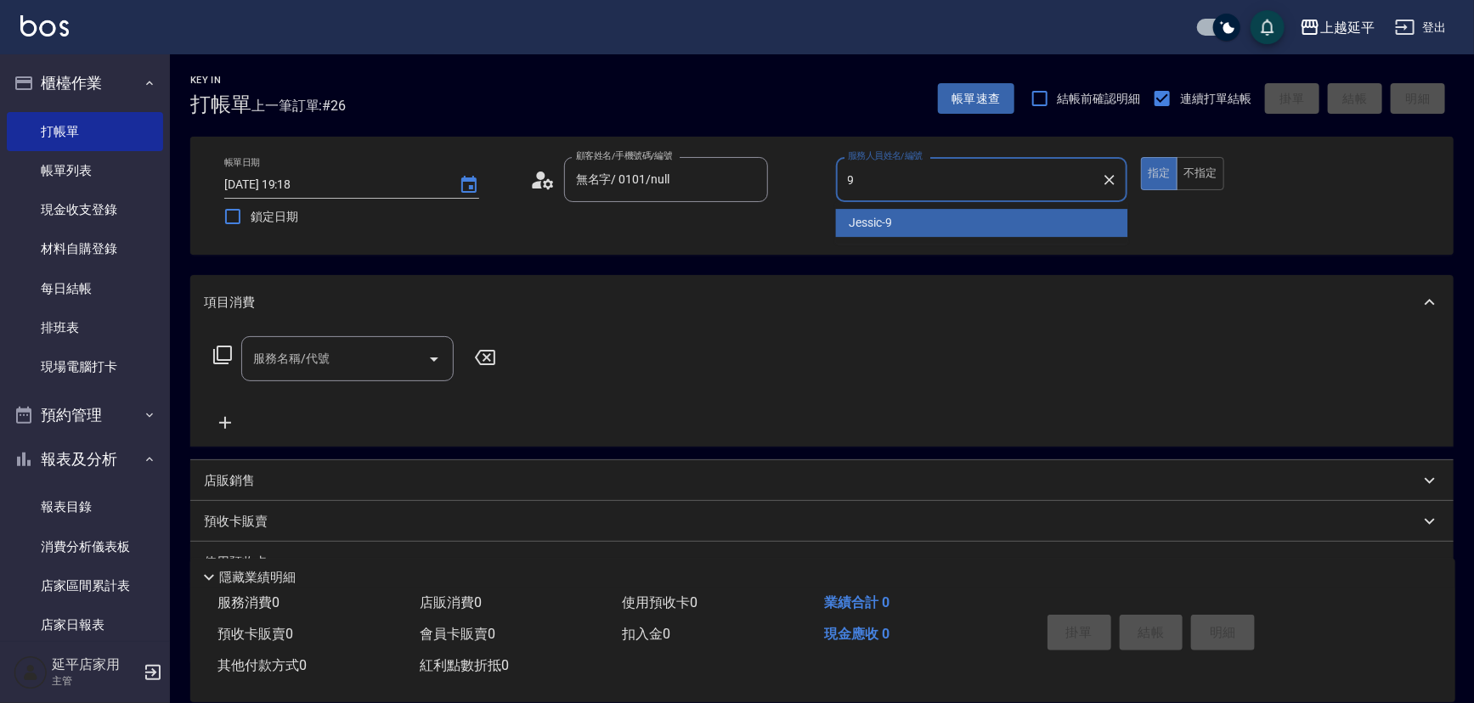
click at [949, 215] on div "Jessic -9" at bounding box center [982, 223] width 292 height 28
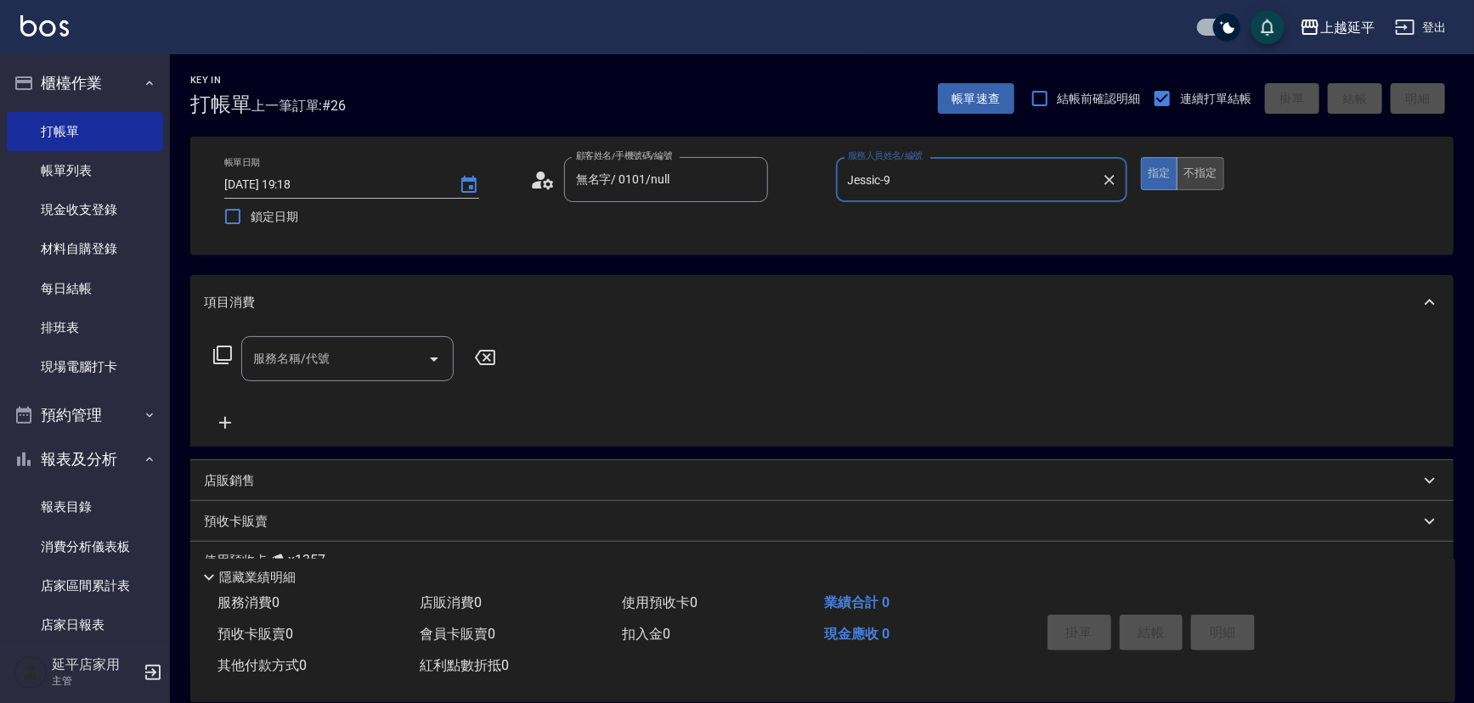
type input "Jessic-9"
click at [1194, 167] on button "不指定" at bounding box center [1201, 173] width 48 height 33
click at [391, 354] on input "服務名稱/代號" at bounding box center [335, 359] width 172 height 30
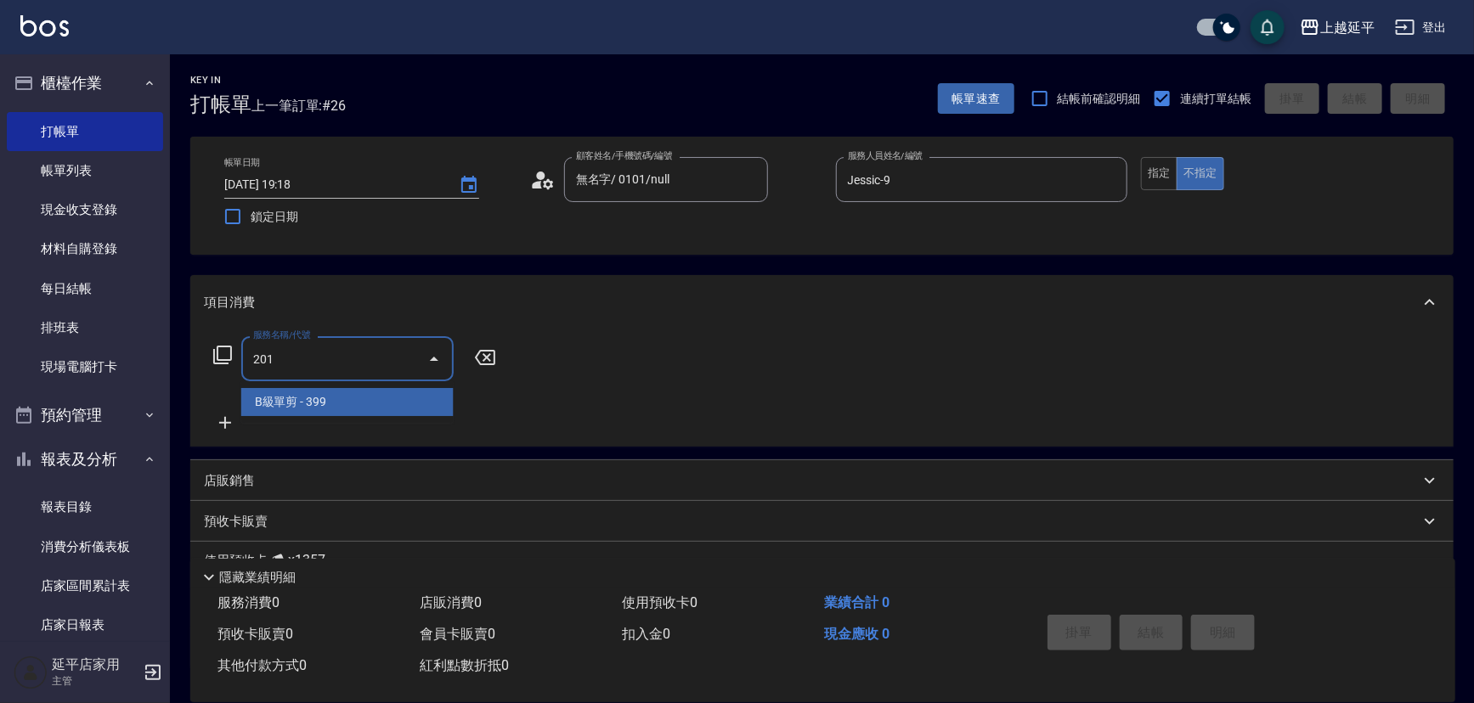
click at [388, 400] on span "B級單剪 - 399" at bounding box center [347, 402] width 212 height 28
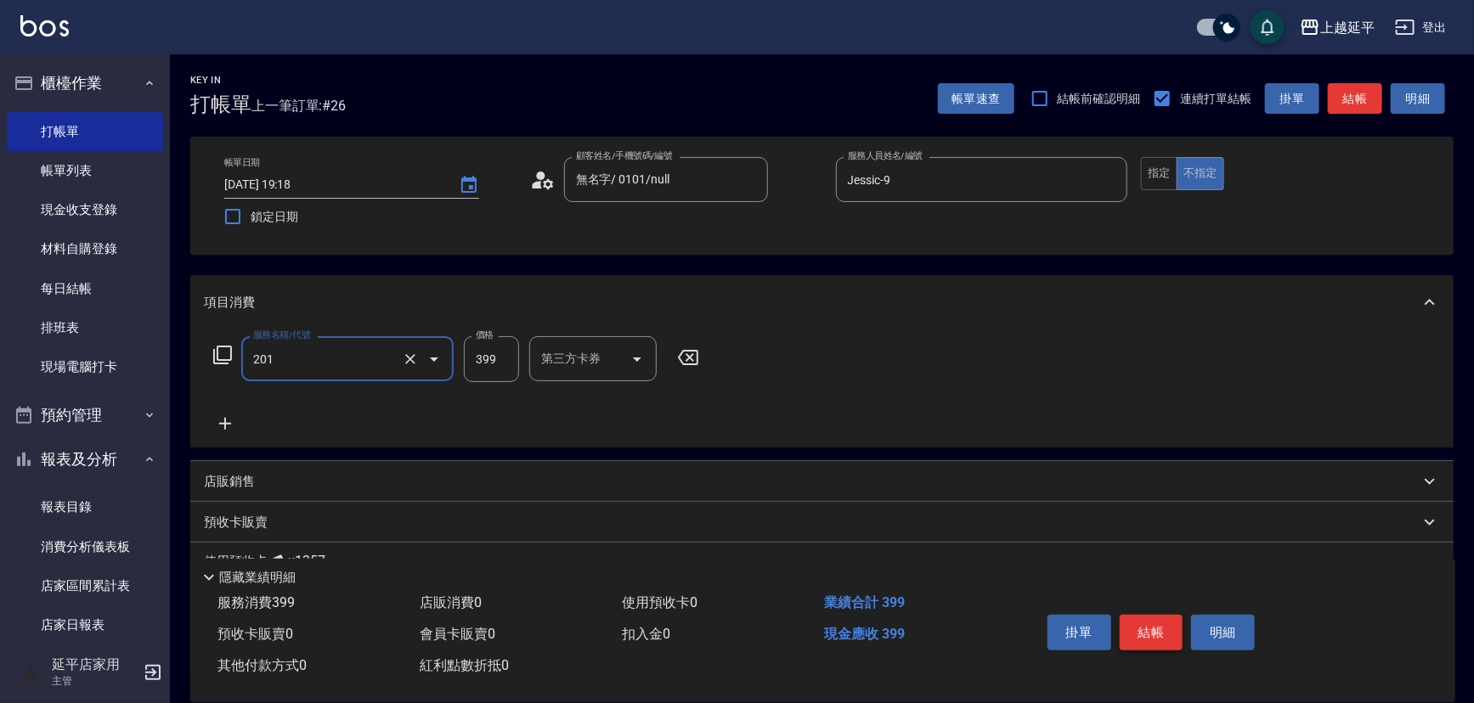
type input "B級單剪(201)"
click at [1143, 622] on button "結帳" at bounding box center [1152, 633] width 64 height 36
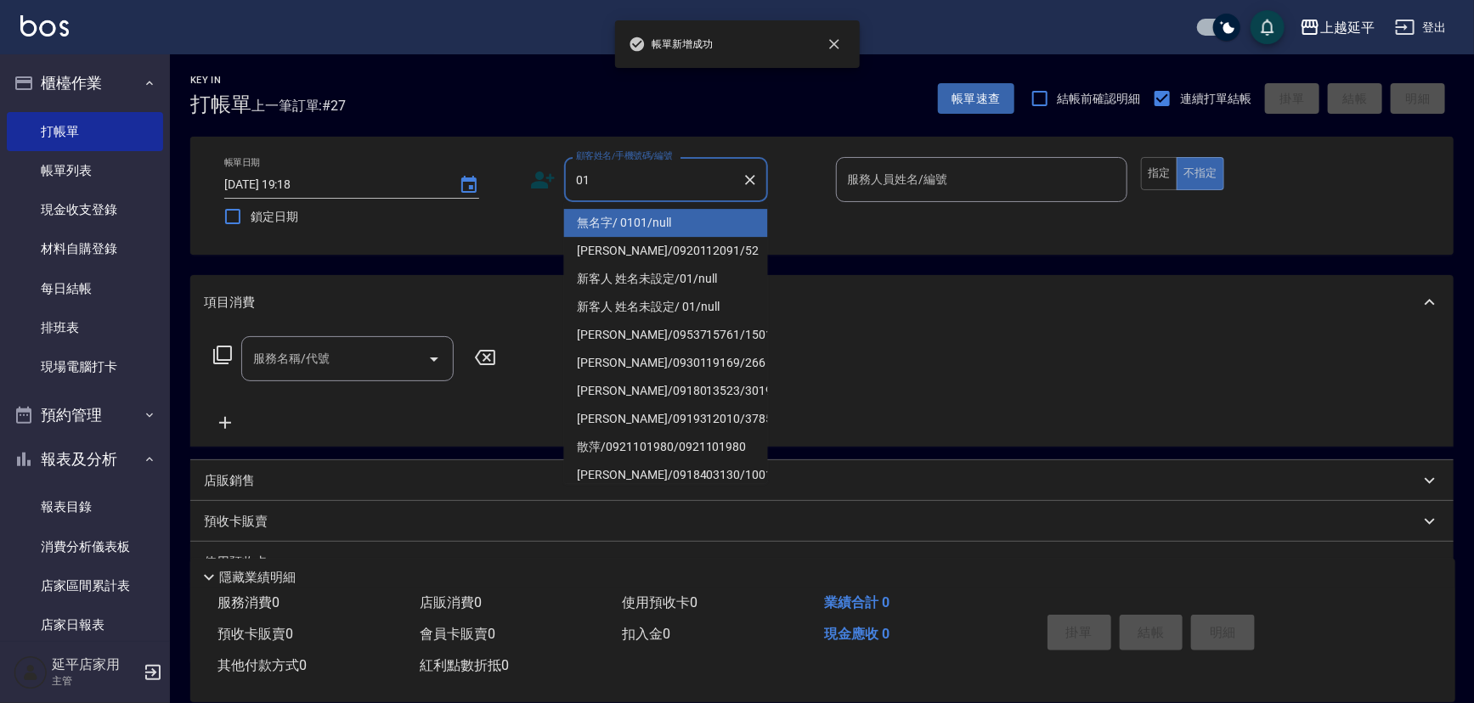
click at [629, 220] on li "無名字/ 0101/null" at bounding box center [666, 223] width 204 height 28
type input "無名字/ 0101/null"
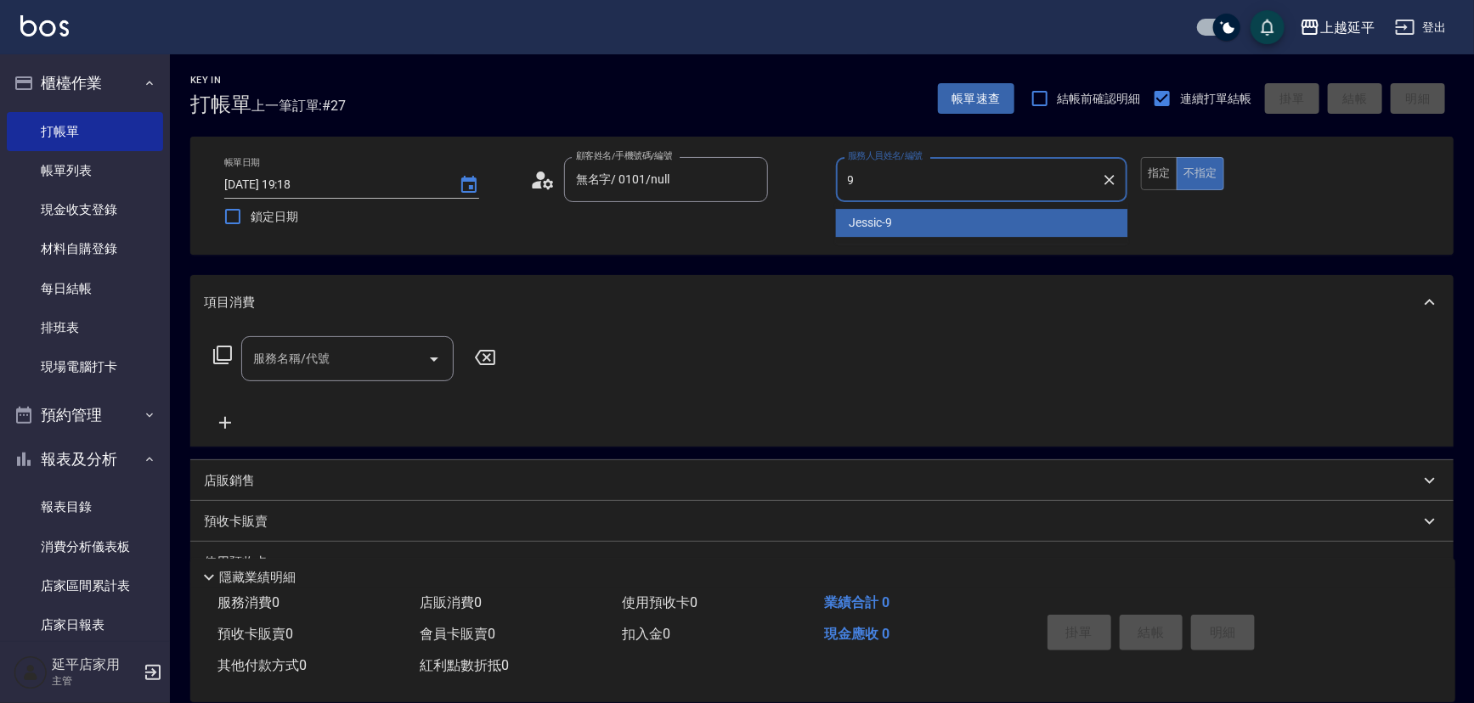
click at [866, 218] on span "Jessic -9" at bounding box center [871, 223] width 43 height 18
type input "Jessic-9"
click at [339, 357] on input "服務名稱/代號" at bounding box center [335, 359] width 172 height 30
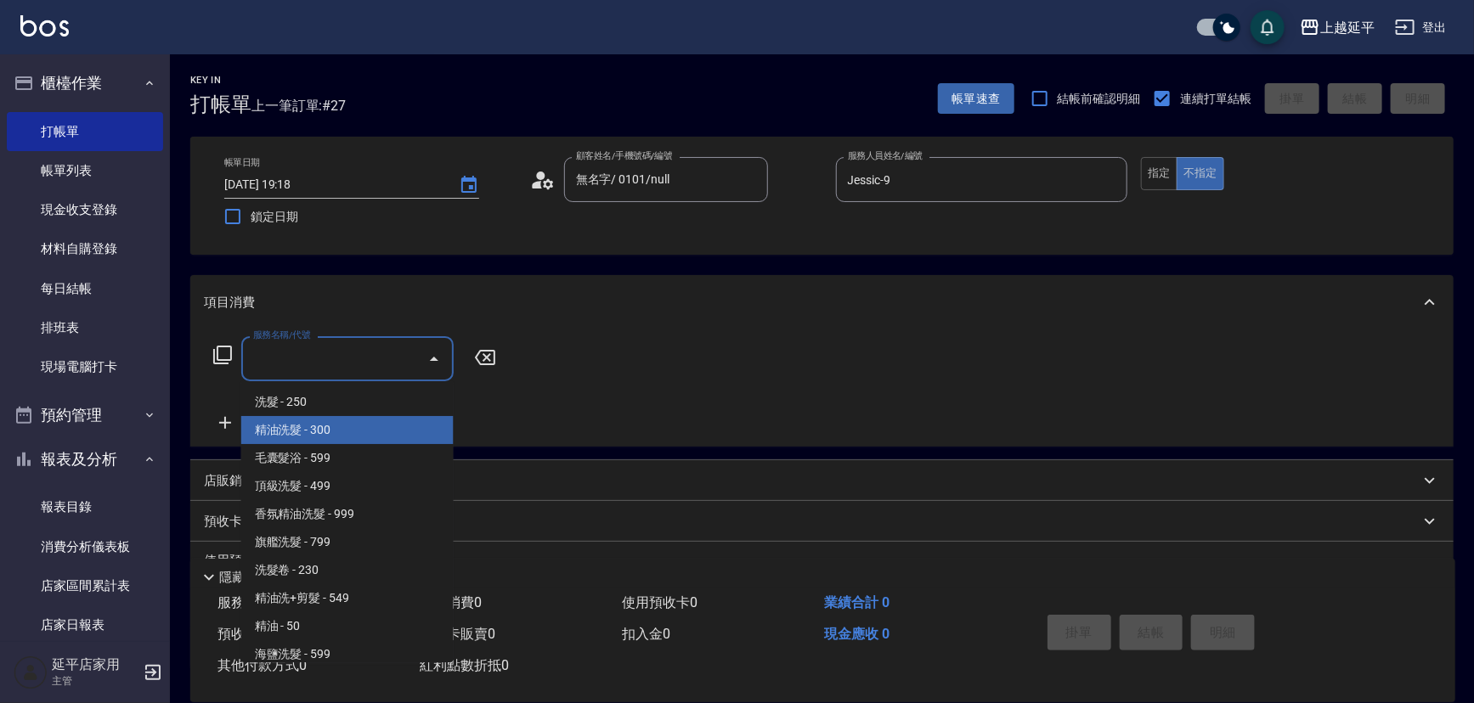
click at [379, 433] on span "精油洗髮 - 300" at bounding box center [347, 430] width 212 height 28
type input "精油洗髮(102)"
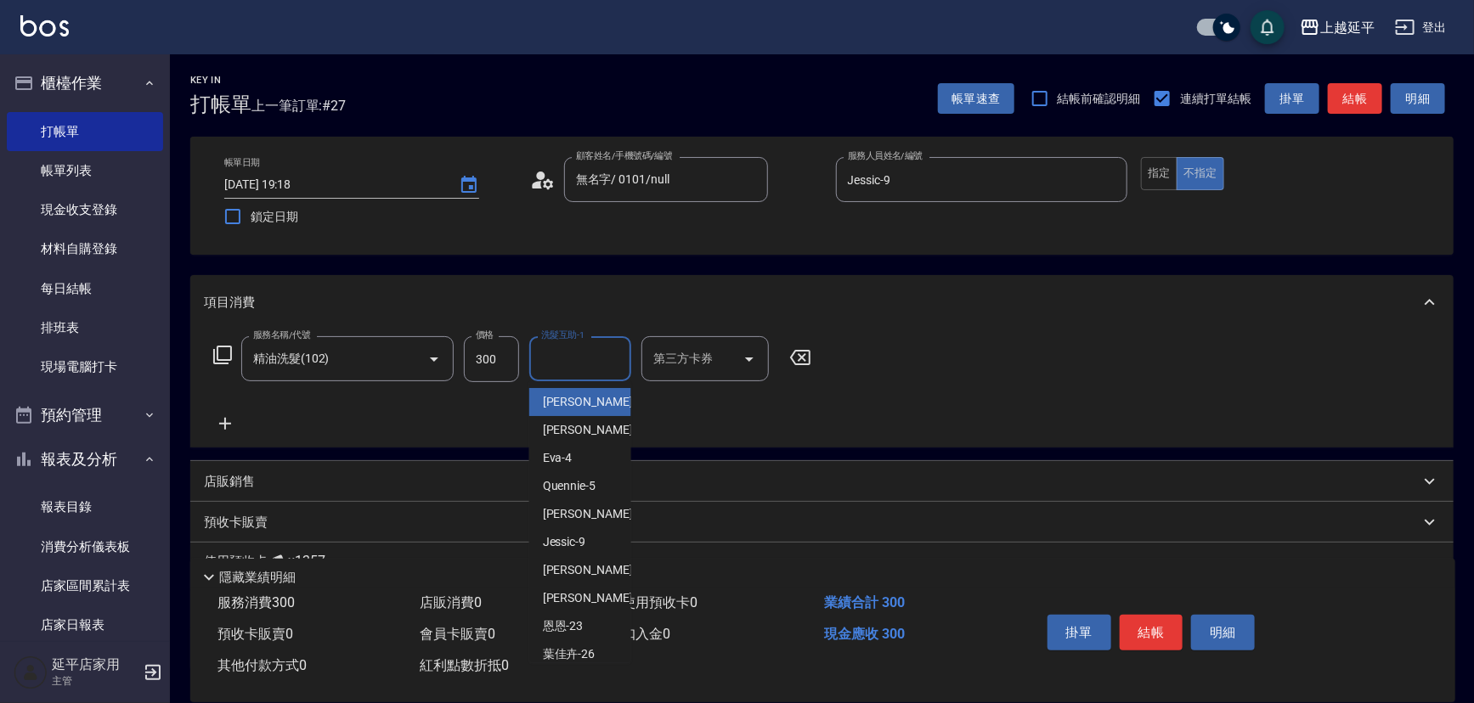
click at [562, 362] on div "洗髮互助-1 洗髮互助-1" at bounding box center [580, 358] width 102 height 45
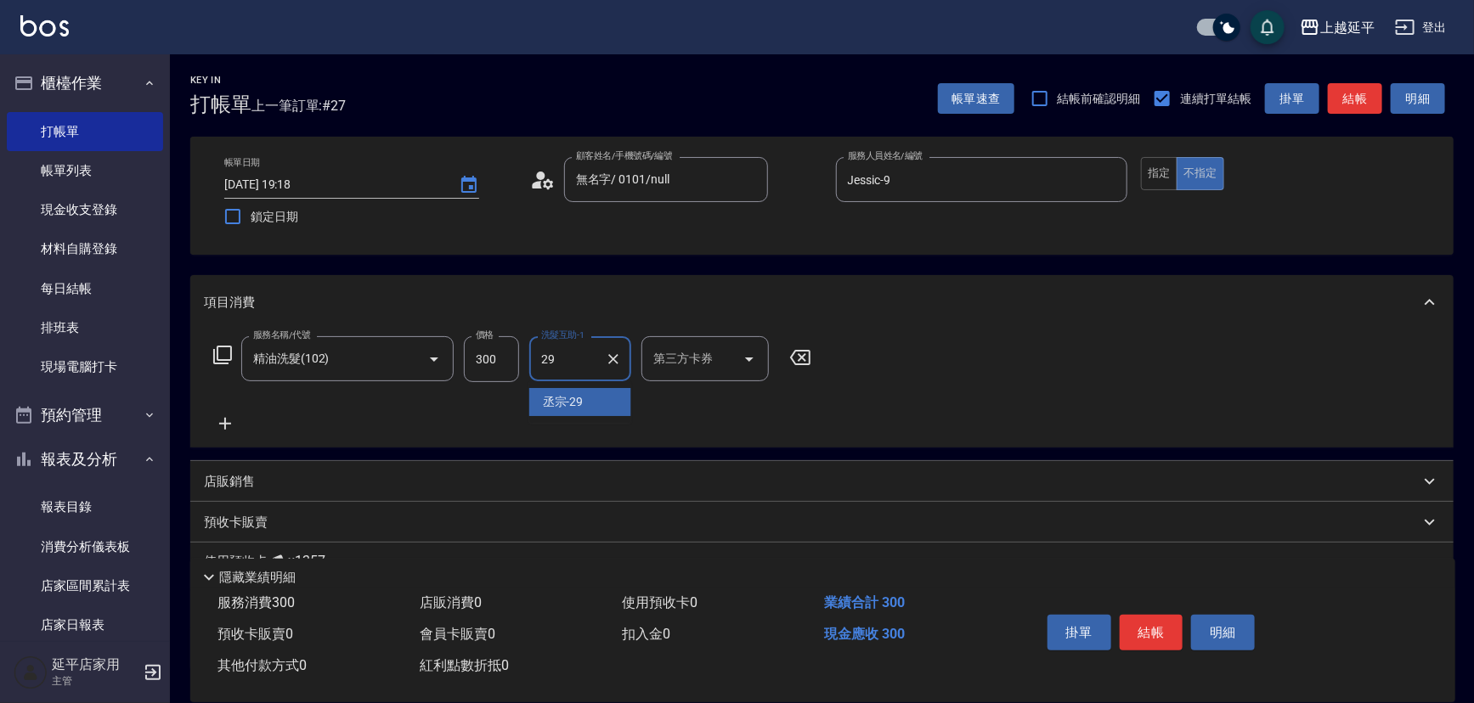
click at [587, 396] on div "丞宗 -29" at bounding box center [580, 402] width 102 height 28
type input "丞宗-29"
click at [1158, 629] on button "結帳" at bounding box center [1152, 633] width 64 height 36
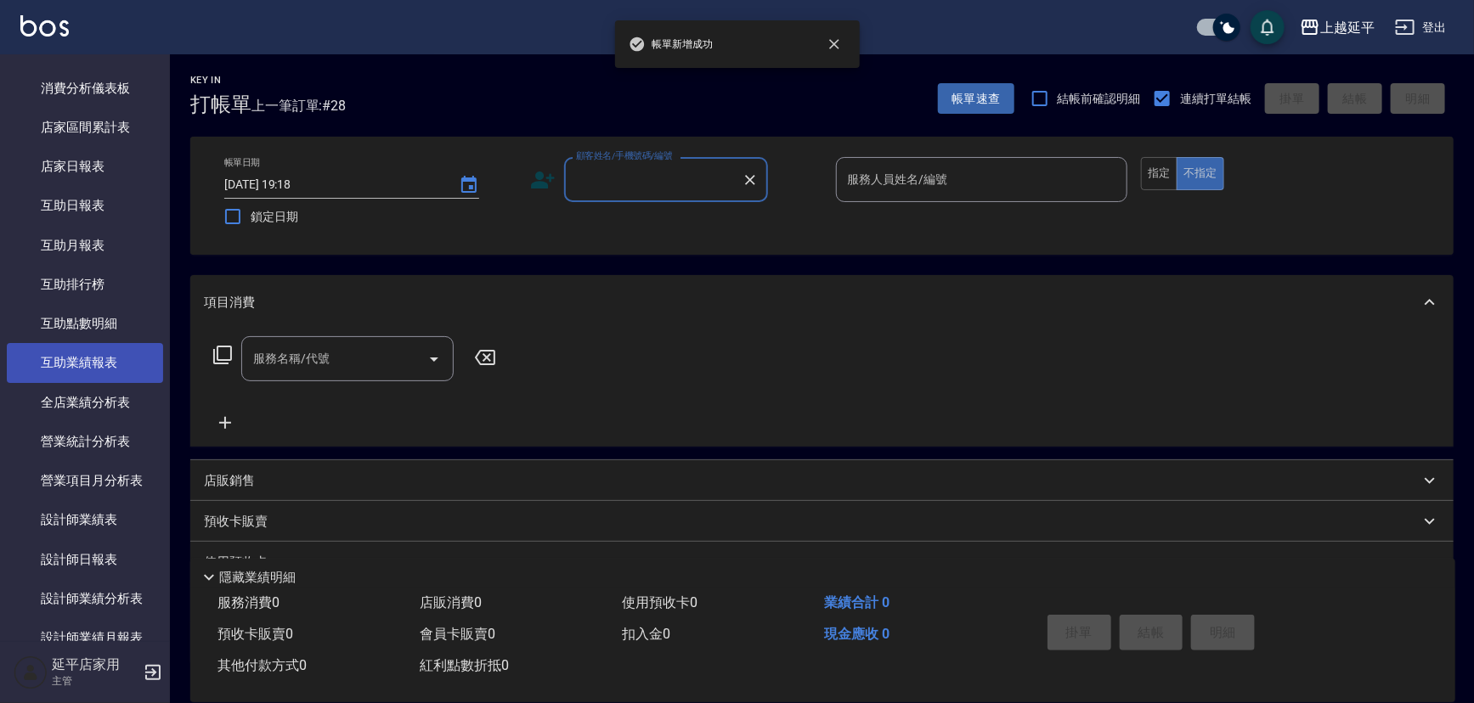
scroll to position [540, 0]
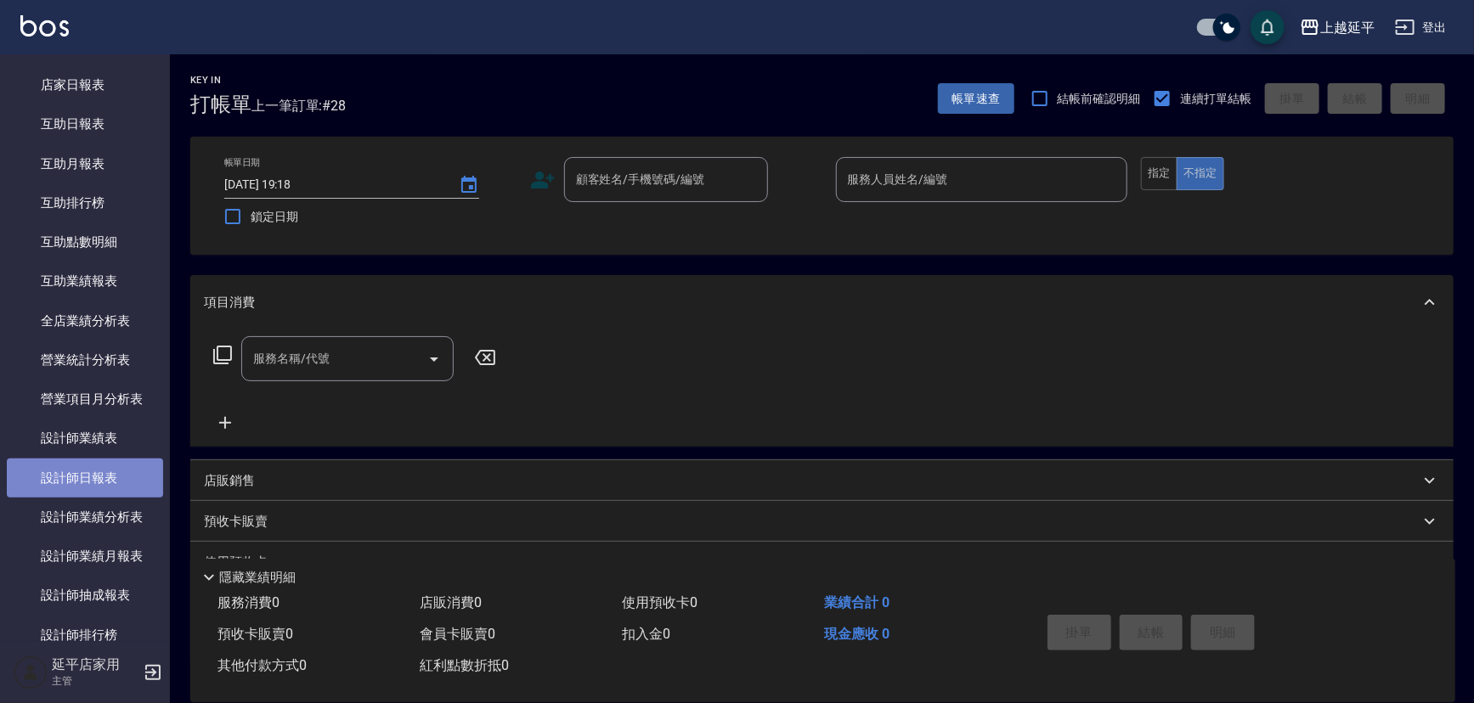
click at [96, 488] on link "設計師日報表" at bounding box center [85, 478] width 156 height 39
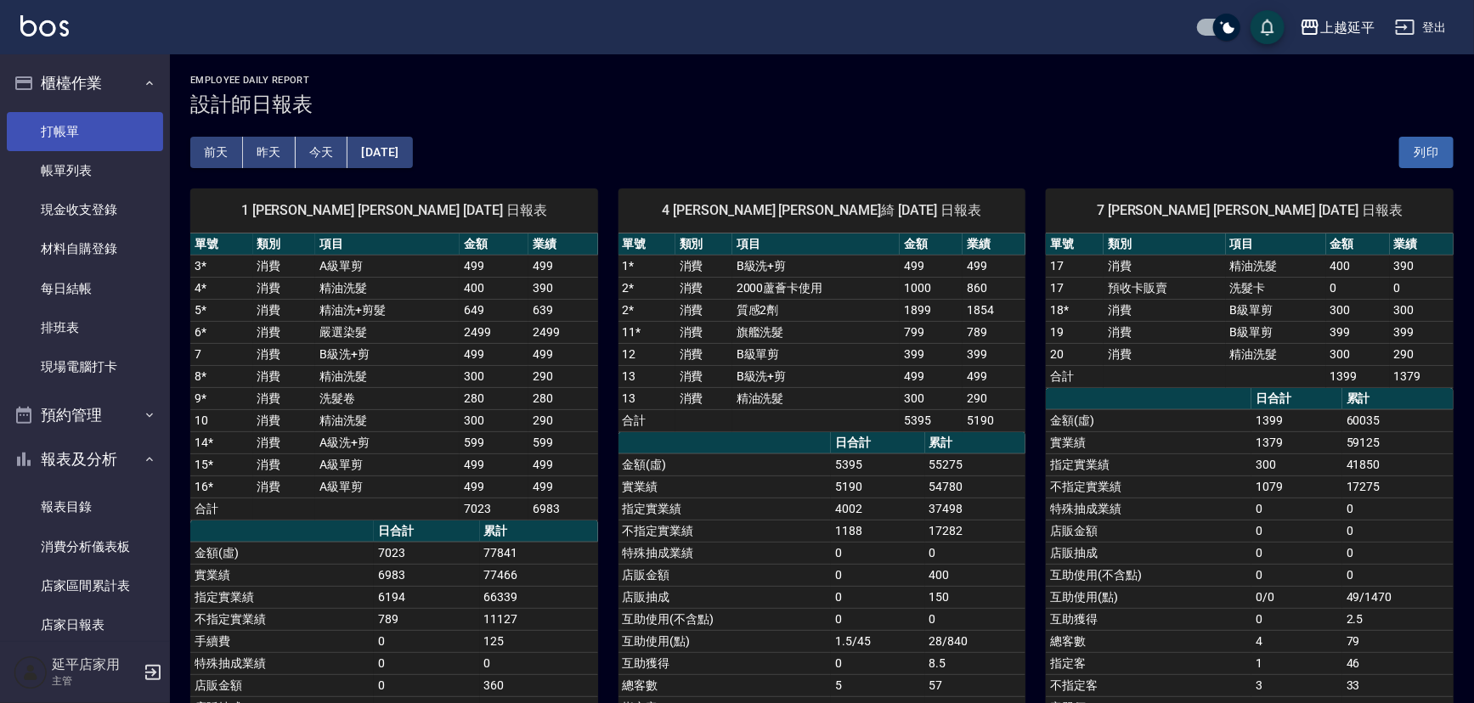
click at [68, 119] on link "打帳單" at bounding box center [85, 131] width 156 height 39
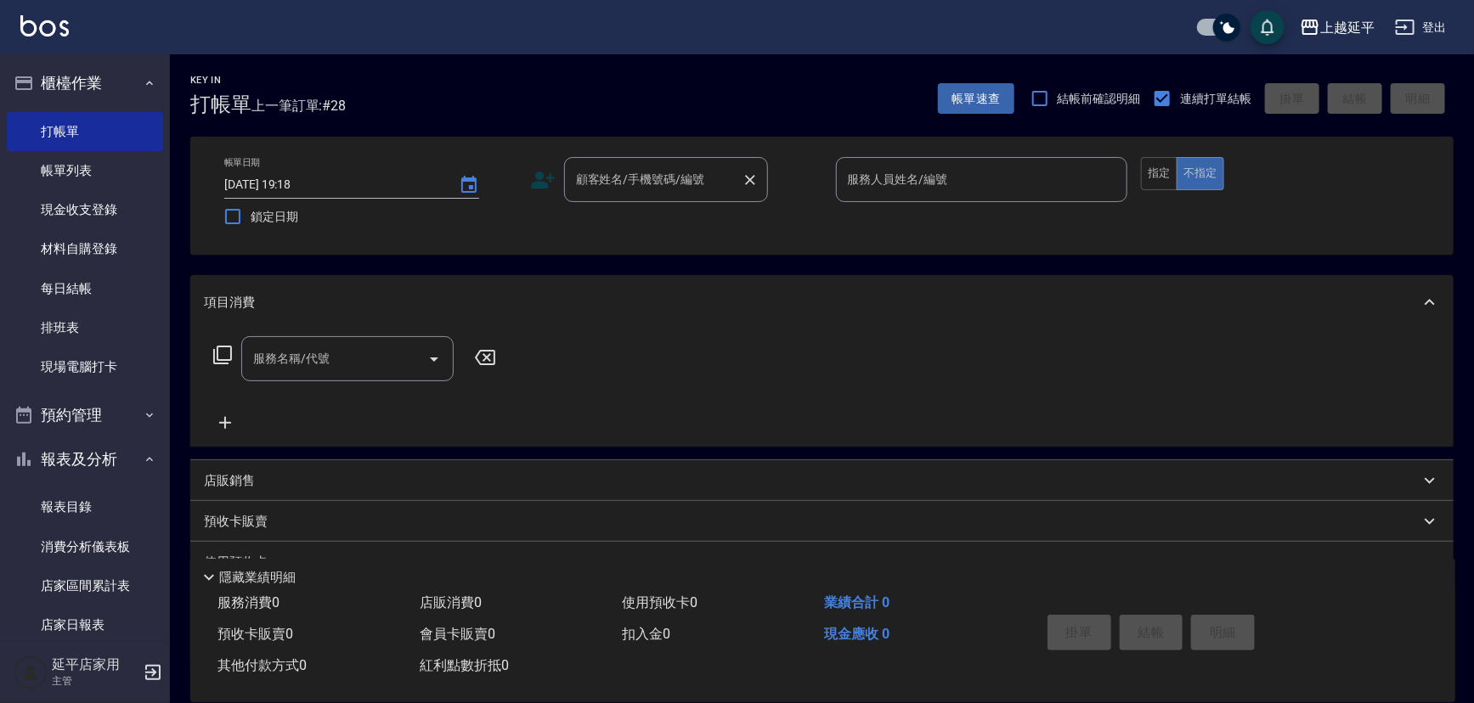
click at [596, 181] on input "顧客姓名/手機號碼/編號" at bounding box center [653, 180] width 163 height 30
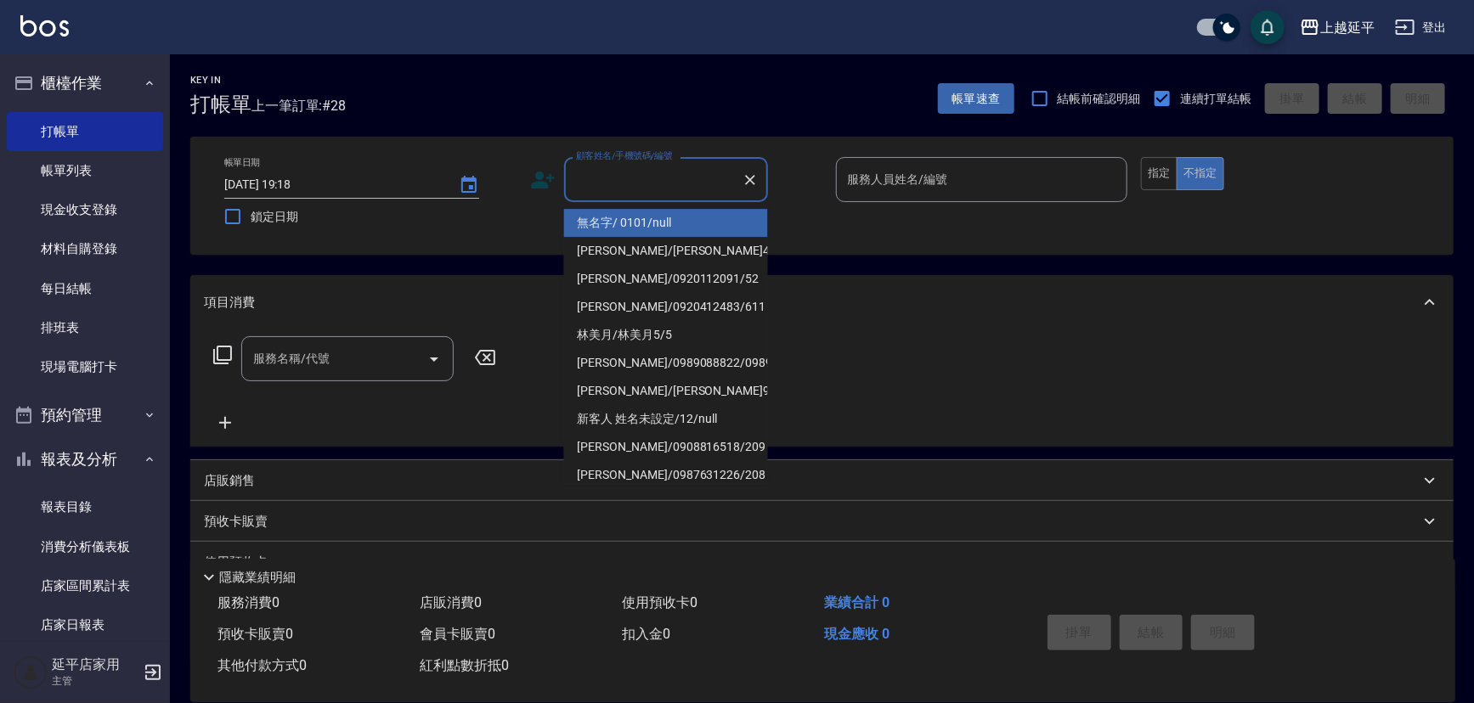
click at [616, 221] on li "無名字/ 0101/null" at bounding box center [666, 223] width 204 height 28
type input "無名字/ 0101/null"
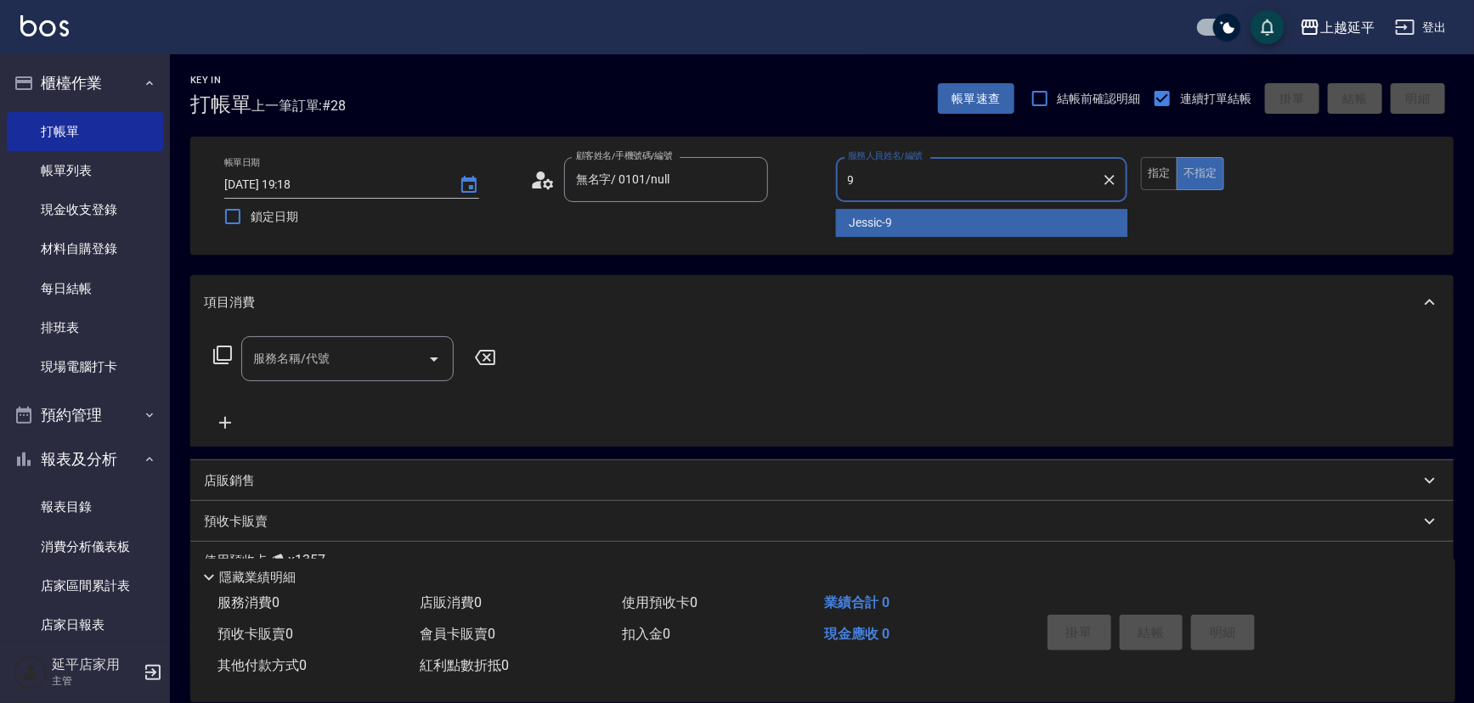
drag, startPoint x: 910, startPoint y: 229, endPoint x: 934, endPoint y: 220, distance: 25.3
click at [910, 229] on div "Jessic -9" at bounding box center [982, 223] width 292 height 28
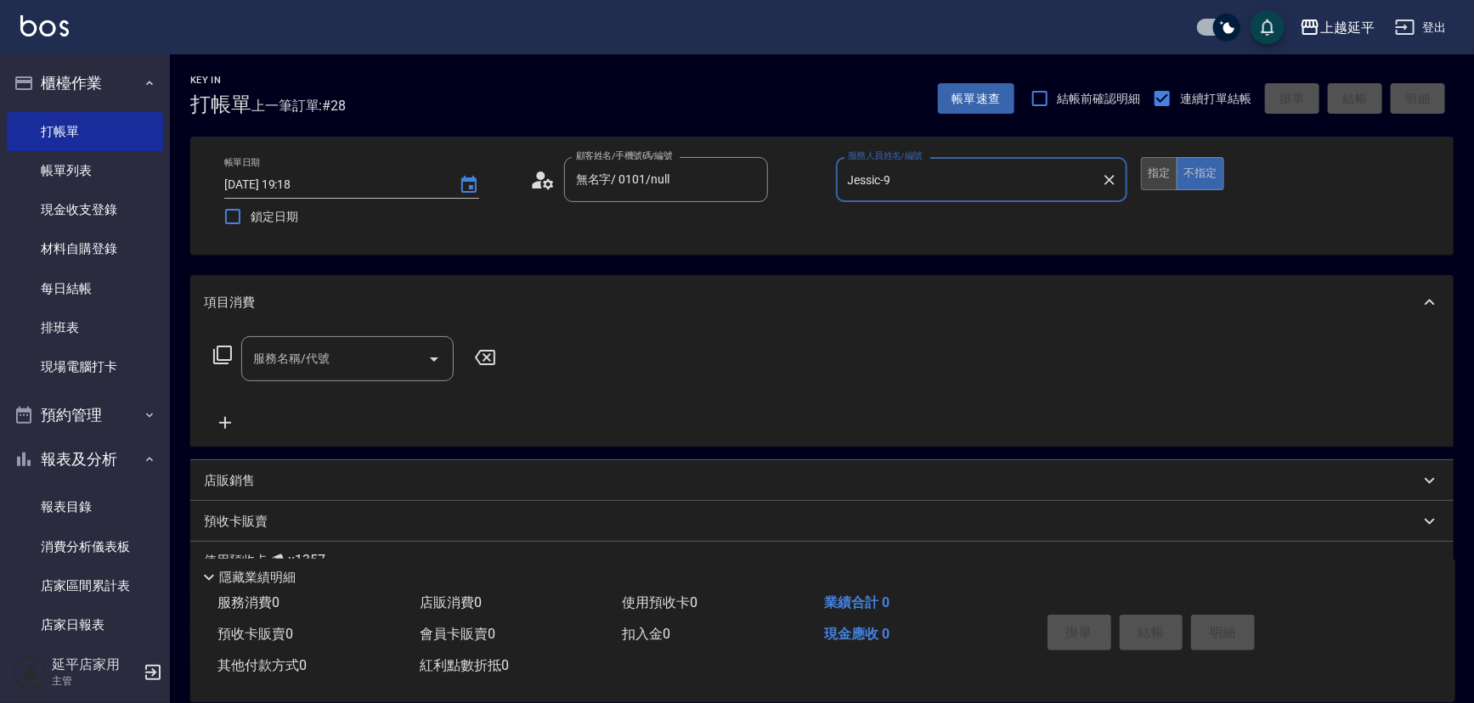
type input "Jessic-9"
click at [1152, 178] on button "指定" at bounding box center [1159, 173] width 37 height 33
click at [421, 358] on button "Open" at bounding box center [434, 359] width 27 height 27
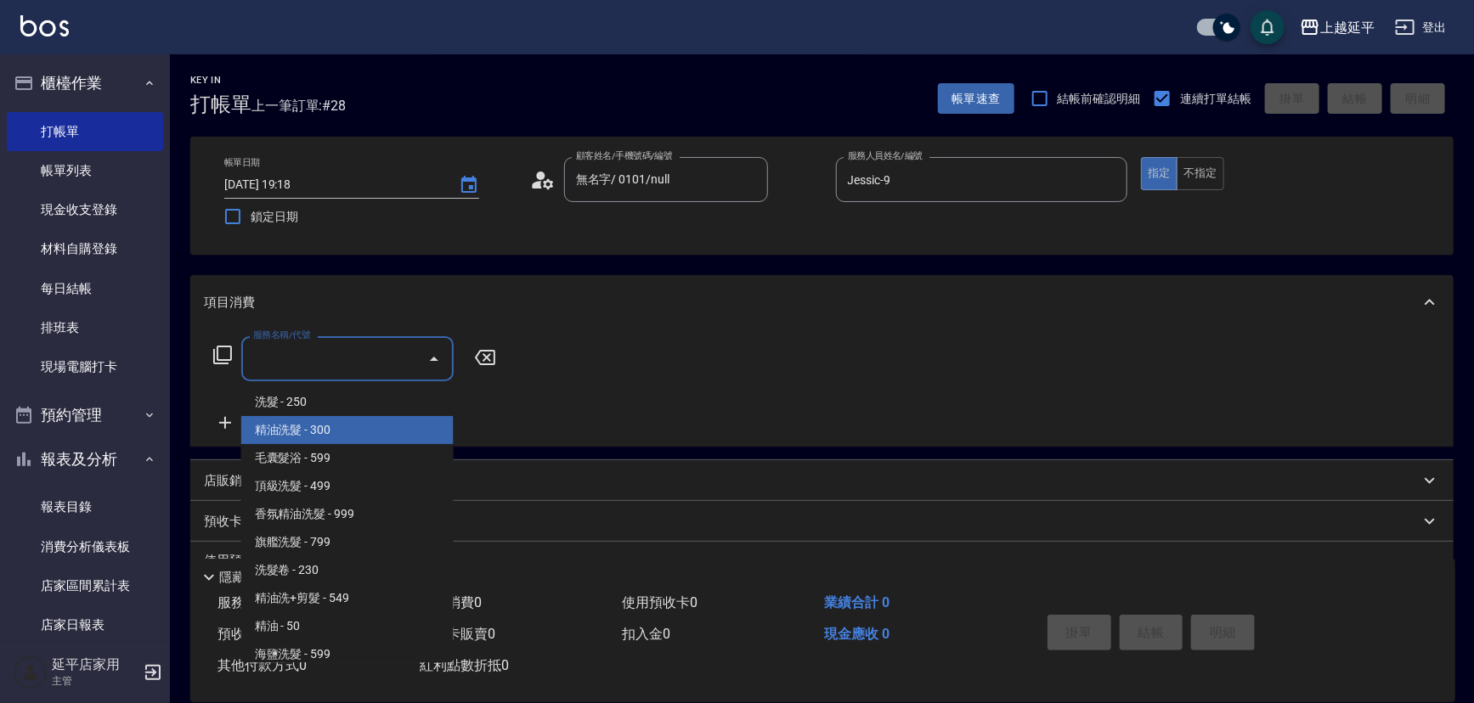
click at [382, 432] on span "精油洗髮 - 300" at bounding box center [347, 430] width 212 height 28
type input "精油洗髮(102)"
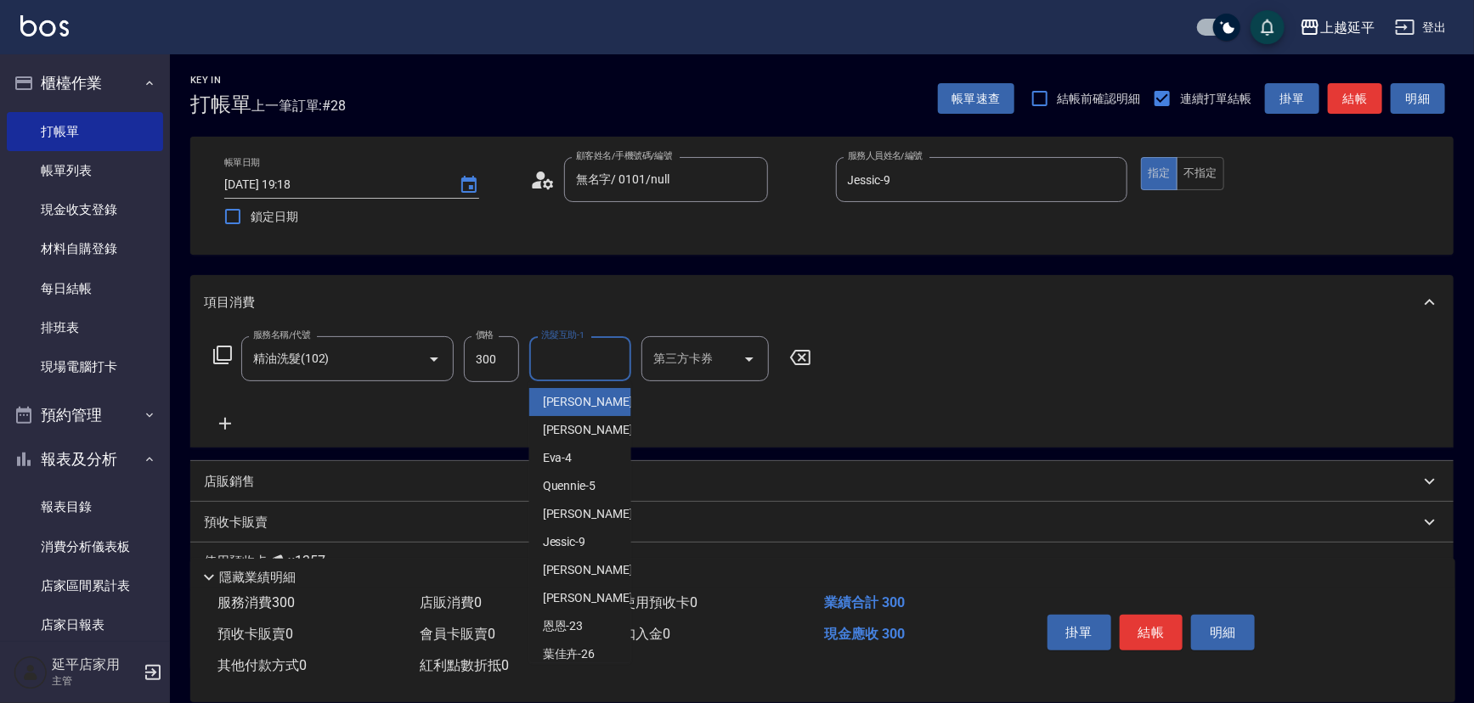
click at [556, 373] on input "洗髮互助-1" at bounding box center [580, 359] width 87 height 30
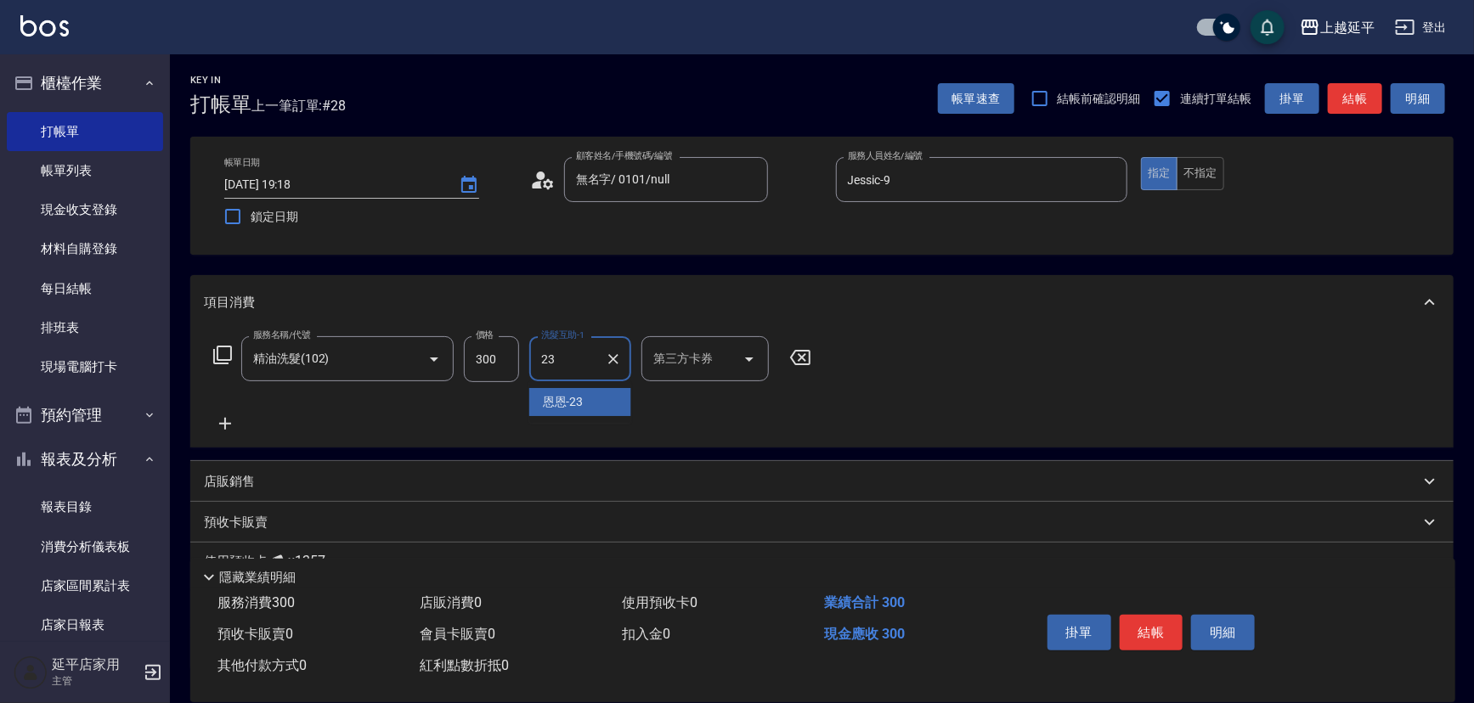
click at [562, 390] on div "恩恩 -23" at bounding box center [580, 402] width 102 height 28
type input "恩恩-23"
click at [1141, 638] on button "結帳" at bounding box center [1152, 633] width 64 height 36
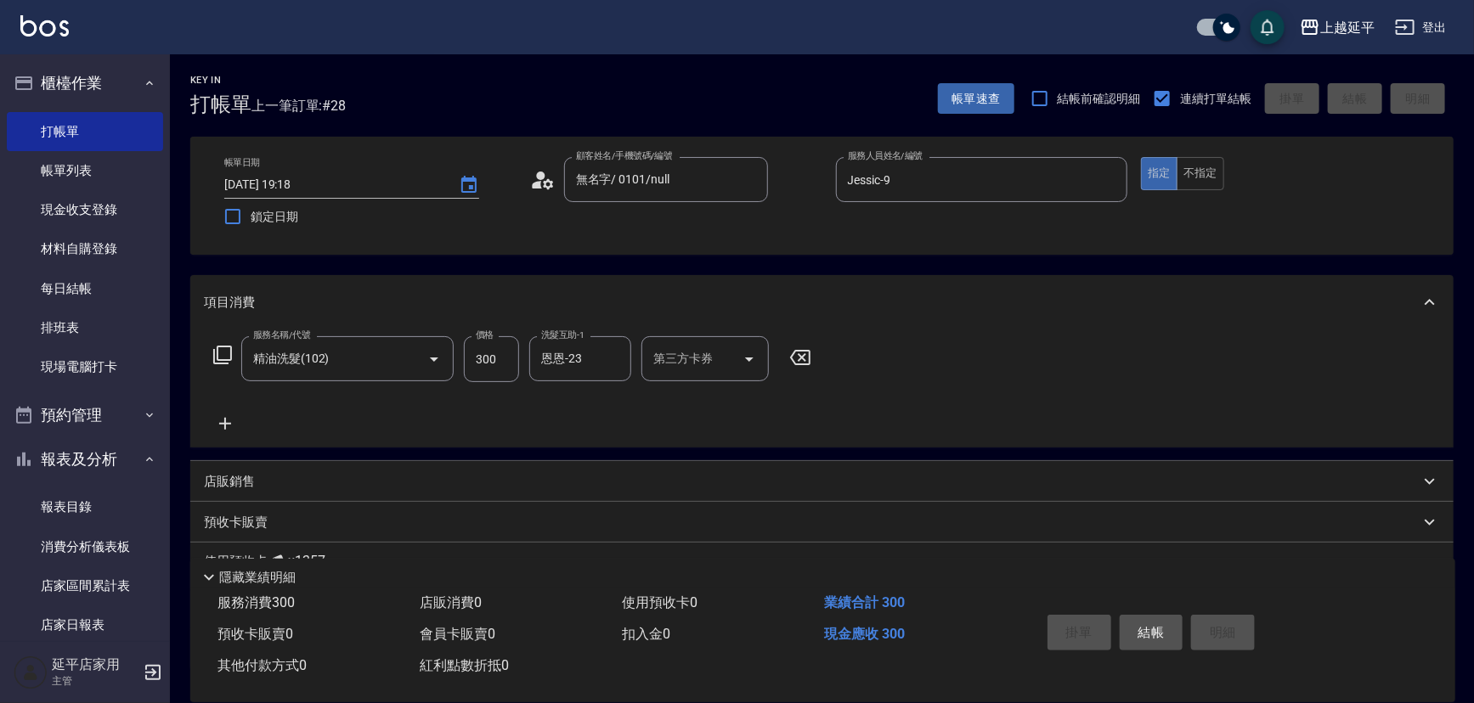
type input "[DATE] 19:30"
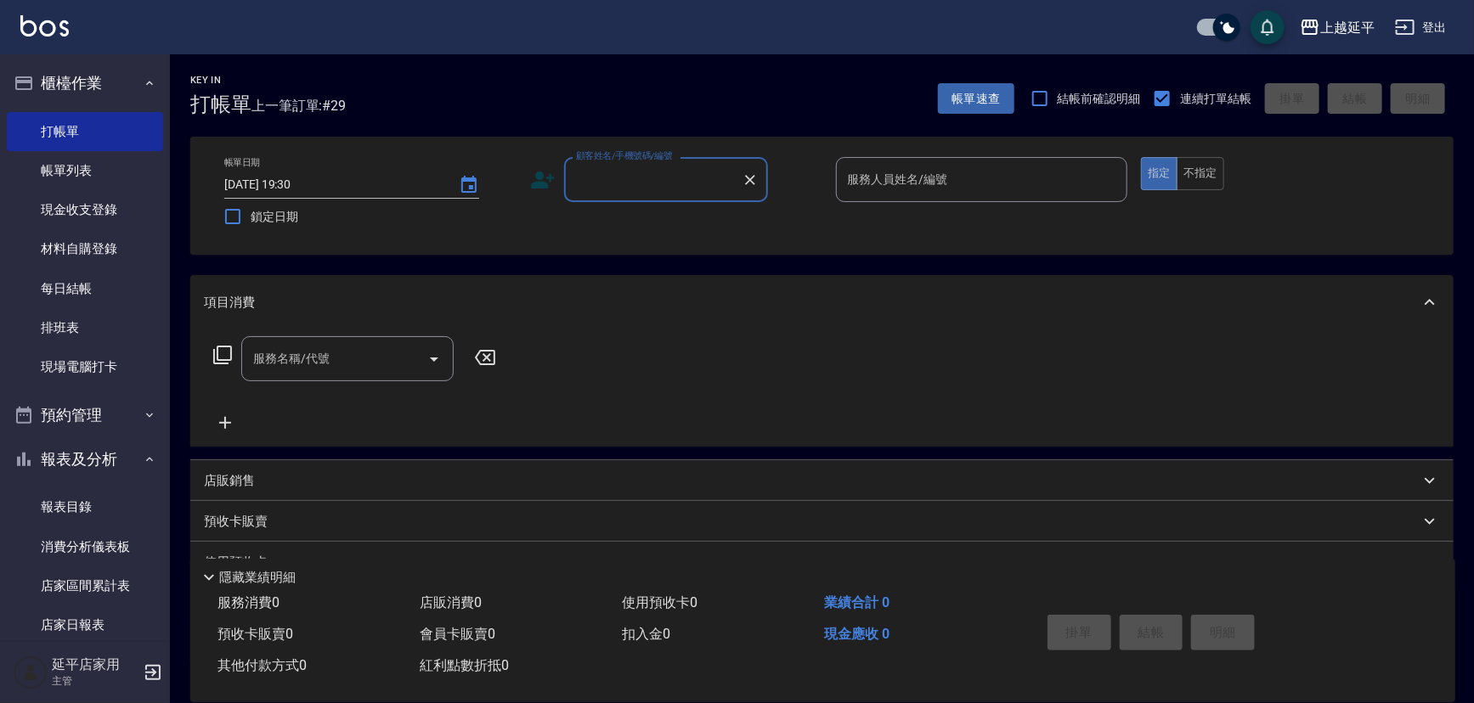
click at [662, 177] on input "顧客姓名/手機號碼/編號" at bounding box center [653, 180] width 163 height 30
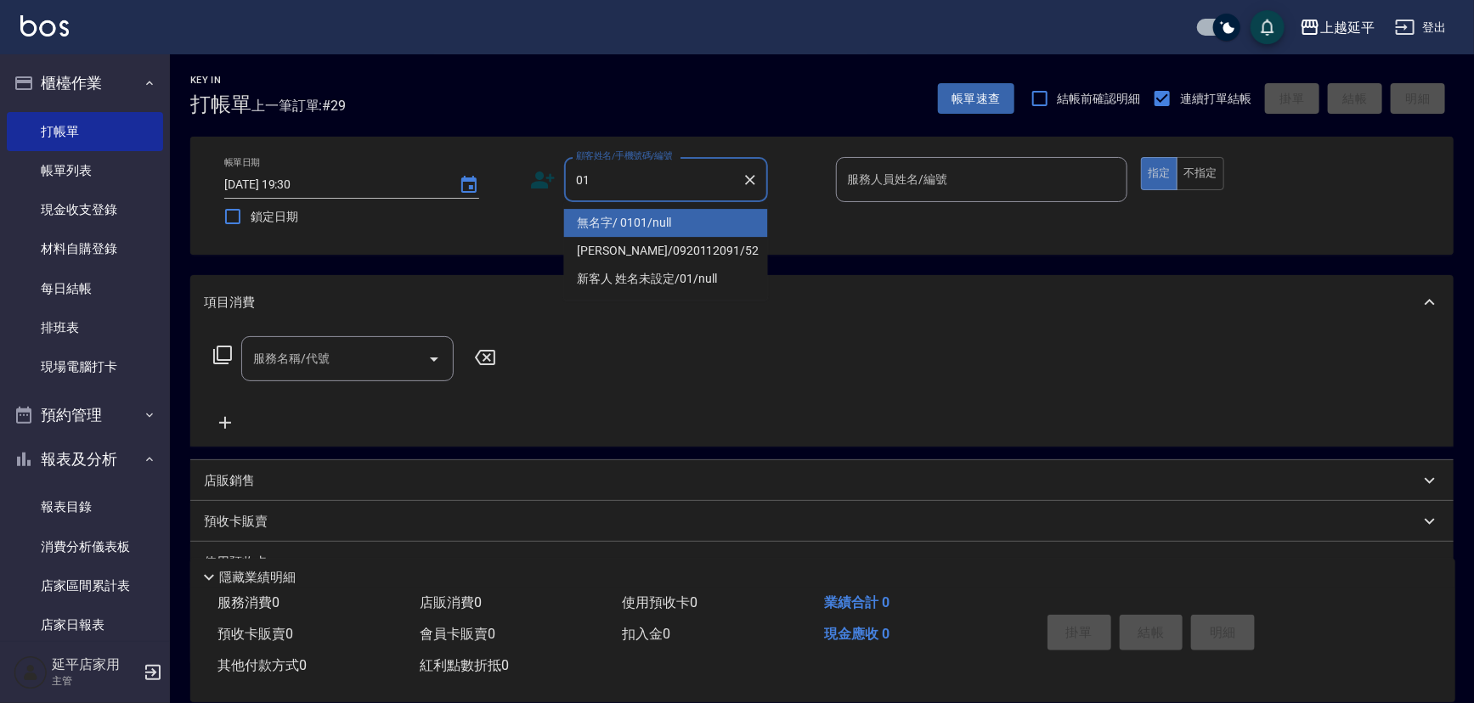
click at [686, 221] on li "無名字/ 0101/null" at bounding box center [666, 223] width 204 height 28
type input "無名字/ 0101/null"
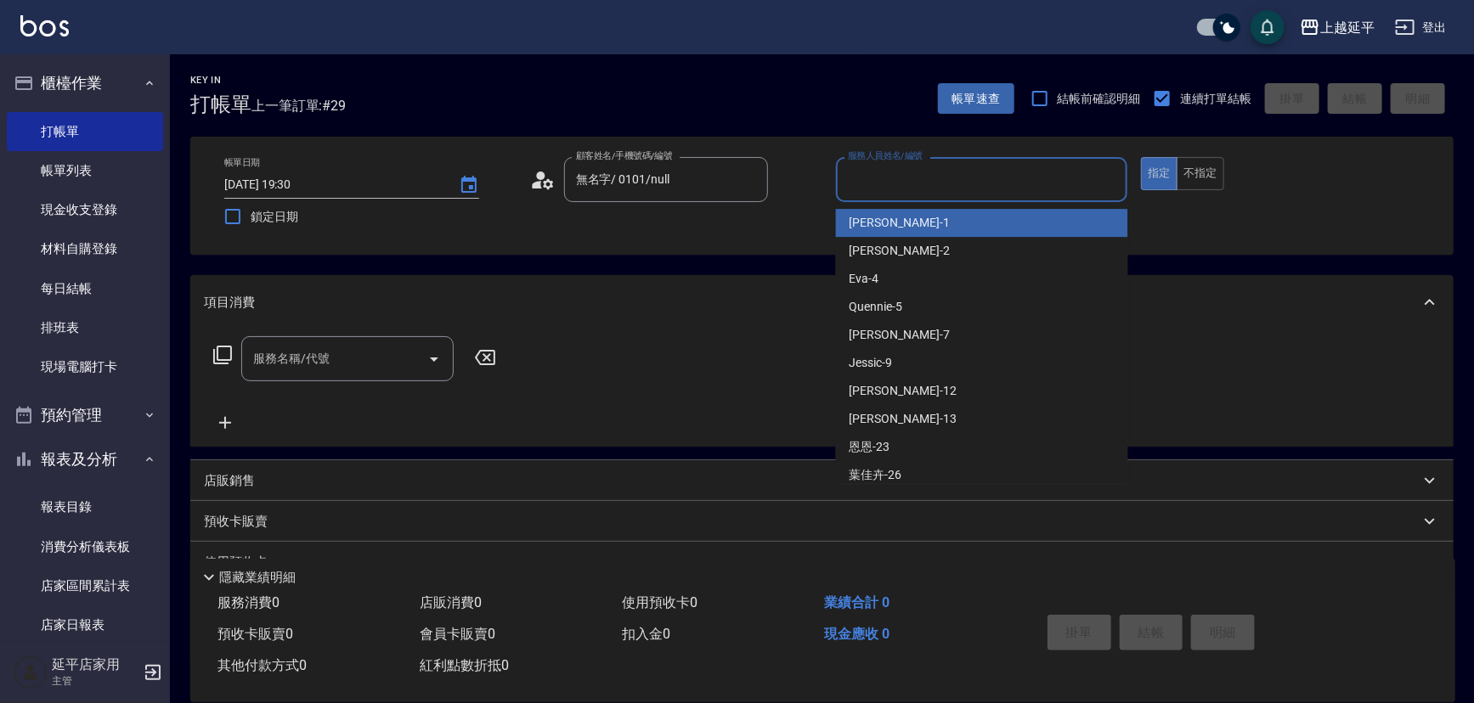
click at [911, 189] on input "服務人員姓名/編號" at bounding box center [982, 180] width 277 height 30
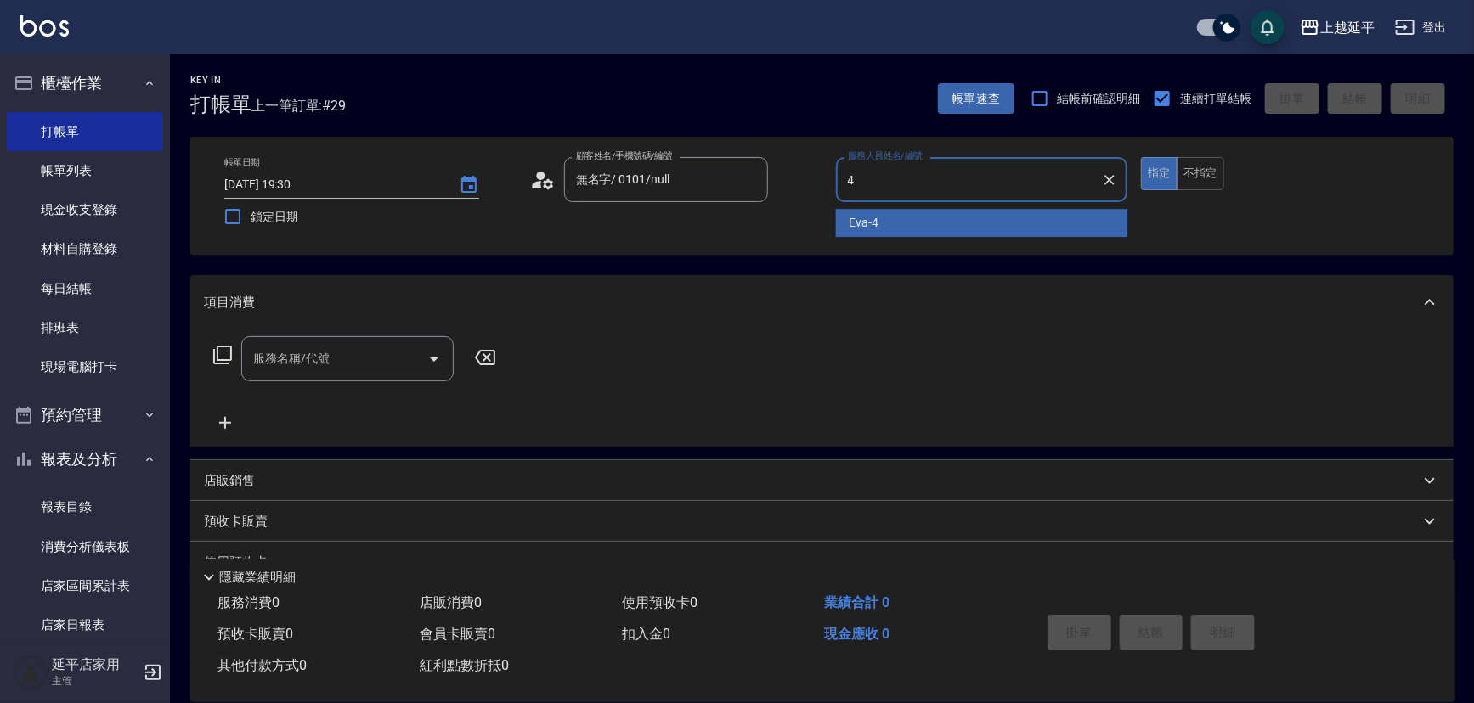
click at [911, 221] on div "[PERSON_NAME] -4" at bounding box center [982, 223] width 292 height 28
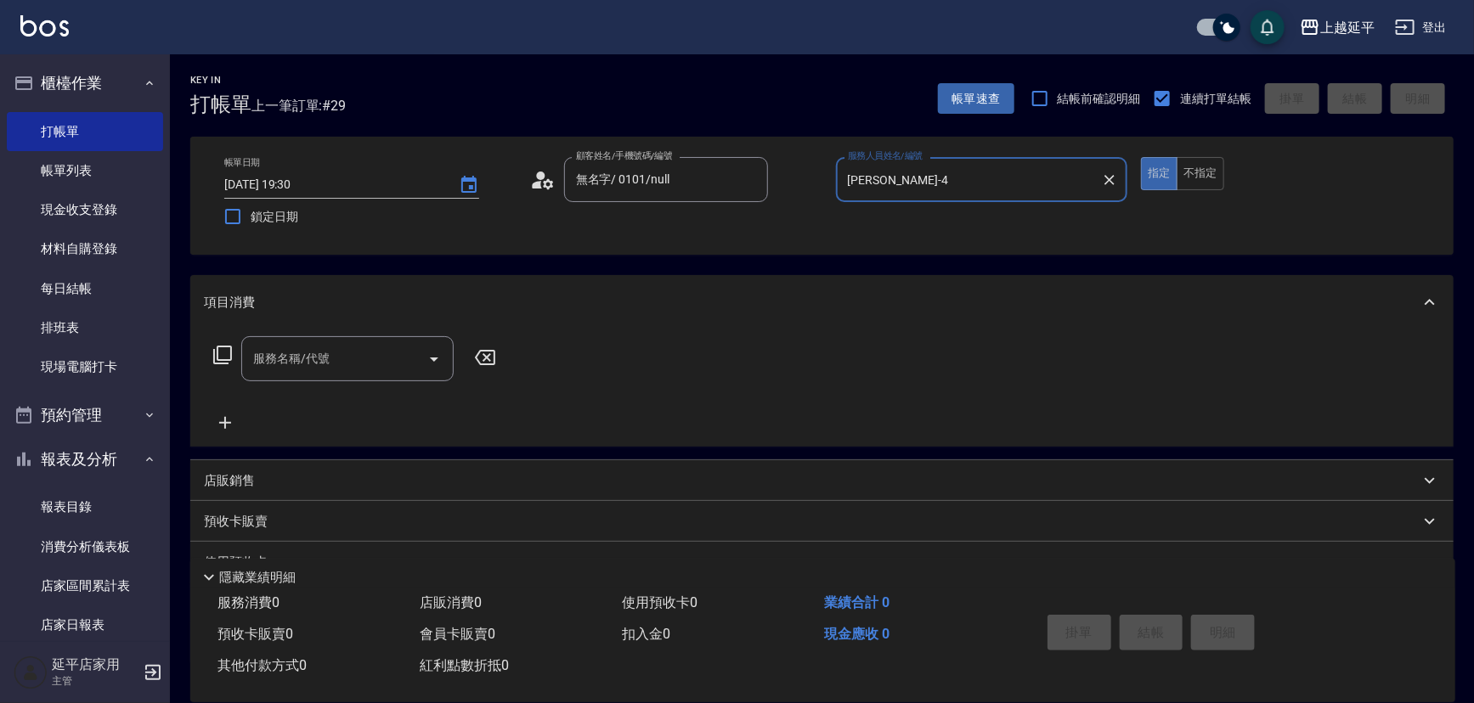
type input "[PERSON_NAME]-4"
click at [362, 364] on input "服務名稱/代號" at bounding box center [335, 359] width 172 height 30
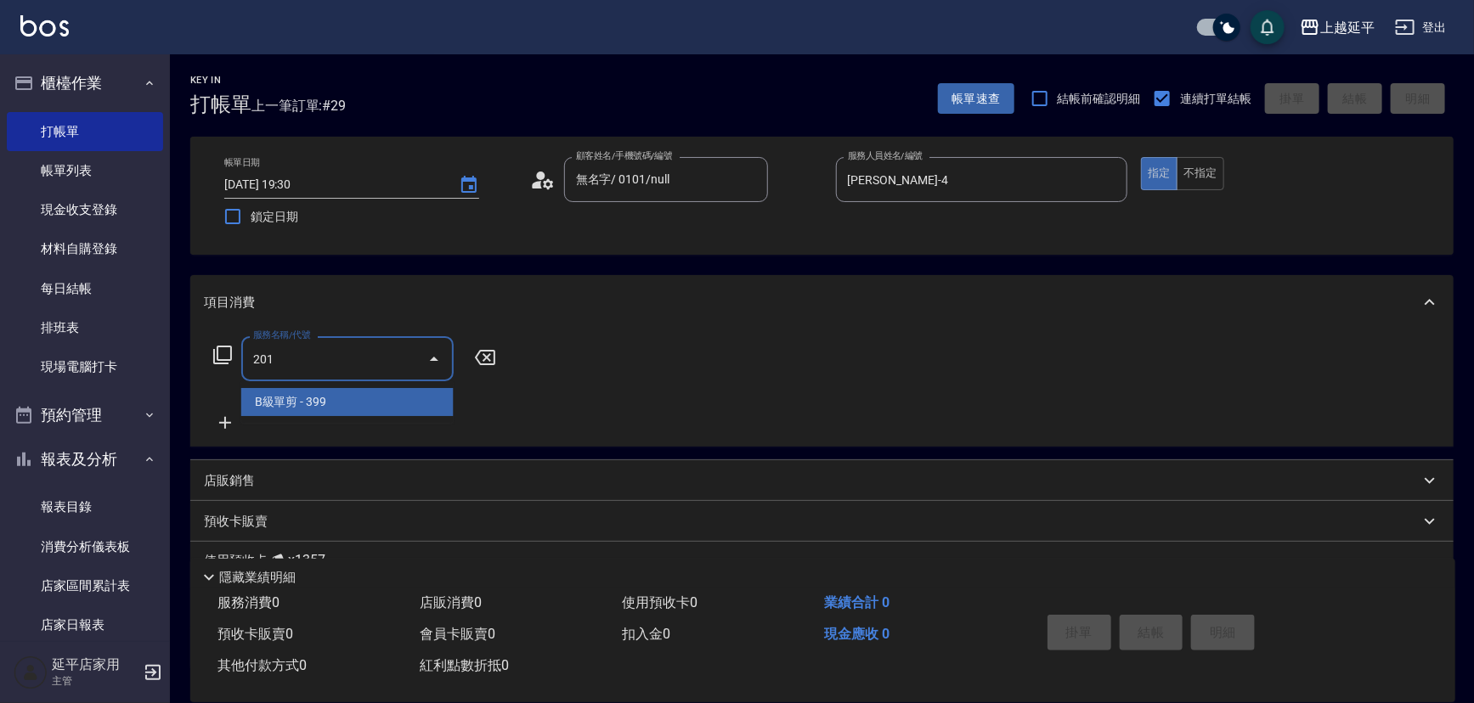
type input "201"
click at [481, 359] on icon at bounding box center [485, 357] width 42 height 20
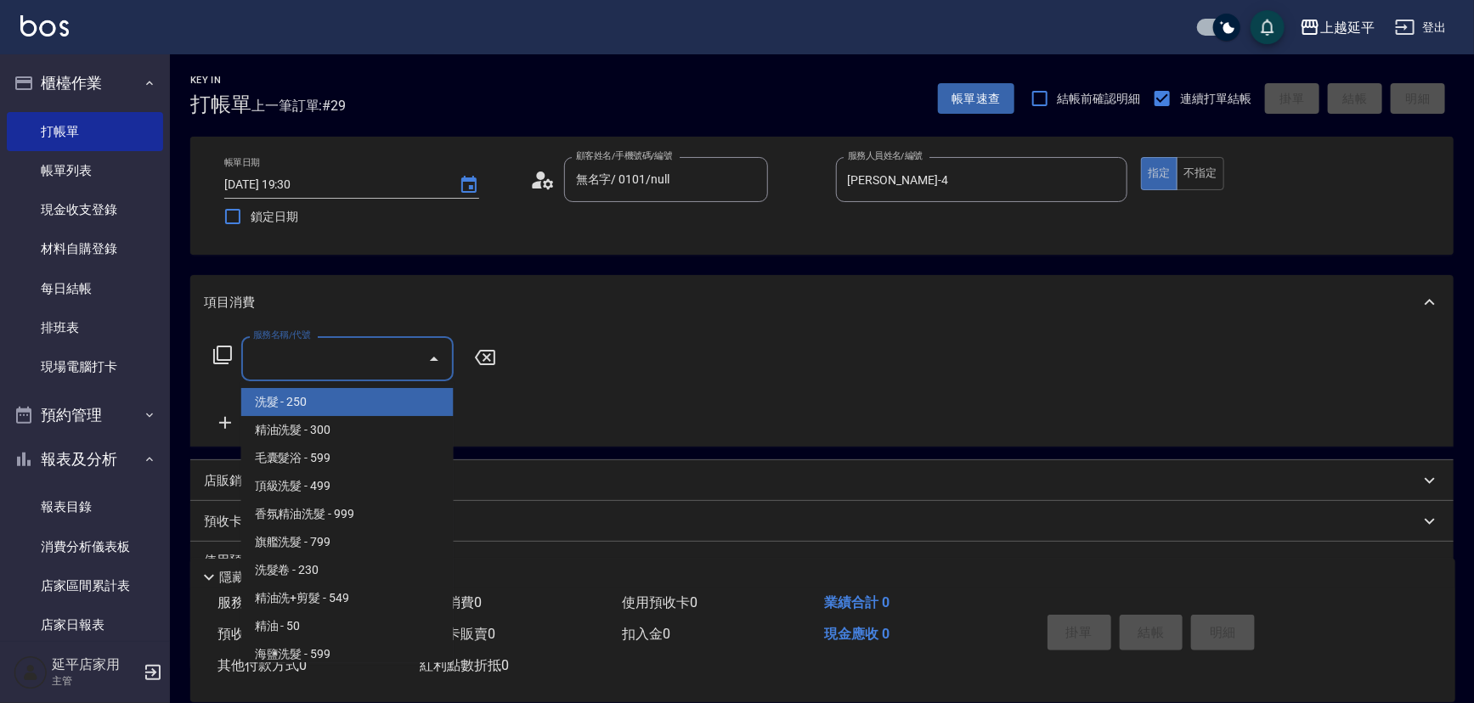
click at [387, 364] on input "服務名稱/代號" at bounding box center [335, 359] width 172 height 30
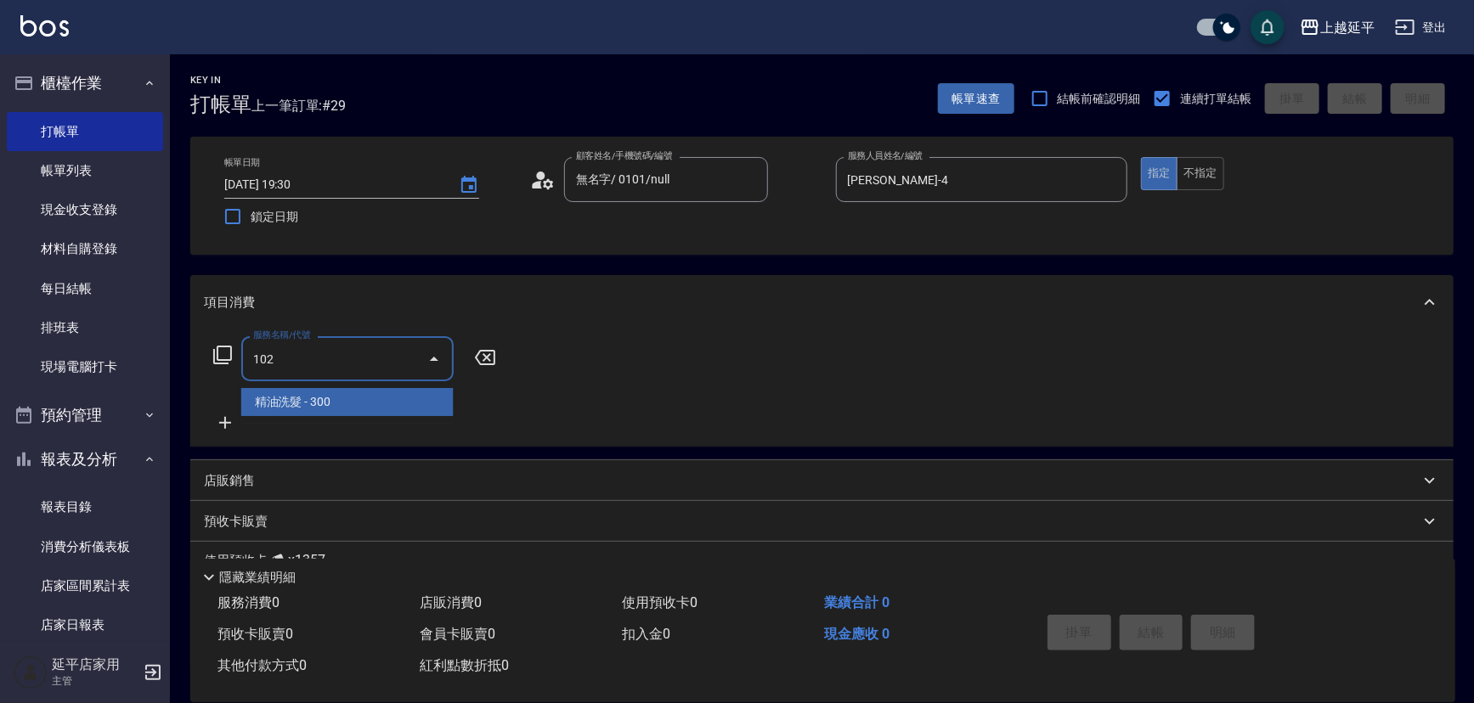
click at [352, 393] on span "精油洗髮 - 300" at bounding box center [347, 402] width 212 height 28
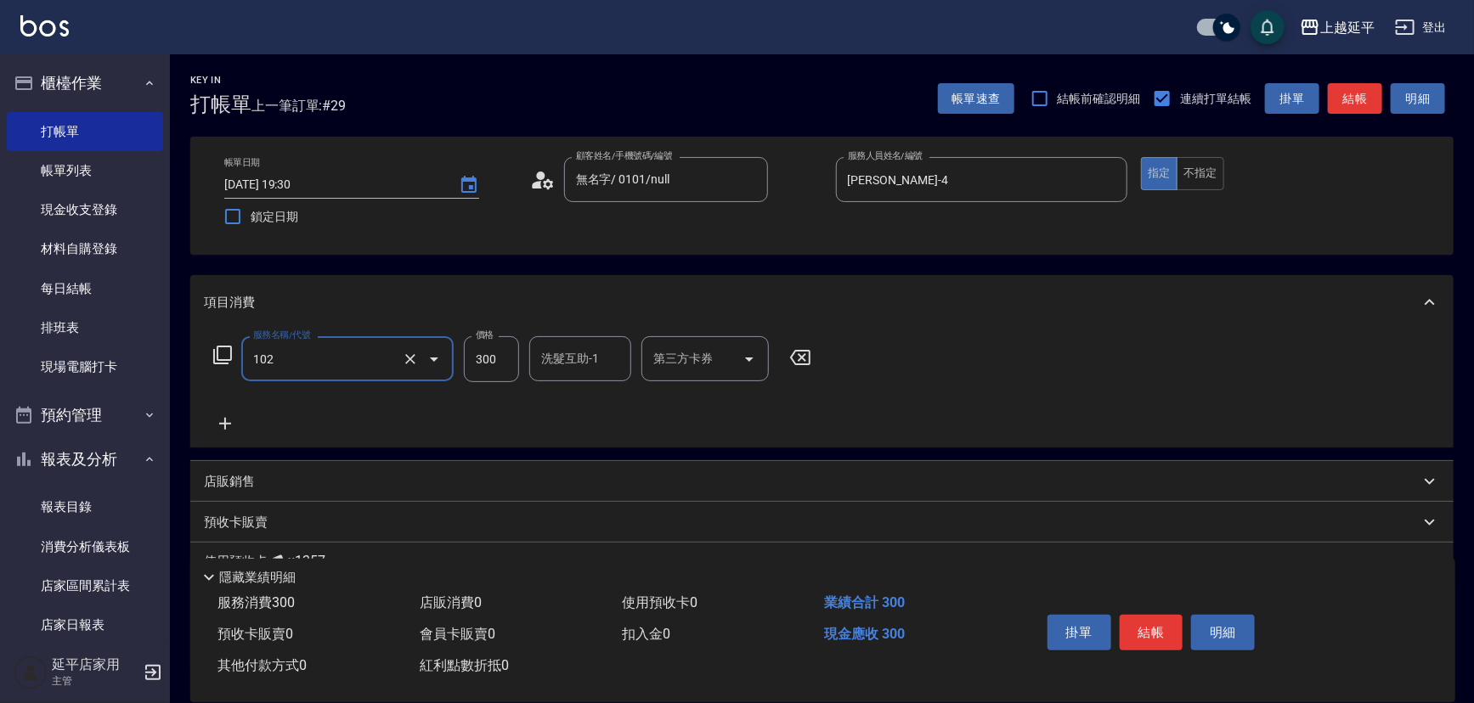
type input "精油洗髮(102)"
click at [229, 416] on icon at bounding box center [225, 424] width 42 height 20
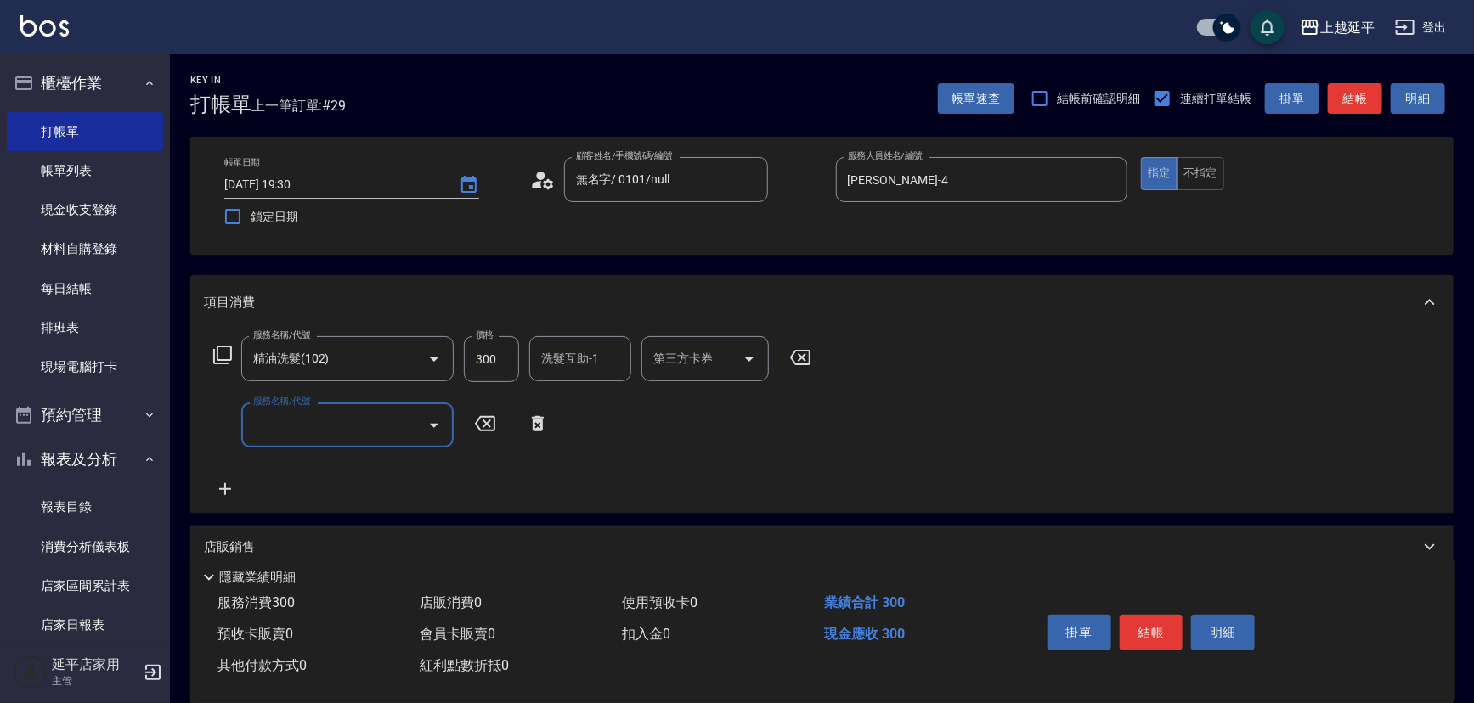
click at [323, 429] on input "服務名稱/代號" at bounding box center [335, 425] width 172 height 30
click at [333, 471] on span "精油洗髮 - 300" at bounding box center [347, 468] width 212 height 28
click at [509, 438] on input "300" at bounding box center [491, 426] width 55 height 46
type input "精油洗髮(102)"
type input "350"
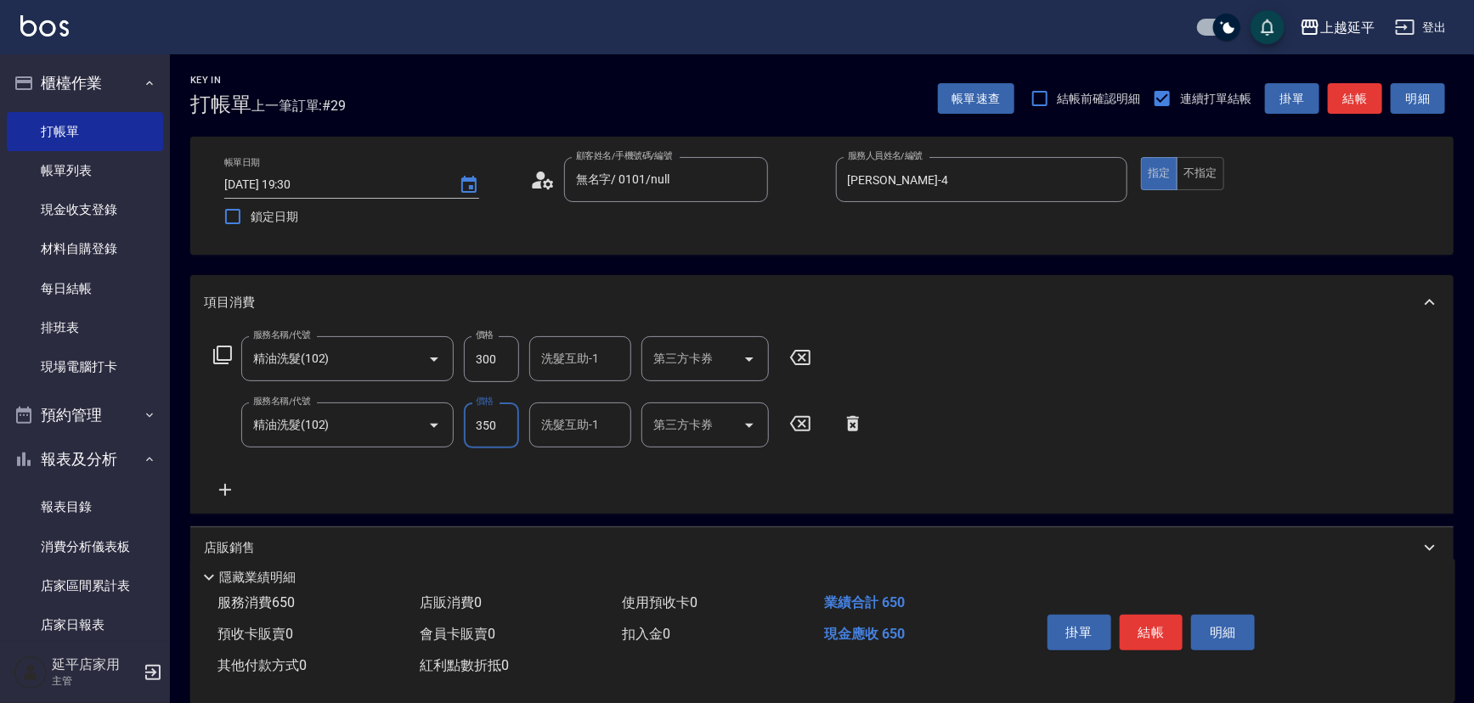
click at [573, 373] on input "洗髮互助-1" at bounding box center [580, 359] width 87 height 30
click at [556, 398] on span "丞宗 -29" at bounding box center [563, 402] width 41 height 18
type input "丞宗-29"
click at [1346, 100] on button "結帳" at bounding box center [1355, 98] width 54 height 31
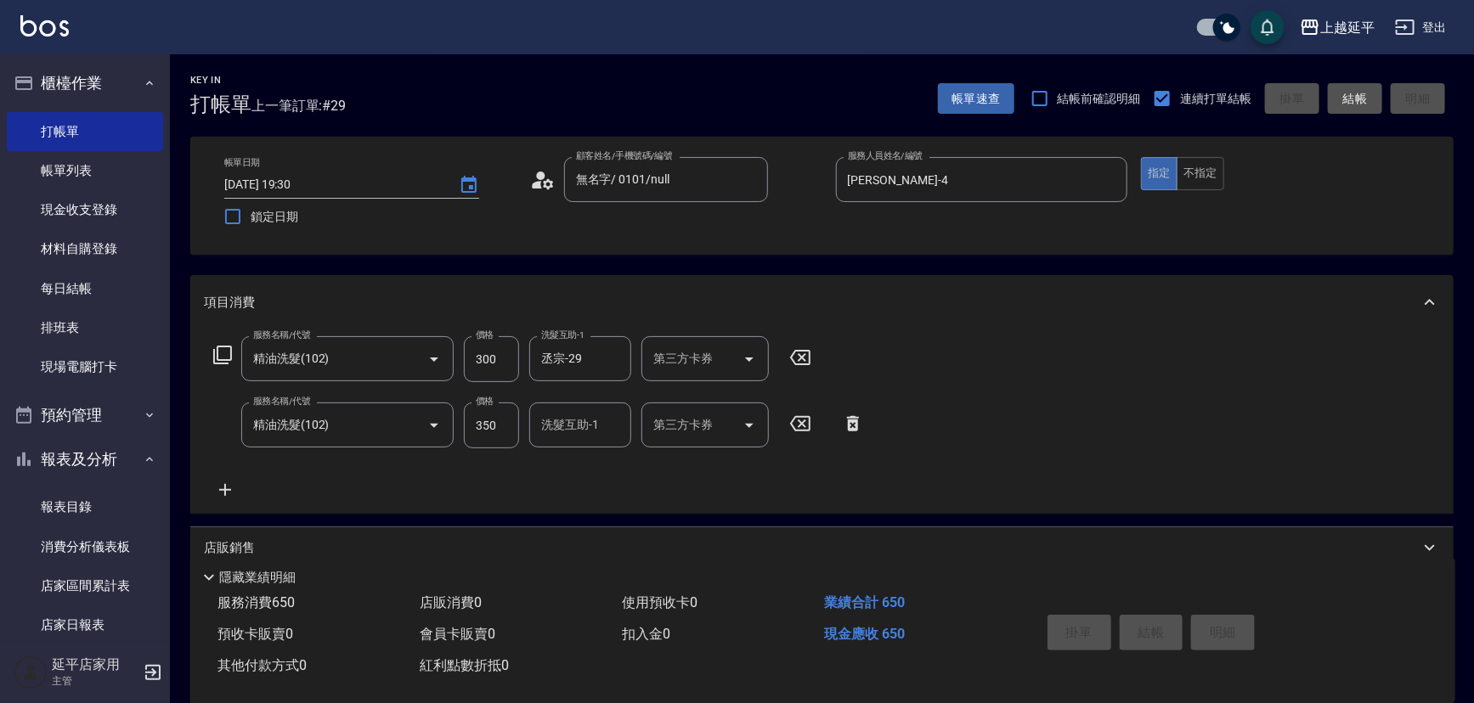
type input "[DATE] 19:33"
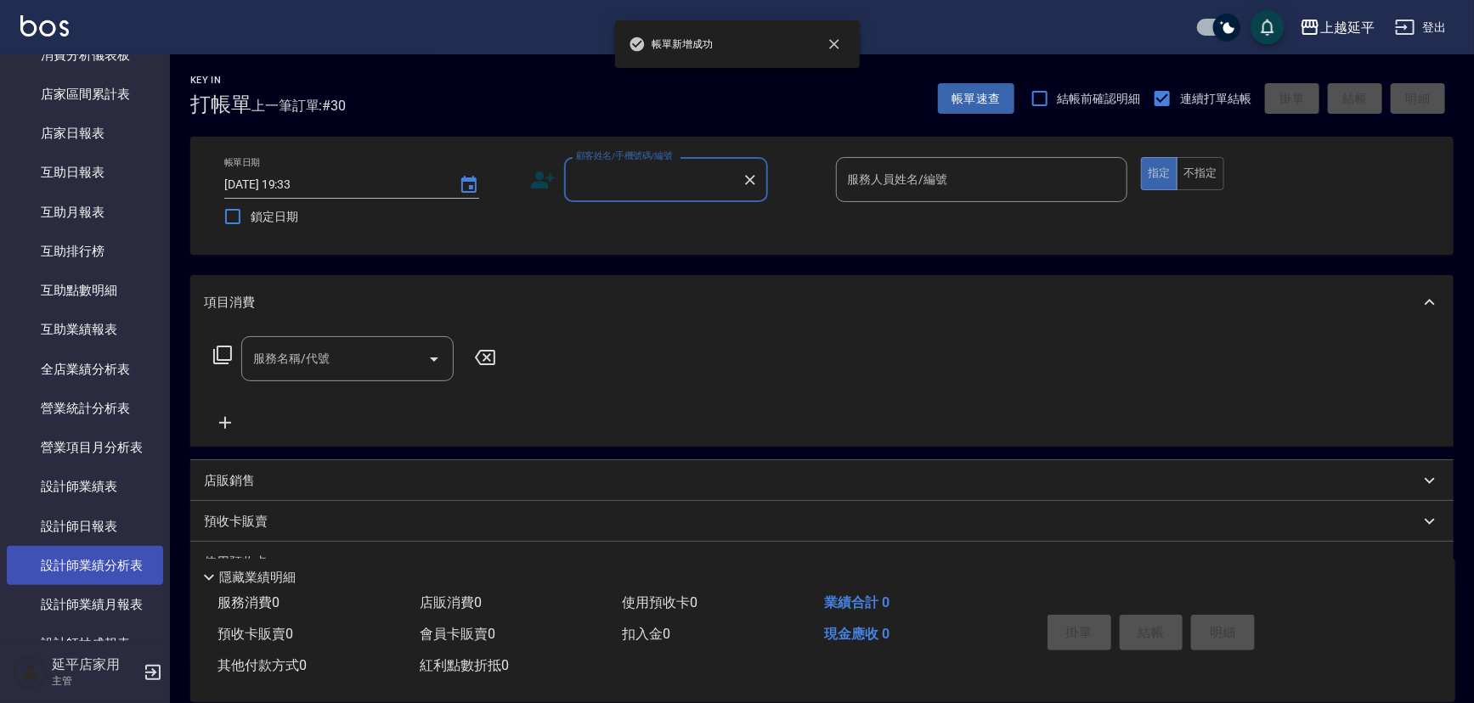
scroll to position [540, 0]
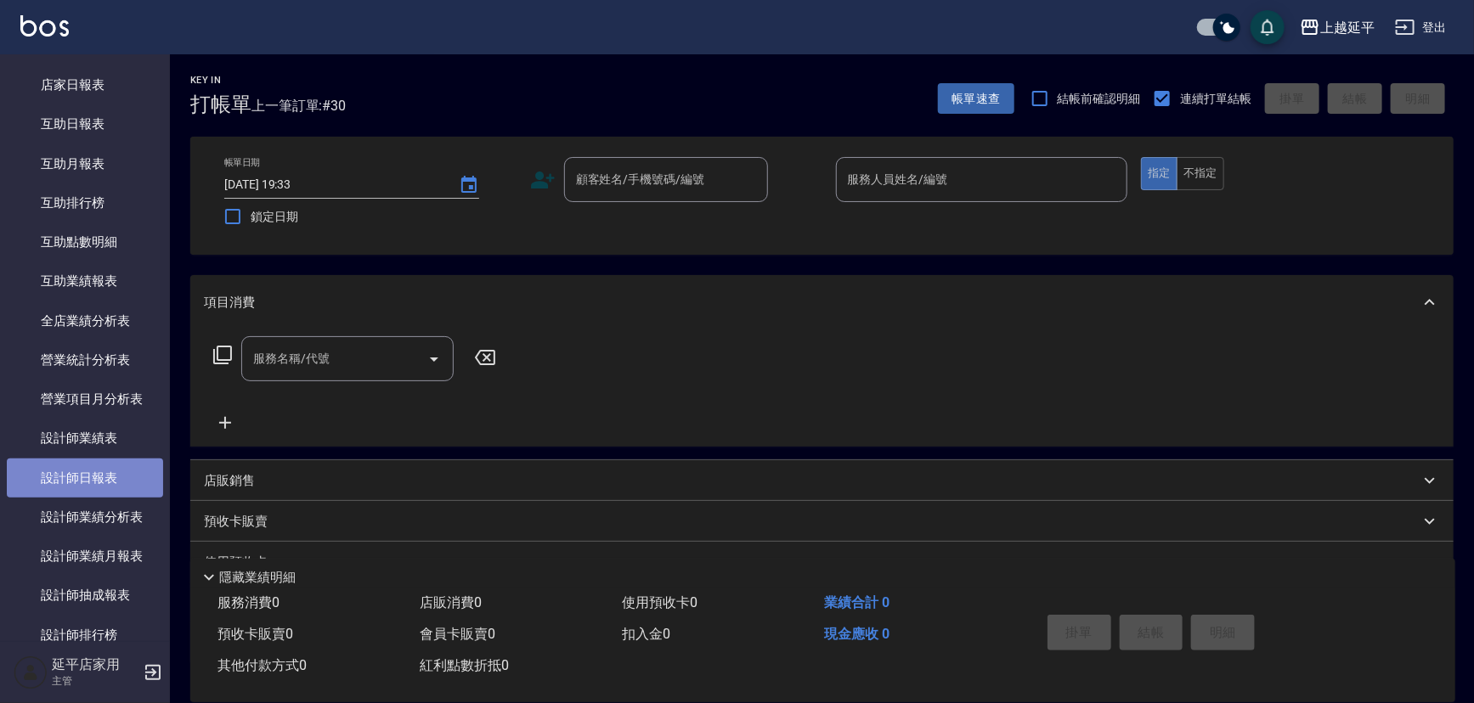
click at [101, 477] on link "設計師日報表" at bounding box center [85, 478] width 156 height 39
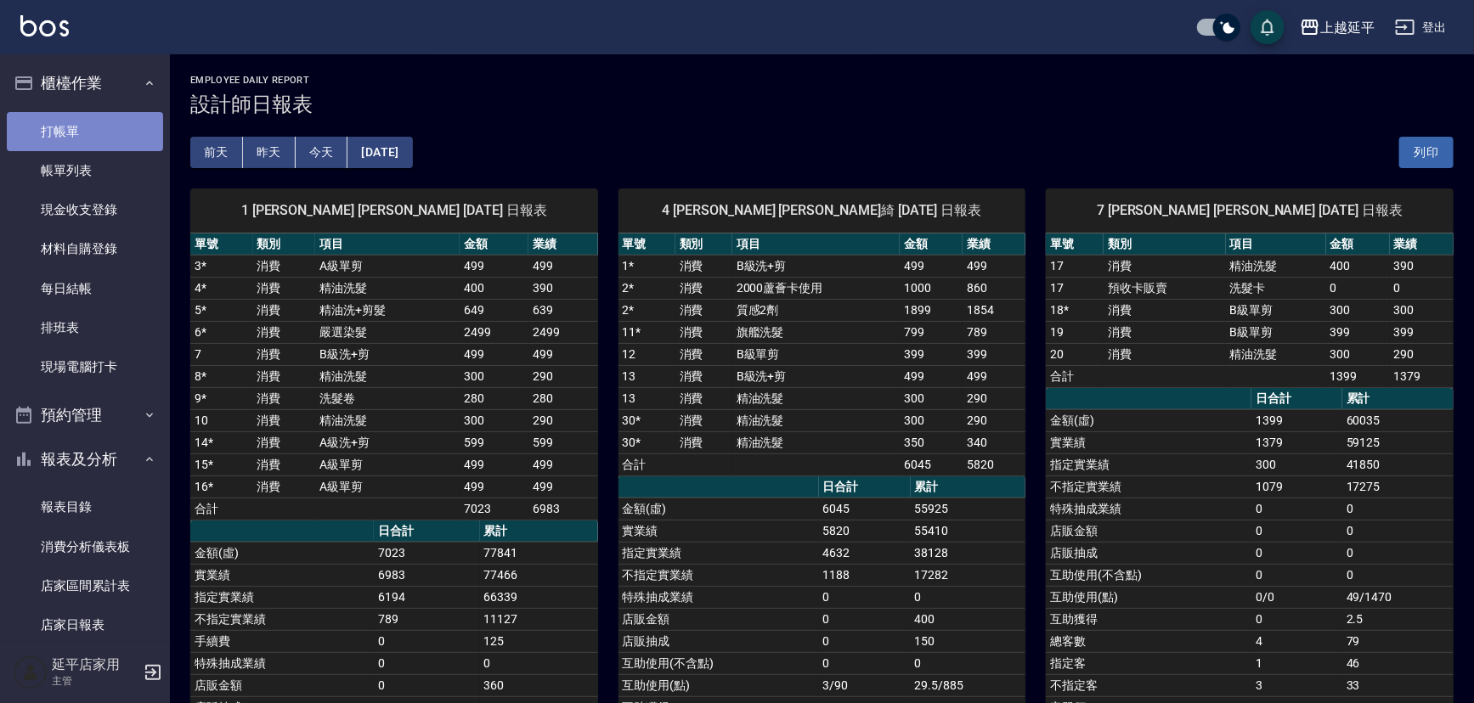
click at [86, 113] on link "打帳單" at bounding box center [85, 131] width 156 height 39
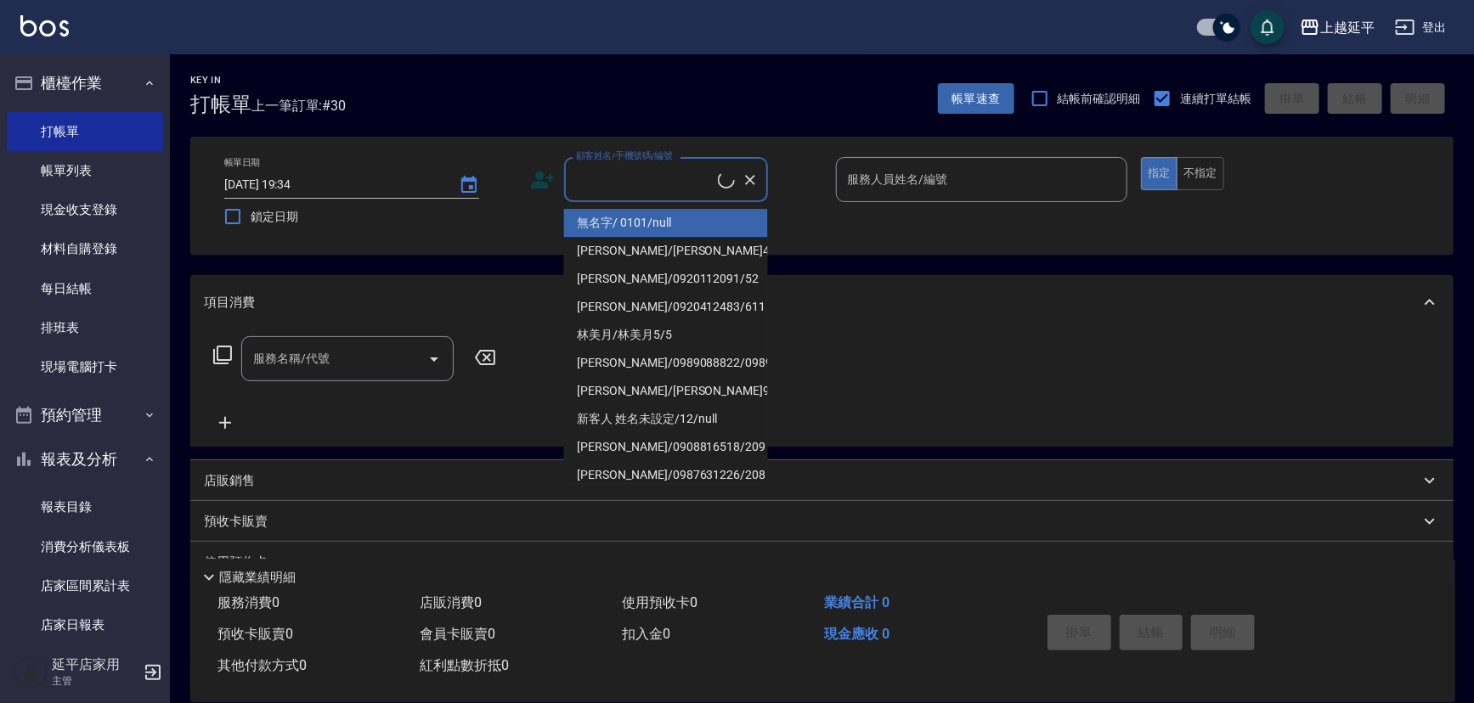
click at [652, 179] on input "顧客姓名/手機號碼/編號" at bounding box center [645, 180] width 146 height 30
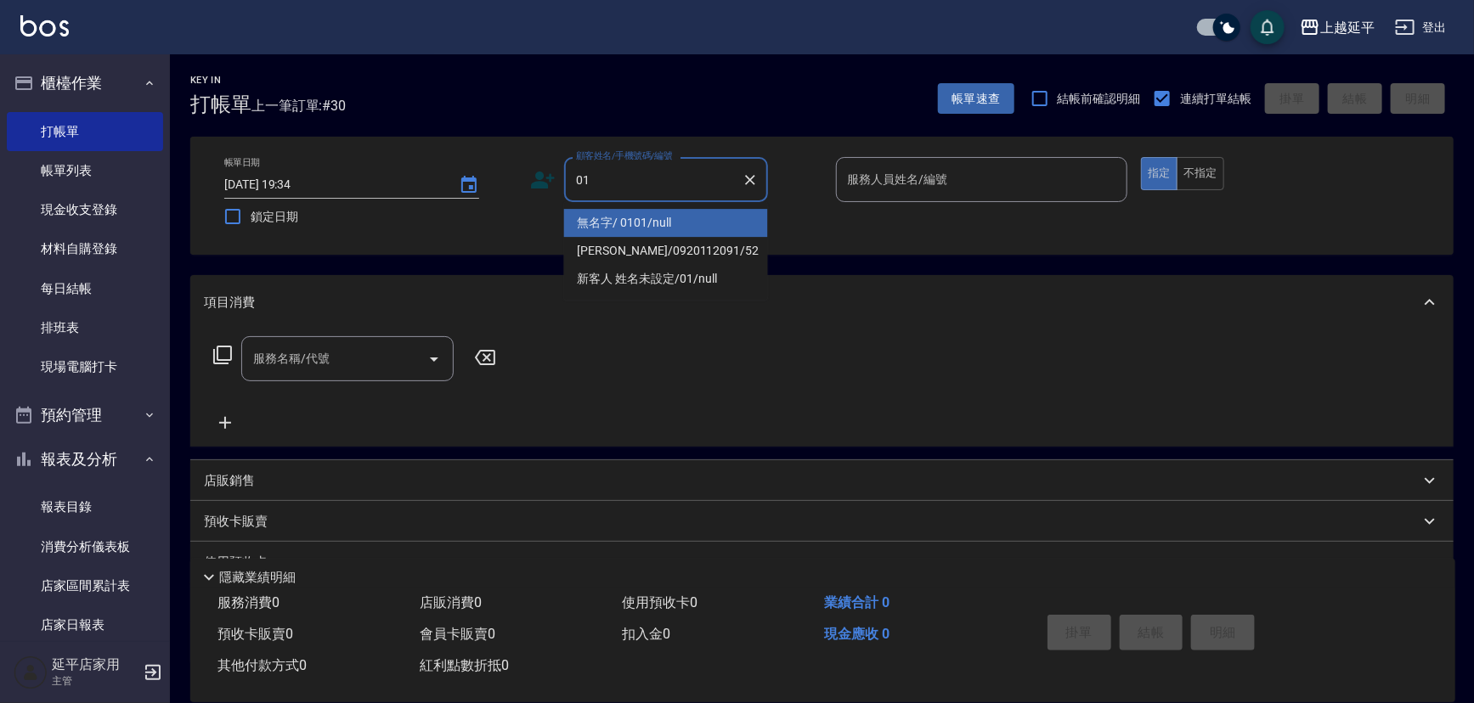
drag, startPoint x: 663, startPoint y: 221, endPoint x: 888, endPoint y: 180, distance: 228.0
click at [664, 222] on li "無名字/ 0101/null" at bounding box center [666, 223] width 204 height 28
type input "無名字/ 0101/null"
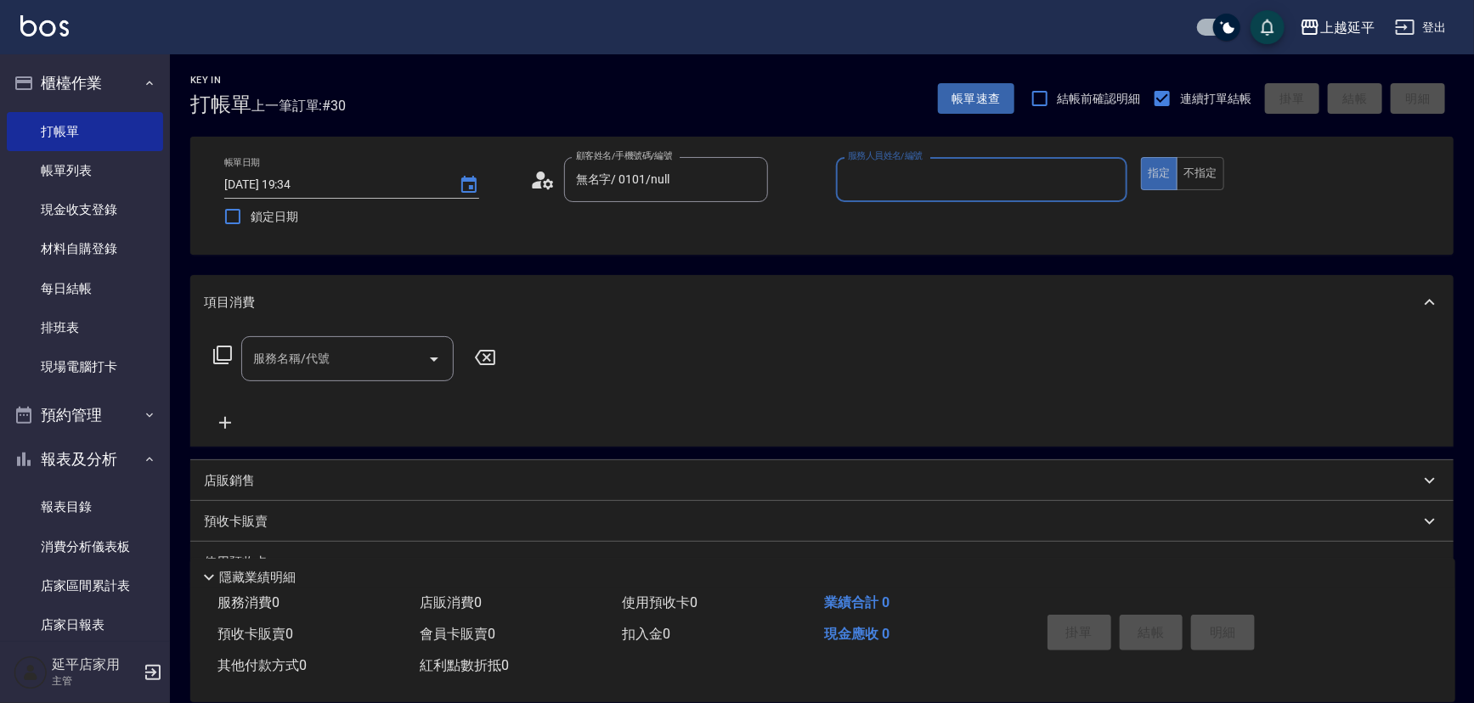
click at [889, 179] on input "服務人員姓名/編號" at bounding box center [982, 180] width 277 height 30
click at [880, 229] on div "[PERSON_NAME] -4" at bounding box center [982, 223] width 292 height 28
type input "[PERSON_NAME]-4"
click at [378, 371] on input "服務名稱/代號" at bounding box center [335, 359] width 172 height 30
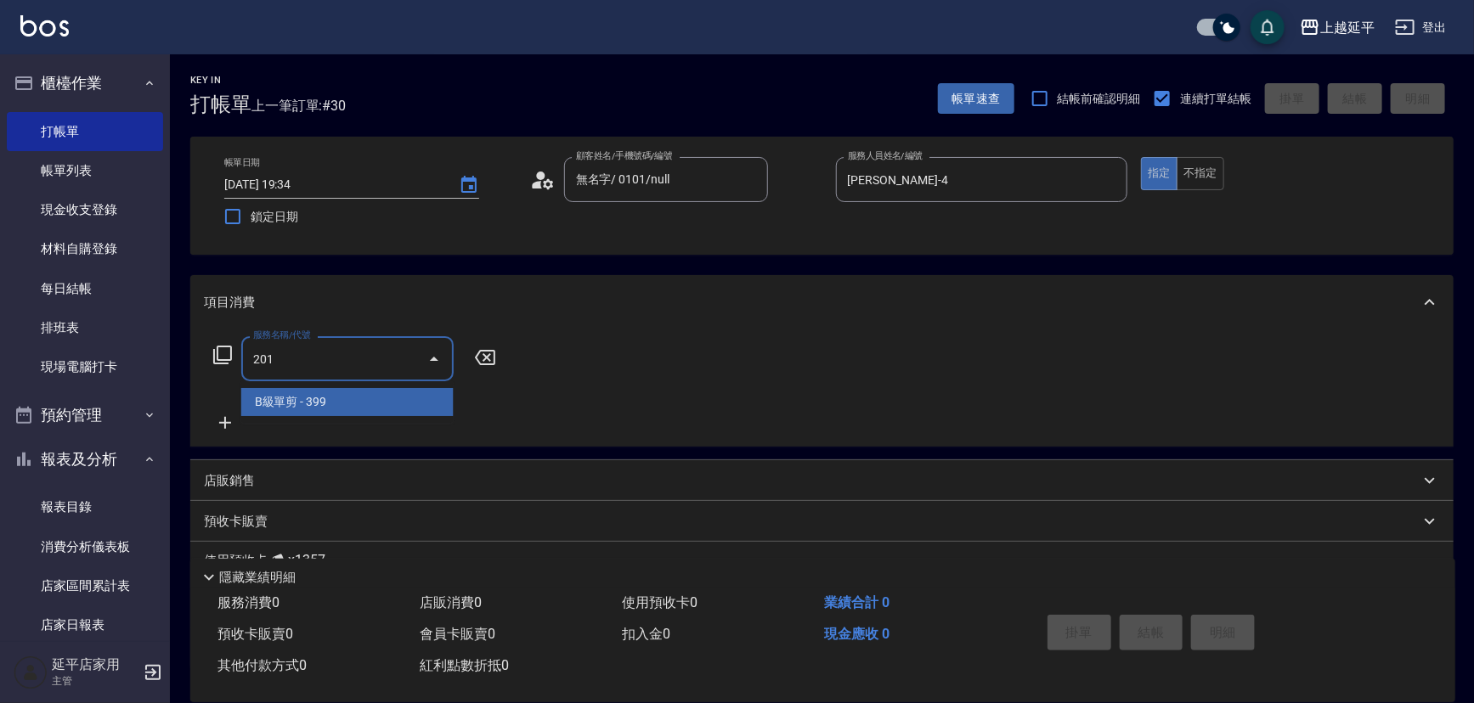
click at [378, 397] on span "B級單剪 - 399" at bounding box center [347, 402] width 212 height 28
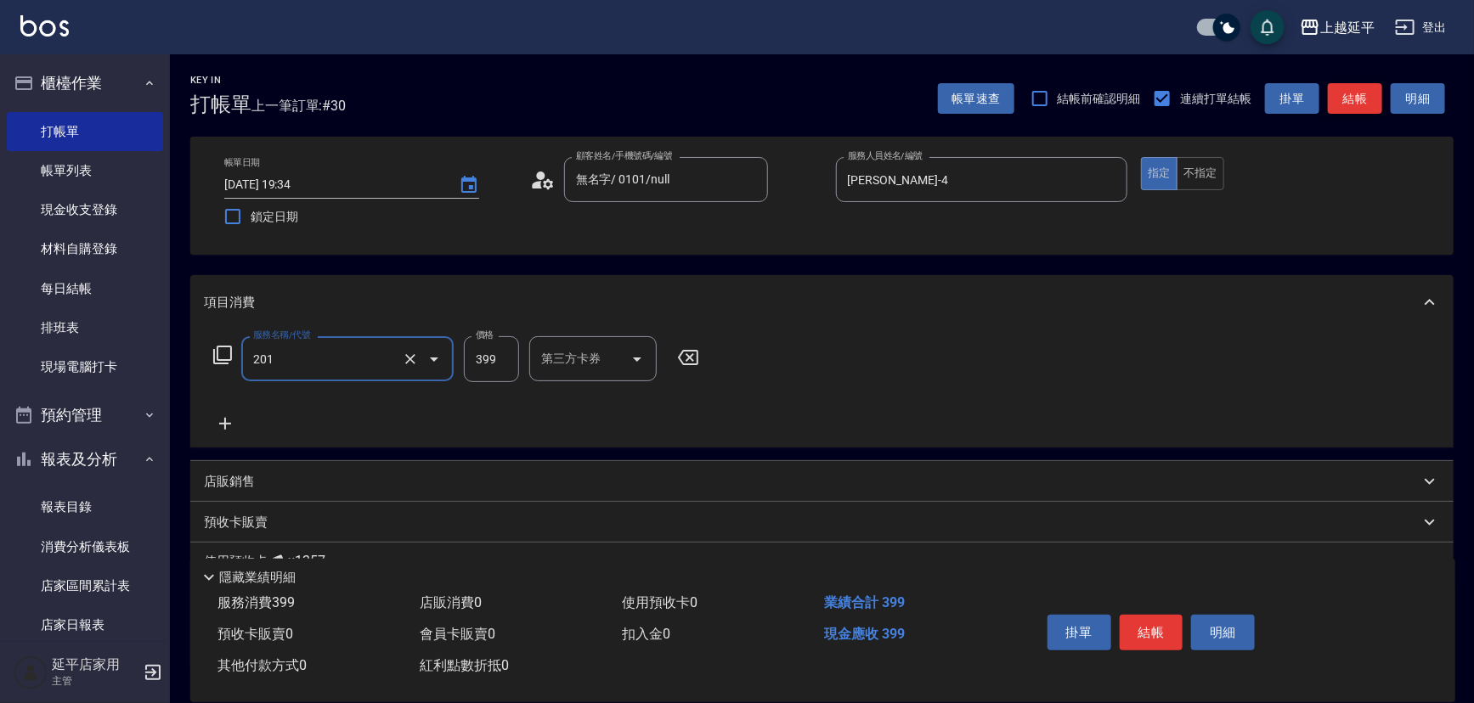
type input "B級單剪(201)"
click at [1347, 93] on button "結帳" at bounding box center [1355, 98] width 54 height 31
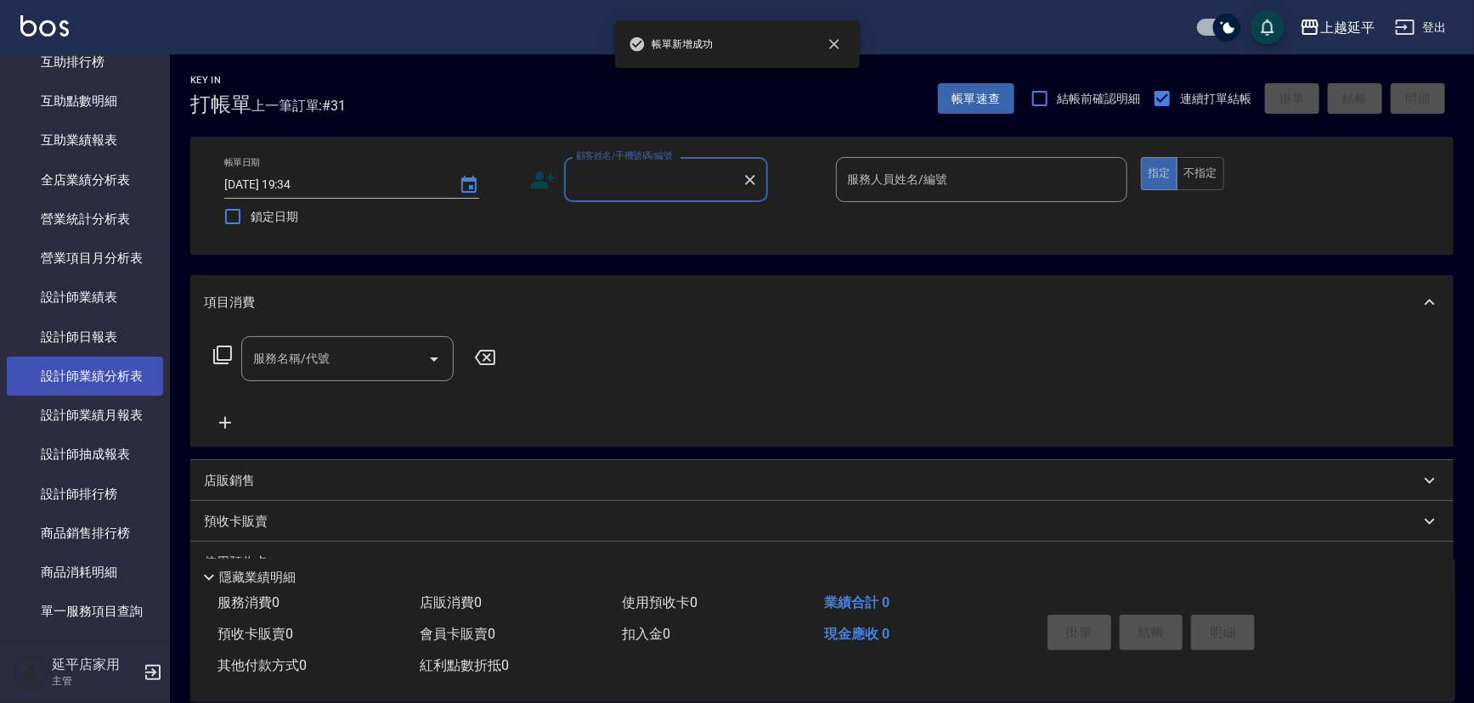
scroll to position [695, 0]
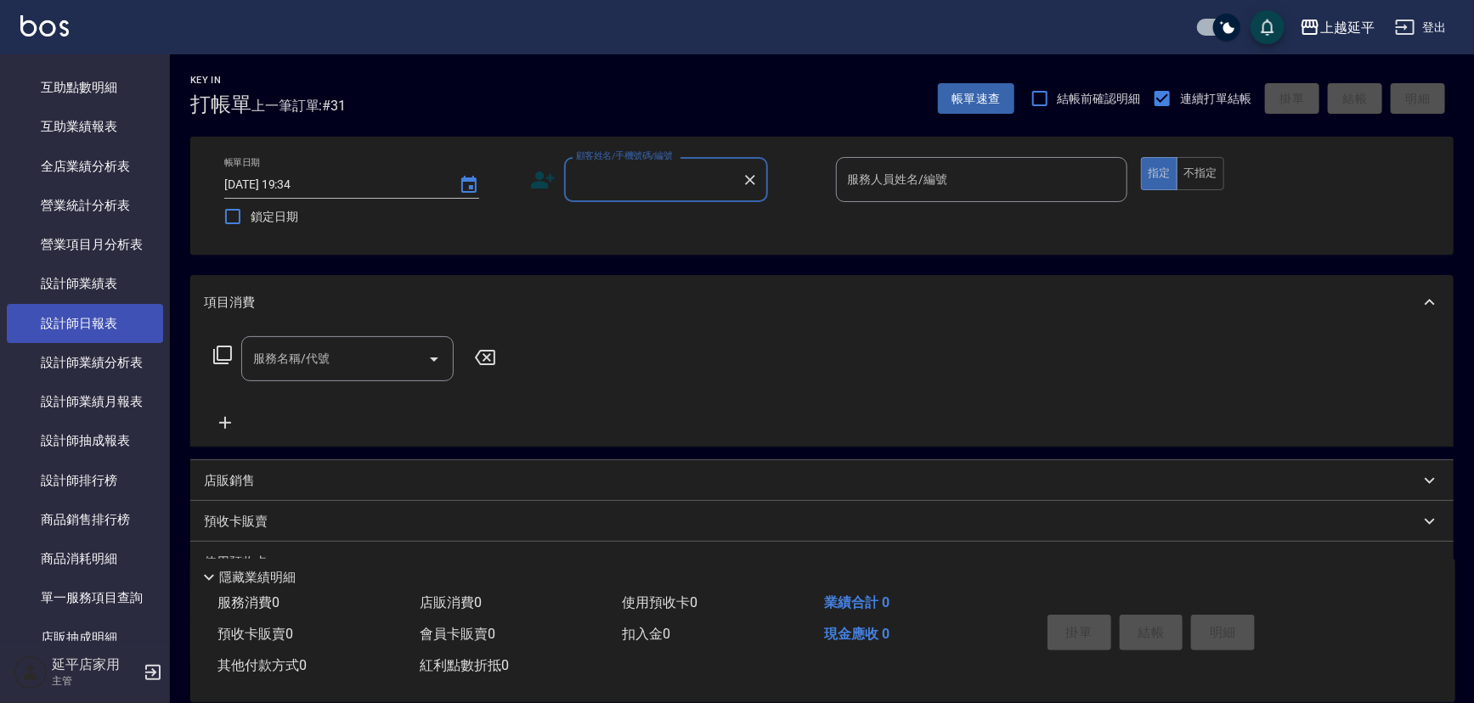
click at [118, 323] on link "設計師日報表" at bounding box center [85, 323] width 156 height 39
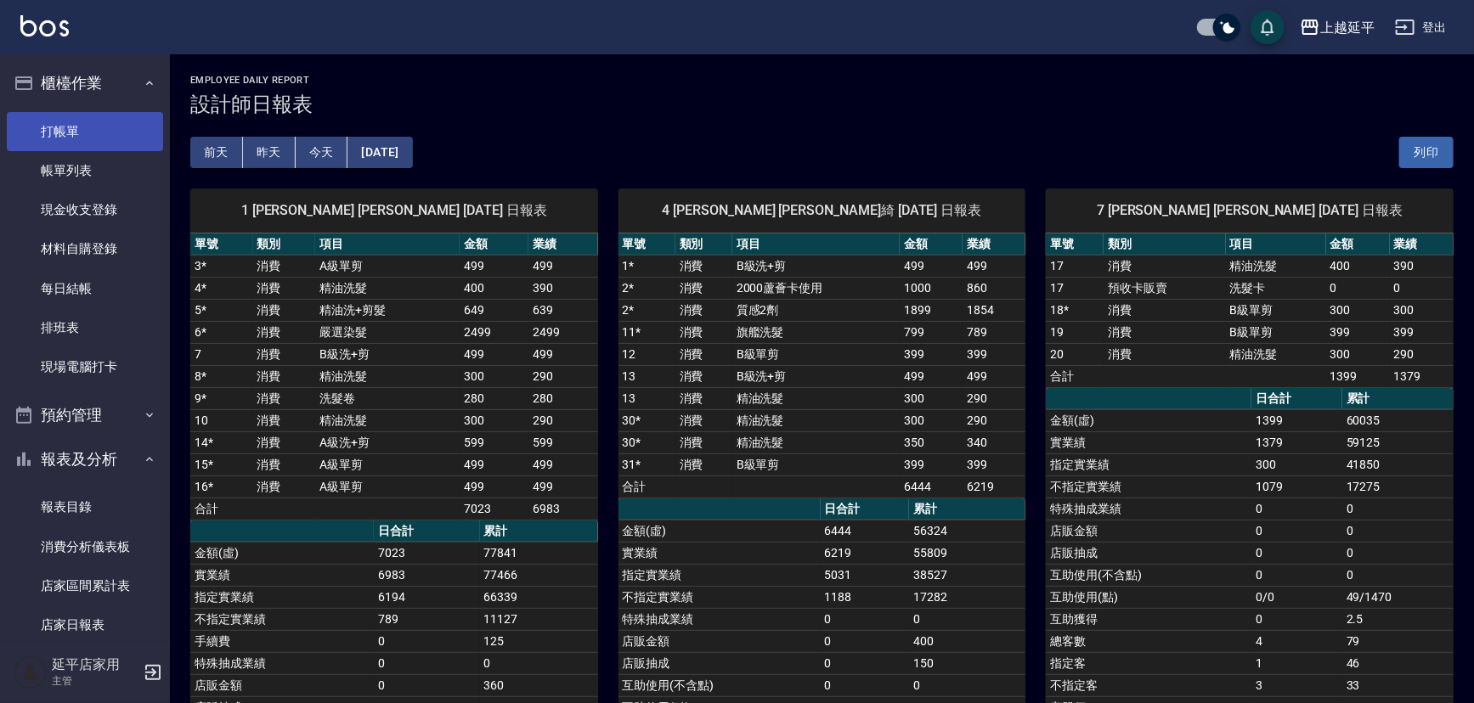
click at [105, 132] on link "打帳單" at bounding box center [85, 131] width 156 height 39
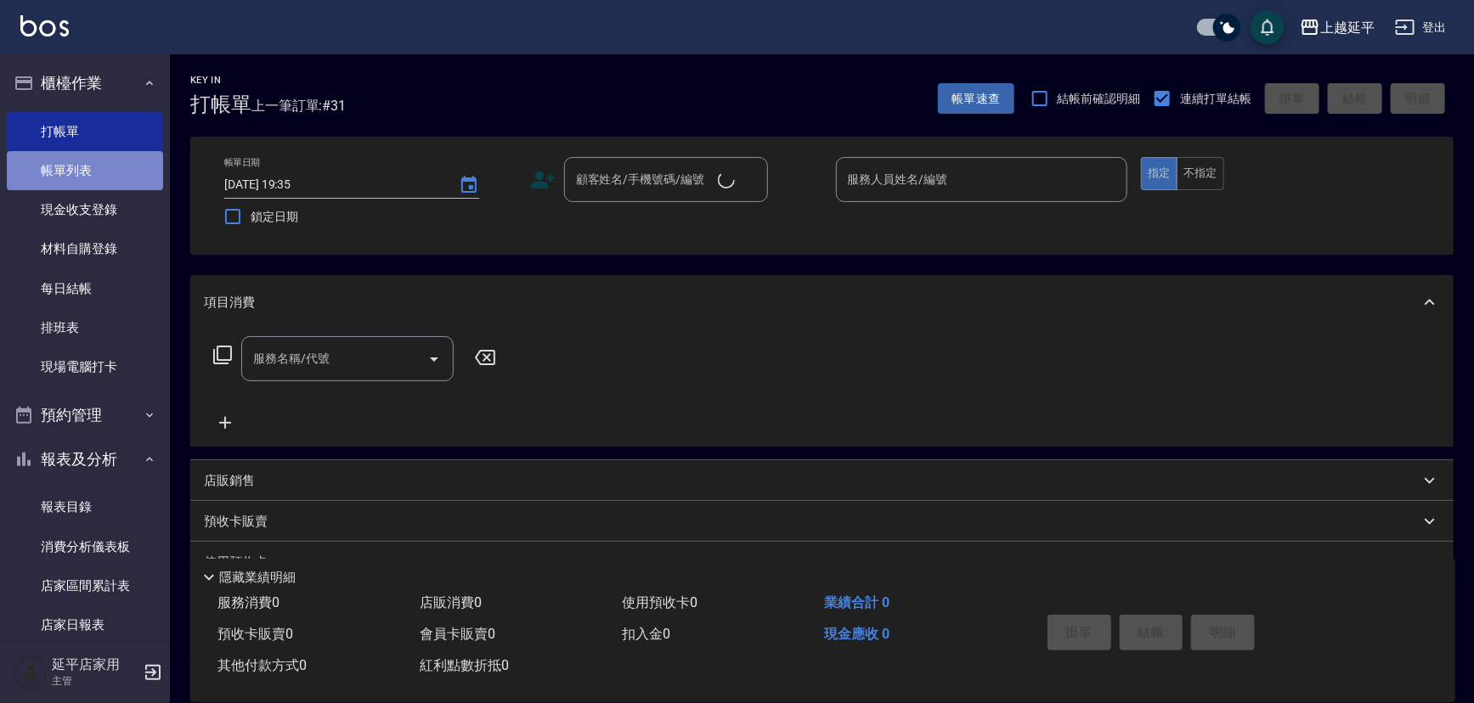
click at [91, 174] on link "帳單列表" at bounding box center [85, 170] width 156 height 39
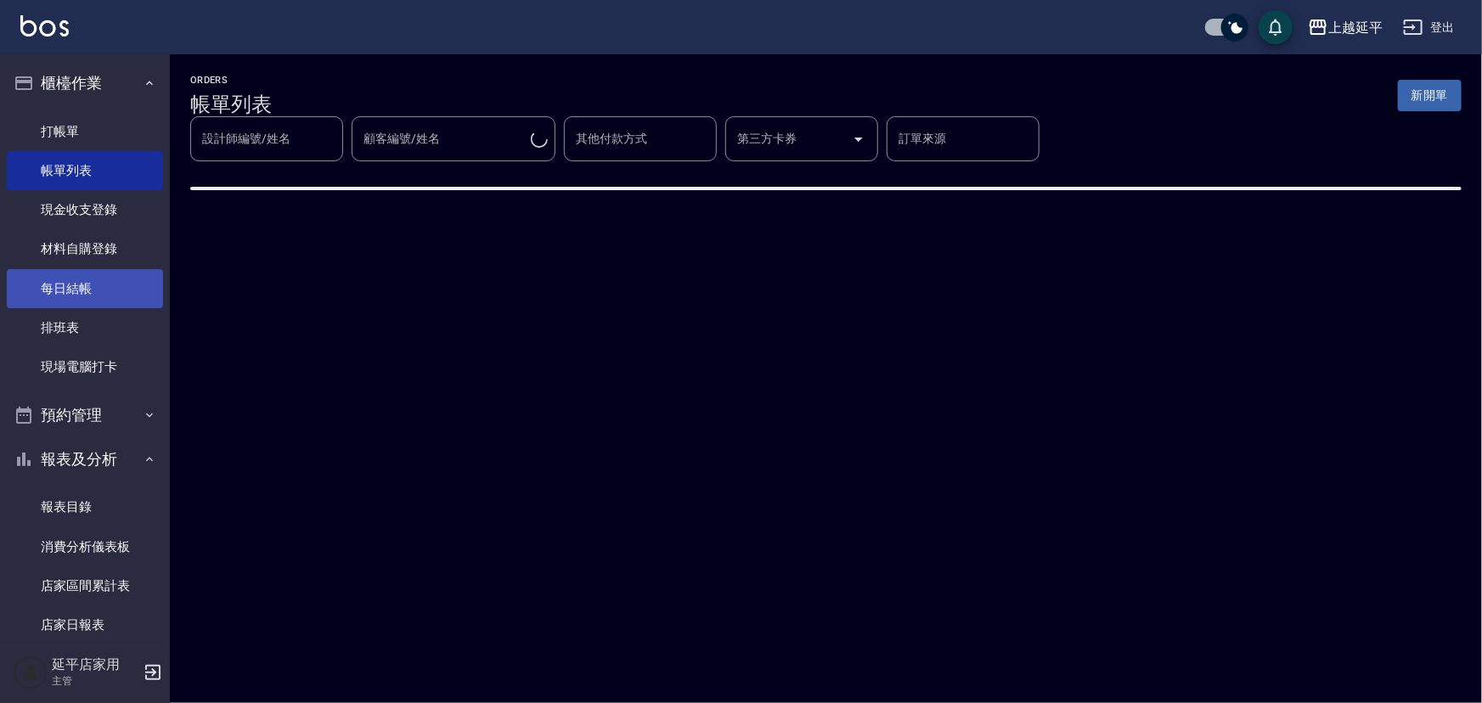
click at [95, 296] on link "每日結帳" at bounding box center [85, 288] width 156 height 39
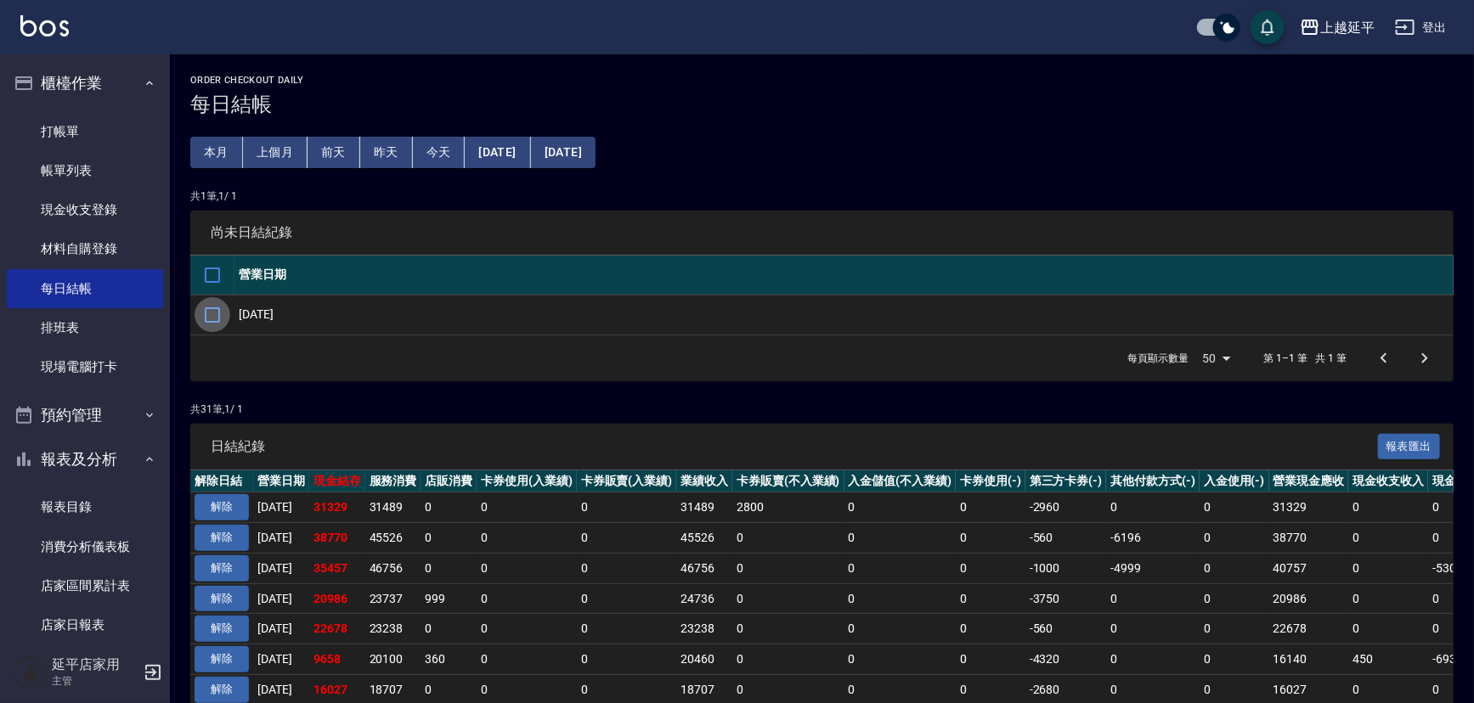
click at [218, 313] on input "checkbox" at bounding box center [213, 315] width 36 height 36
checkbox input "true"
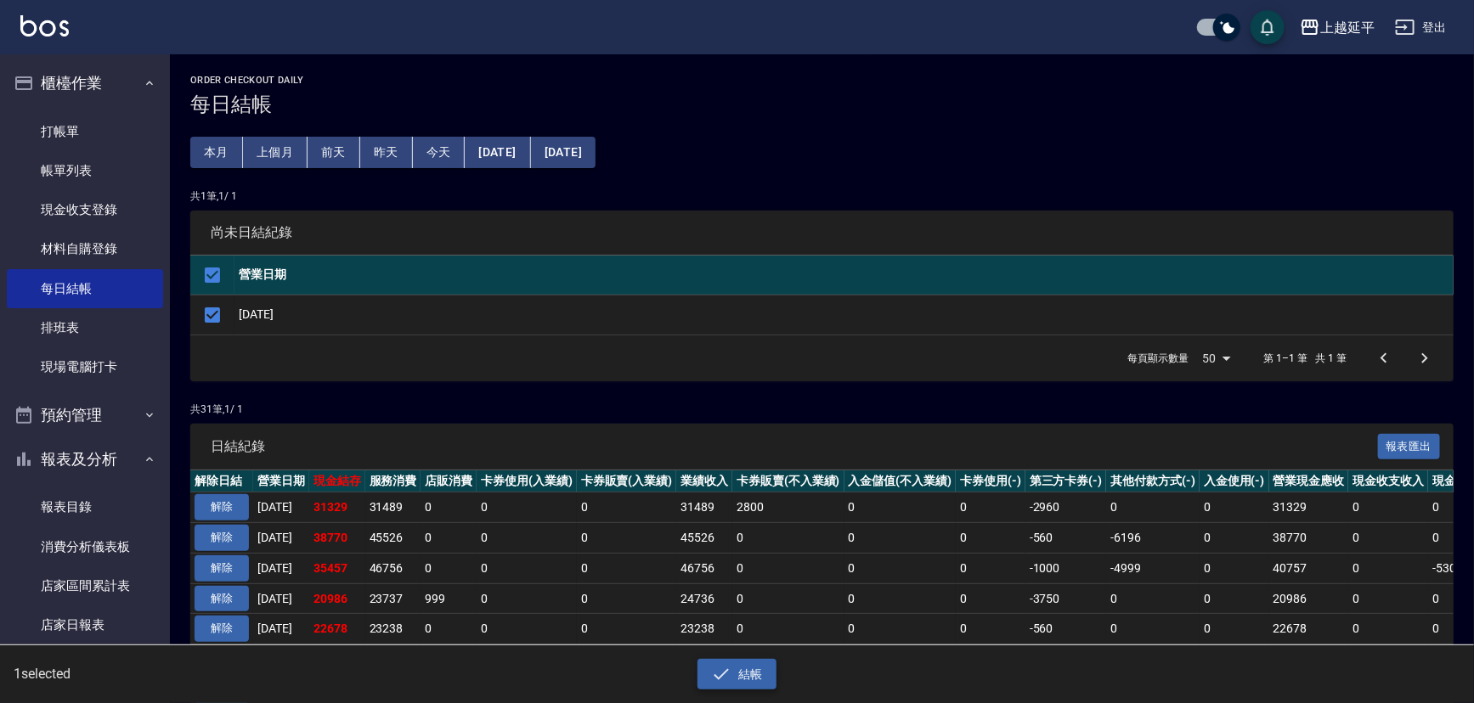
click at [742, 665] on button "結帳" at bounding box center [736, 674] width 79 height 31
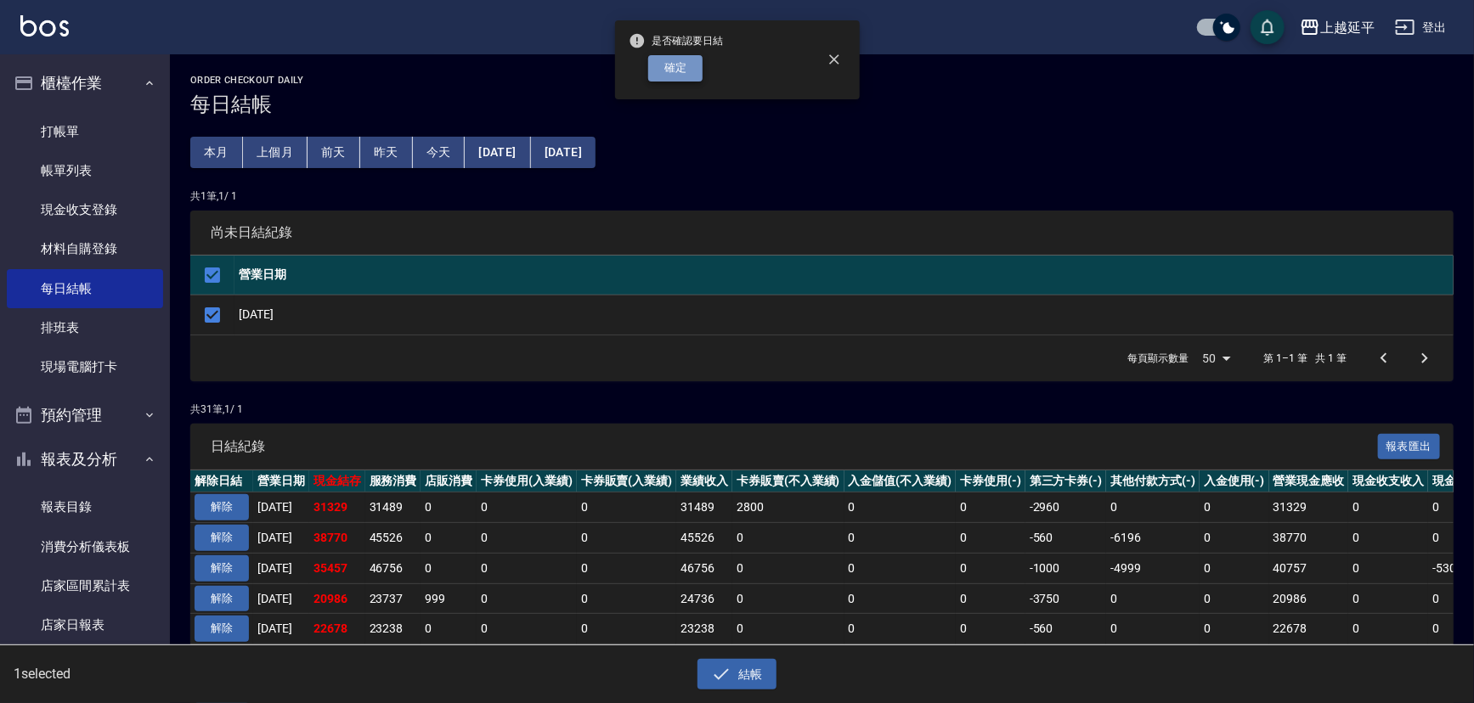
click at [691, 73] on button "確定" at bounding box center [675, 68] width 54 height 26
checkbox input "false"
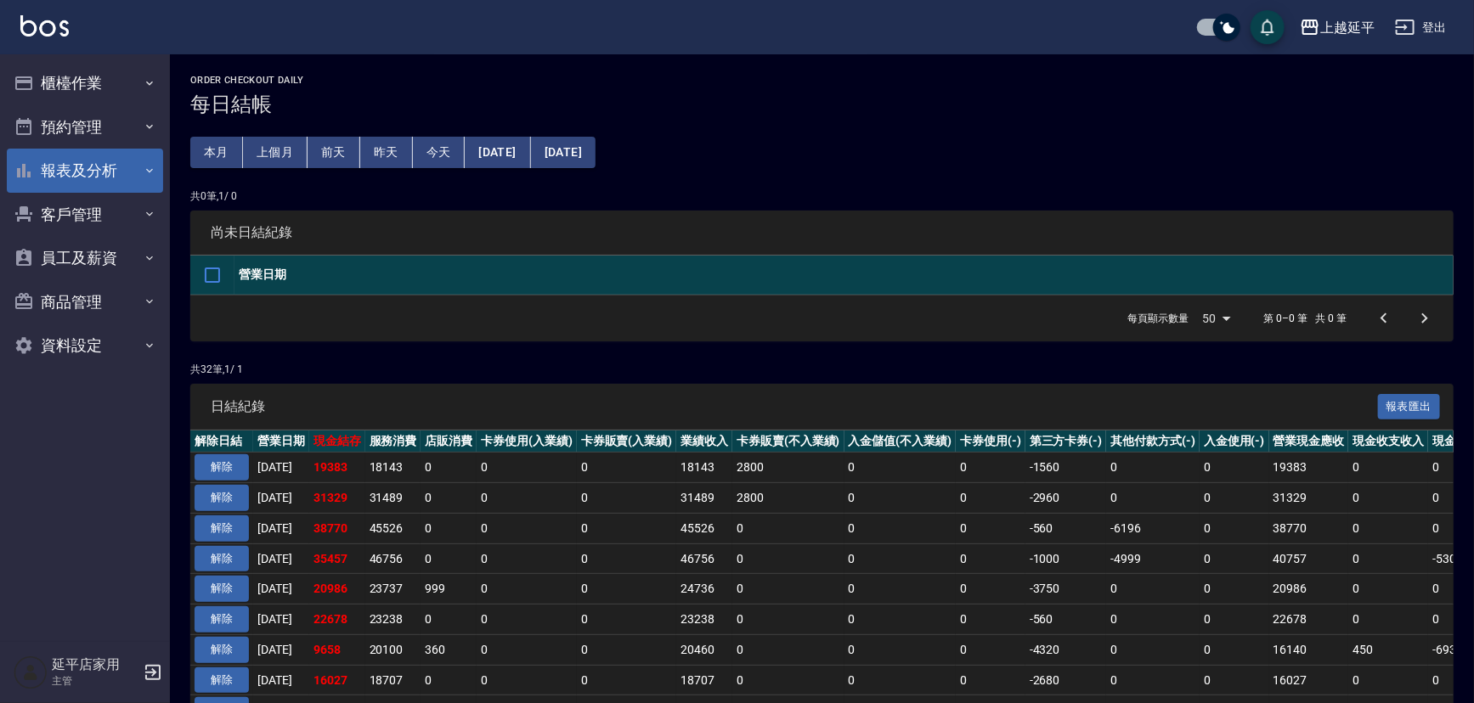
click at [110, 173] on button "報表及分析" at bounding box center [85, 171] width 156 height 44
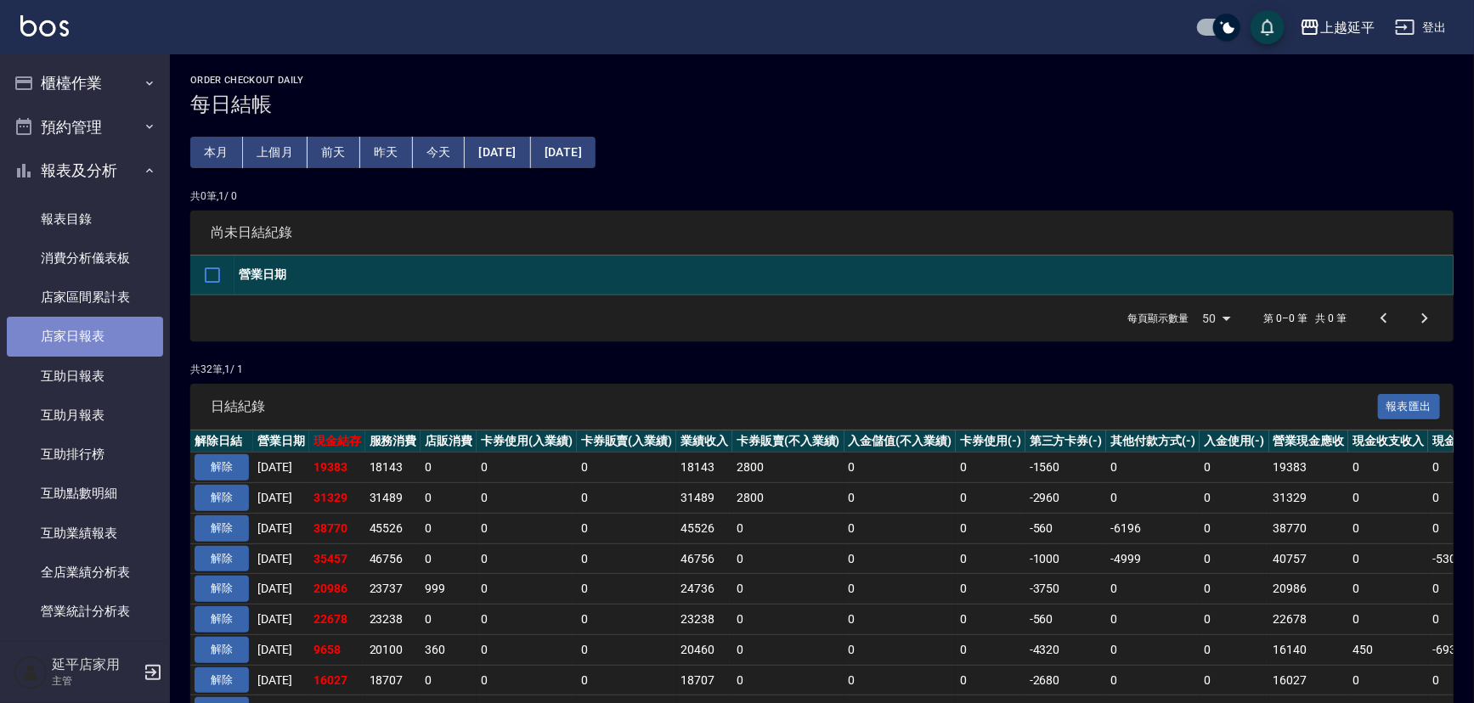
click at [91, 340] on link "店家日報表" at bounding box center [85, 336] width 156 height 39
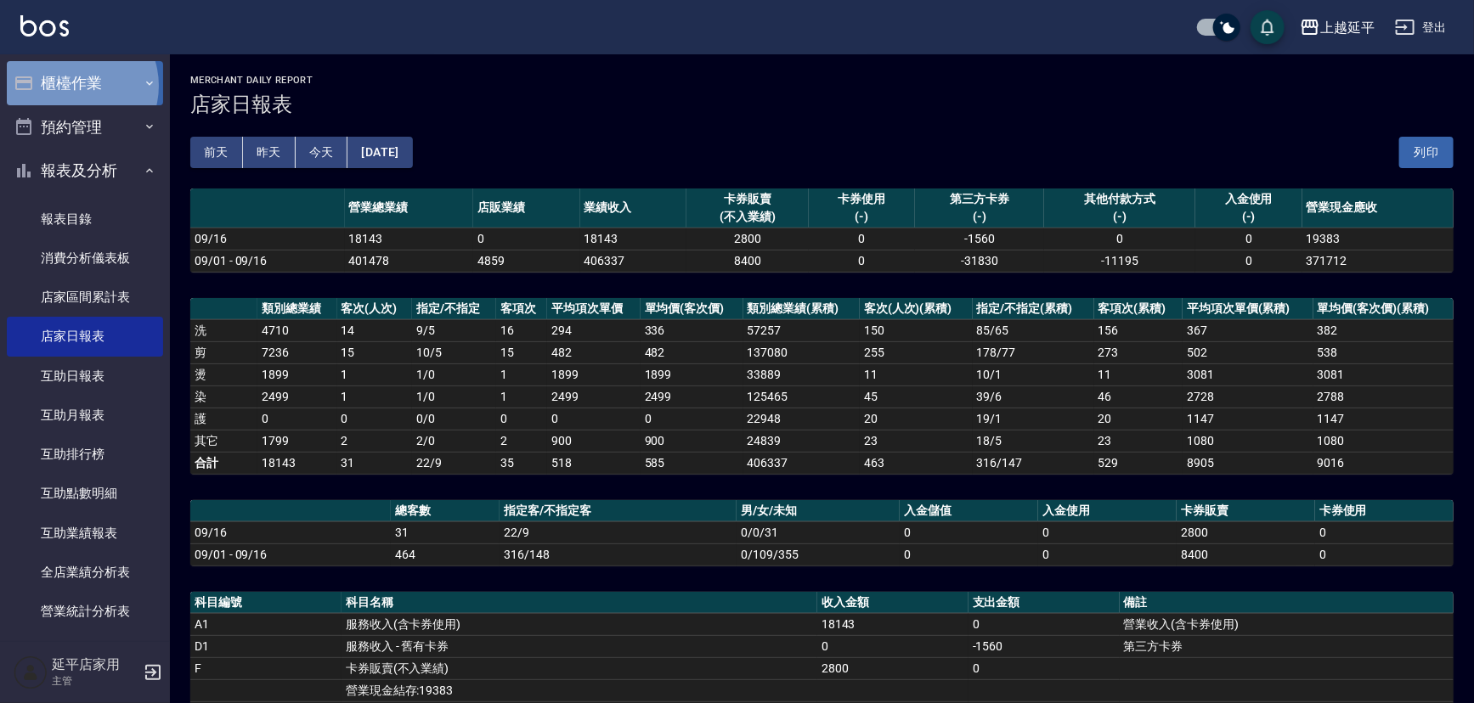
click at [72, 86] on button "櫃檯作業" at bounding box center [85, 83] width 156 height 44
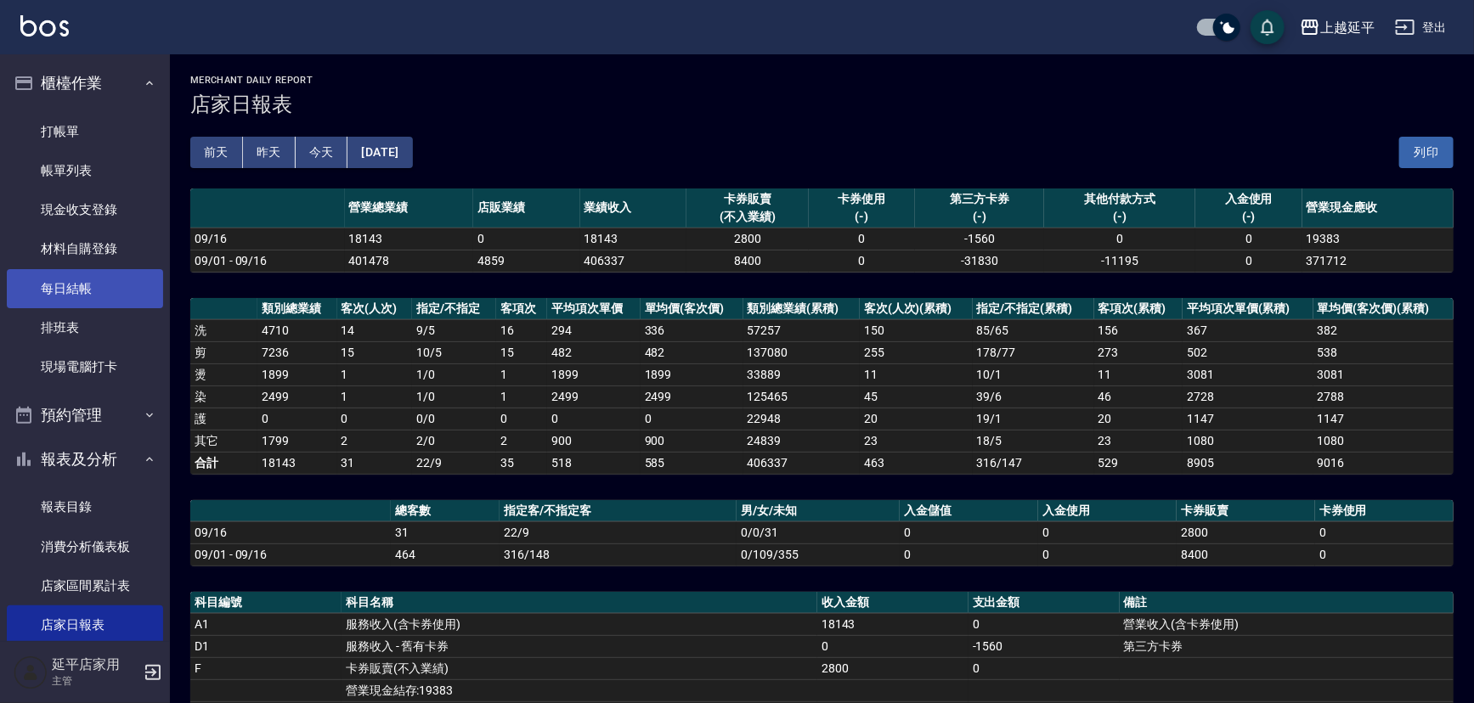
click at [89, 301] on link "每日結帳" at bounding box center [85, 288] width 156 height 39
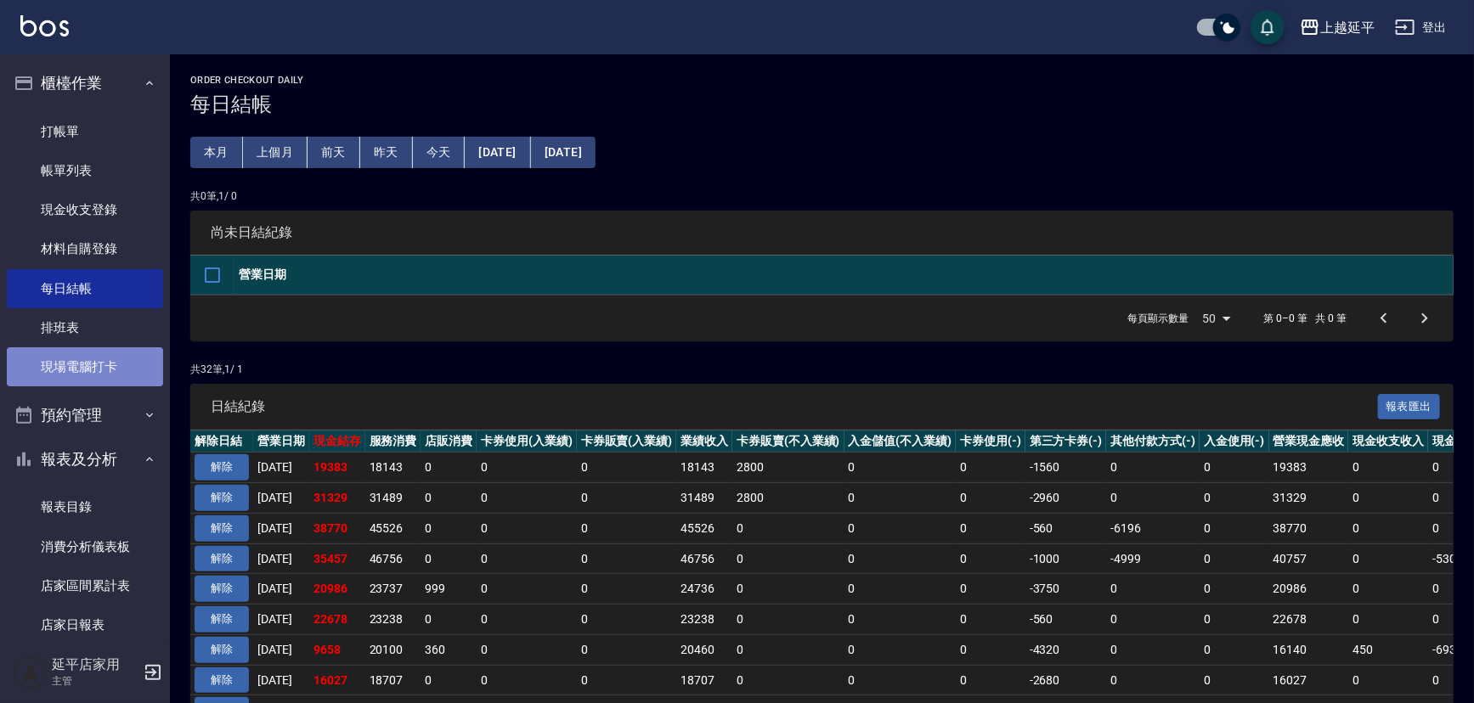
click at [97, 363] on link "現場電腦打卡" at bounding box center [85, 366] width 156 height 39
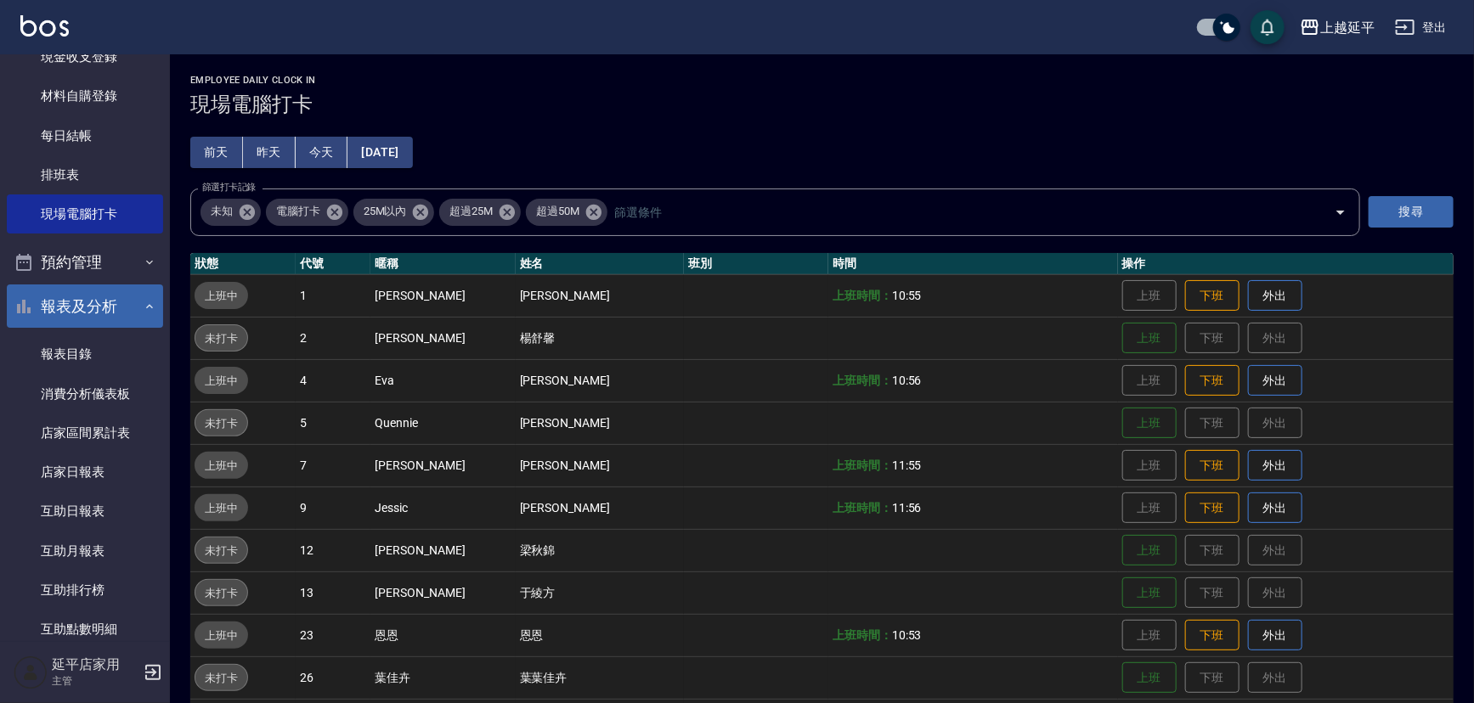
scroll to position [154, 0]
drag, startPoint x: 950, startPoint y: 432, endPoint x: 901, endPoint y: 436, distance: 48.5
click at [900, 436] on td at bounding box center [973, 423] width 290 height 42
click at [1190, 295] on button "下班" at bounding box center [1212, 296] width 54 height 30
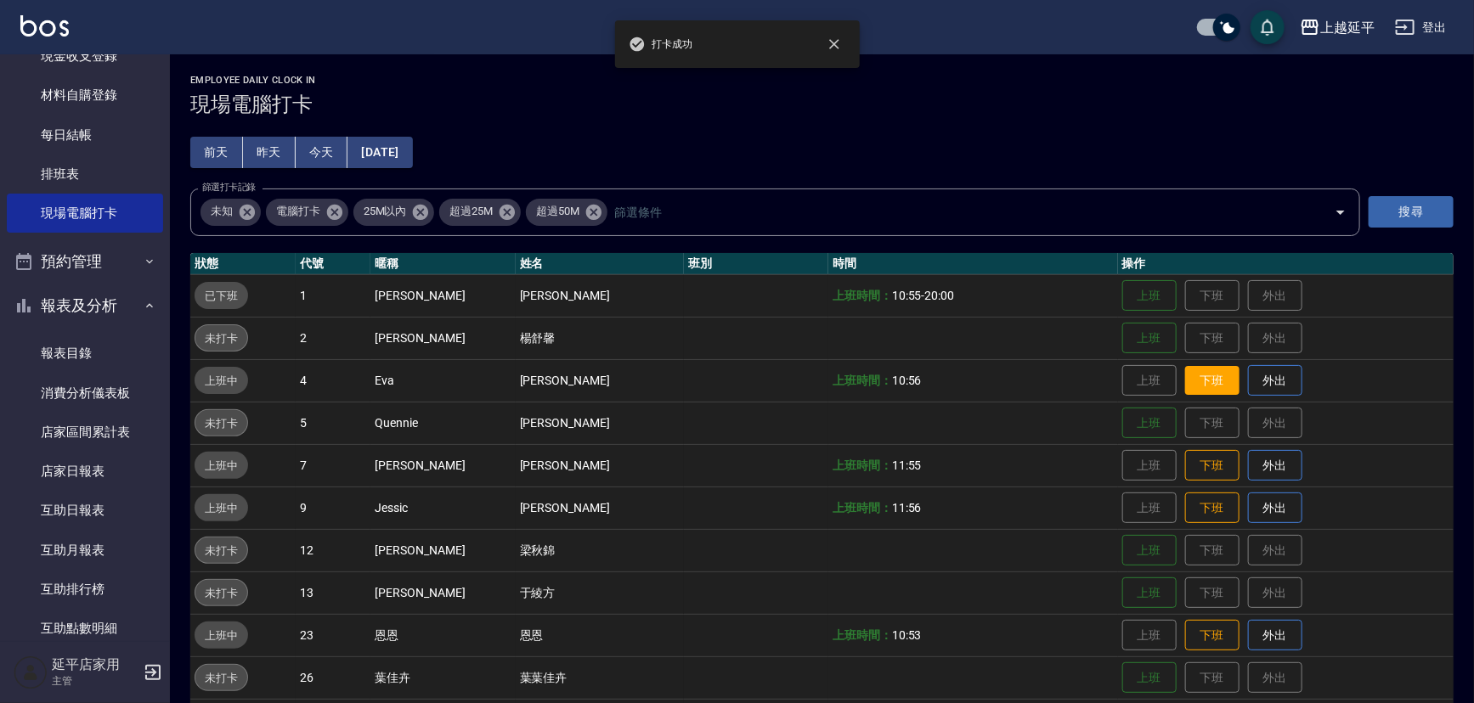
click at [1194, 382] on button "下班" at bounding box center [1212, 381] width 54 height 30
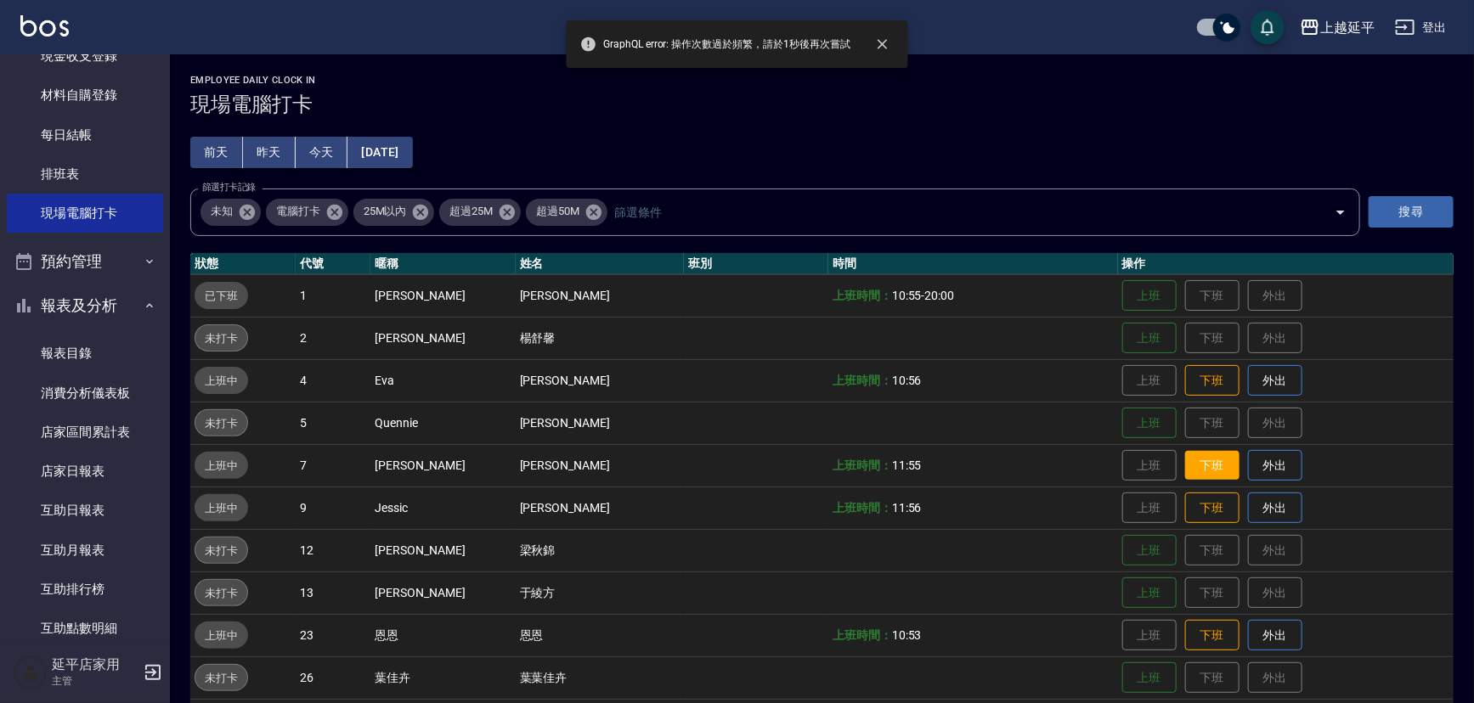
click at [1200, 466] on button "下班" at bounding box center [1212, 466] width 54 height 30
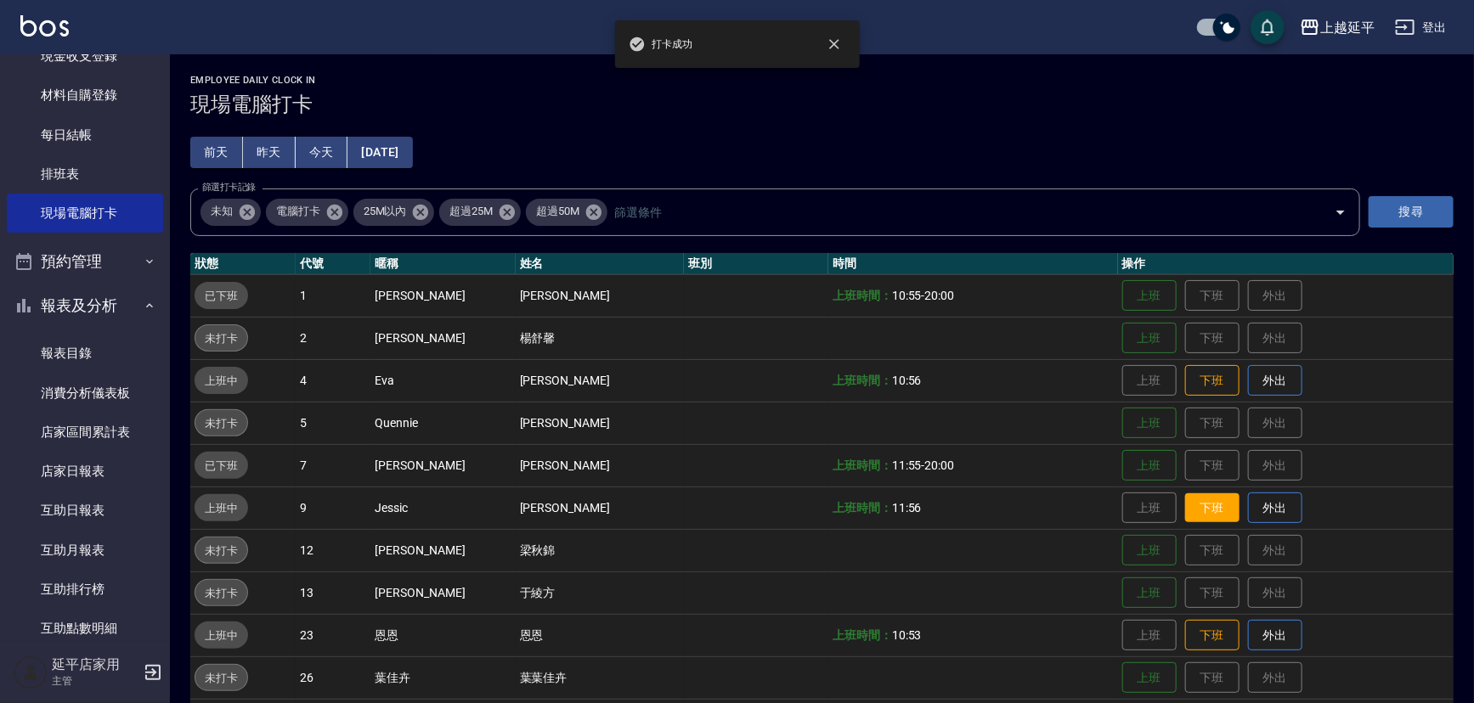
click at [1201, 498] on button "下班" at bounding box center [1212, 509] width 54 height 30
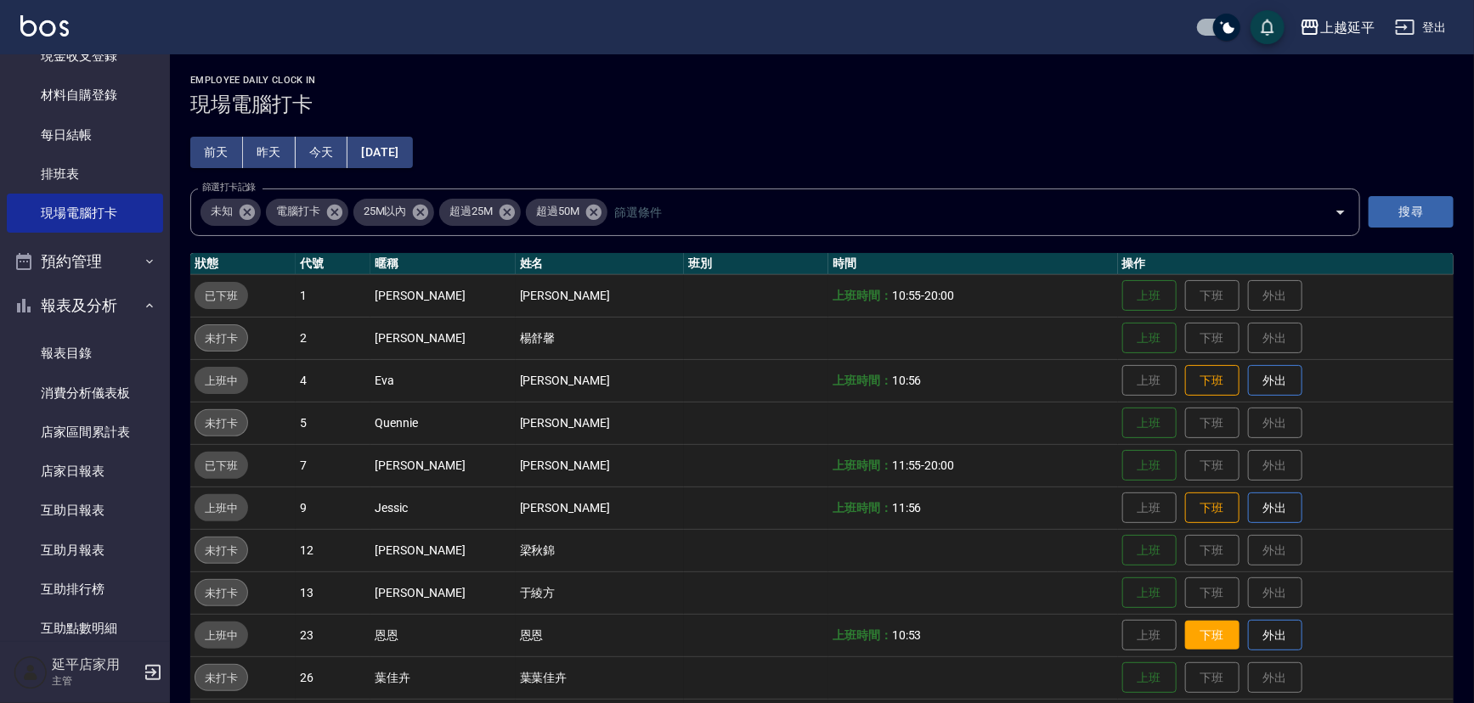
click at [1202, 640] on button "下班" at bounding box center [1212, 636] width 54 height 30
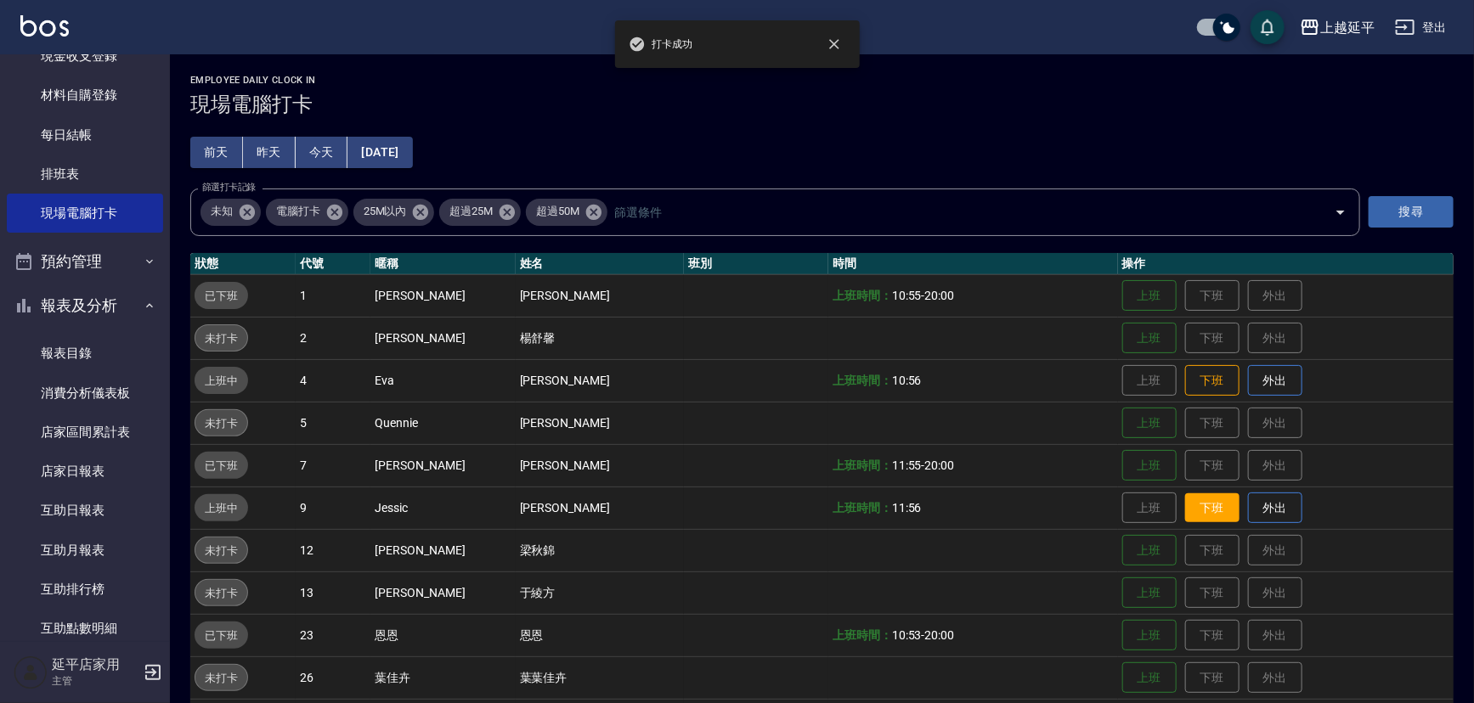
click at [1196, 510] on button "下班" at bounding box center [1212, 509] width 54 height 30
click at [1191, 377] on button "下班" at bounding box center [1212, 381] width 54 height 30
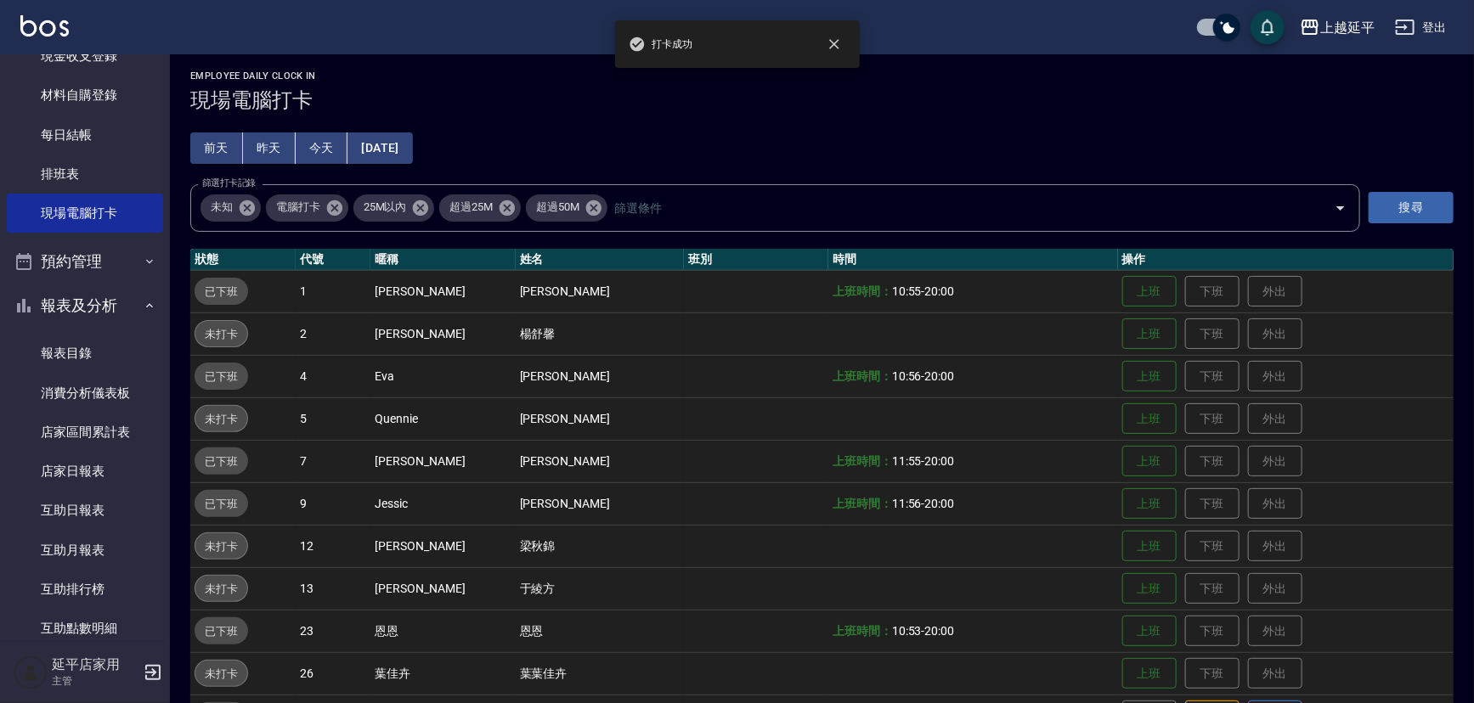
scroll to position [231, 0]
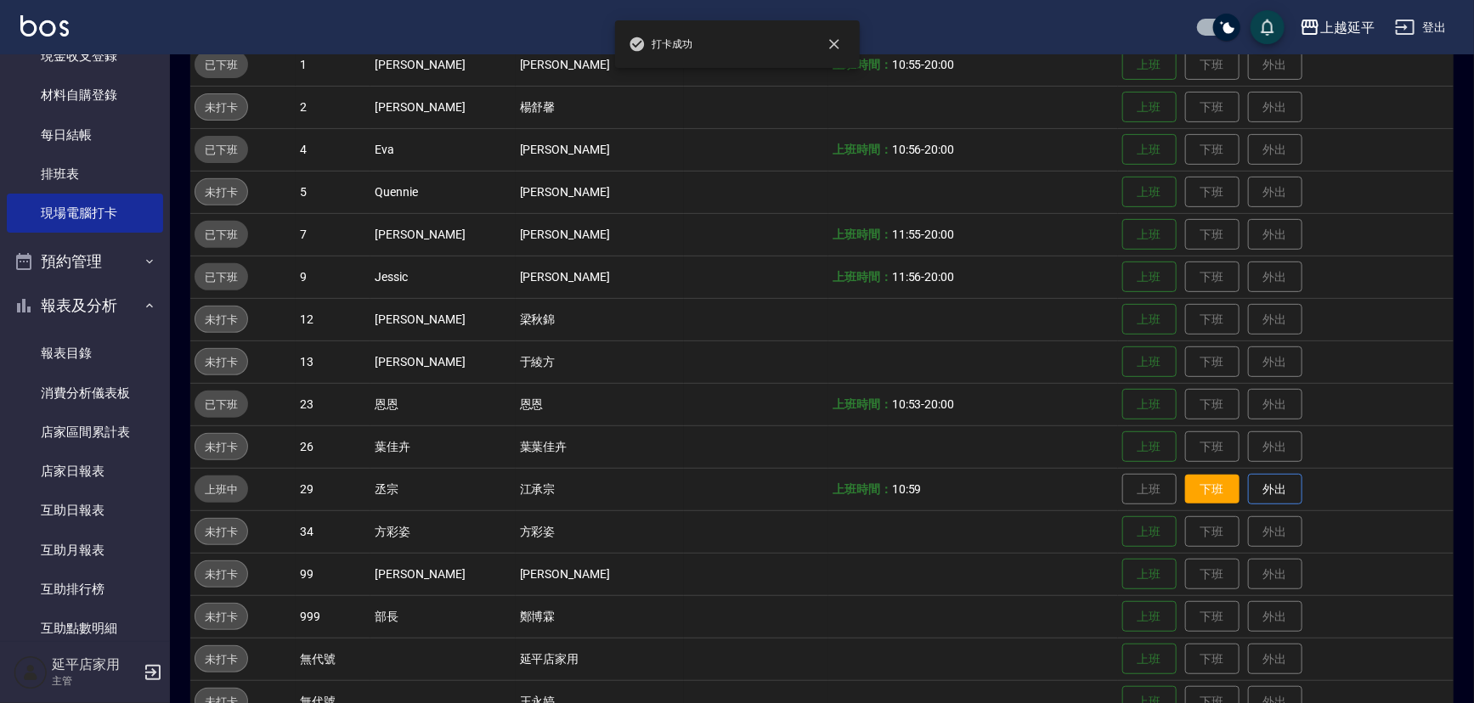
click at [1189, 484] on button "下班" at bounding box center [1212, 490] width 54 height 30
